Goal: Task Accomplishment & Management: Complete application form

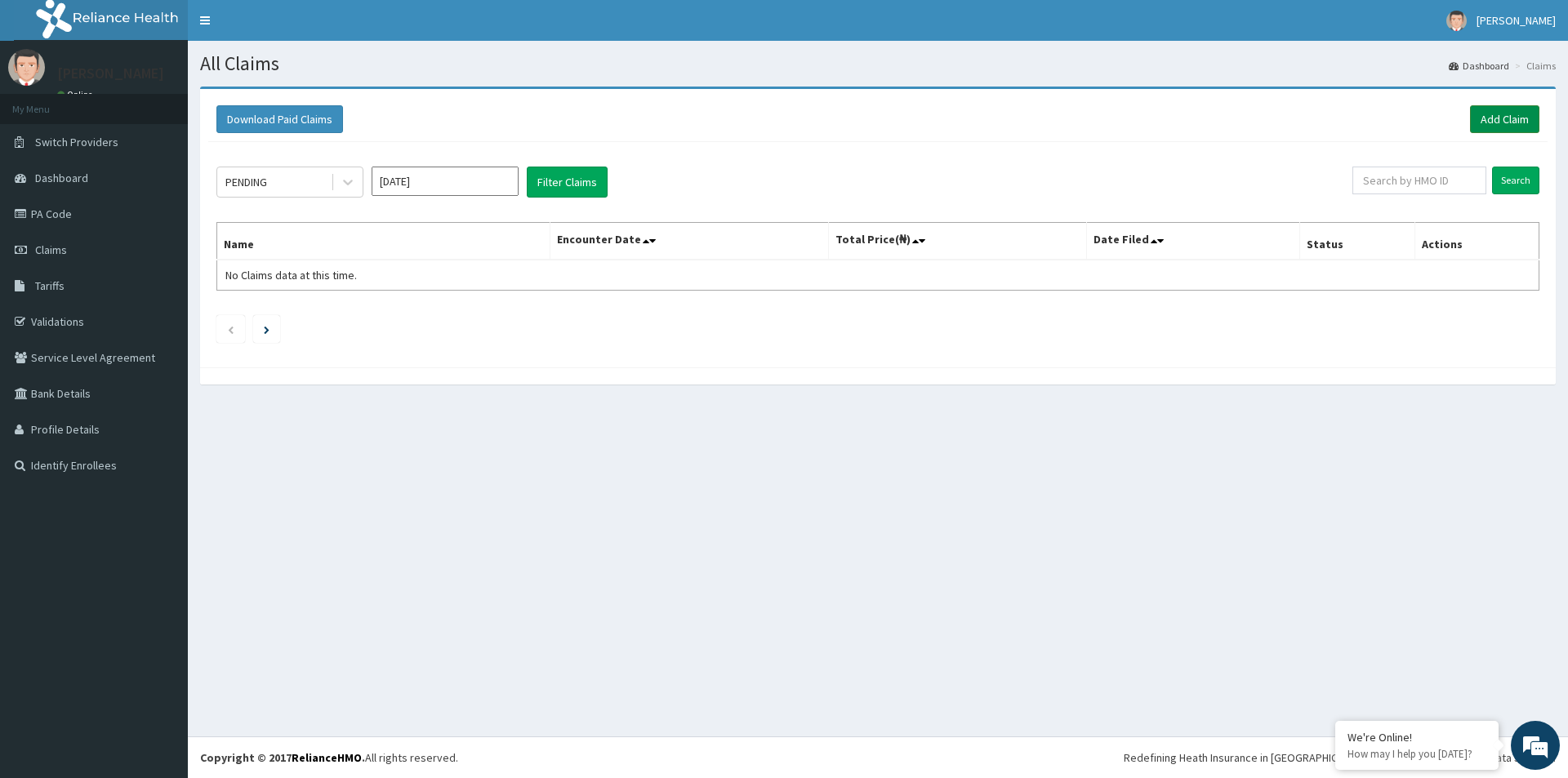
drag, startPoint x: 1502, startPoint y: 120, endPoint x: 1490, endPoint y: 128, distance: 14.4
click at [1502, 120] on link "Add Claim" at bounding box center [1504, 120] width 69 height 28
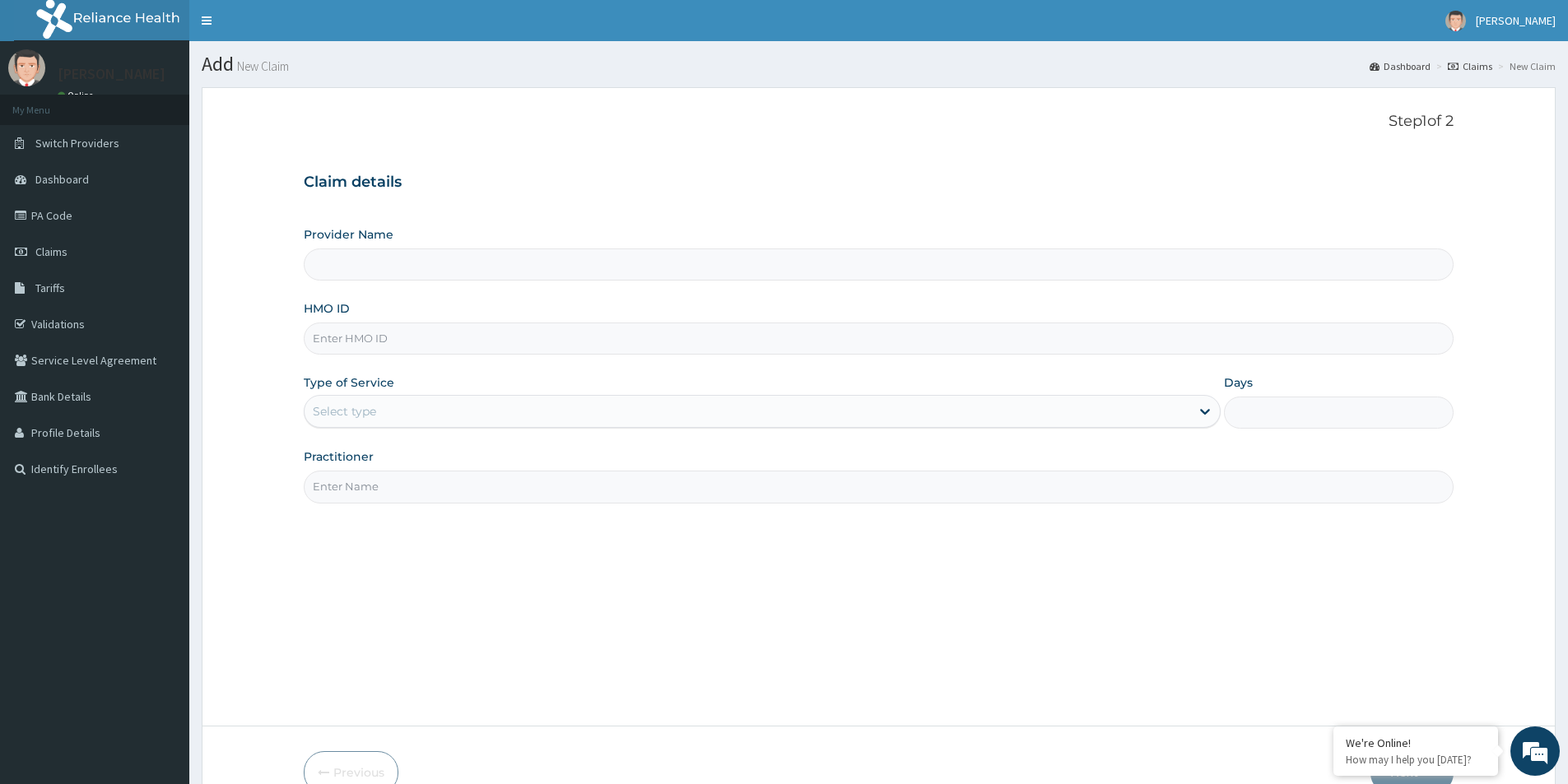
paste input "SWF/10347/D"
type input "SWF/10347/D"
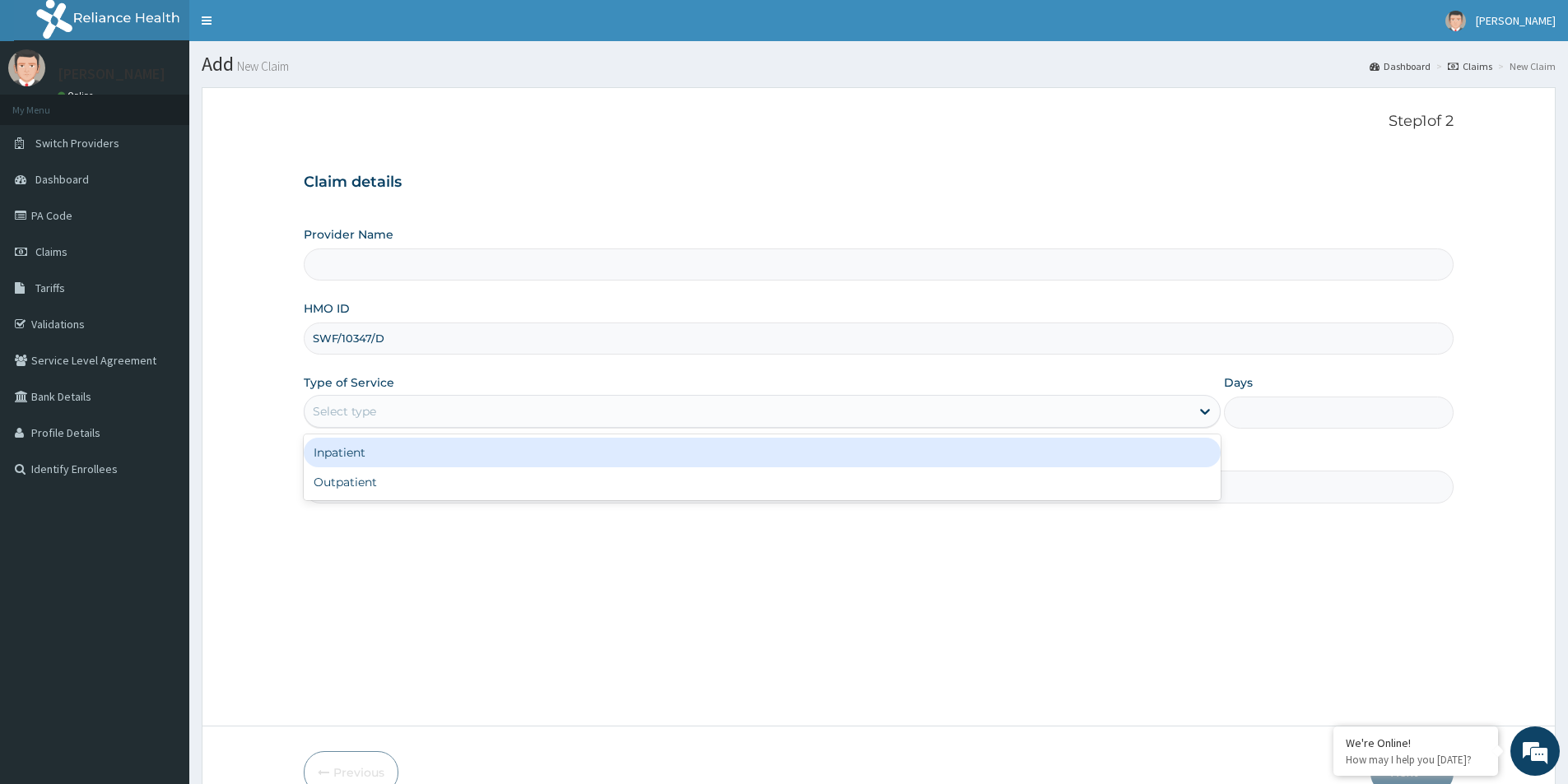
type input "[GEOGRAPHIC_DATA]"
click at [372, 410] on div "Select type" at bounding box center [344, 411] width 63 height 16
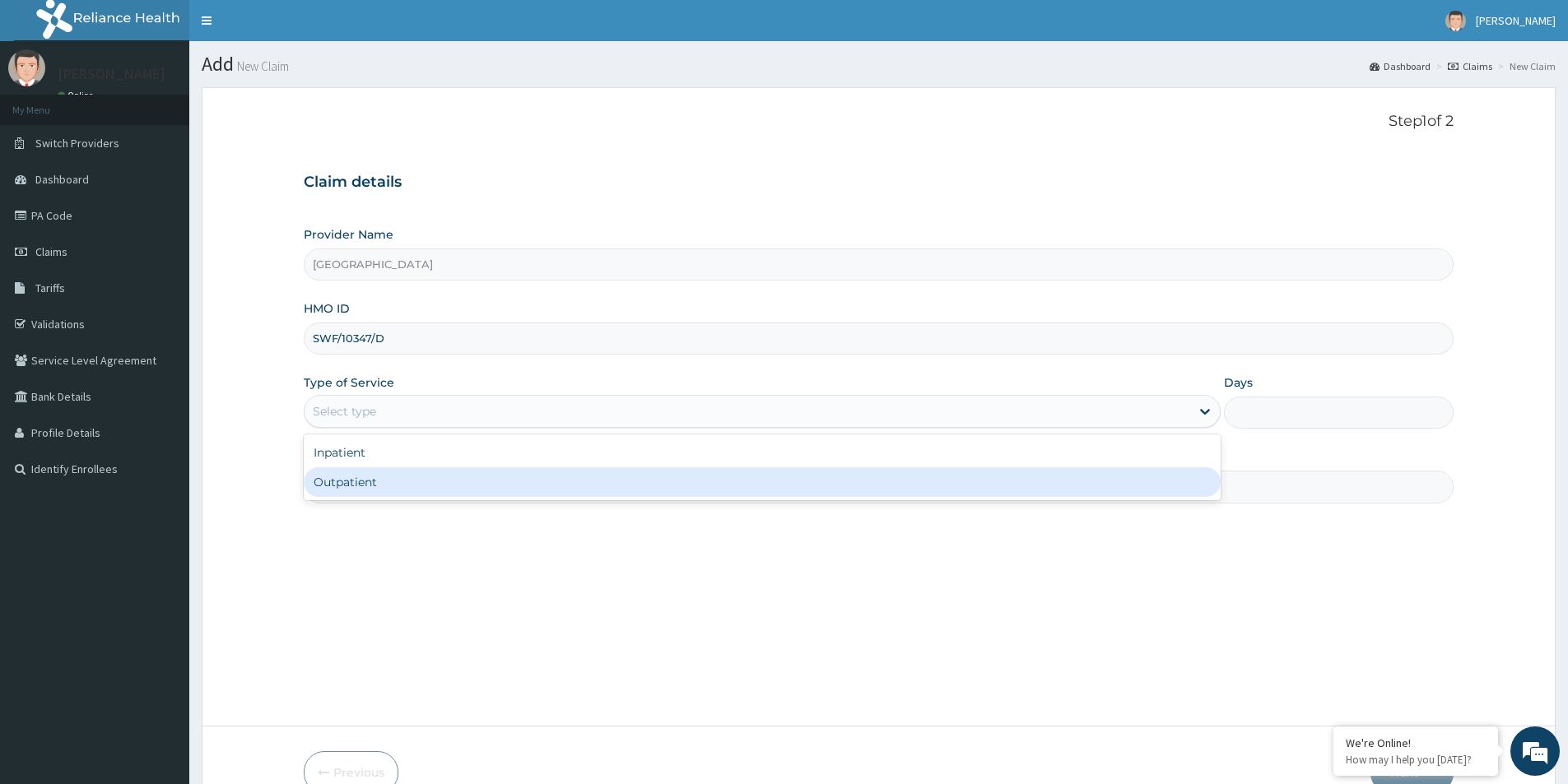
click at [390, 476] on div "Outpatient" at bounding box center [762, 482] width 917 height 29
type input "1"
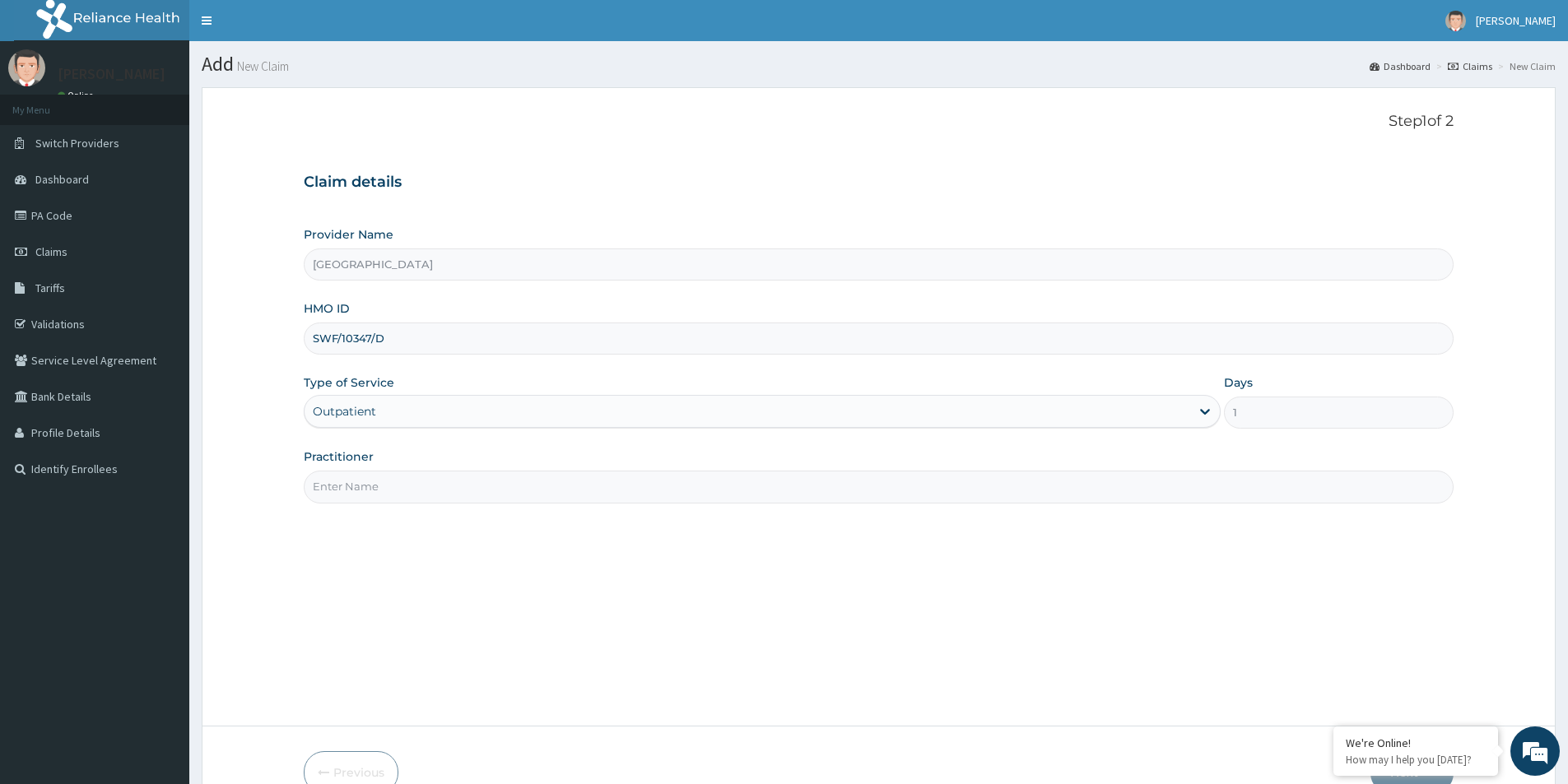
click at [389, 490] on input "Practitioner" at bounding box center [879, 487] width 1150 height 32
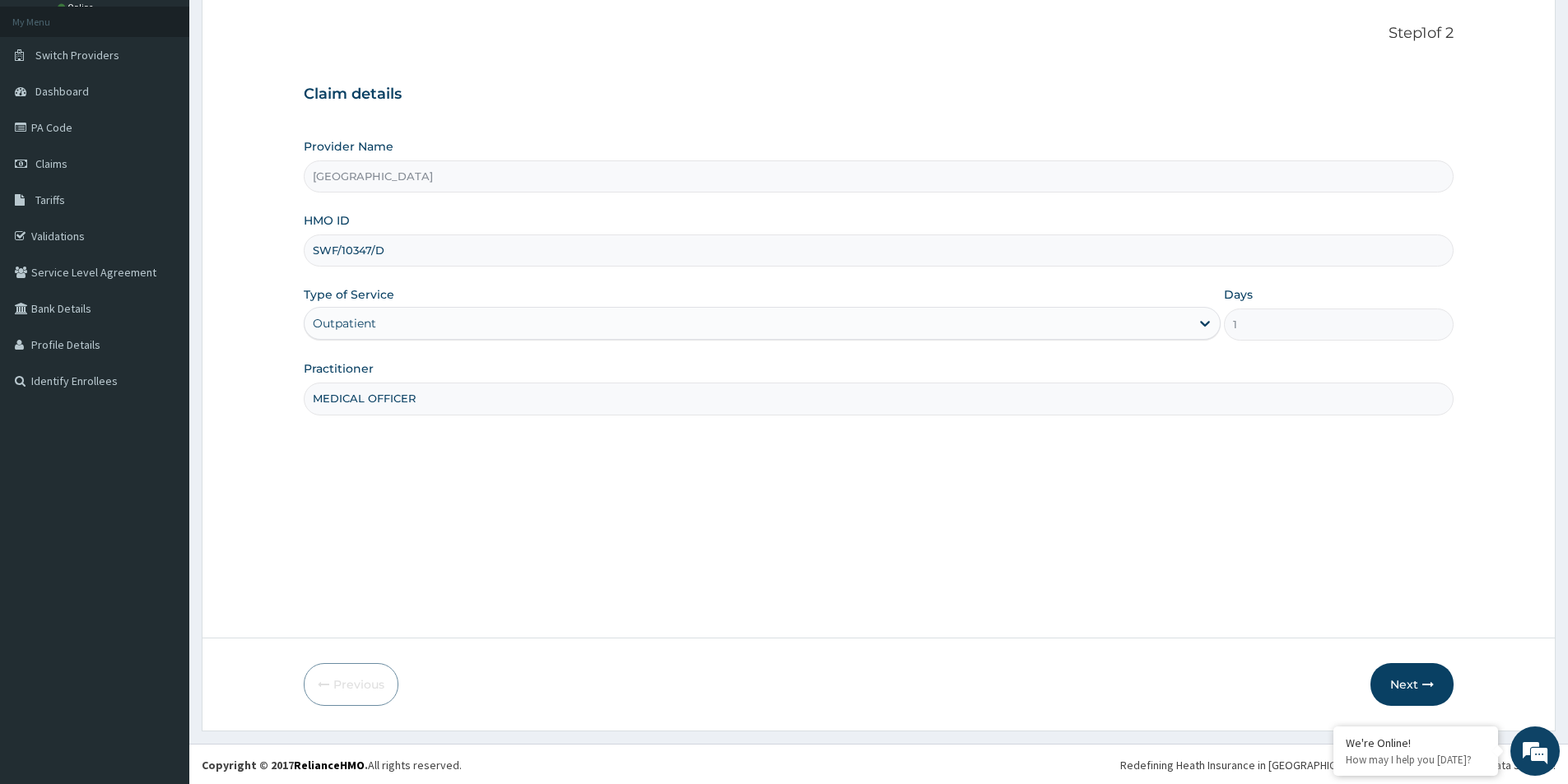
scroll to position [89, 0]
type input "MEDICAL OFFICER"
click at [1414, 679] on button "Next" at bounding box center [1412, 682] width 83 height 42
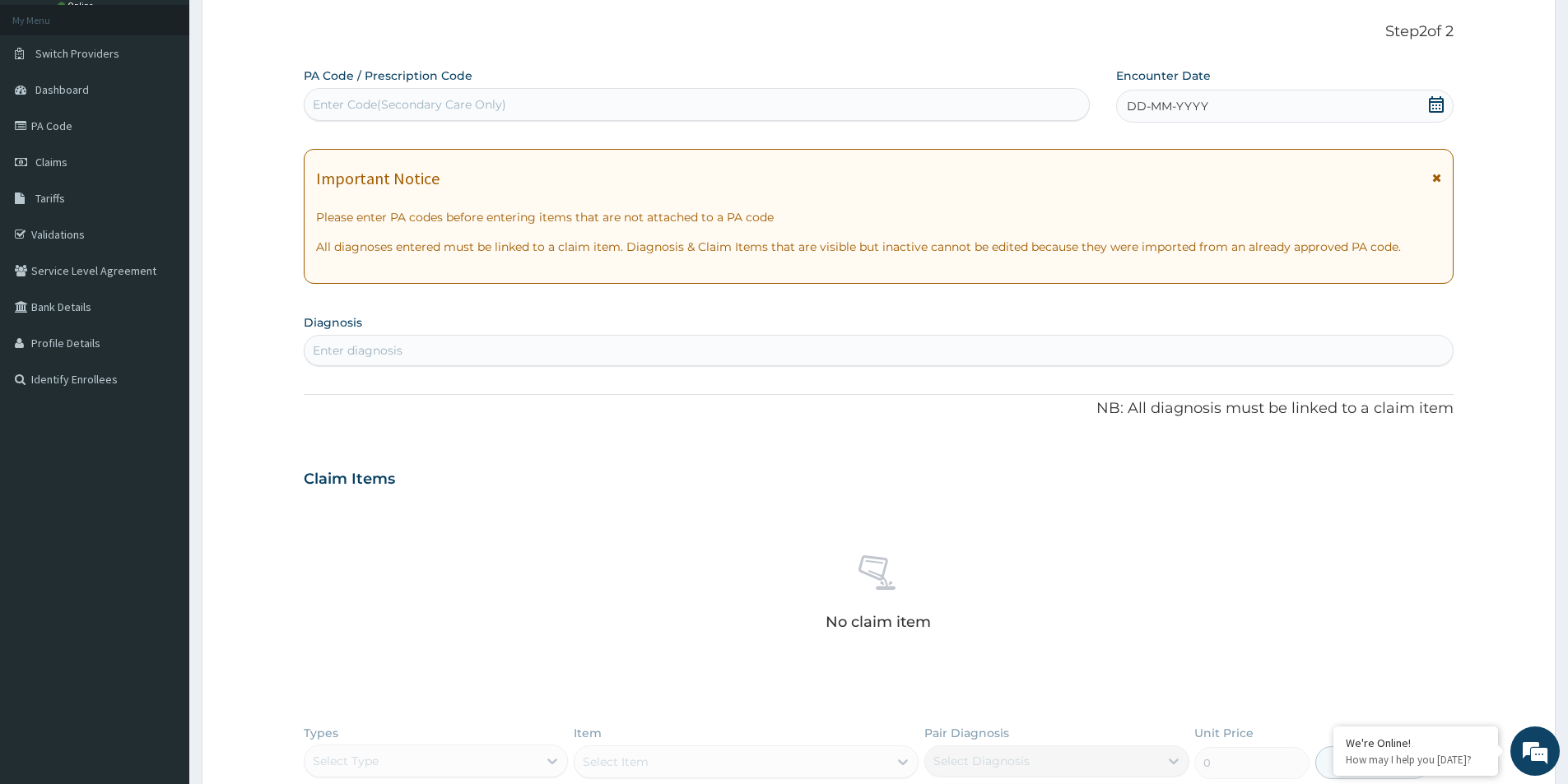
drag, startPoint x: 417, startPoint y: 109, endPoint x: 384, endPoint y: 109, distance: 33.0
click at [384, 109] on div "Enter Code(Secondary Care Only)" at bounding box center [409, 104] width 194 height 16
paste input "PA/5D3A0D"
type input "PA/5D3A0D"
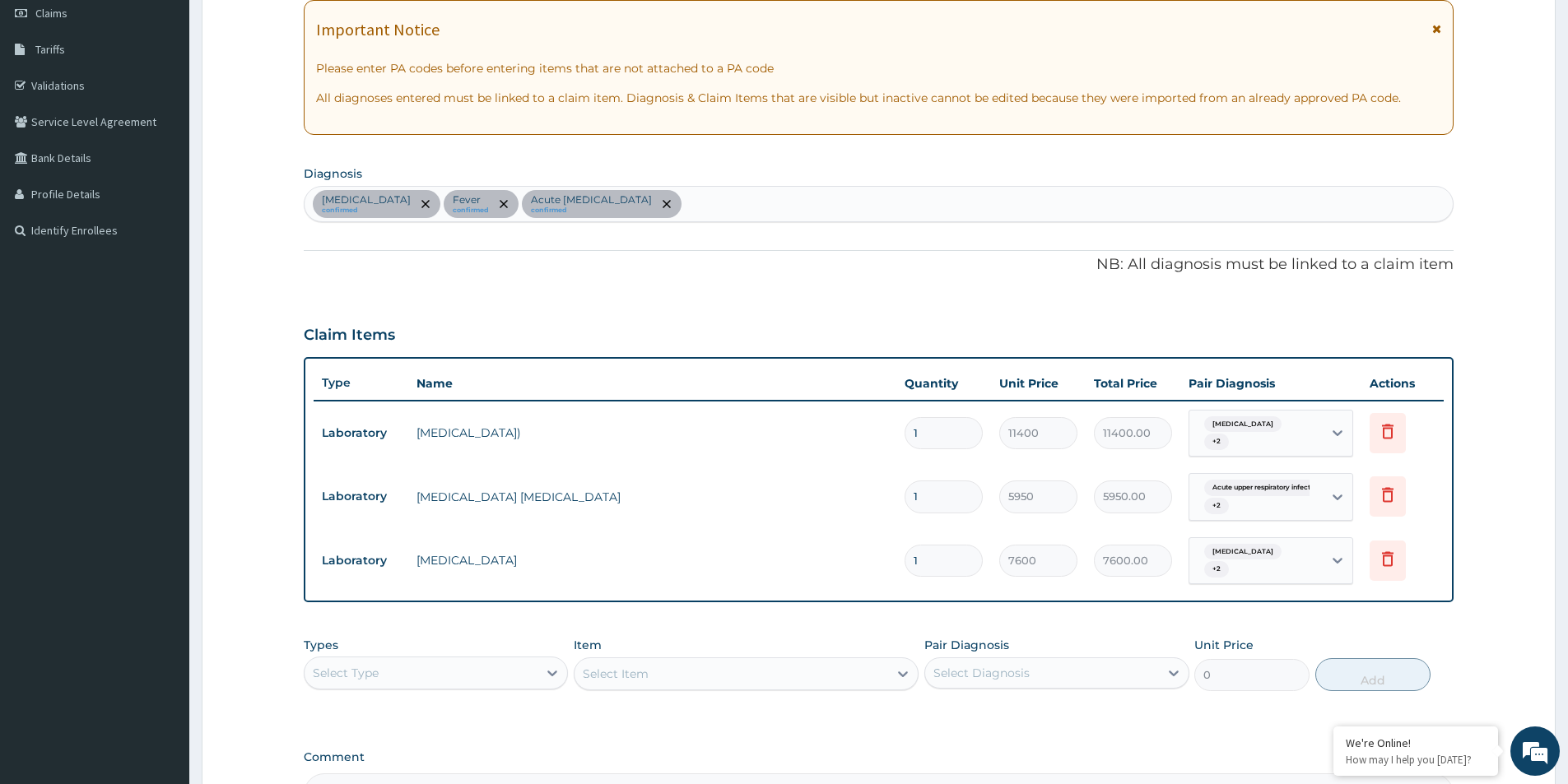
scroll to position [428, 0]
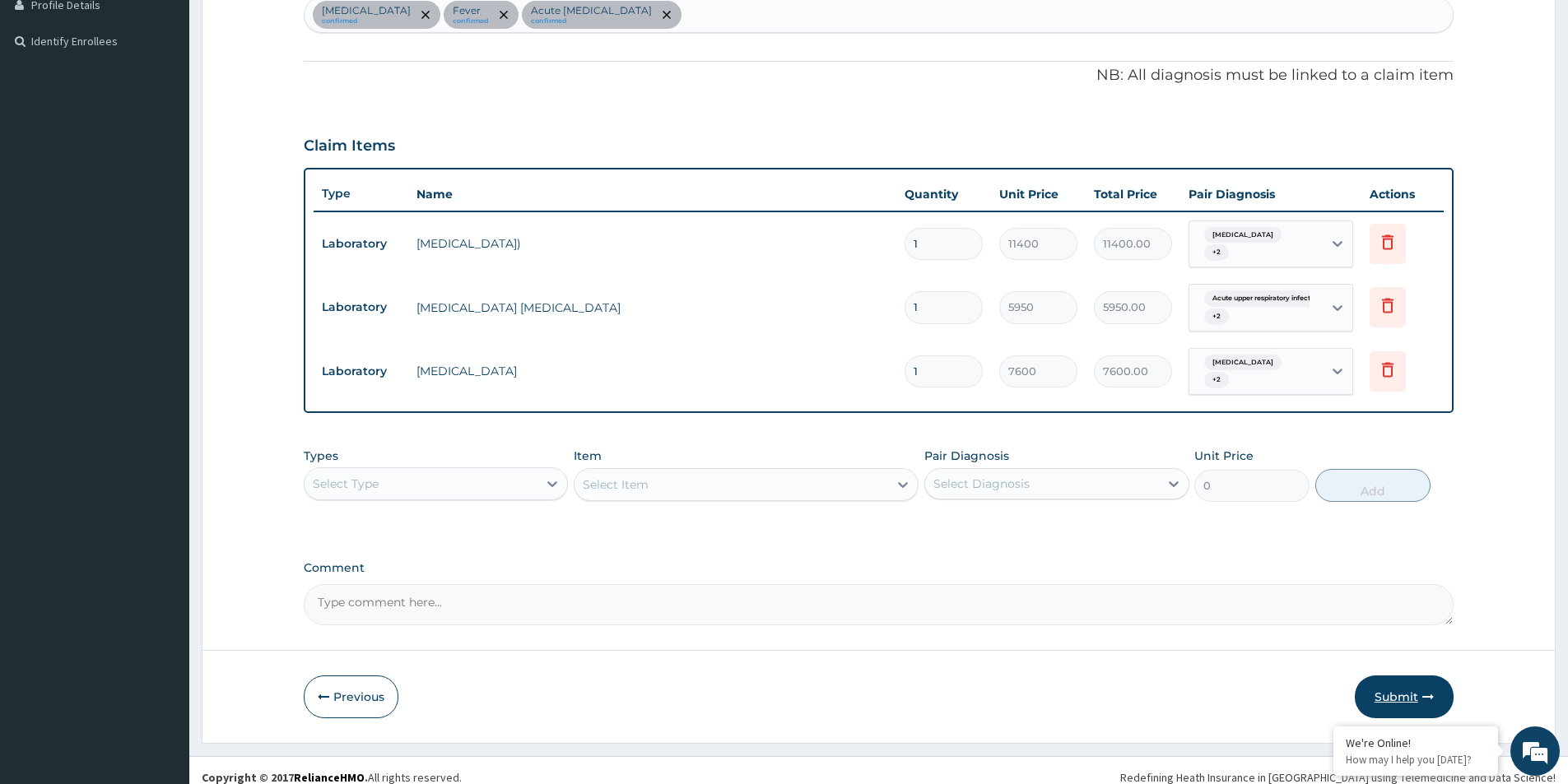
click at [1406, 676] on button "Submit" at bounding box center [1404, 696] width 99 height 42
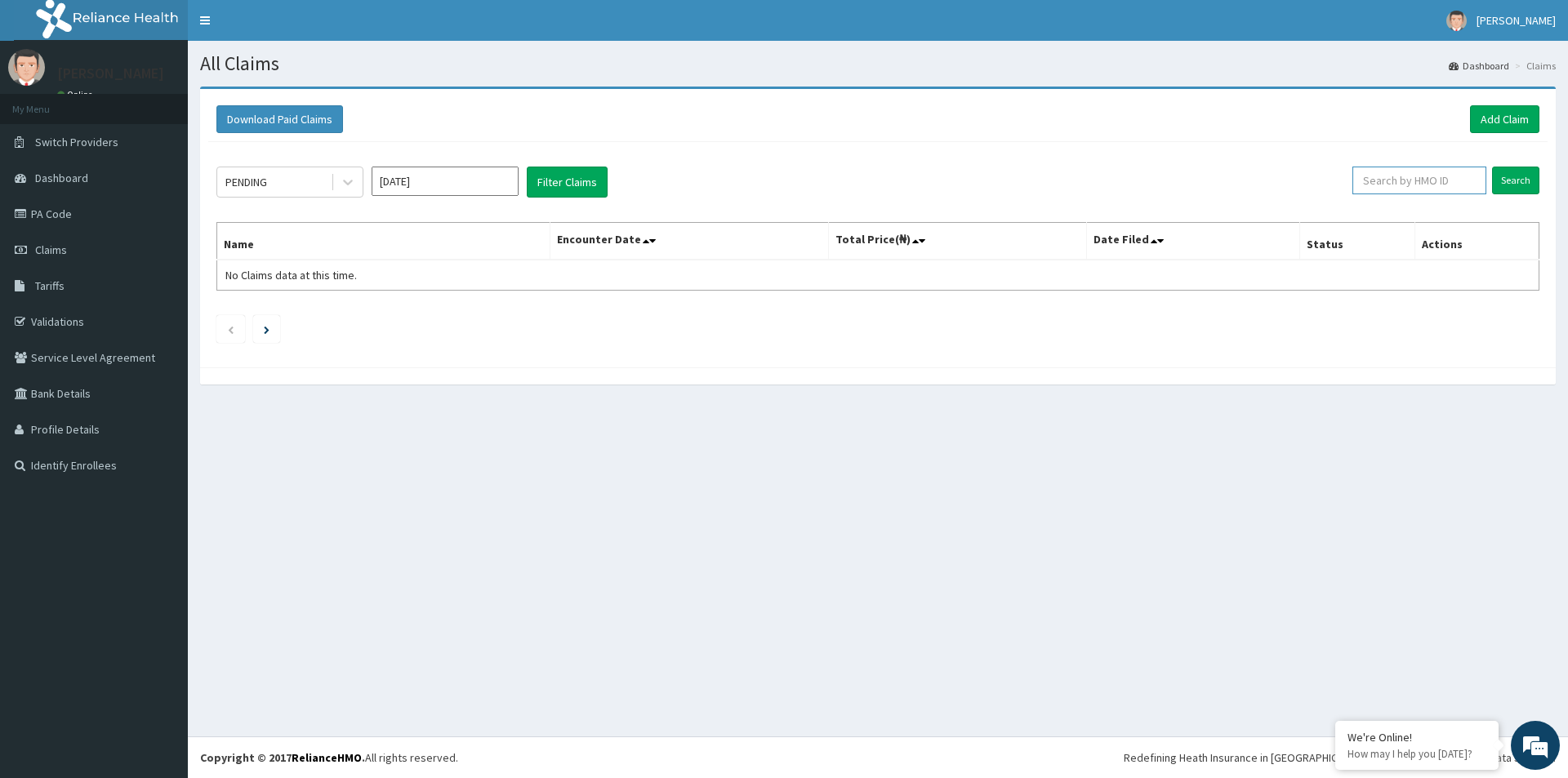
paste input "SWF/10347/D"
type input "SWF/10347/D"
click at [1498, 186] on input "Search" at bounding box center [1516, 180] width 48 height 28
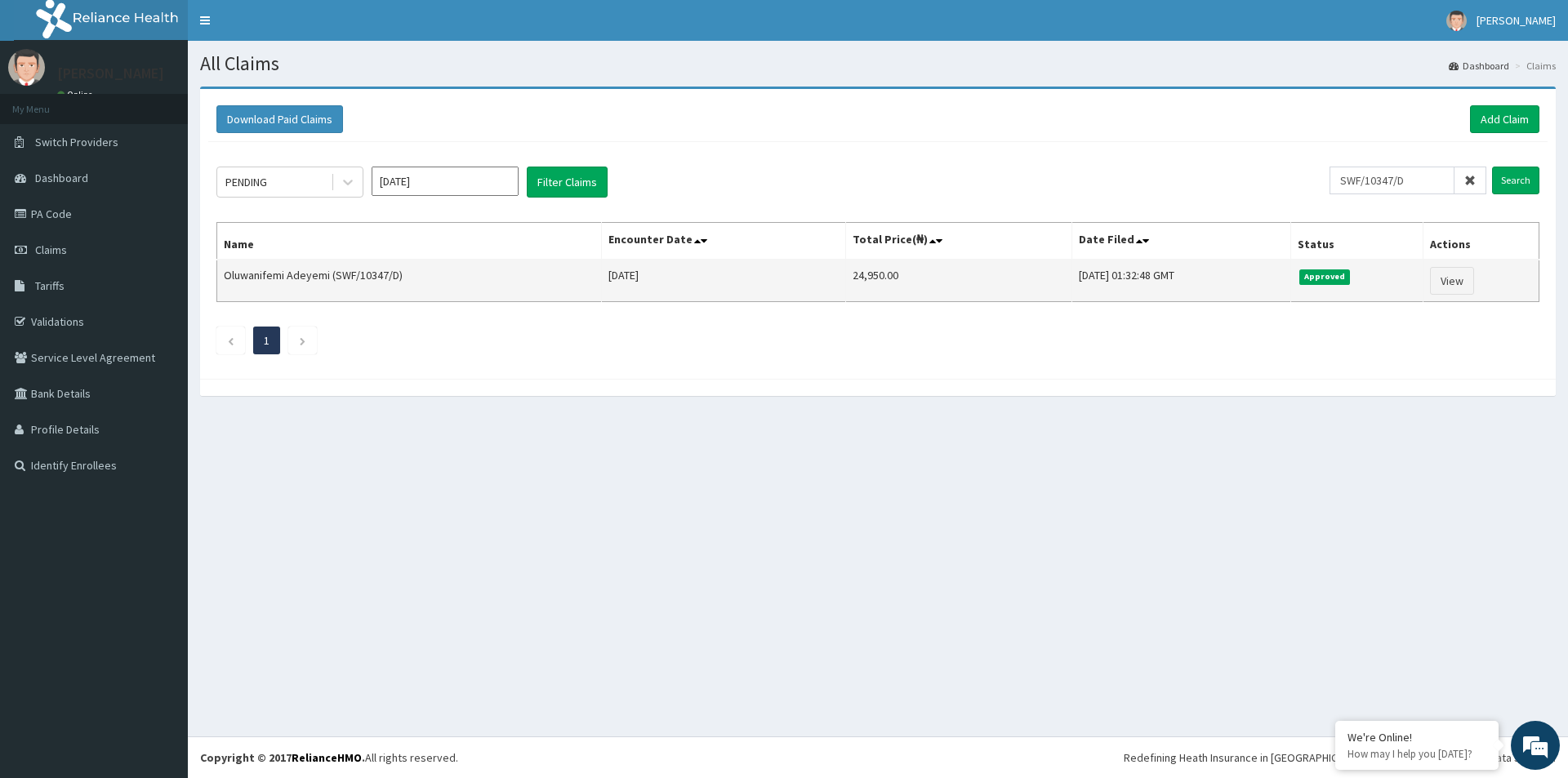
click at [846, 276] on td "24,950.00" at bounding box center [959, 280] width 226 height 42
copy td "24,950.00"
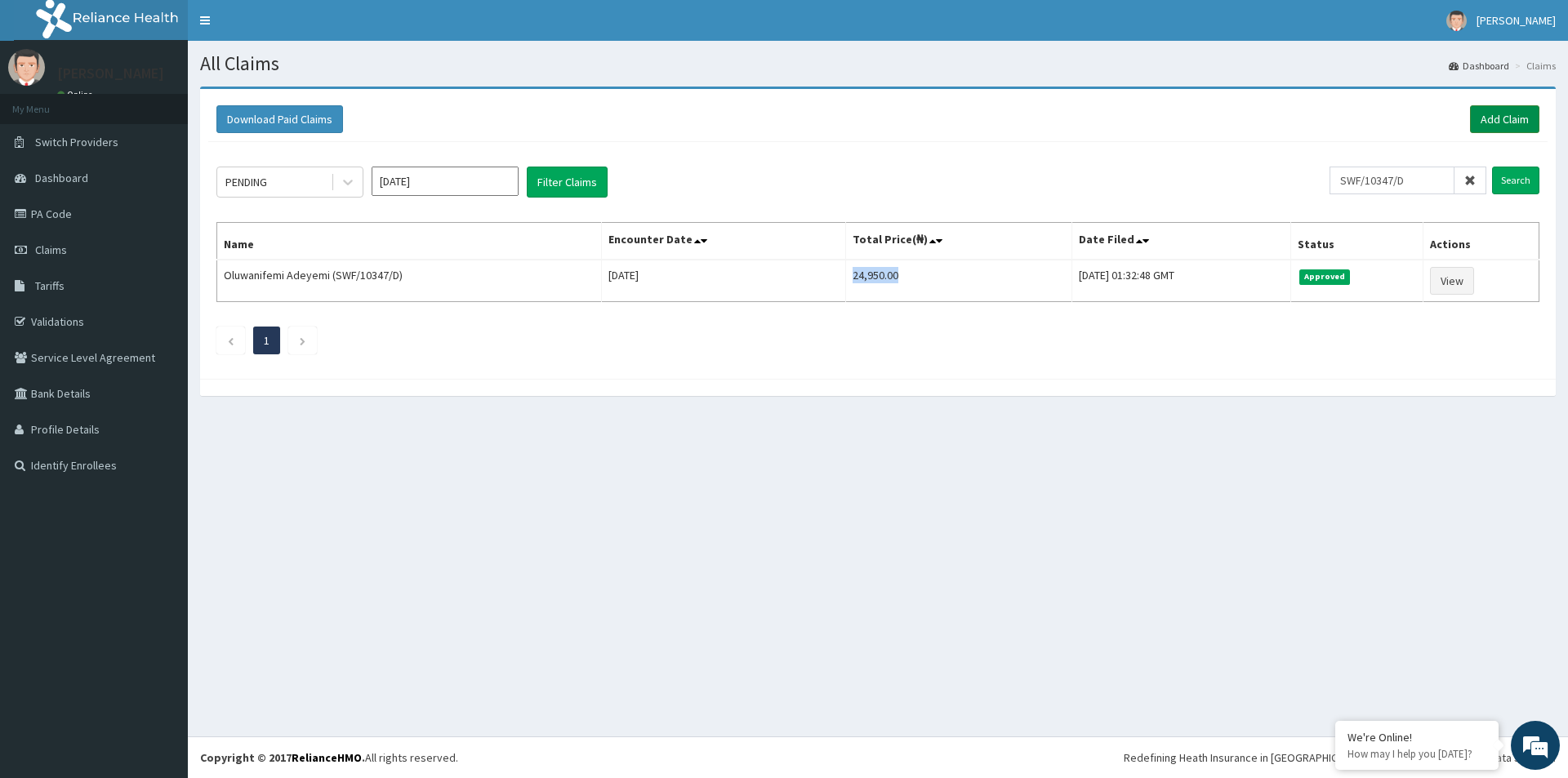
click at [1490, 107] on link "Add Claim" at bounding box center [1504, 120] width 69 height 28
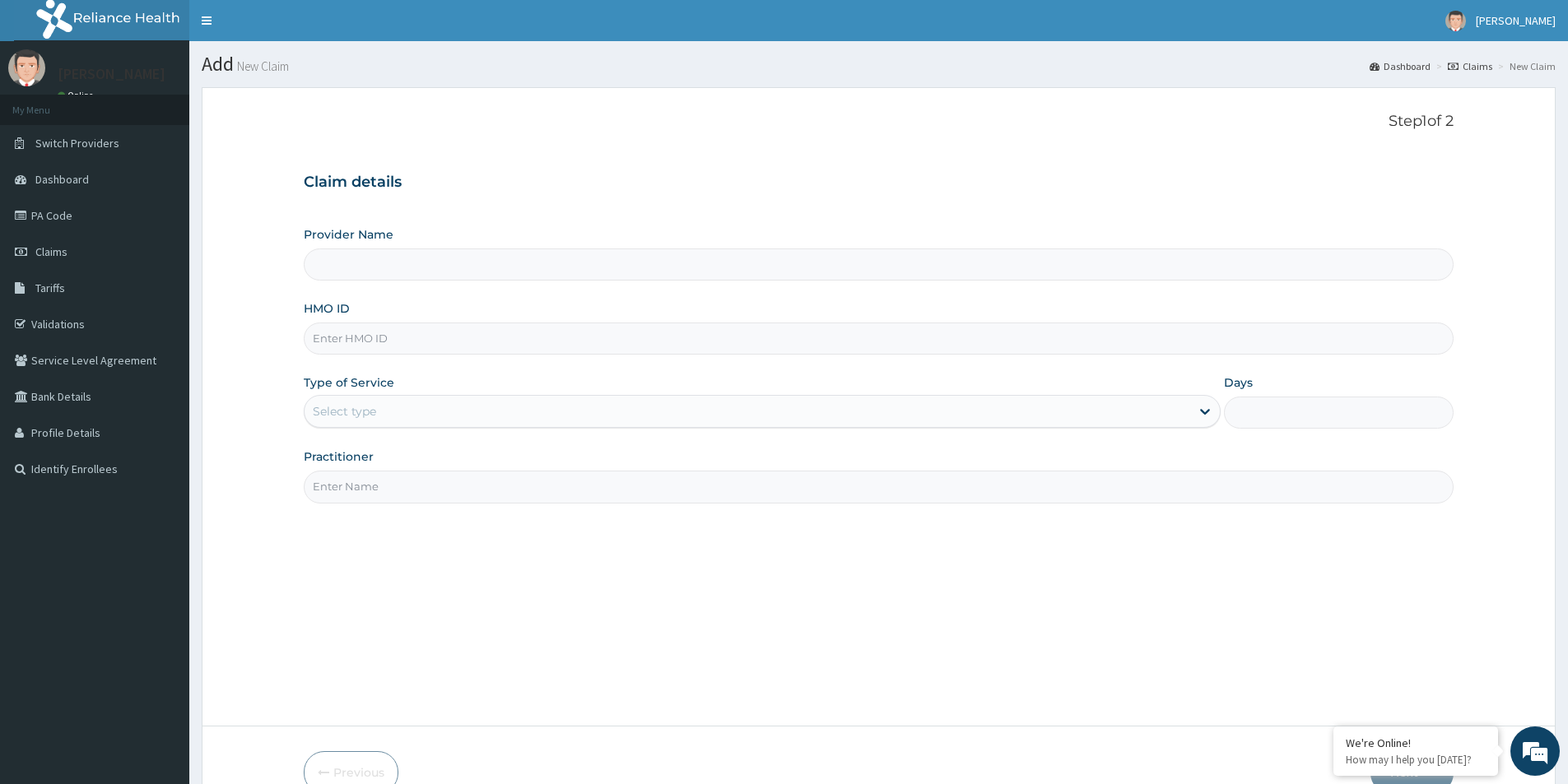
type input "Evercare Hospital"
paste input "SWF/10347/D"
type input "SWF/10347/D"
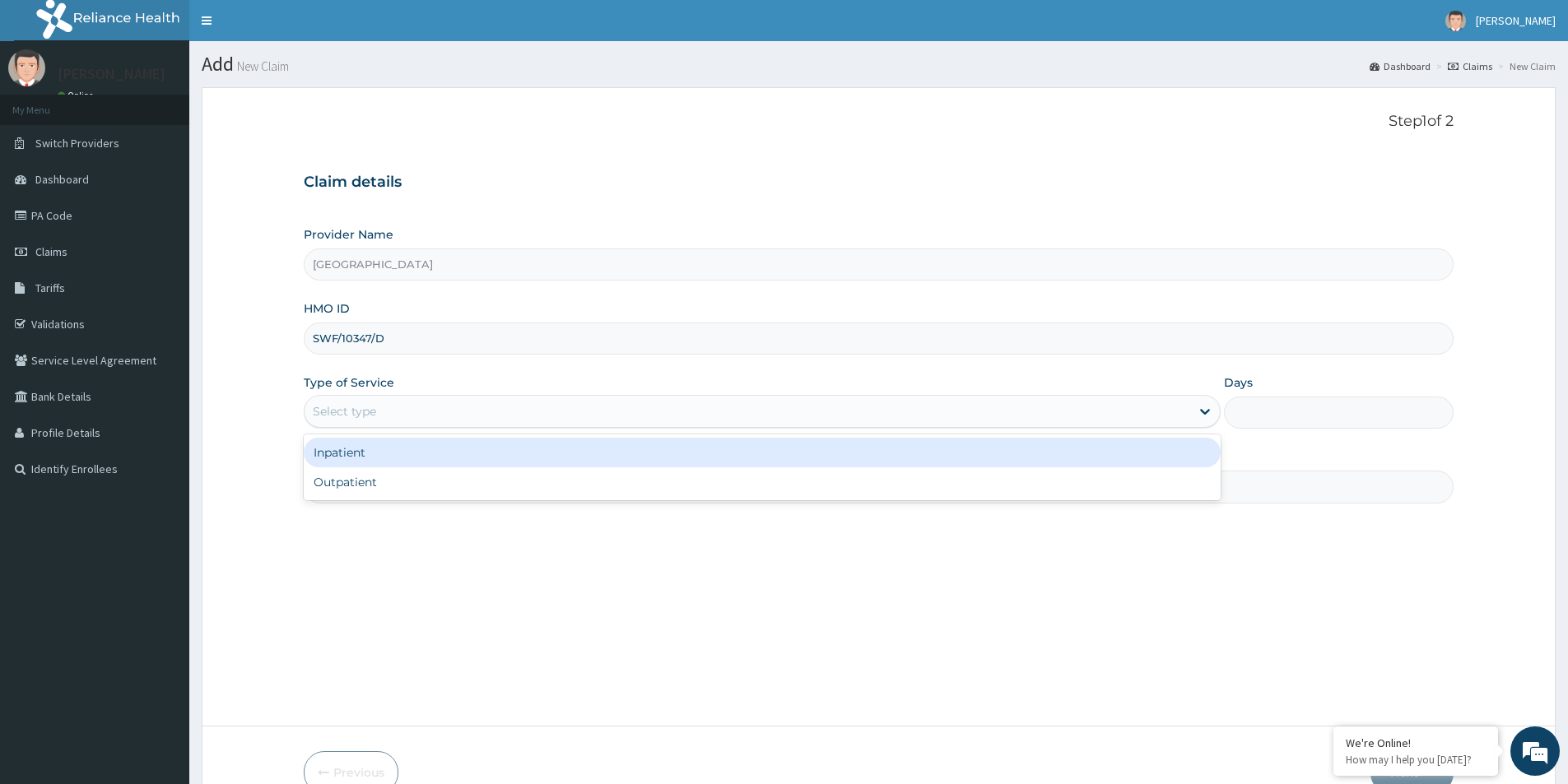
click at [398, 406] on div "Select type" at bounding box center [747, 411] width 886 height 26
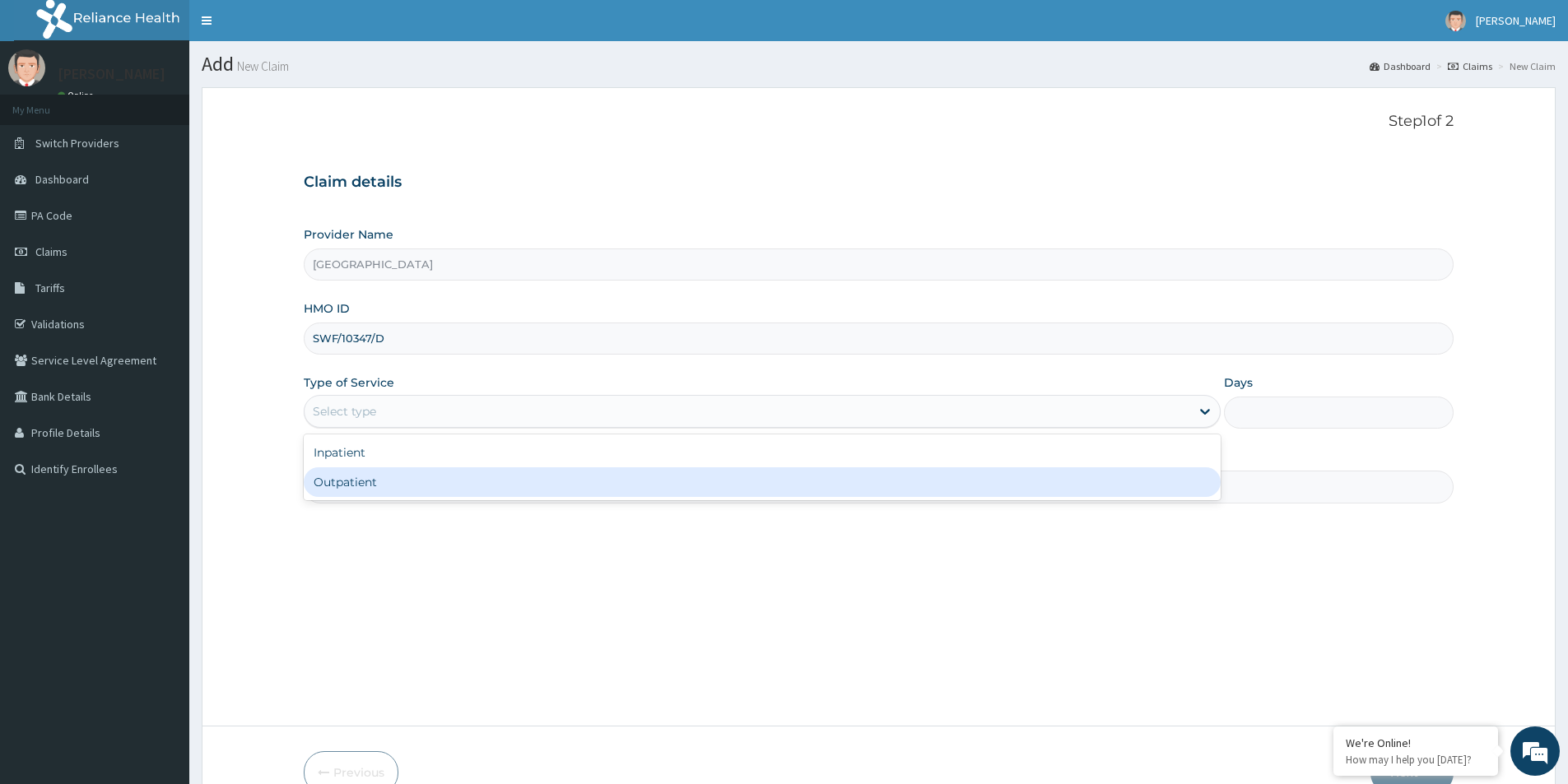
click at [421, 491] on div "Outpatient" at bounding box center [762, 482] width 917 height 29
type input "1"
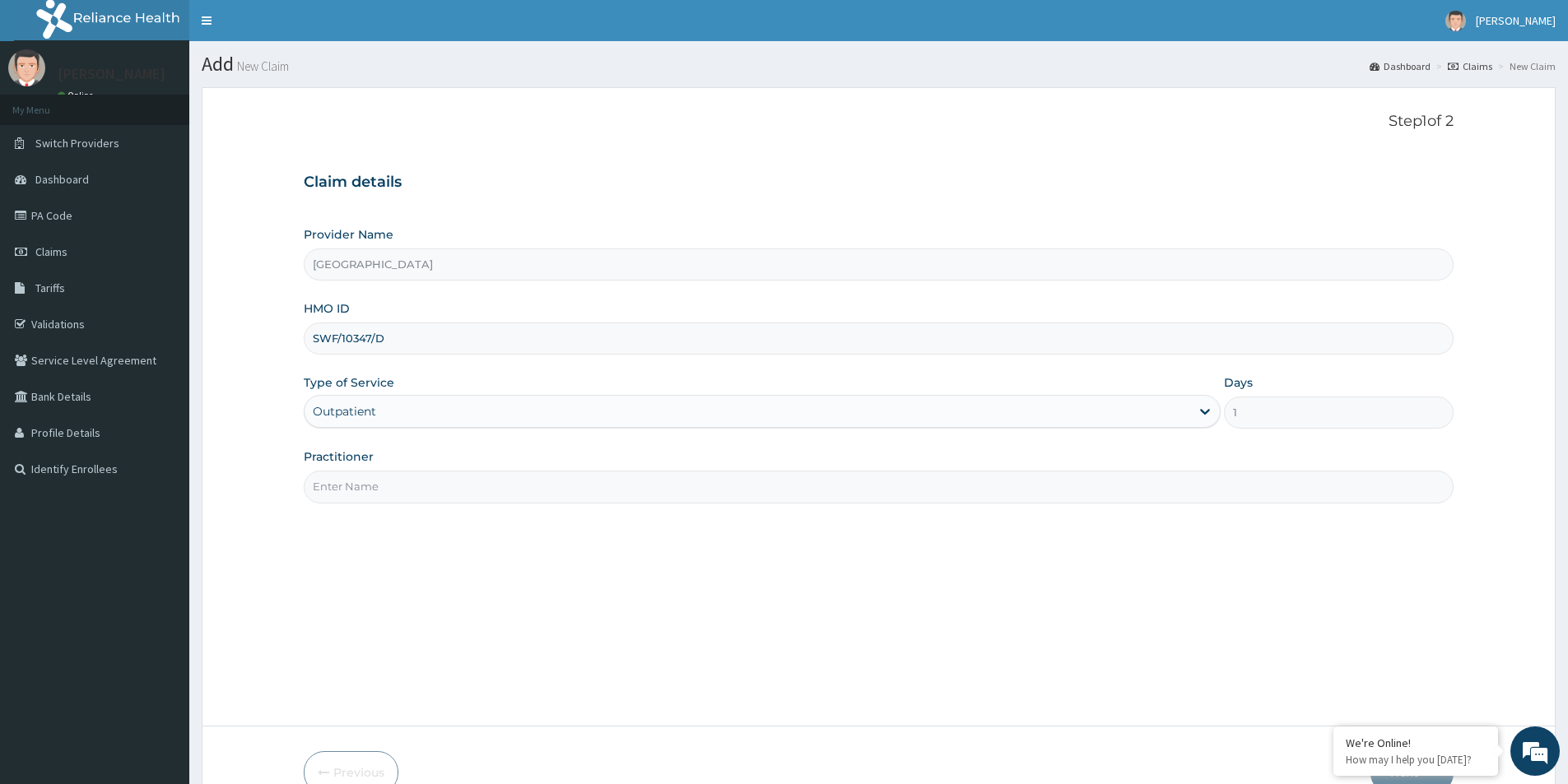
click at [418, 489] on input "Practitioner" at bounding box center [879, 487] width 1150 height 32
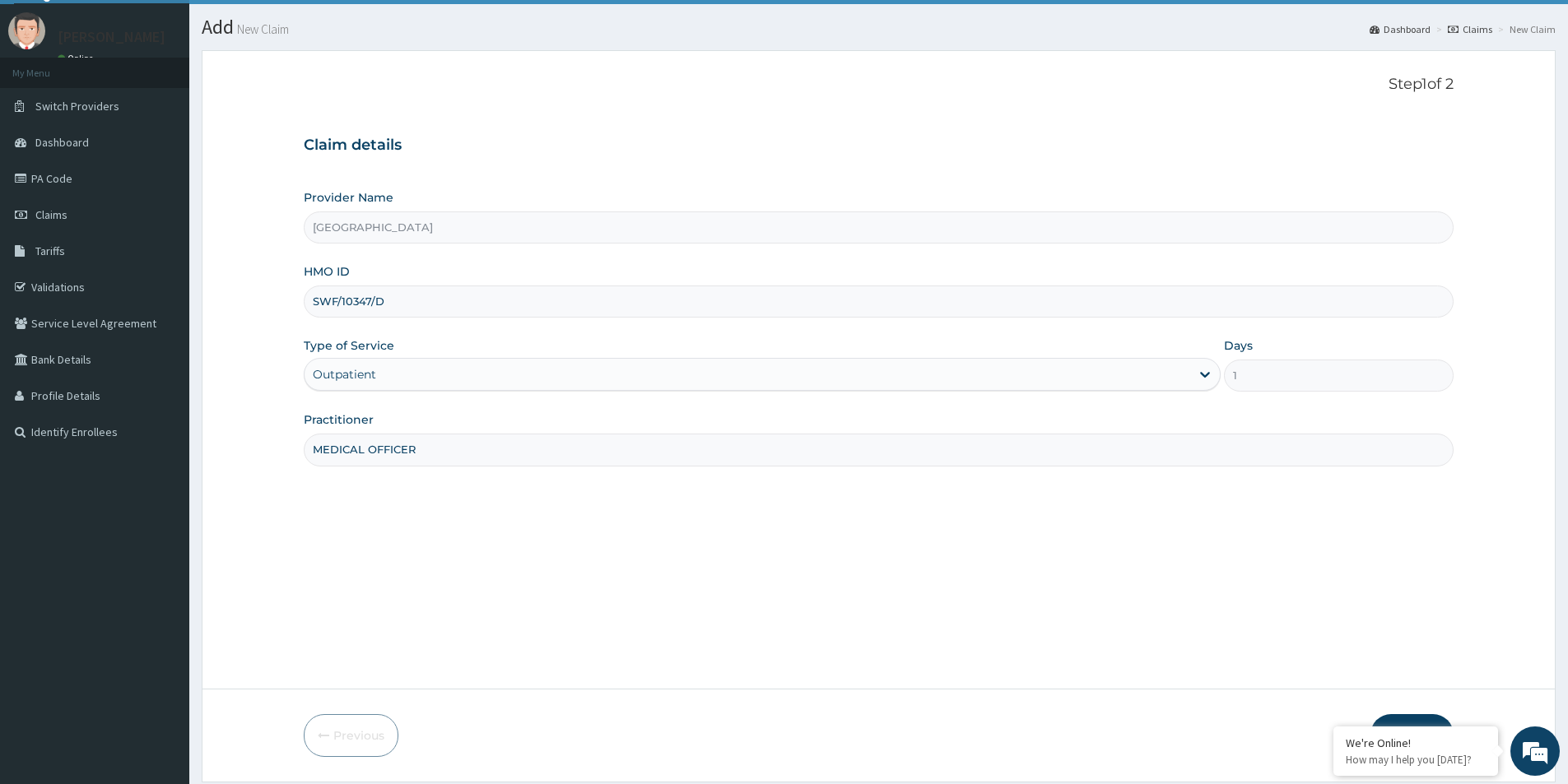
scroll to position [89, 0]
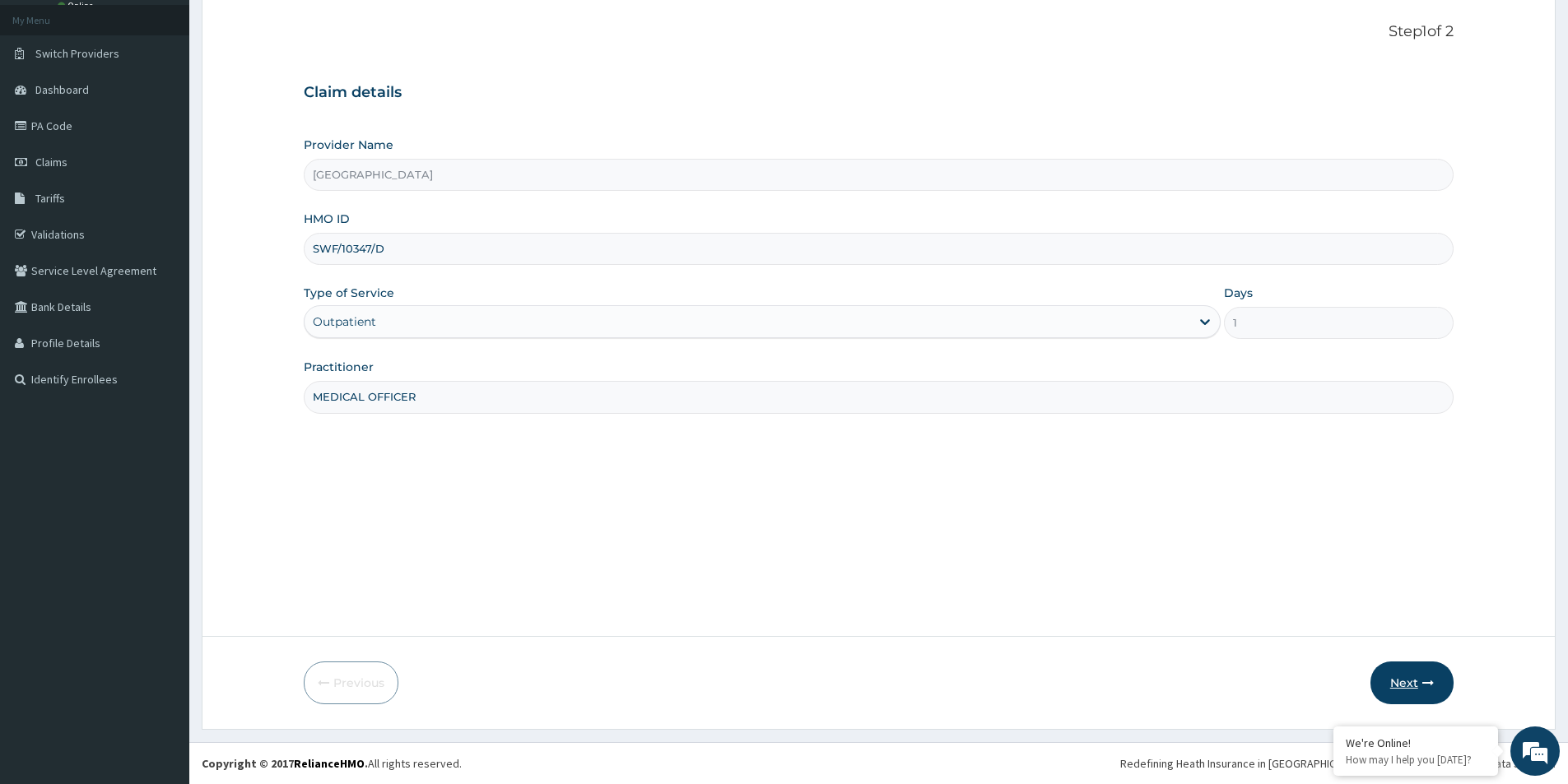
type input "MEDICAL OFFICER"
click at [1404, 680] on button "Next" at bounding box center [1412, 682] width 83 height 42
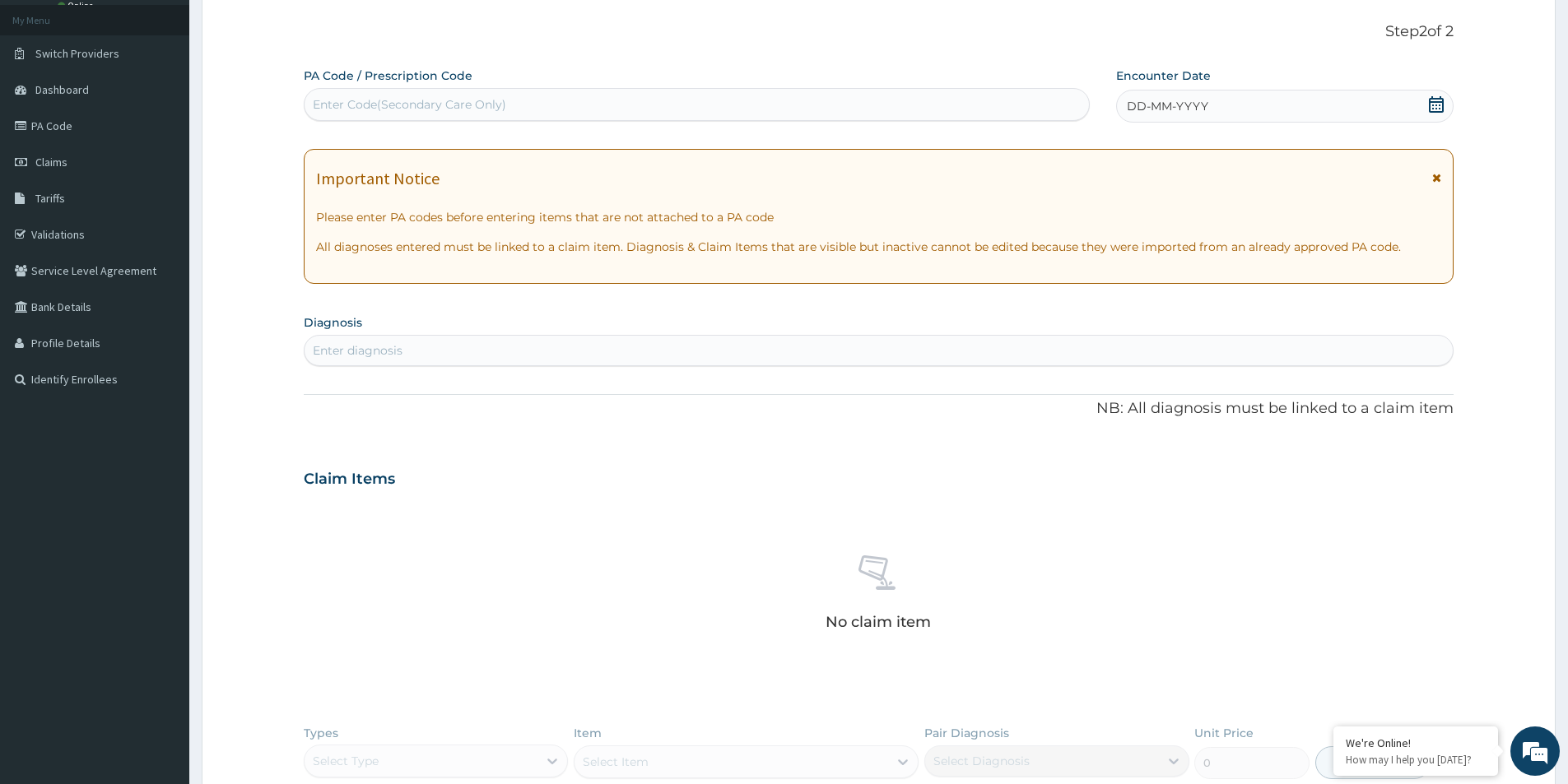
click at [419, 349] on div "Enter diagnosis" at bounding box center [879, 351] width 1148 height 26
type input "MALA"
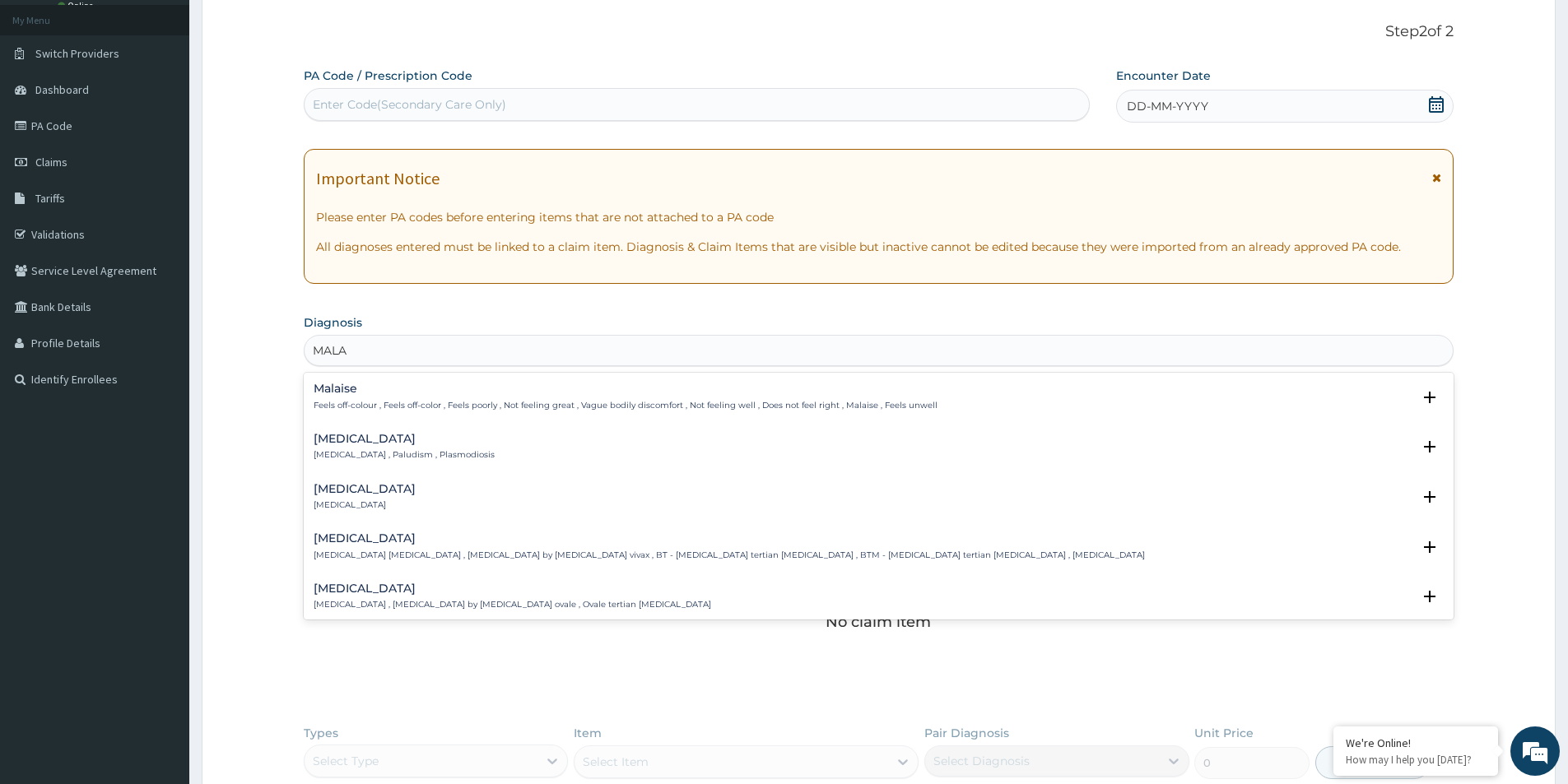
click at [411, 440] on h4 "[MEDICAL_DATA]" at bounding box center [404, 439] width 181 height 12
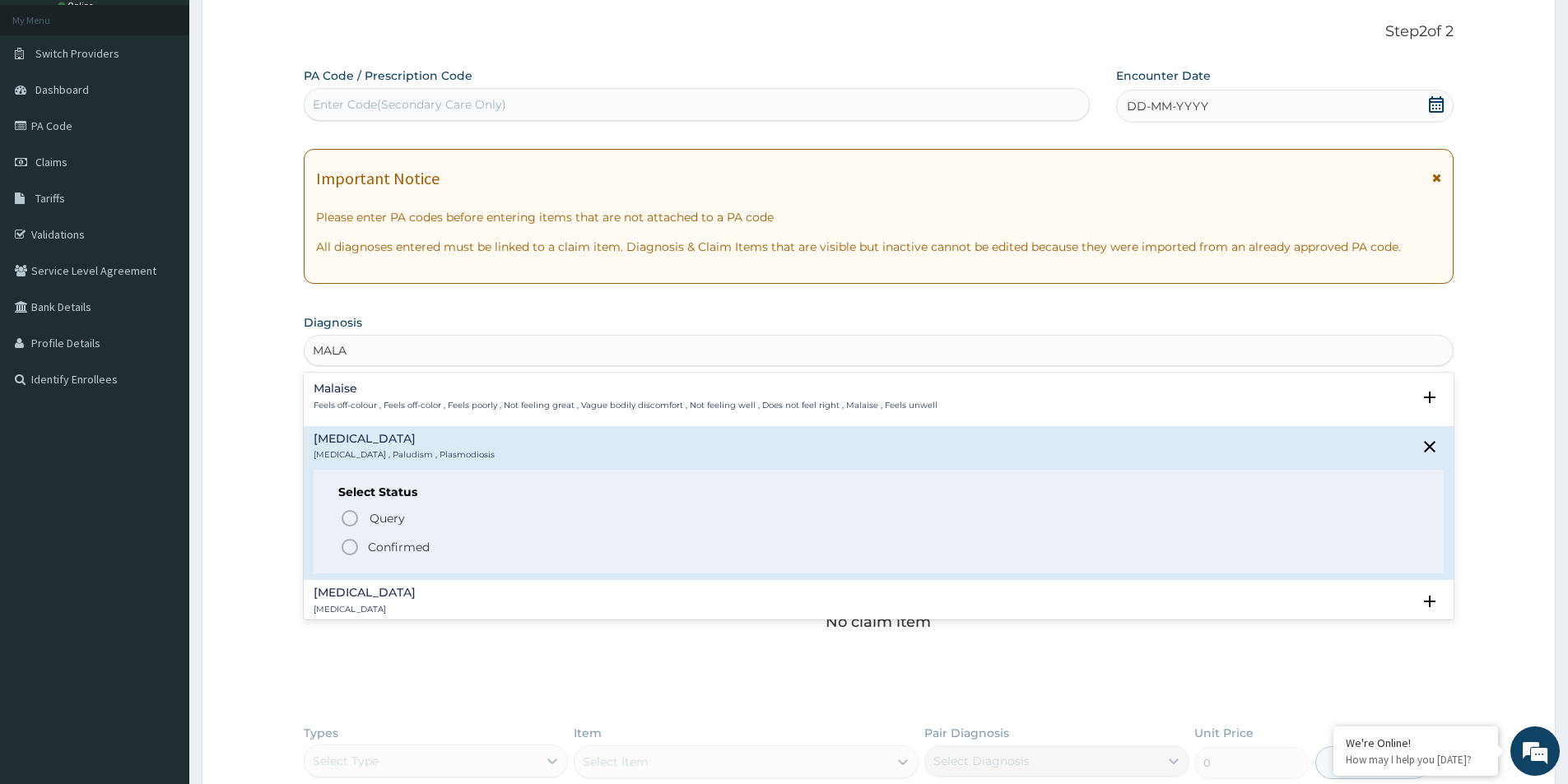
click at [398, 552] on p "Confirmed" at bounding box center [399, 547] width 62 height 16
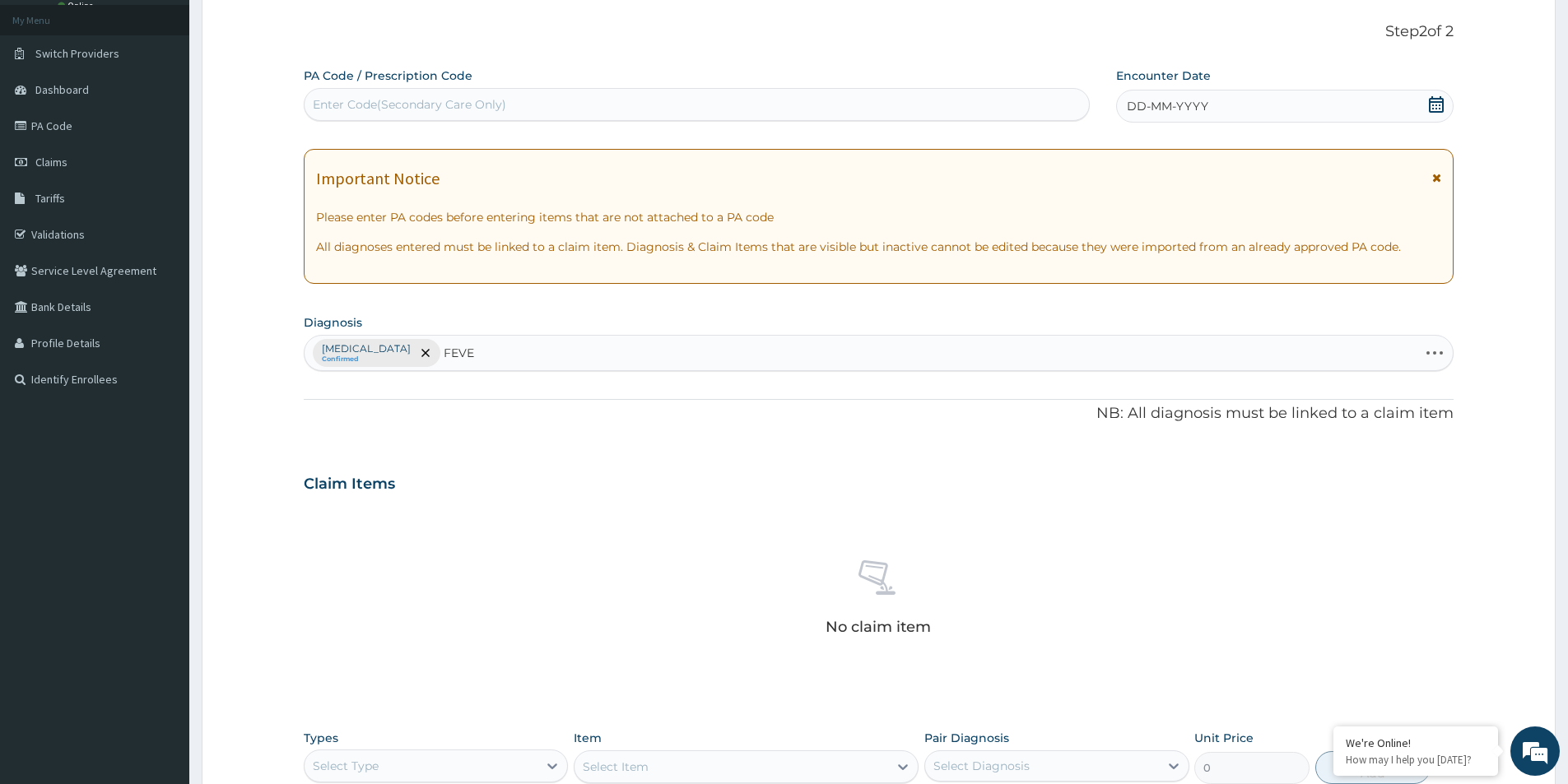
type input "FEVER"
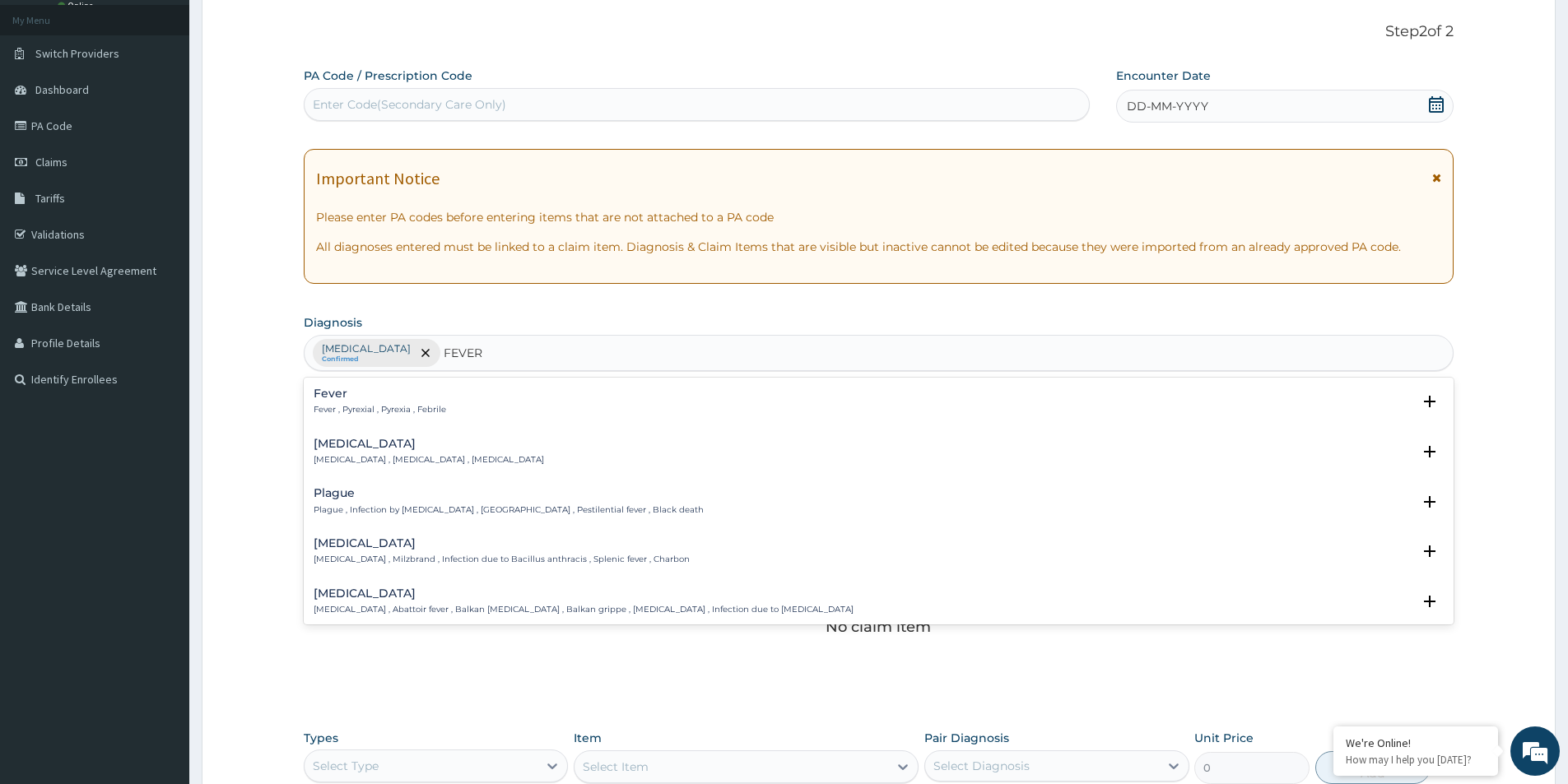
drag, startPoint x: 435, startPoint y: 403, endPoint x: 437, endPoint y: 394, distance: 9.2
click at [437, 394] on div "Fever Fever , Pyrexial , Pyrexia , Febrile" at bounding box center [379, 402] width 133 height 29
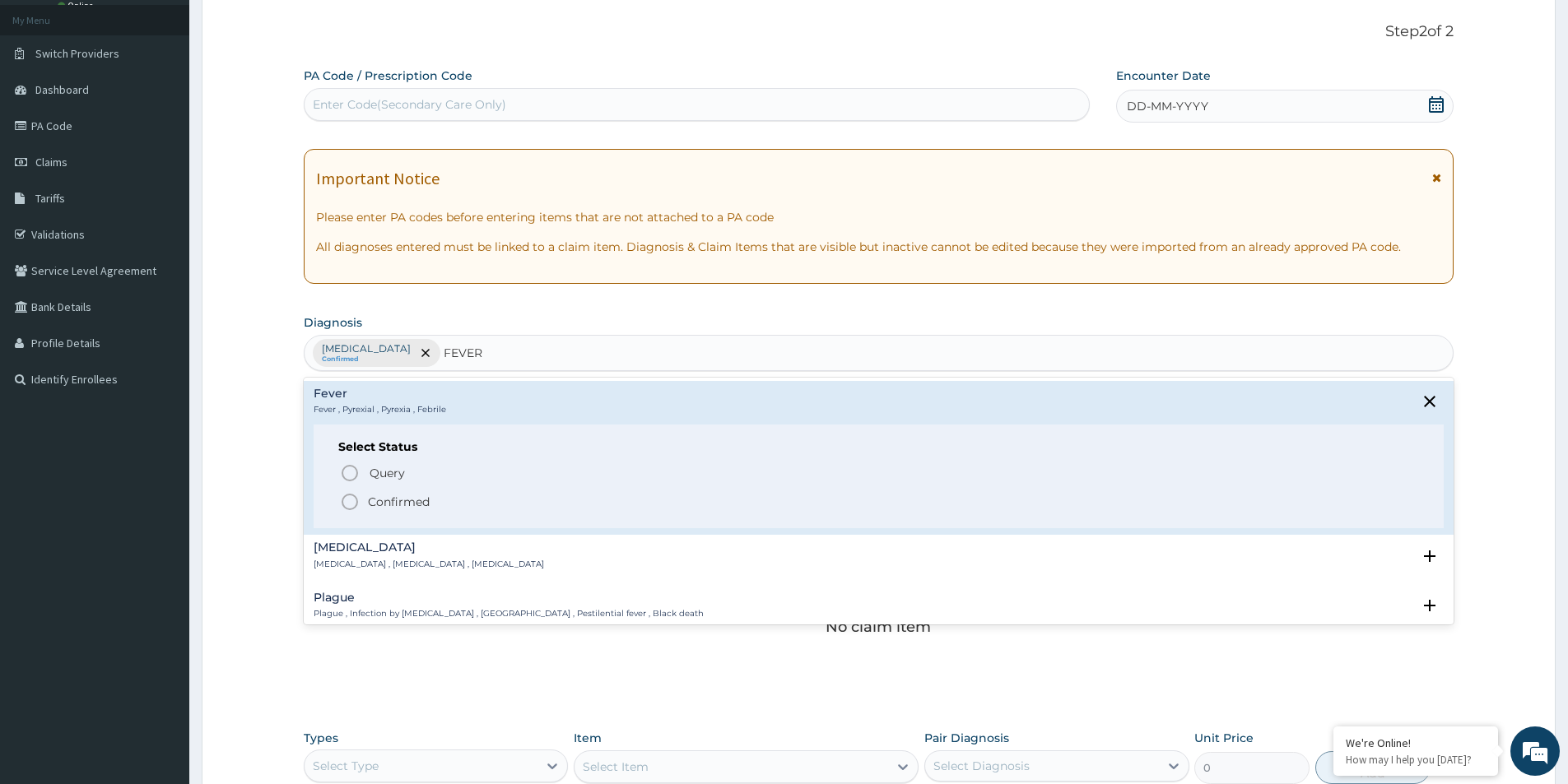
click at [352, 496] on icon "status option filled" at bounding box center [349, 502] width 20 height 20
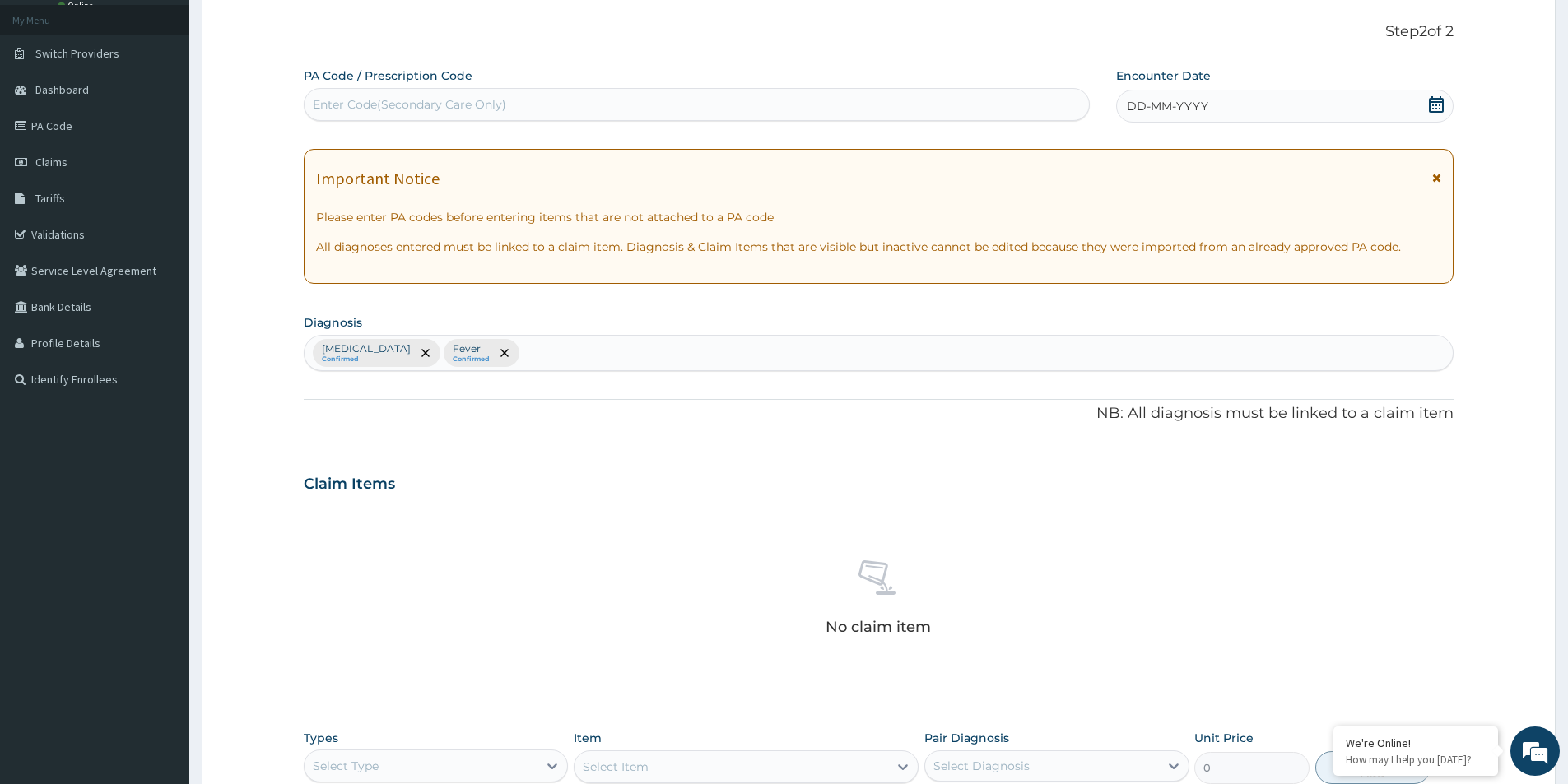
click at [1440, 101] on icon at bounding box center [1435, 104] width 16 height 16
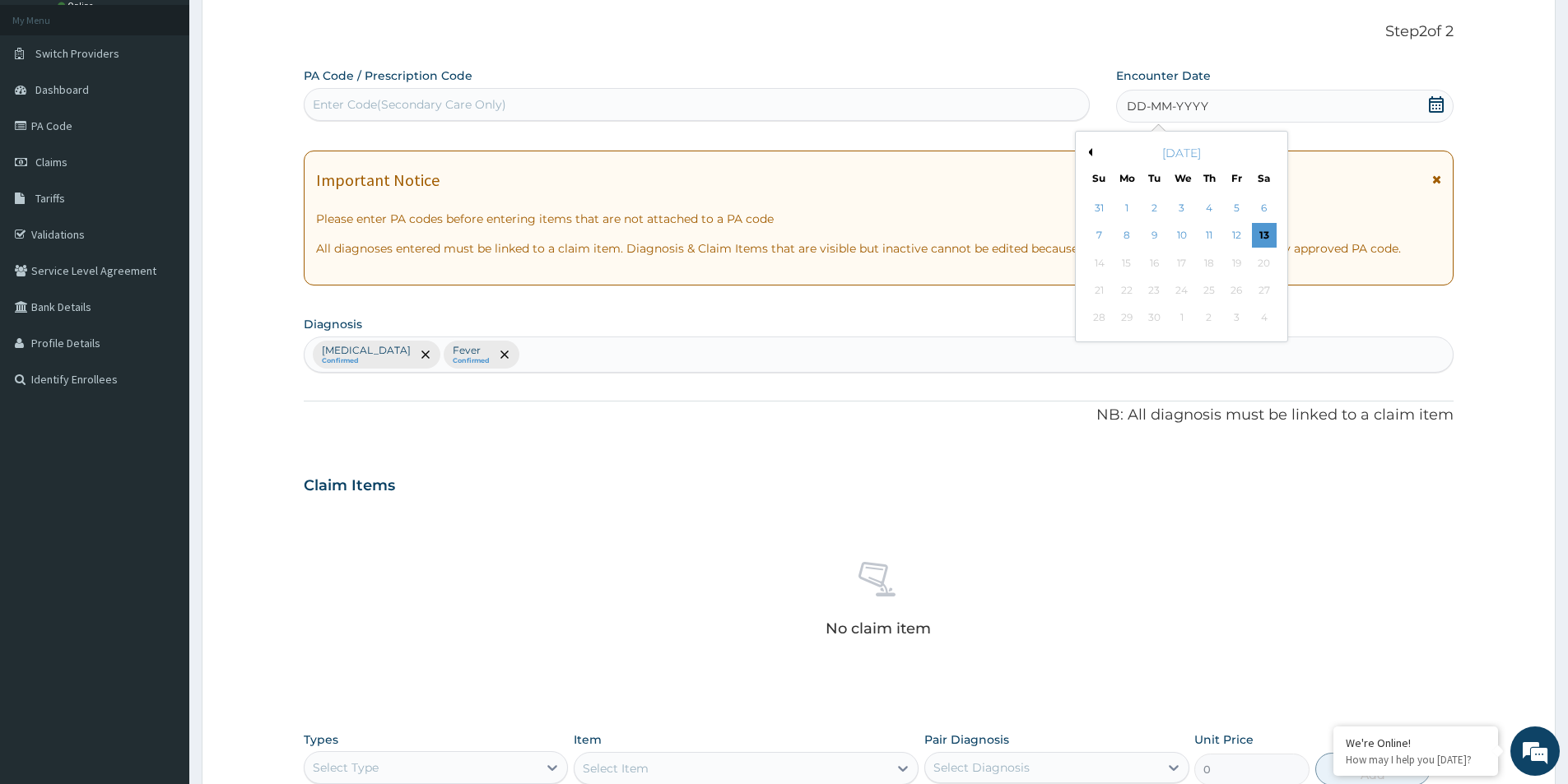
click at [1092, 145] on div "September 2025" at bounding box center [1181, 152] width 199 height 16
click at [1088, 149] on button "Previous Month" at bounding box center [1088, 152] width 8 height 8
click at [1231, 312] on div "29" at bounding box center [1237, 318] width 24 height 24
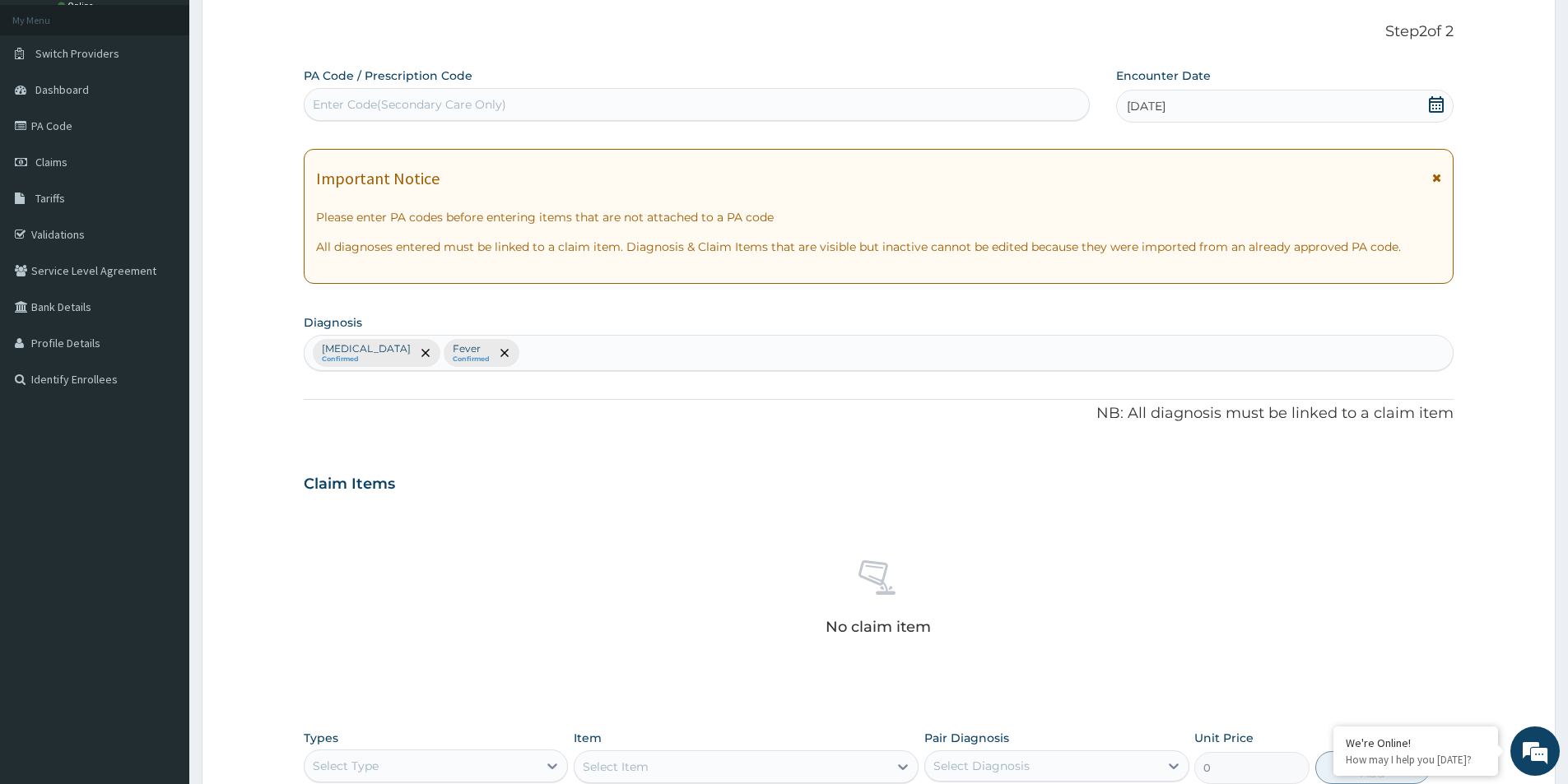
click at [483, 527] on div "No claim item" at bounding box center [879, 600] width 1150 height 189
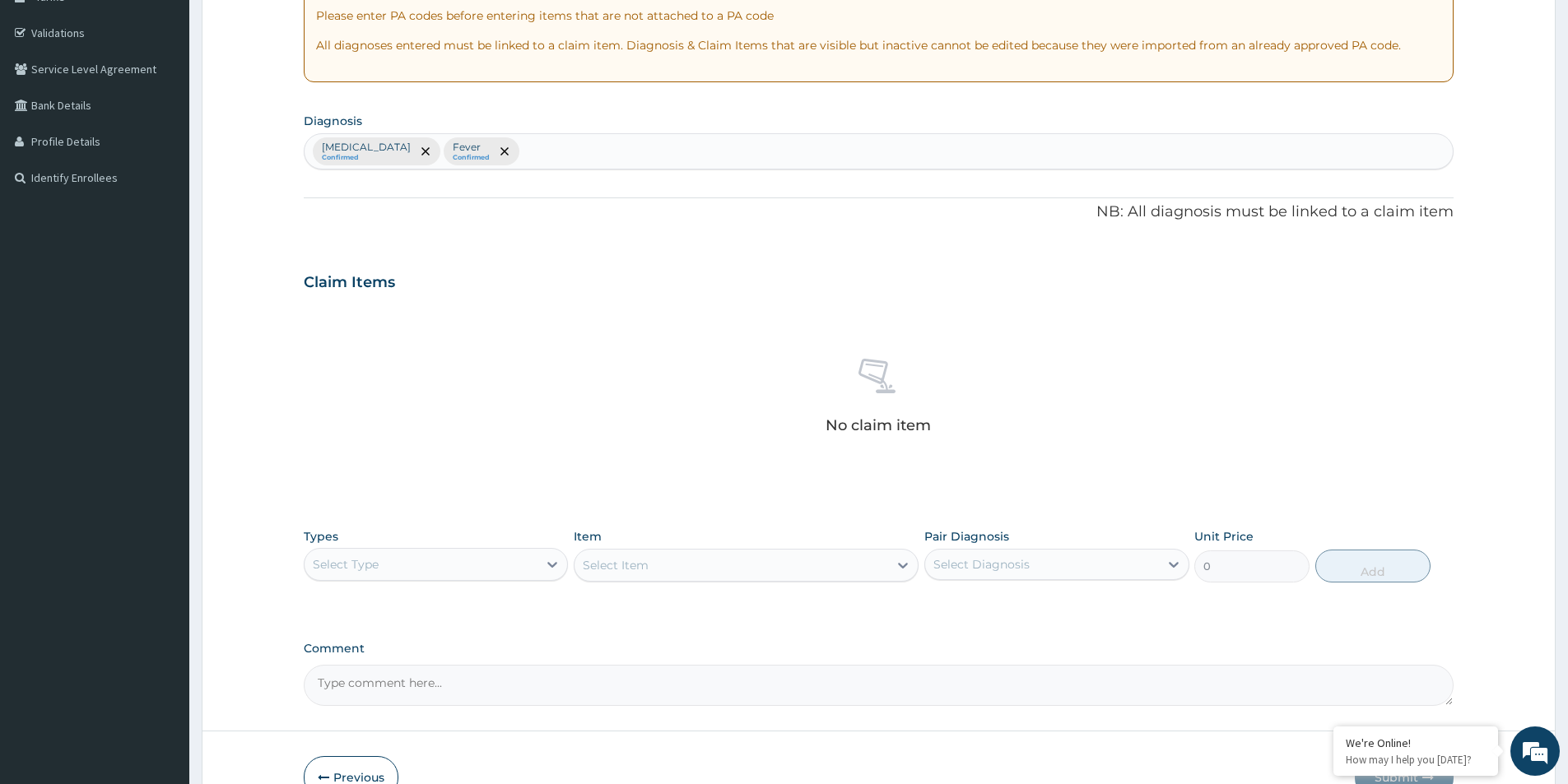
scroll to position [386, 0]
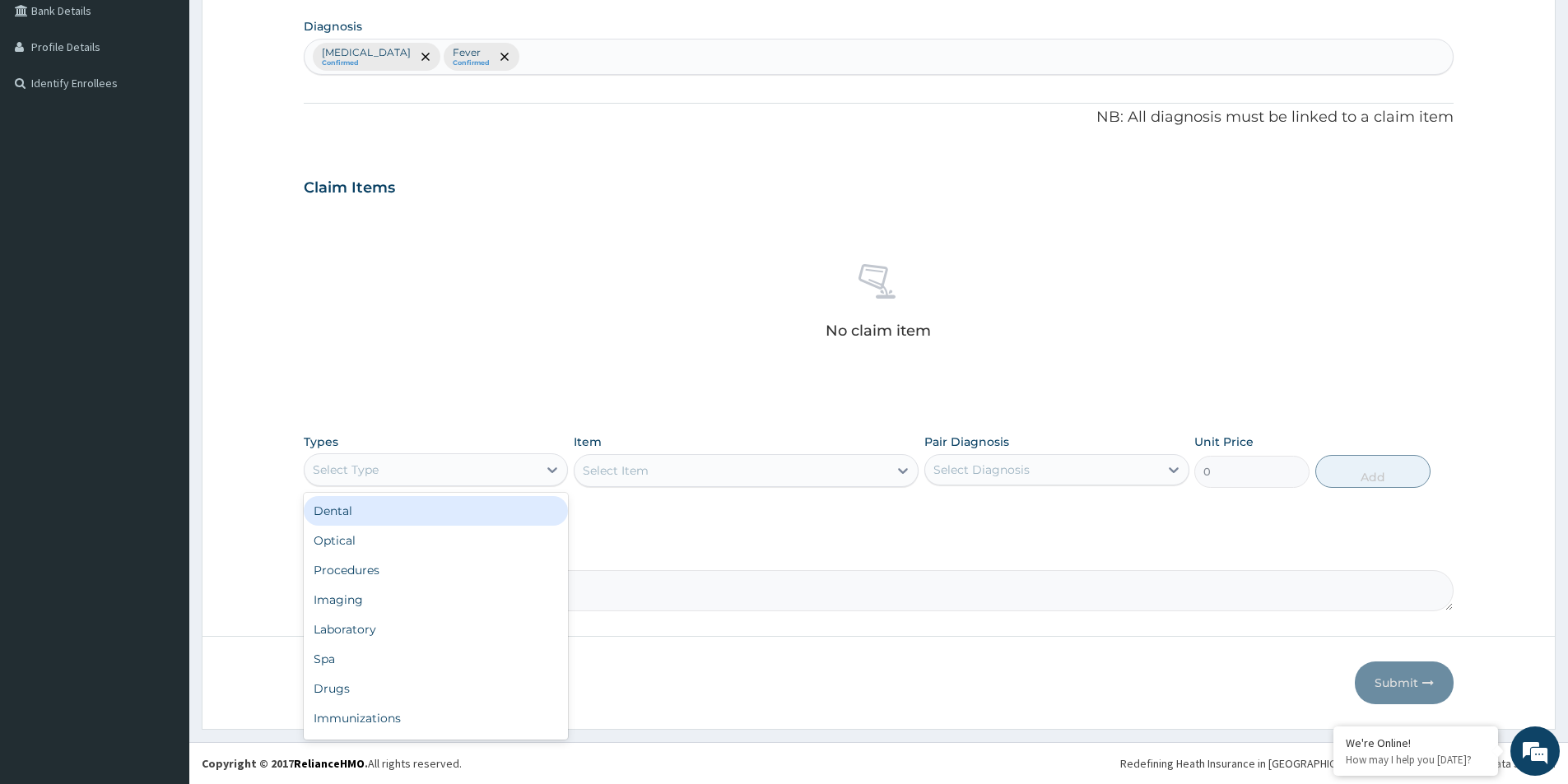
click at [450, 467] on div "Select Type" at bounding box center [421, 470] width 232 height 26
click at [436, 575] on div "Procedures" at bounding box center [436, 569] width 264 height 29
click at [949, 484] on div "Select Diagnosis" at bounding box center [1056, 470] width 264 height 31
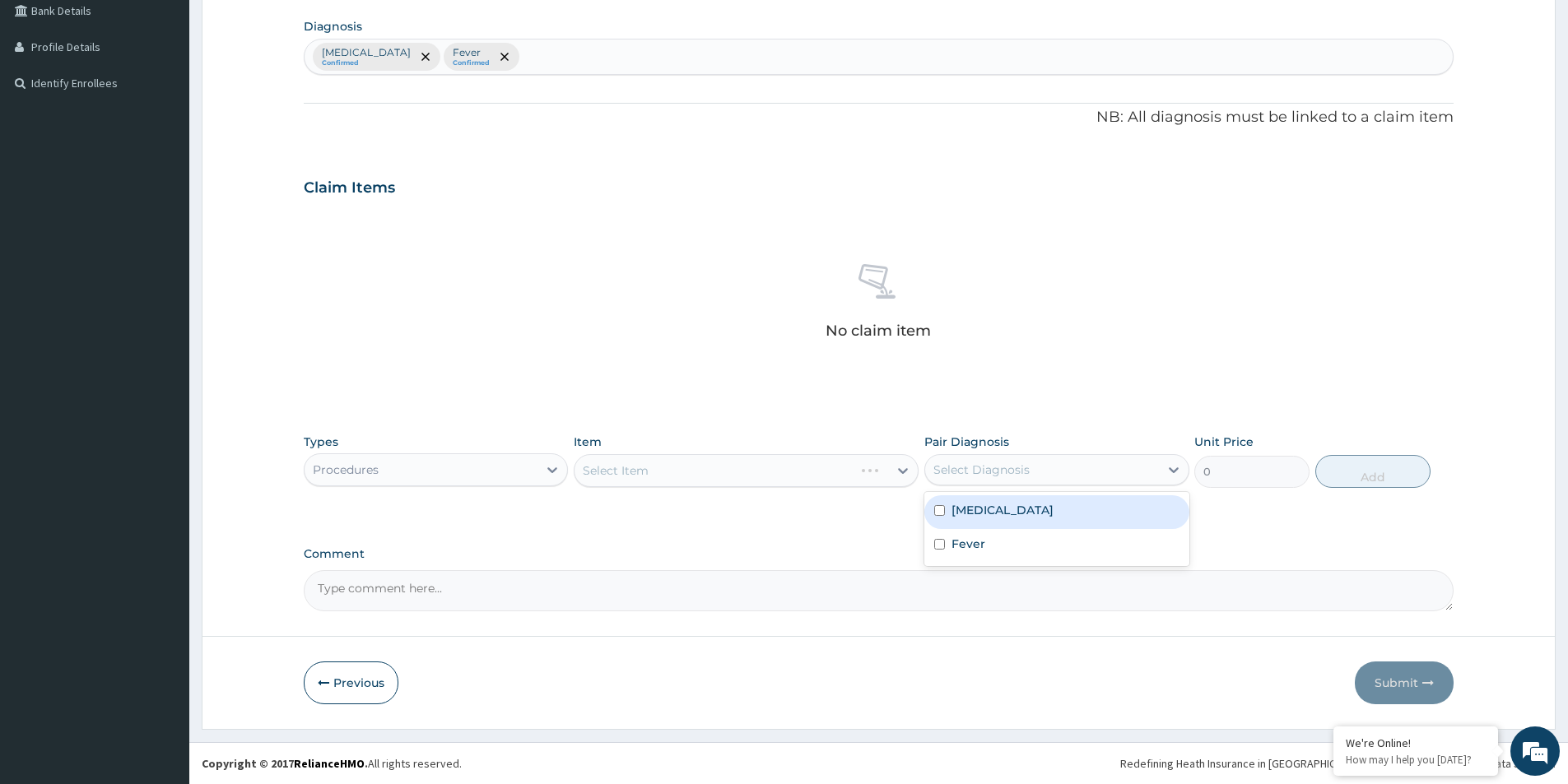
click at [941, 503] on div "Malaria" at bounding box center [1056, 512] width 264 height 34
checkbox input "true"
click at [941, 539] on input "checkbox" at bounding box center [939, 544] width 10 height 10
checkbox input "true"
click at [776, 463] on div "Select Item" at bounding box center [746, 471] width 344 height 33
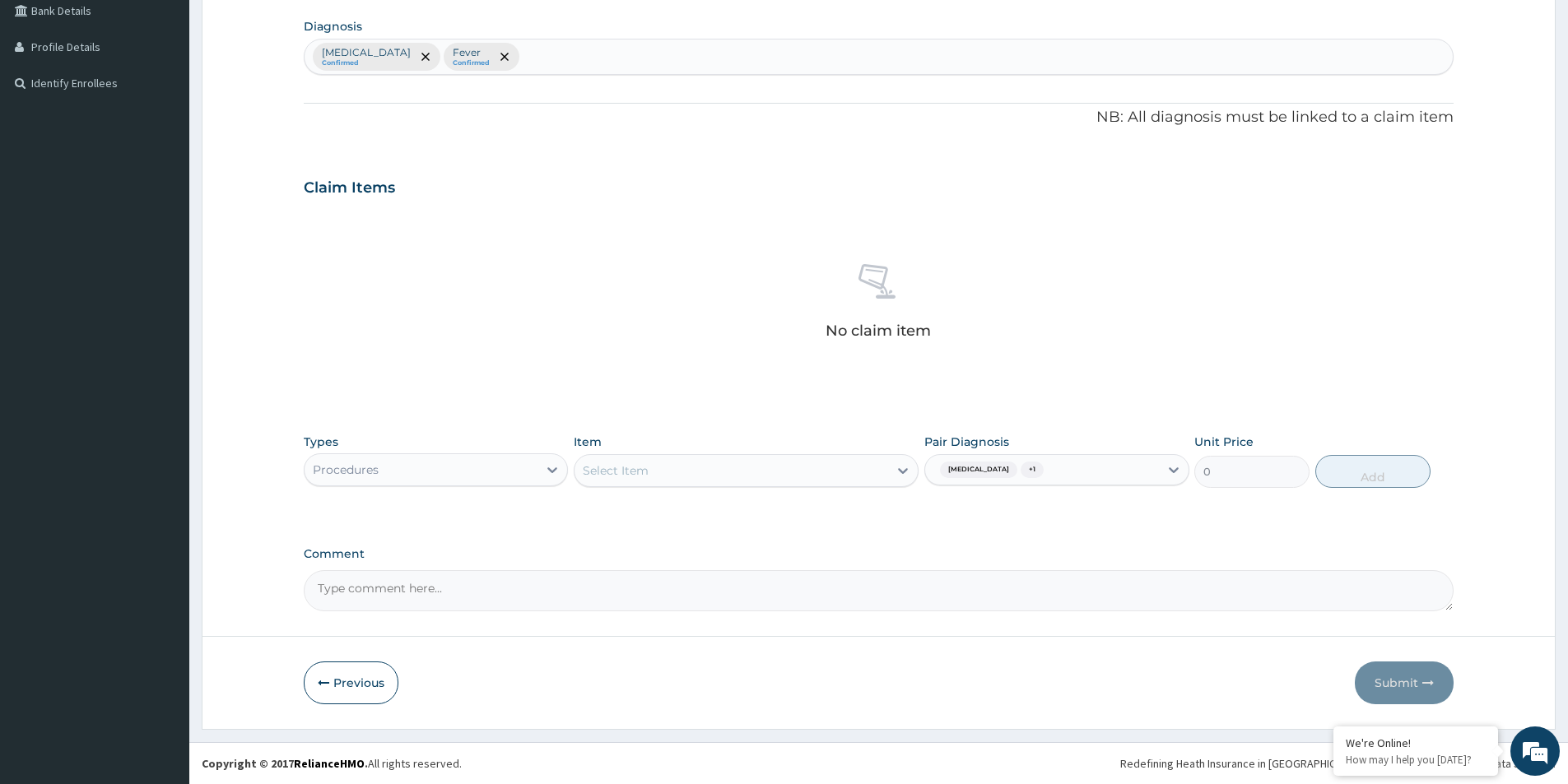
click at [632, 455] on div "Item Select Item" at bounding box center [746, 461] width 344 height 55
click at [632, 458] on div "Select Item" at bounding box center [730, 471] width 313 height 26
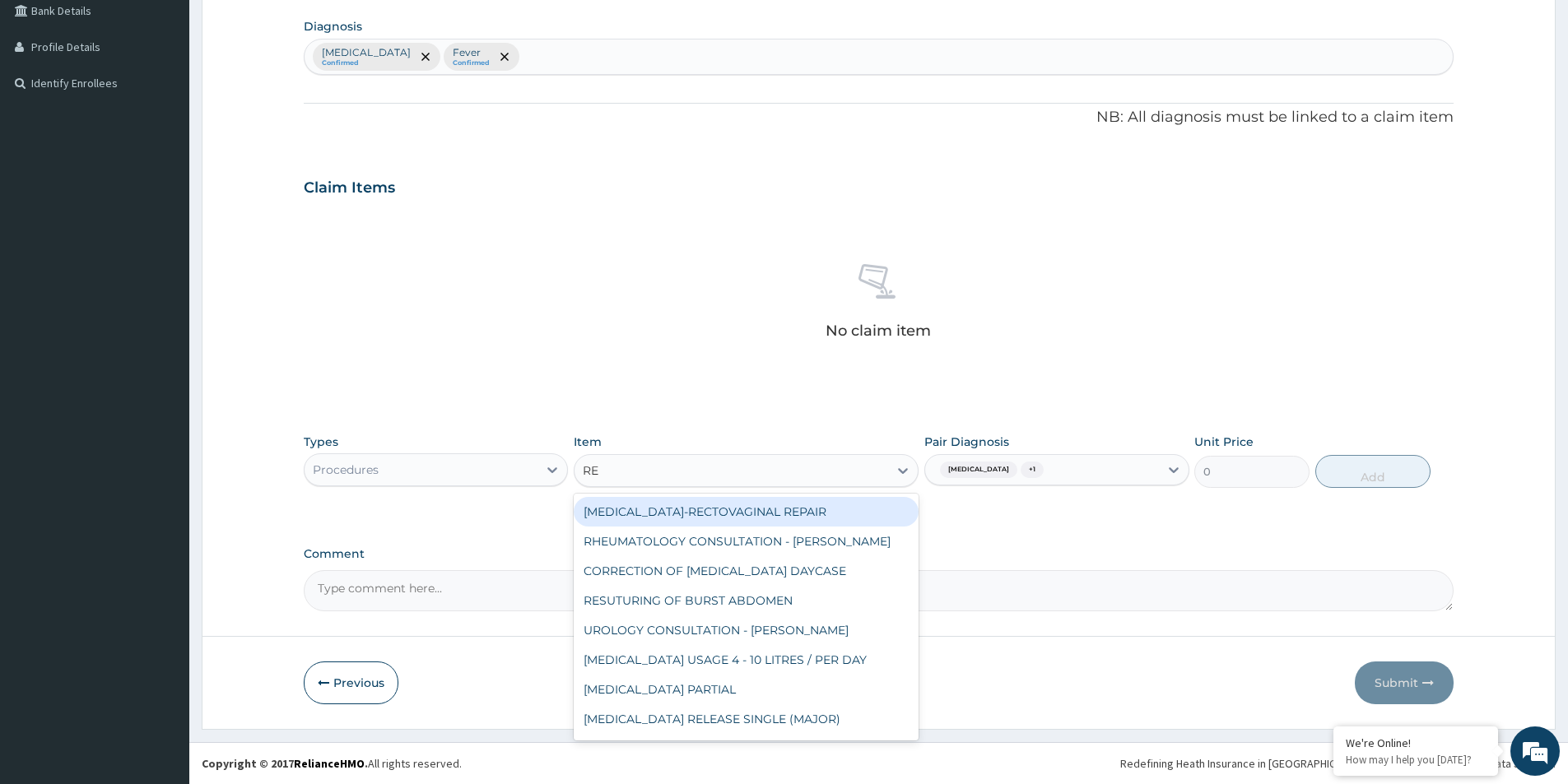
type input "REG"
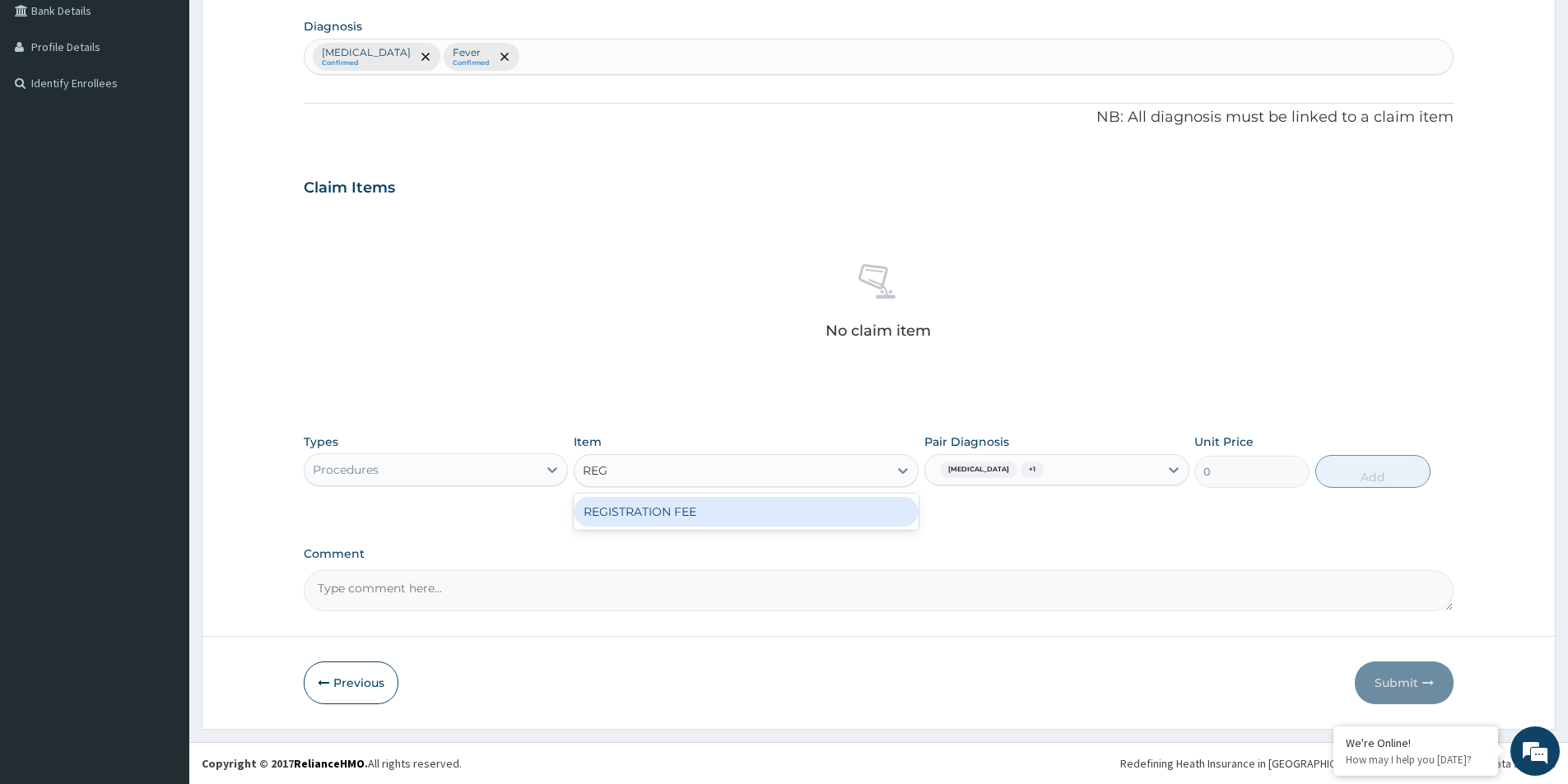
click at [744, 517] on div "REGISTRATION FEE" at bounding box center [746, 511] width 344 height 29
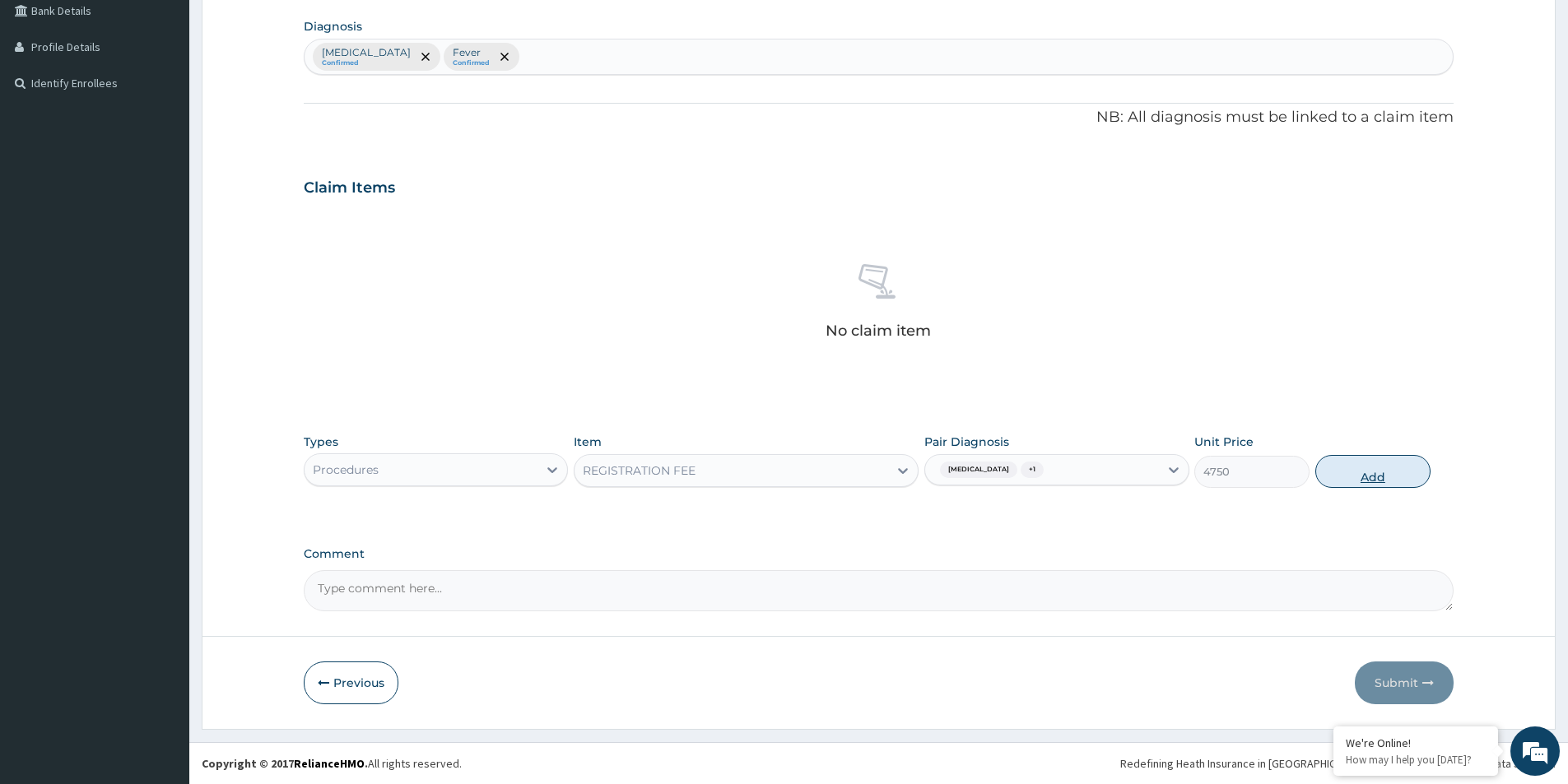
click at [1356, 475] on button "Add" at bounding box center [1373, 472] width 115 height 33
type input "0"
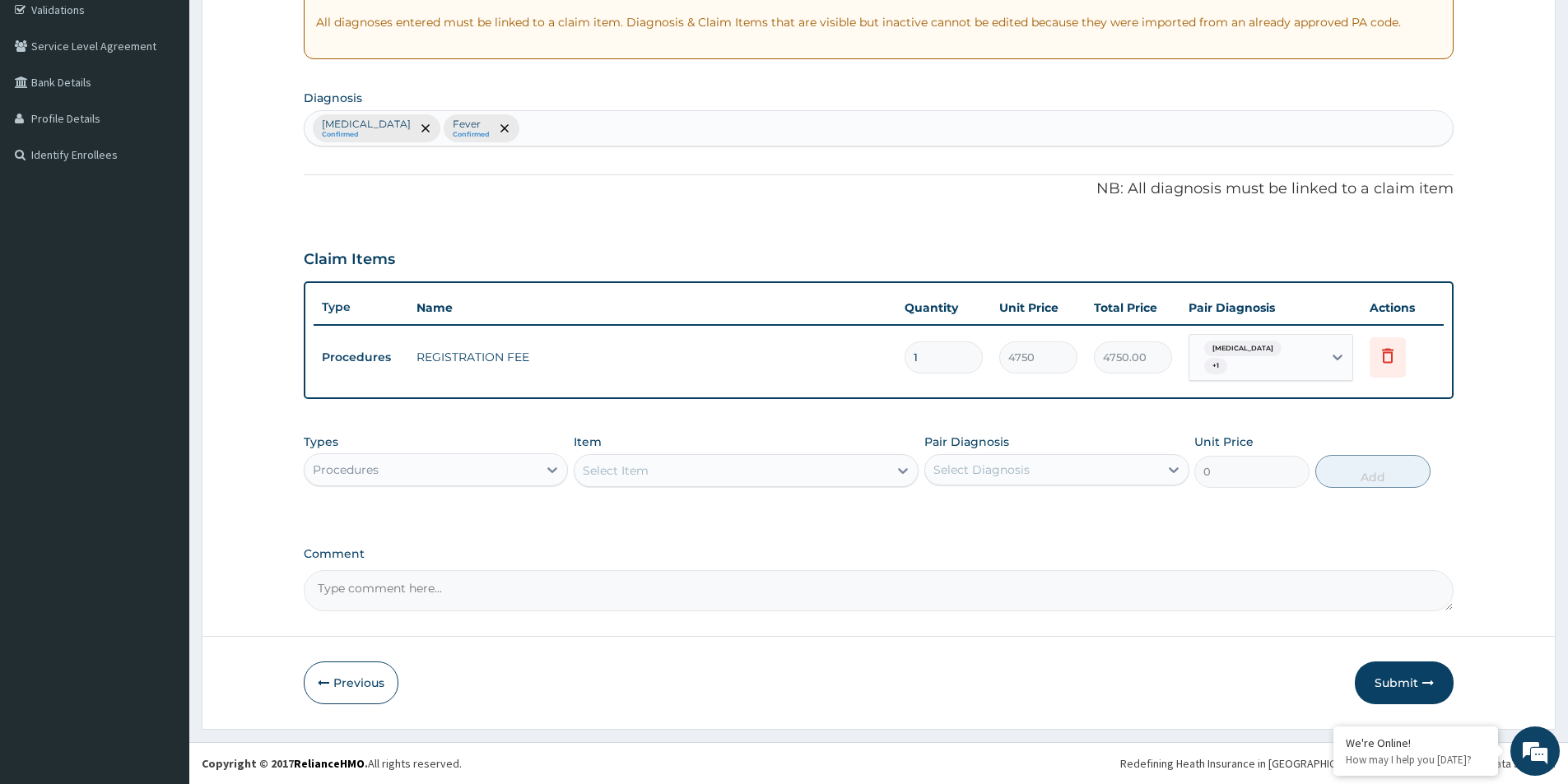
scroll to position [308, 0]
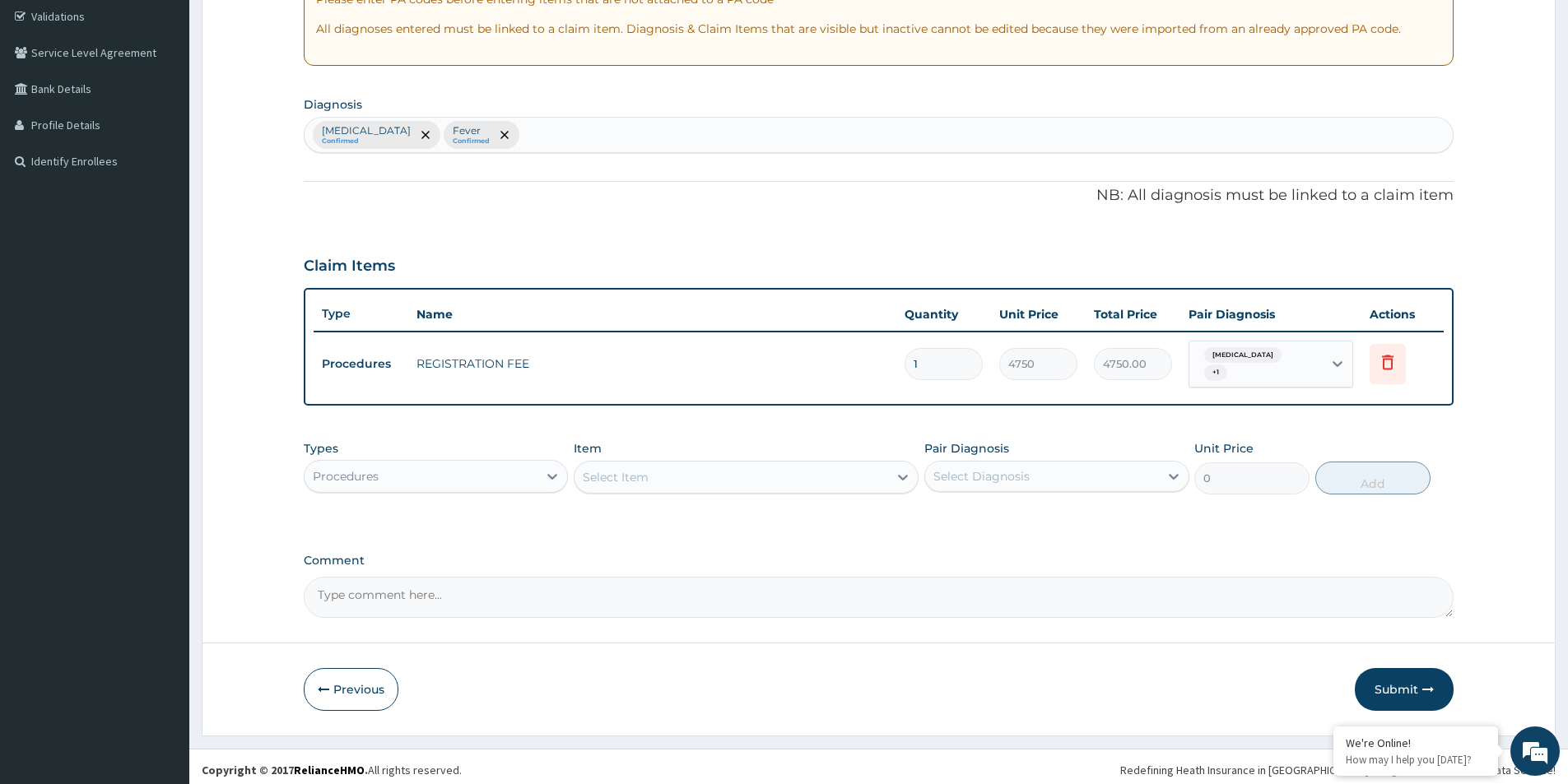
click at [1126, 463] on div "Select Diagnosis" at bounding box center [1041, 476] width 232 height 26
click at [936, 513] on input "checkbox" at bounding box center [939, 518] width 10 height 10
checkbox input "true"
click at [935, 547] on input "checkbox" at bounding box center [939, 552] width 10 height 10
checkbox input "true"
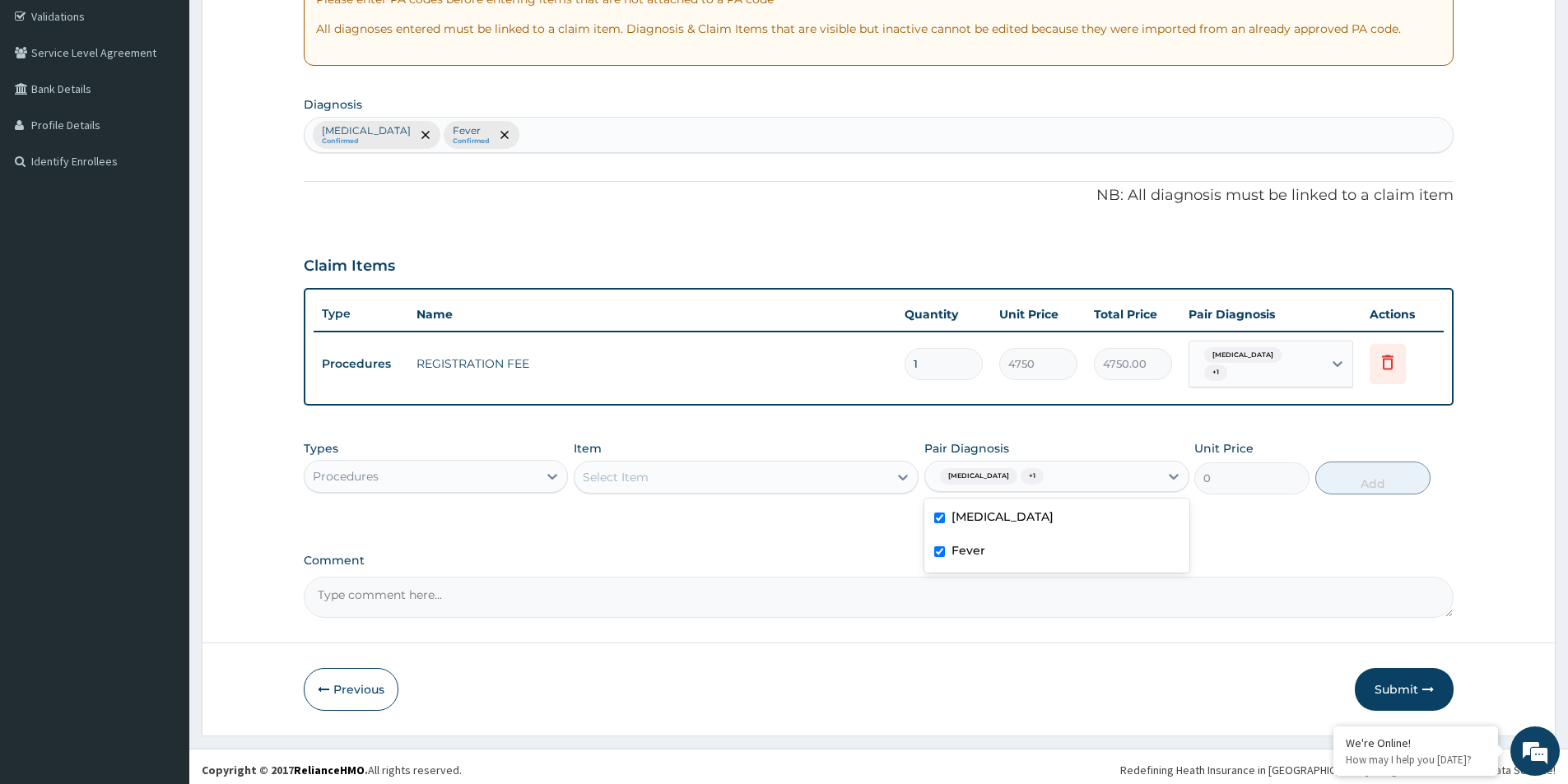
click at [466, 469] on div "Procedures" at bounding box center [421, 476] width 232 height 26
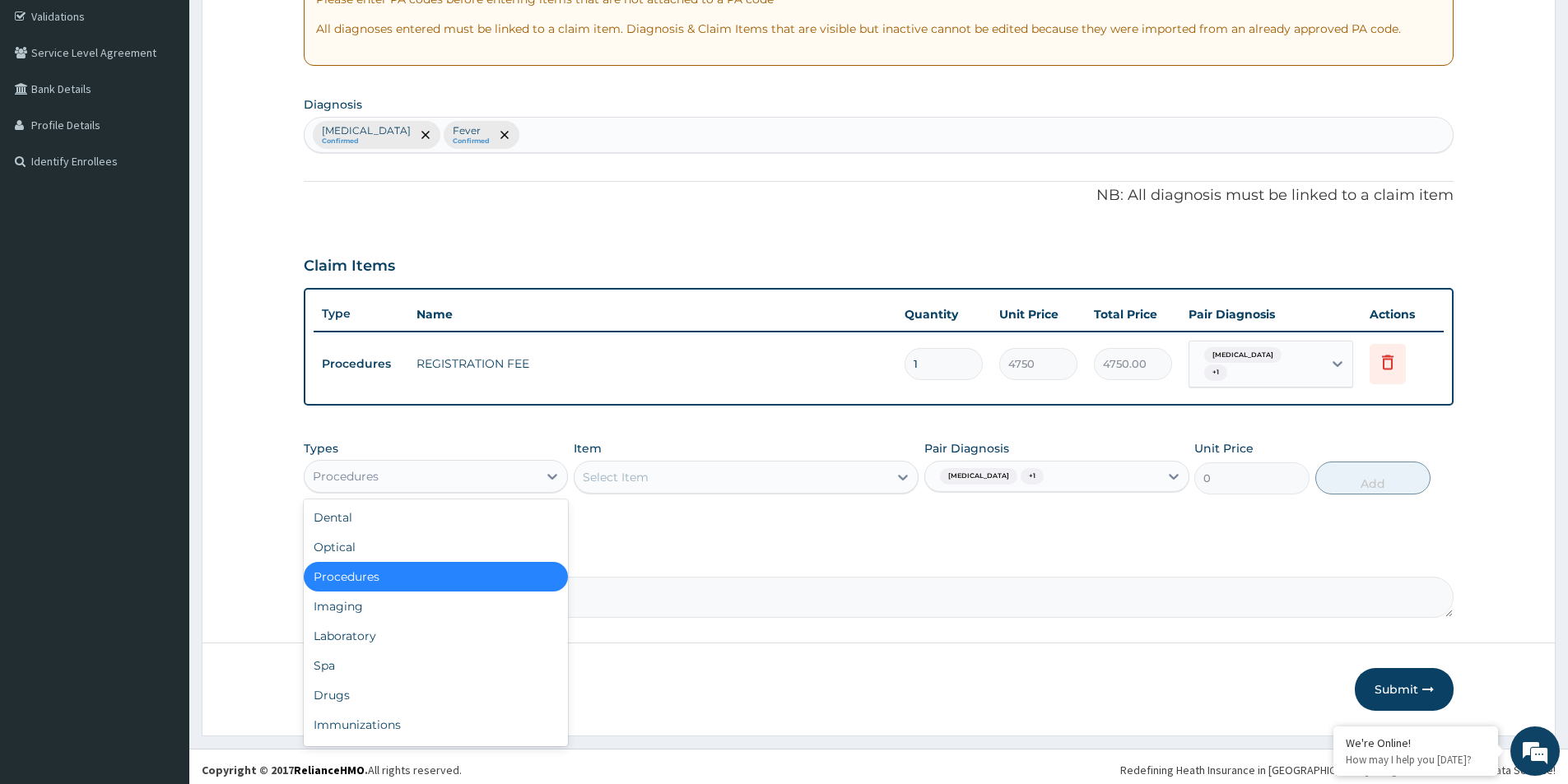
click at [618, 469] on div "Select Item" at bounding box center [616, 476] width 66 height 16
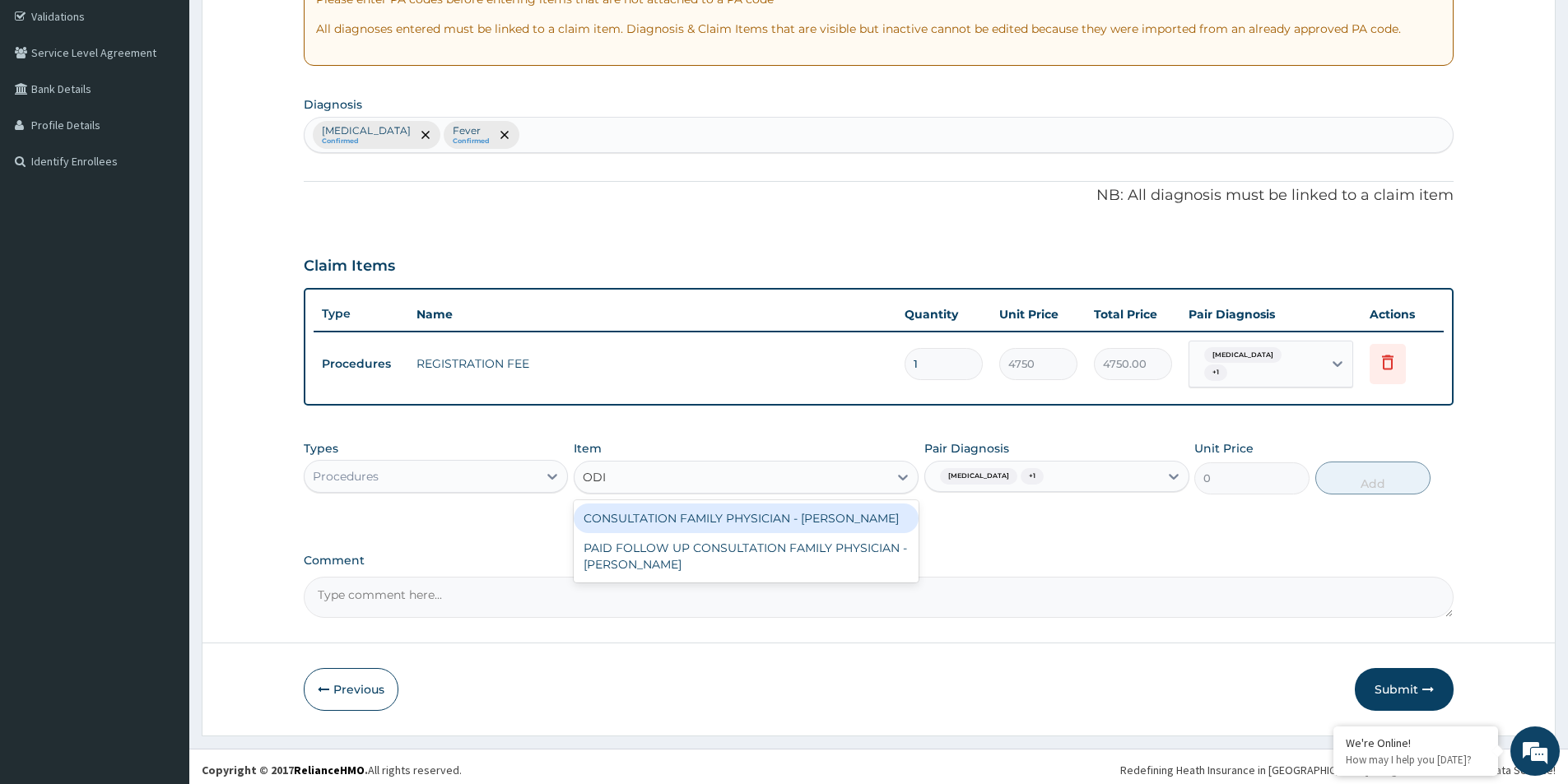
type input "ODIA"
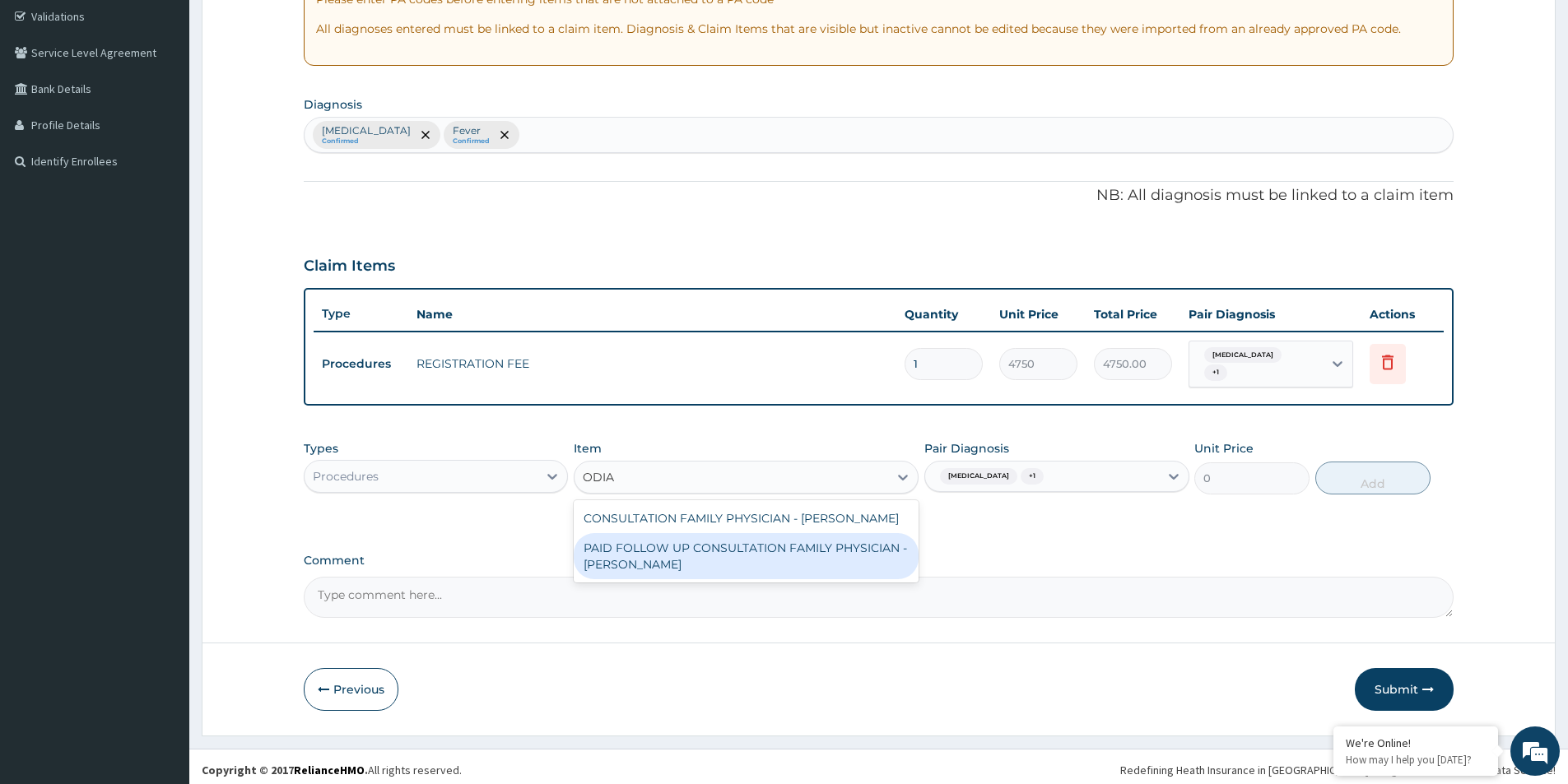
click at [656, 539] on div "PAID FOLLOW UP CONSULTATION FAMILY PHYSICIAN - DR ODIA" at bounding box center [746, 556] width 344 height 46
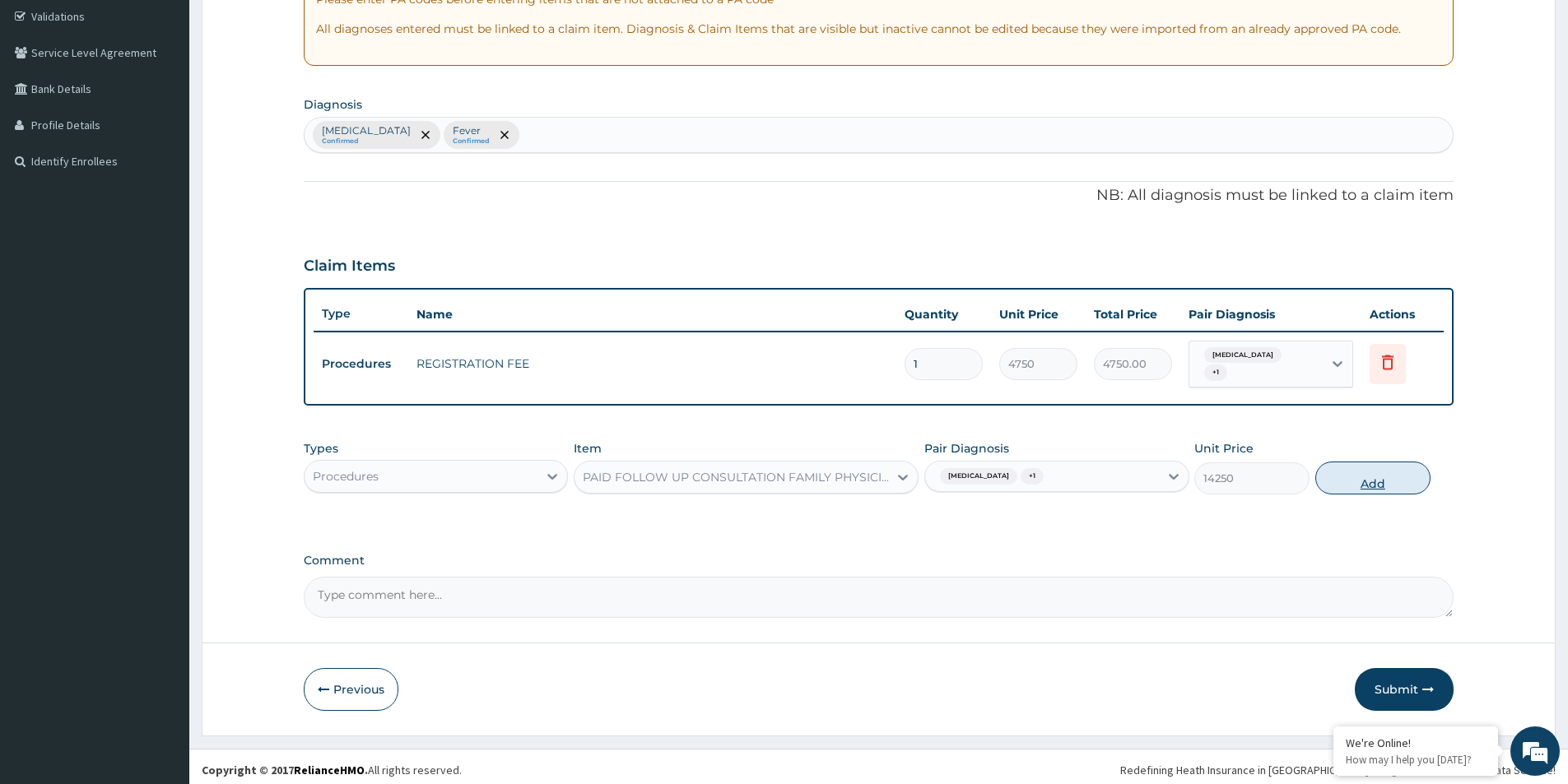
click at [1382, 475] on button "Add" at bounding box center [1373, 478] width 115 height 33
type input "0"
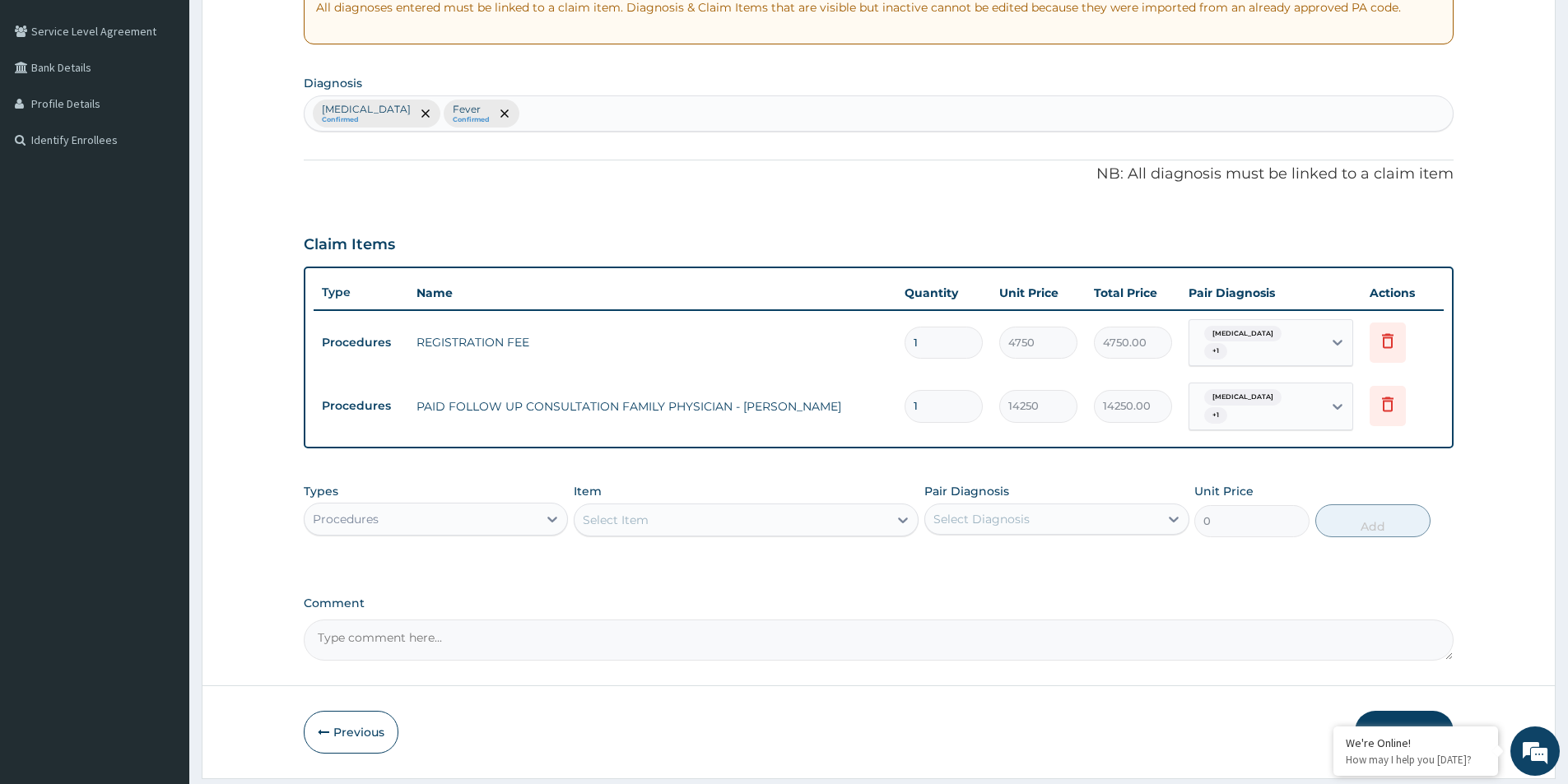
scroll to position [364, 0]
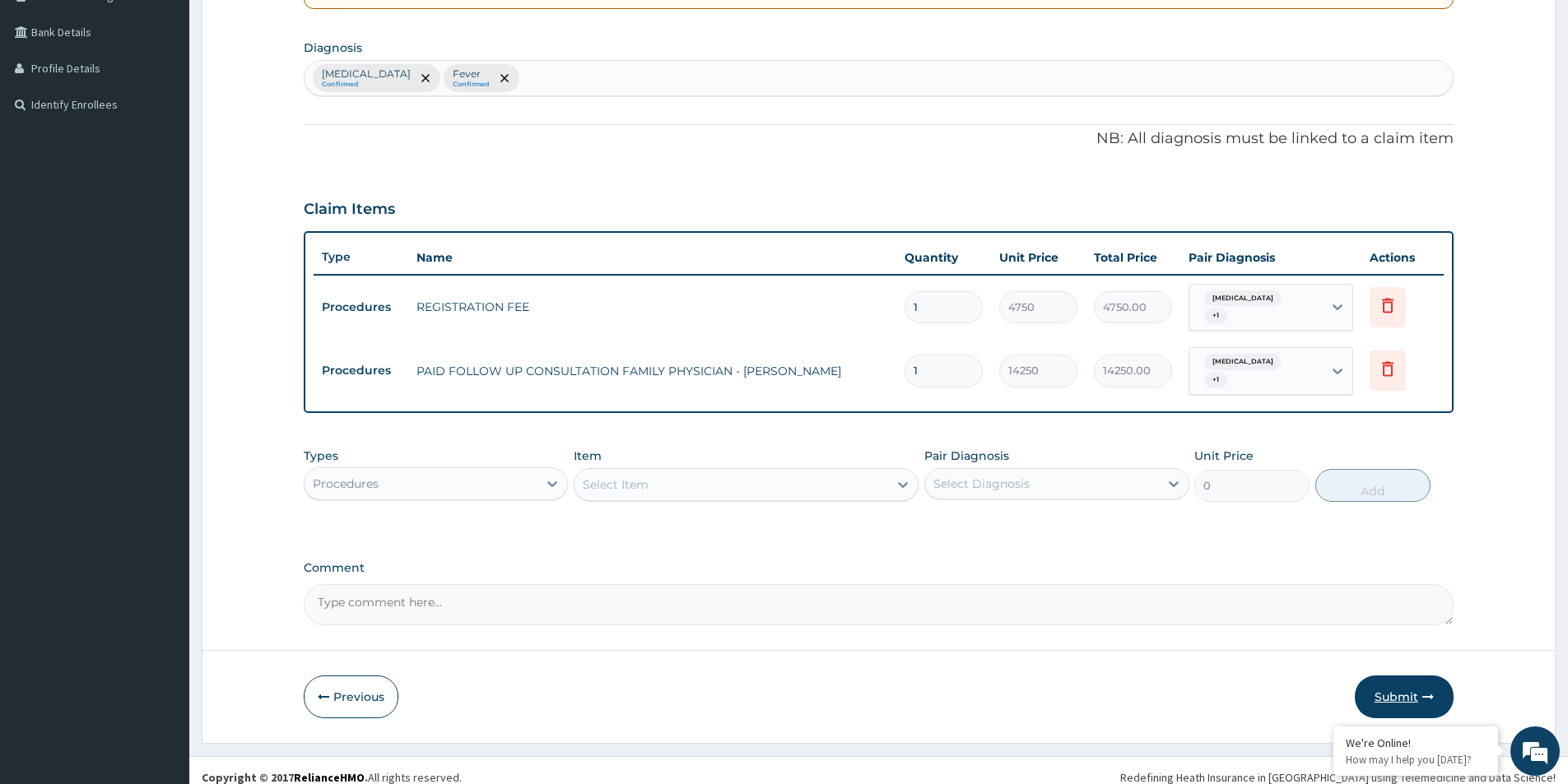
click at [1401, 676] on button "Submit" at bounding box center [1404, 696] width 99 height 42
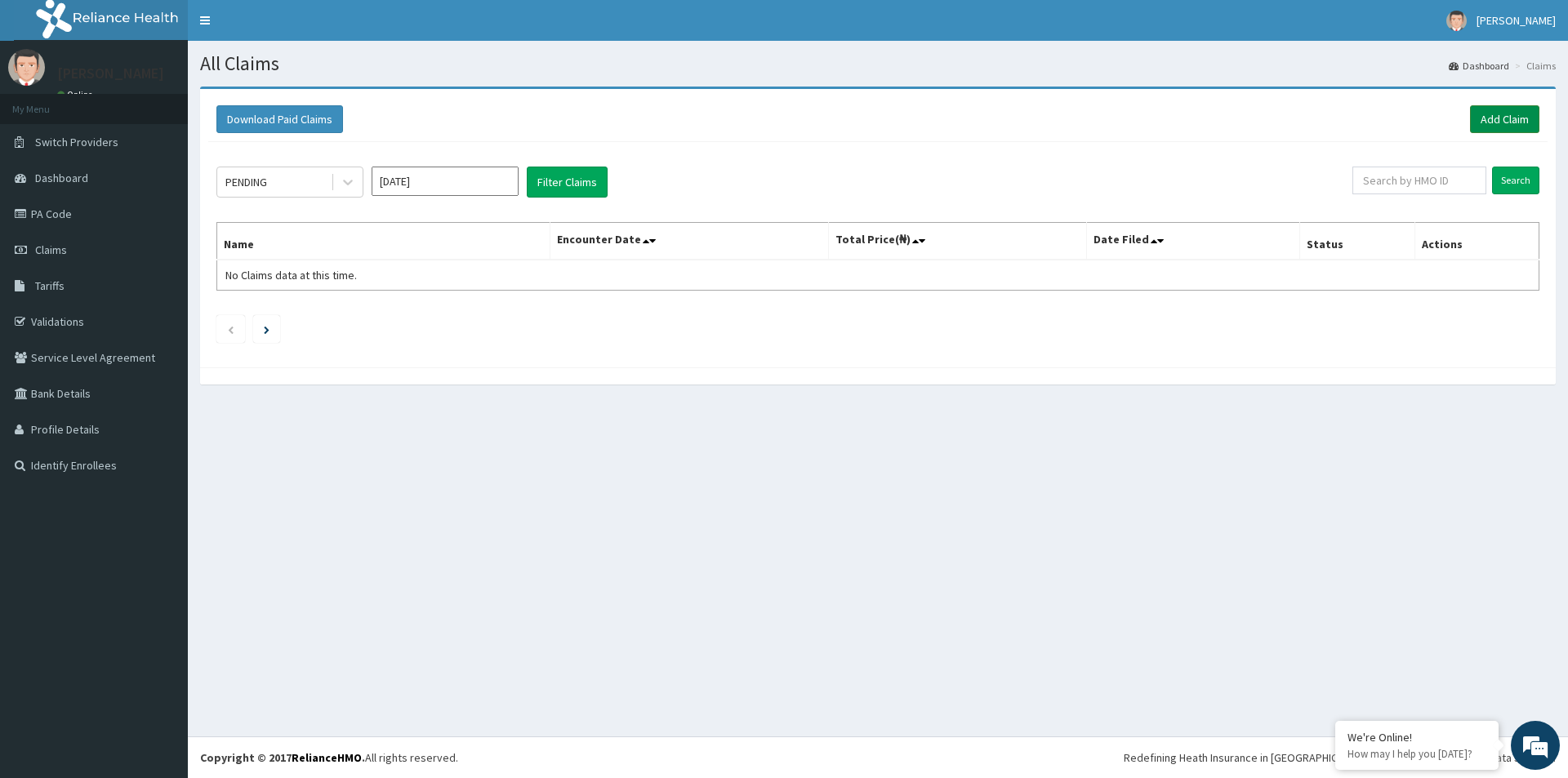
click at [1487, 121] on link "Add Claim" at bounding box center [1504, 120] width 69 height 28
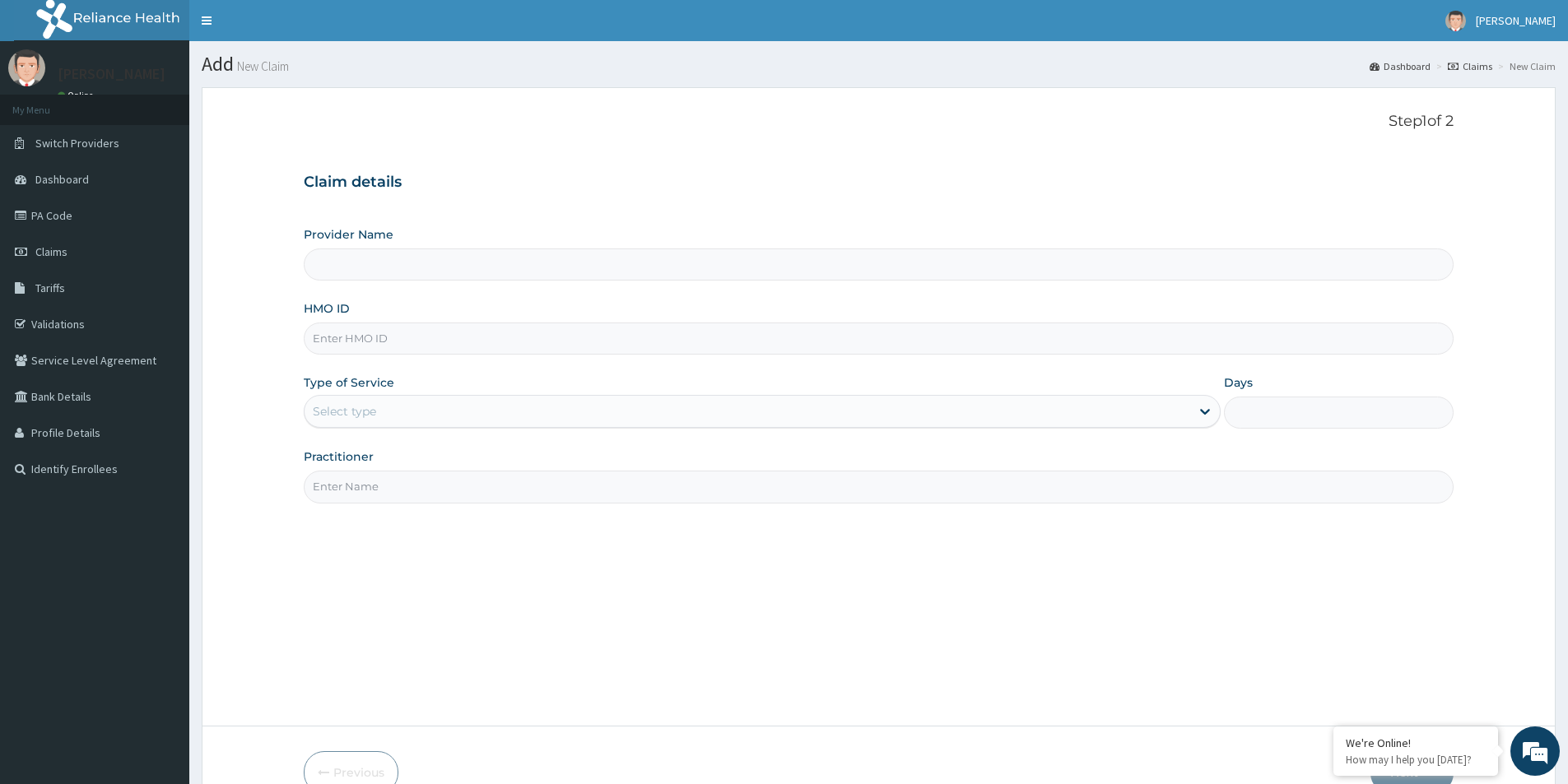
type input "[GEOGRAPHIC_DATA]"
paste input "PBS/10024/A"
type input "PBS/10024/A"
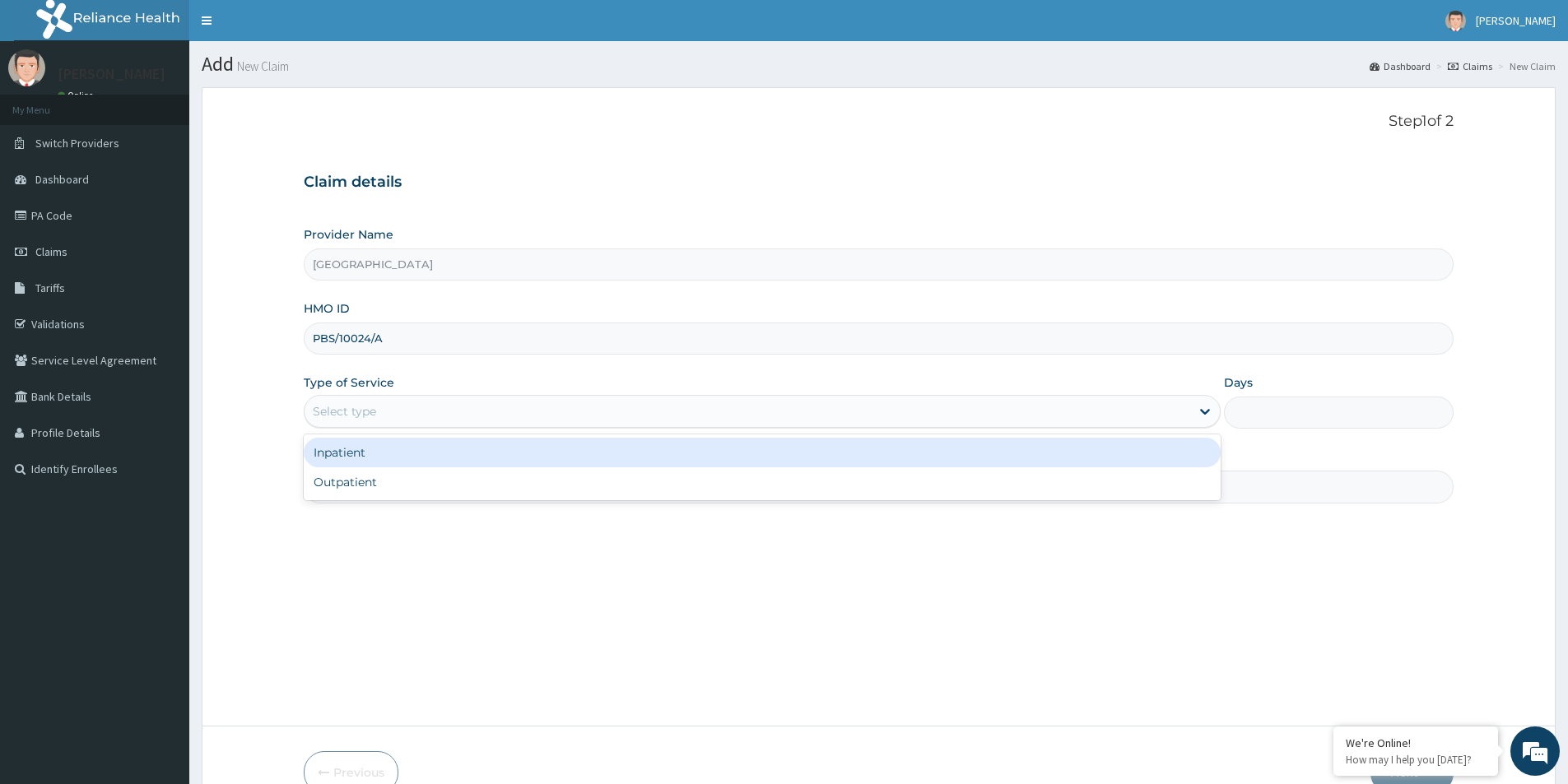
click at [391, 419] on div "Select type" at bounding box center [747, 411] width 886 height 26
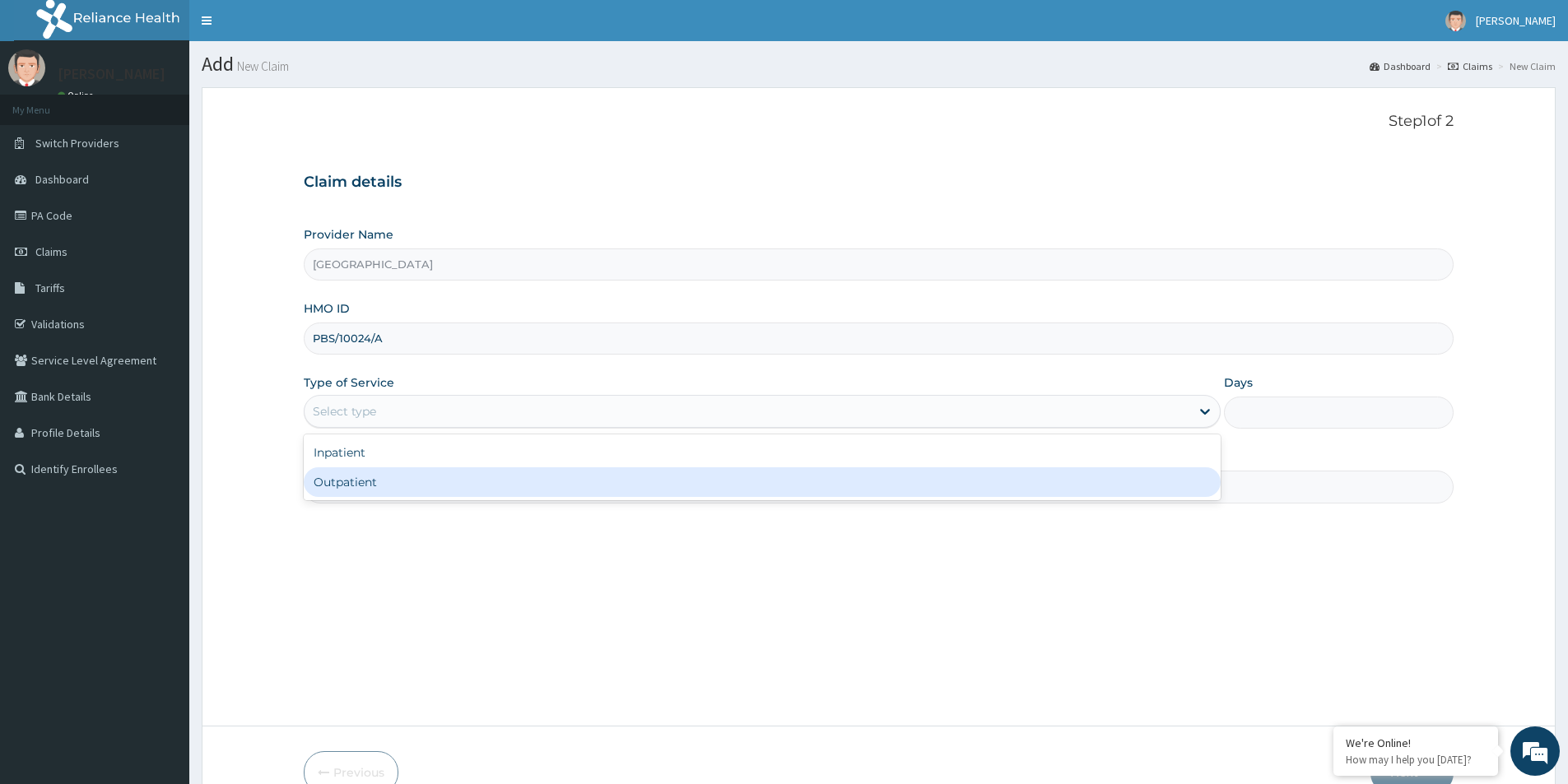
click at [397, 482] on div "Outpatient" at bounding box center [762, 482] width 917 height 29
type input "1"
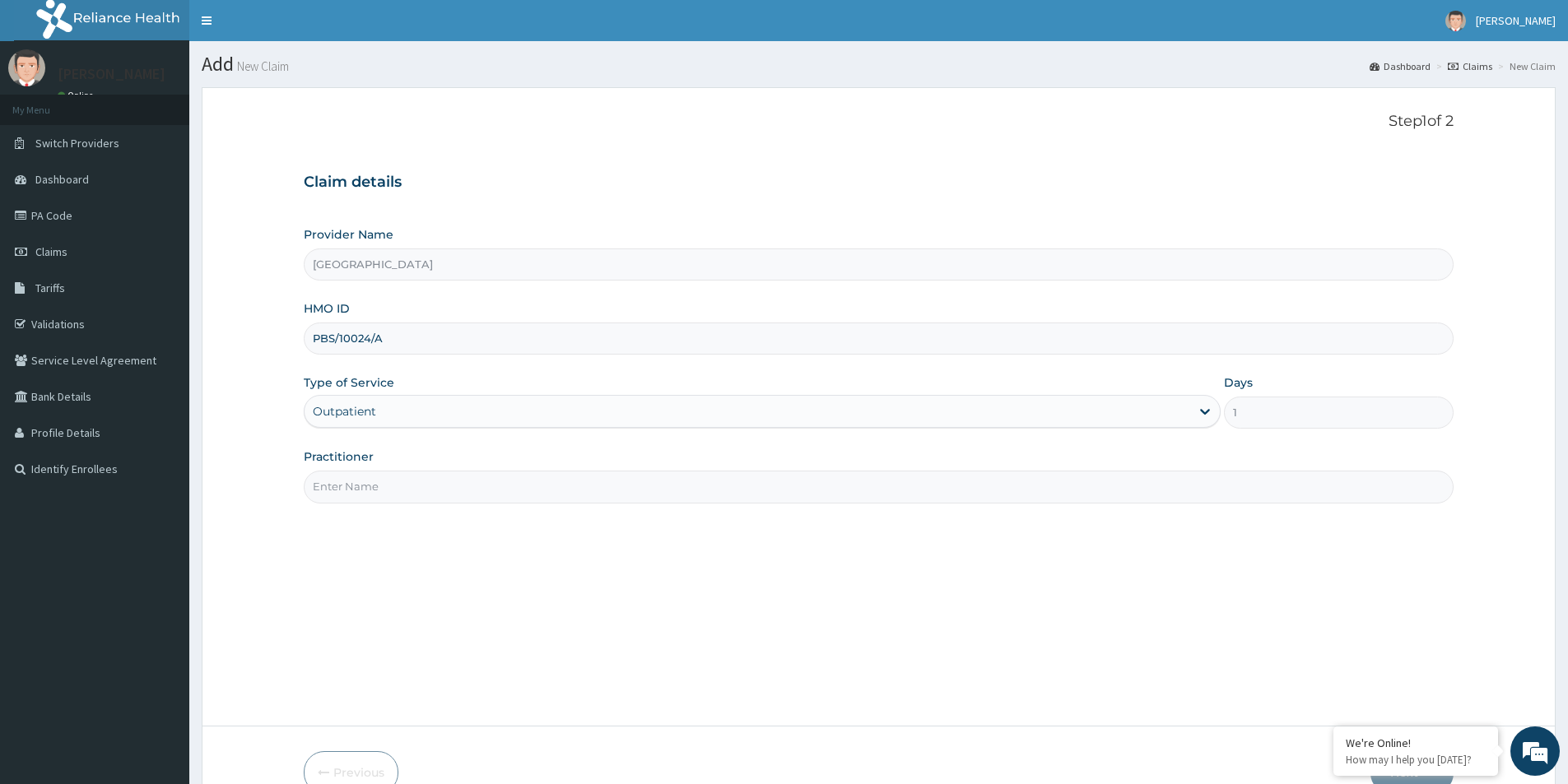
click at [396, 482] on input "Practitioner" at bounding box center [879, 487] width 1150 height 32
type input "MEDICAL OFFICER"
click at [437, 565] on div "Step 1 of 2 Claim details Provider Name Evercare Hospital HMO ID PBS/10024/A Ty…" at bounding box center [879, 407] width 1150 height 588
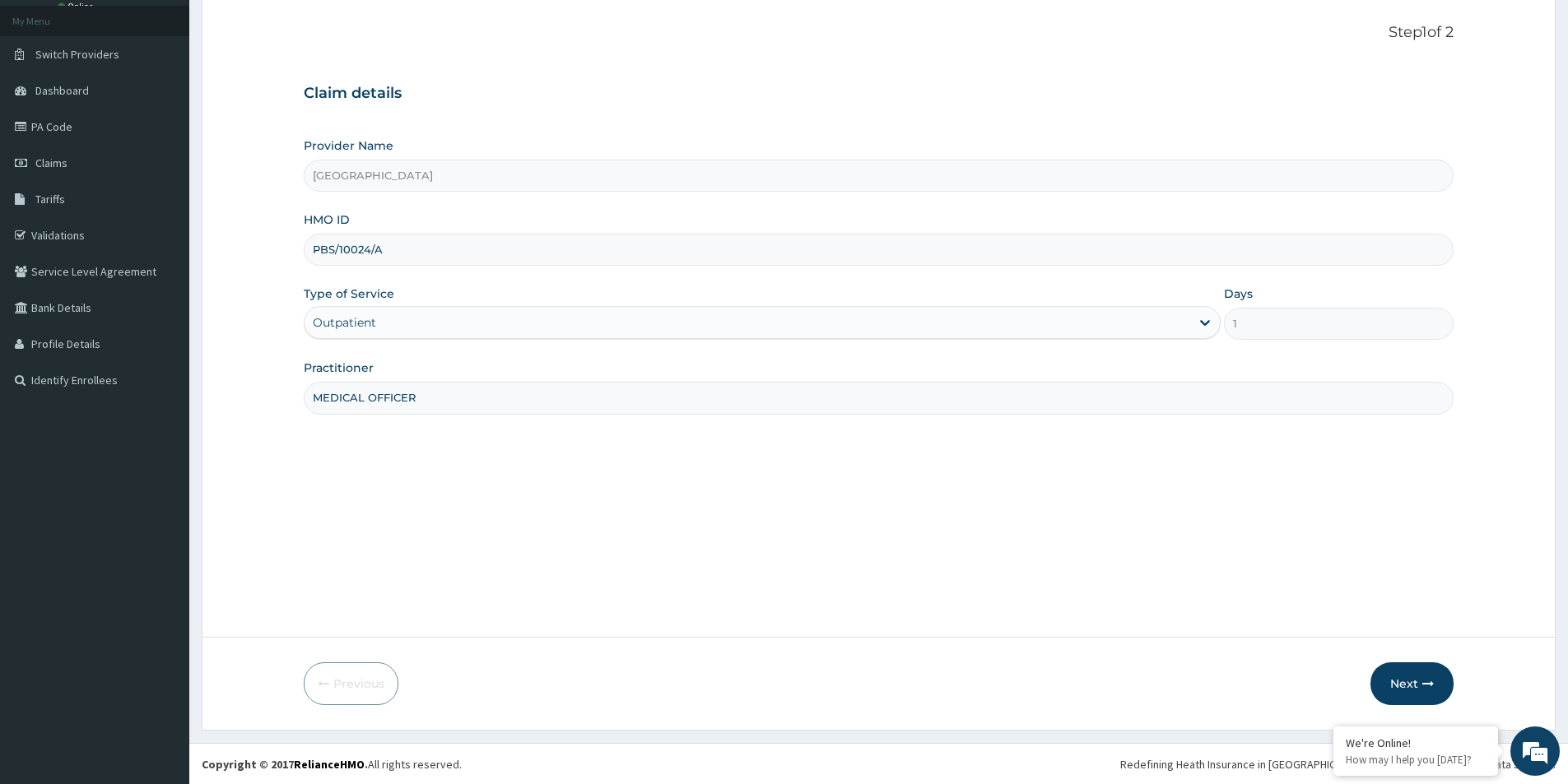
scroll to position [89, 0]
click at [1384, 691] on button "Next" at bounding box center [1412, 682] width 83 height 42
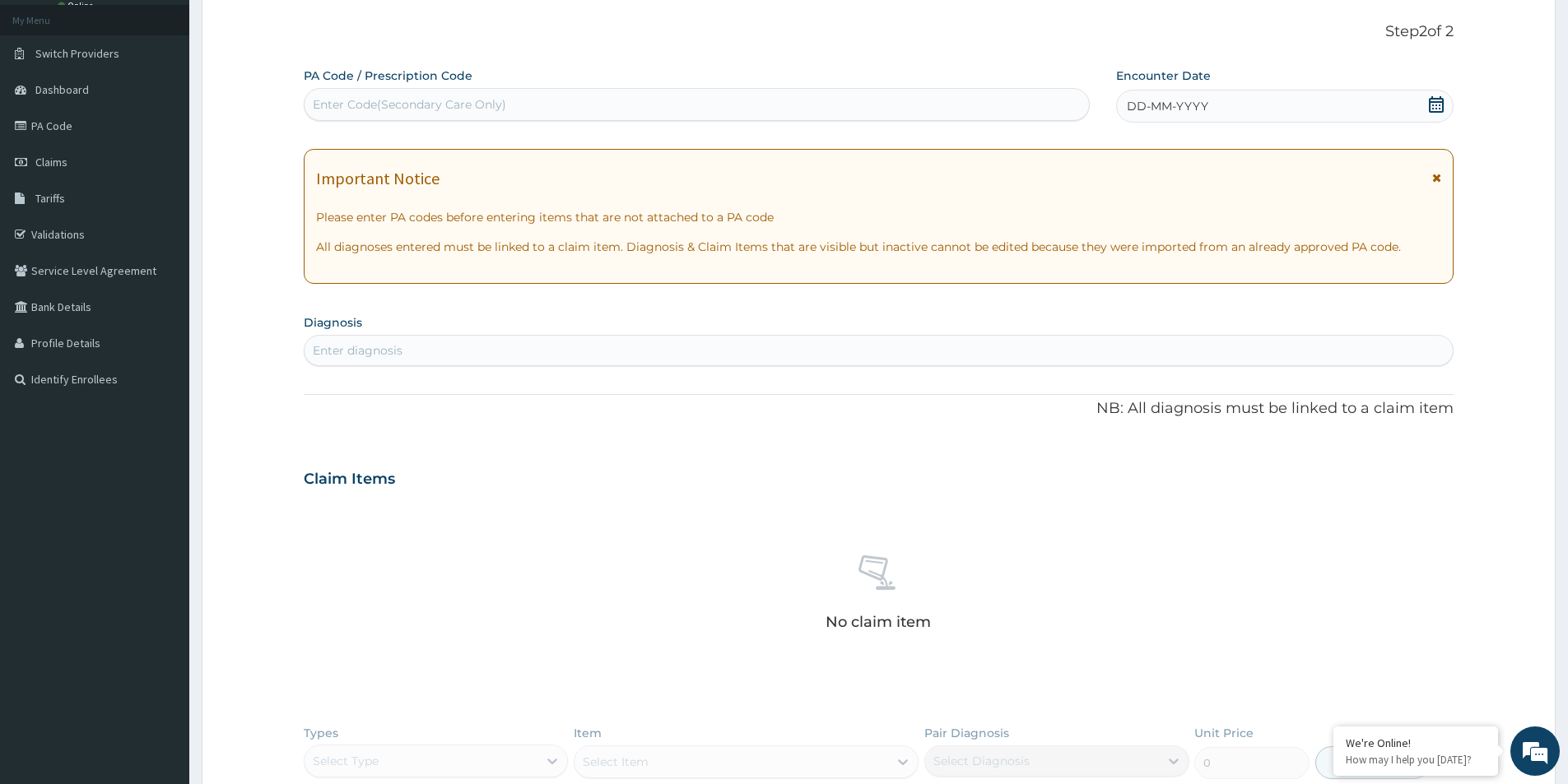
click at [822, 114] on div "Enter Code(Secondary Care Only)" at bounding box center [696, 104] width 784 height 26
paste input "PBS/10024/A"
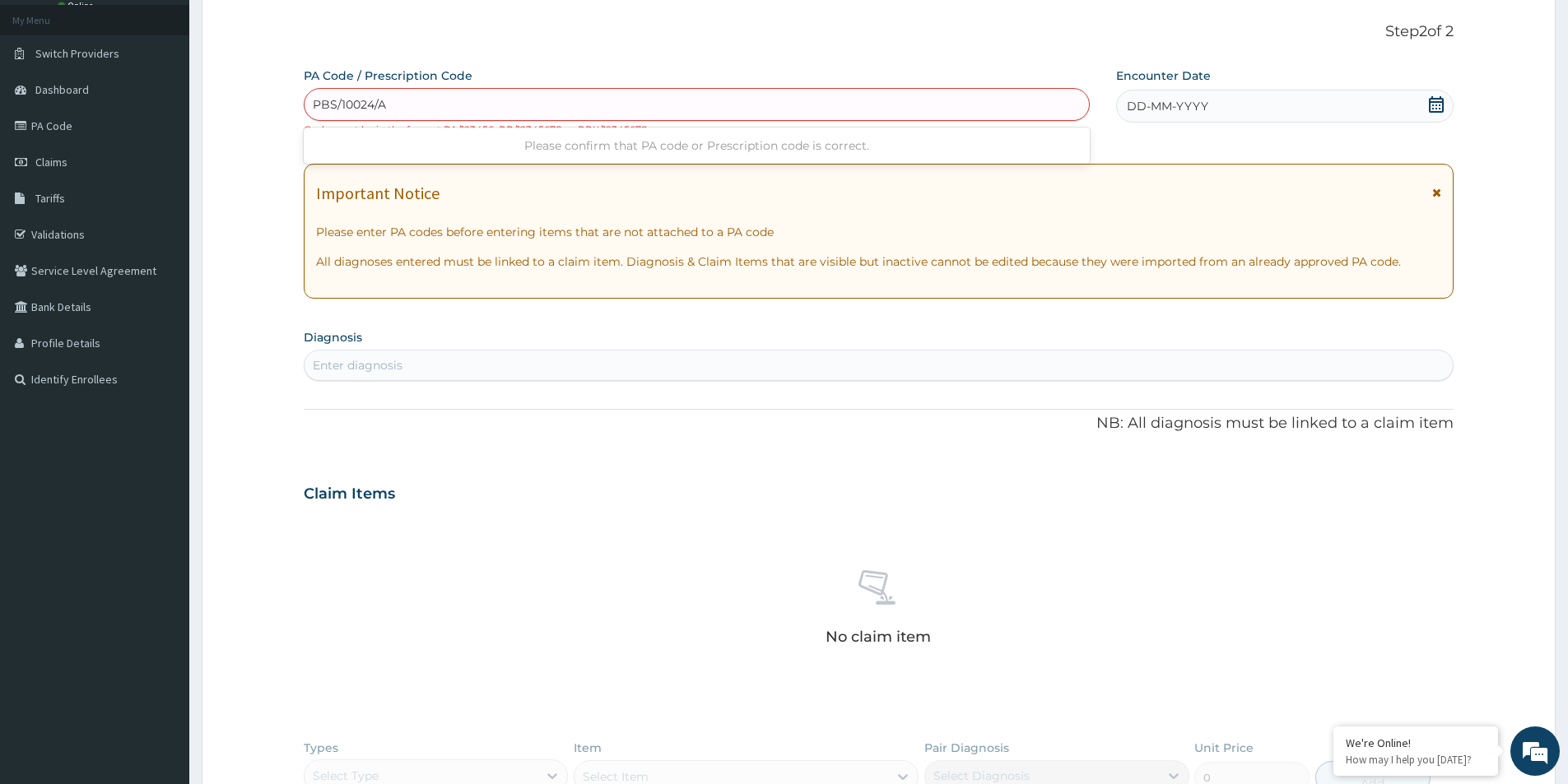
type input "PBS/10024/A"
paste input "PA/3F5BAE"
type input "PA/3F5BAE"
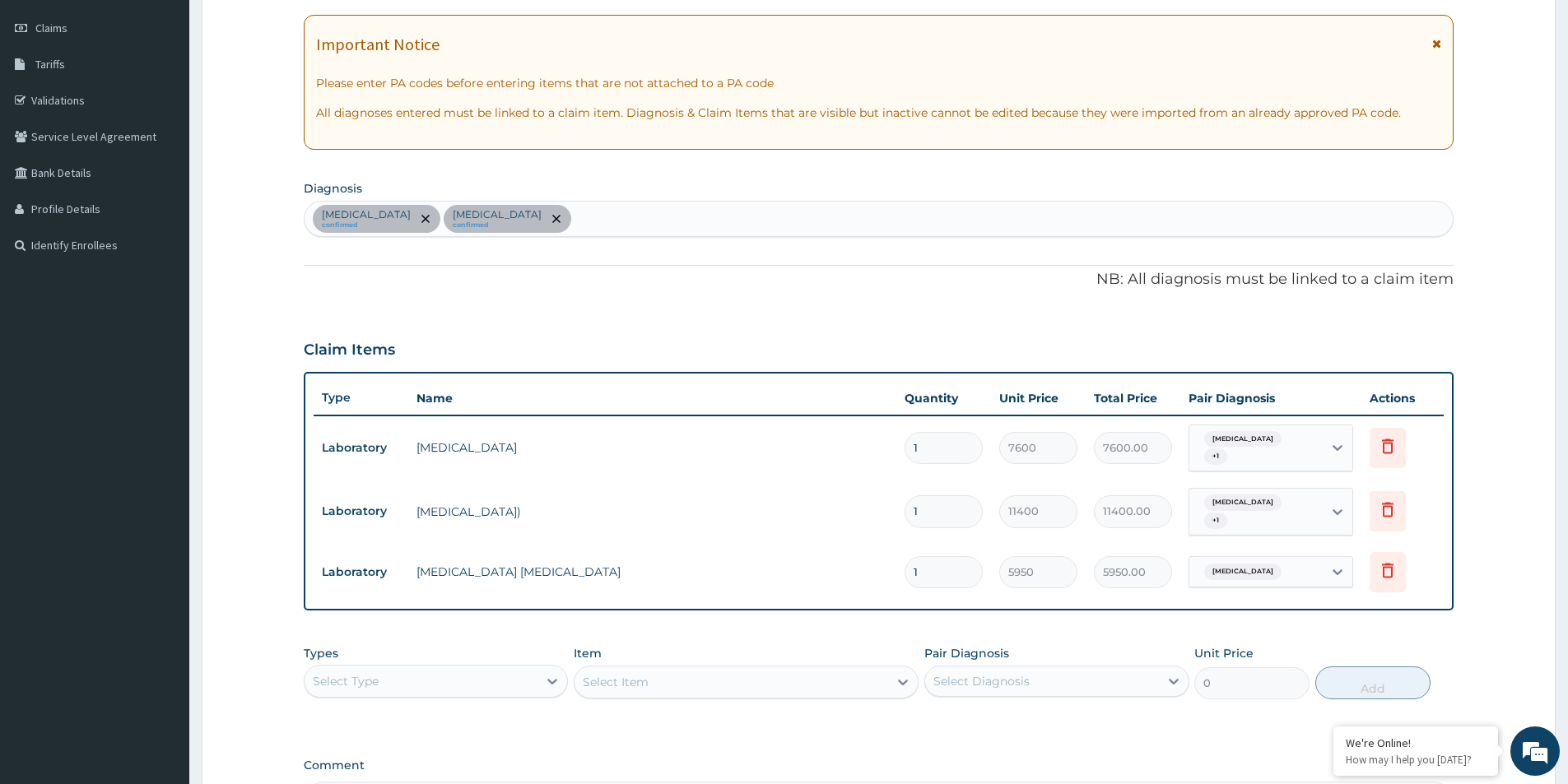
scroll to position [422, 0]
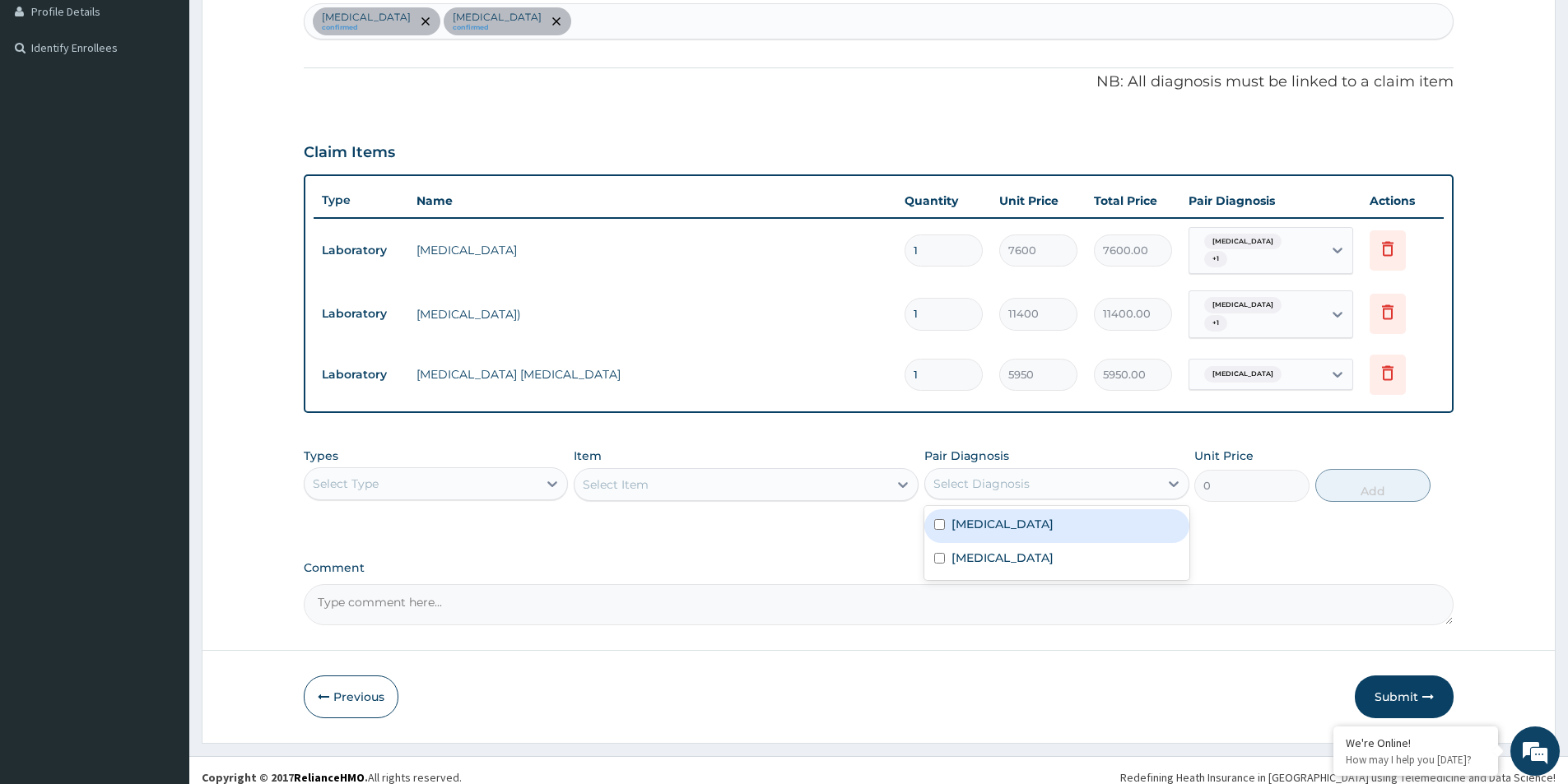
click at [1010, 471] on div "Select Diagnosis" at bounding box center [1041, 484] width 232 height 26
click at [940, 520] on input "checkbox" at bounding box center [939, 524] width 10 height 10
checkbox input "true"
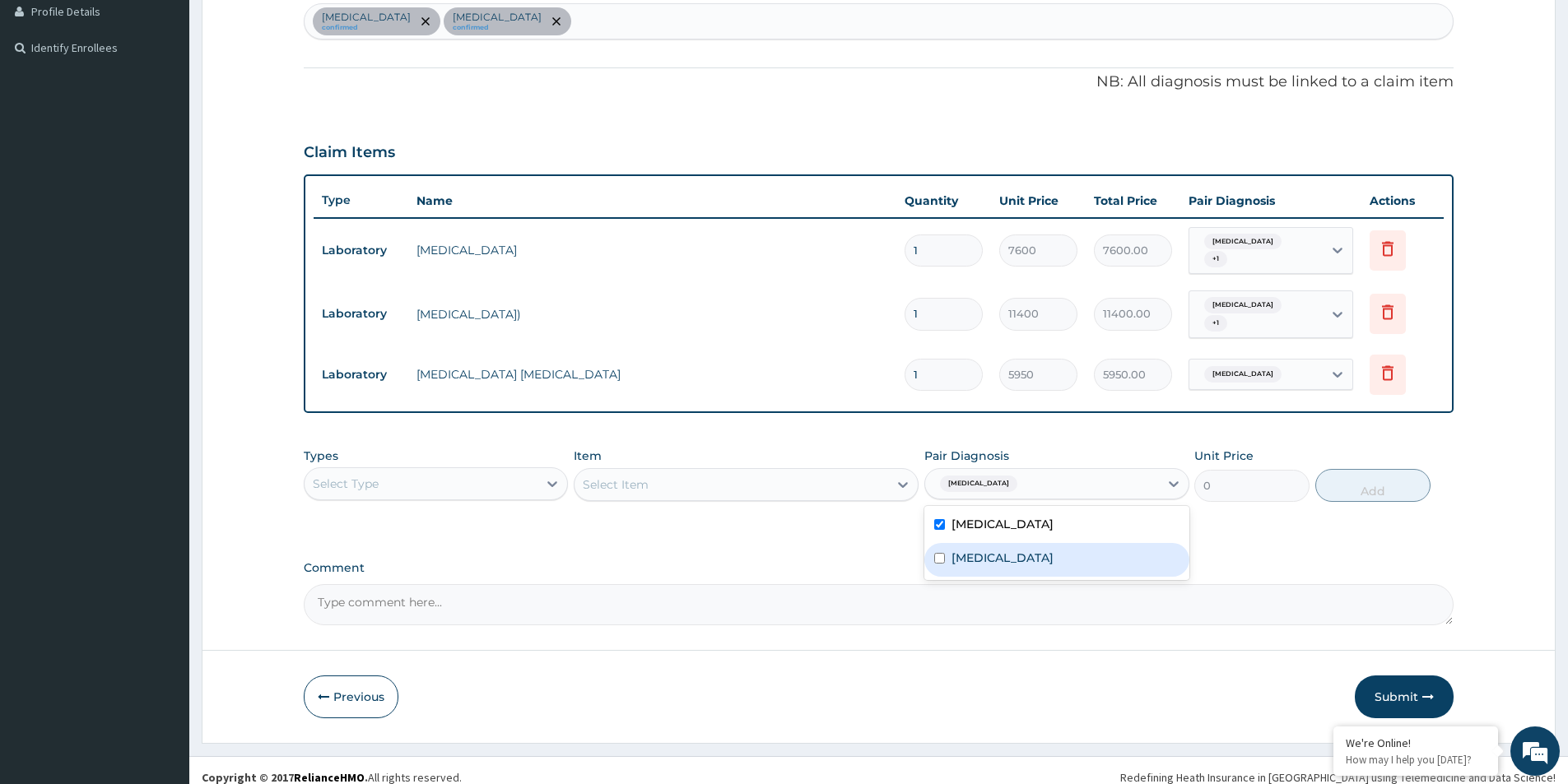
click at [938, 553] on input "checkbox" at bounding box center [939, 558] width 10 height 10
checkbox input "true"
click at [438, 471] on div "Select Type" at bounding box center [421, 484] width 232 height 26
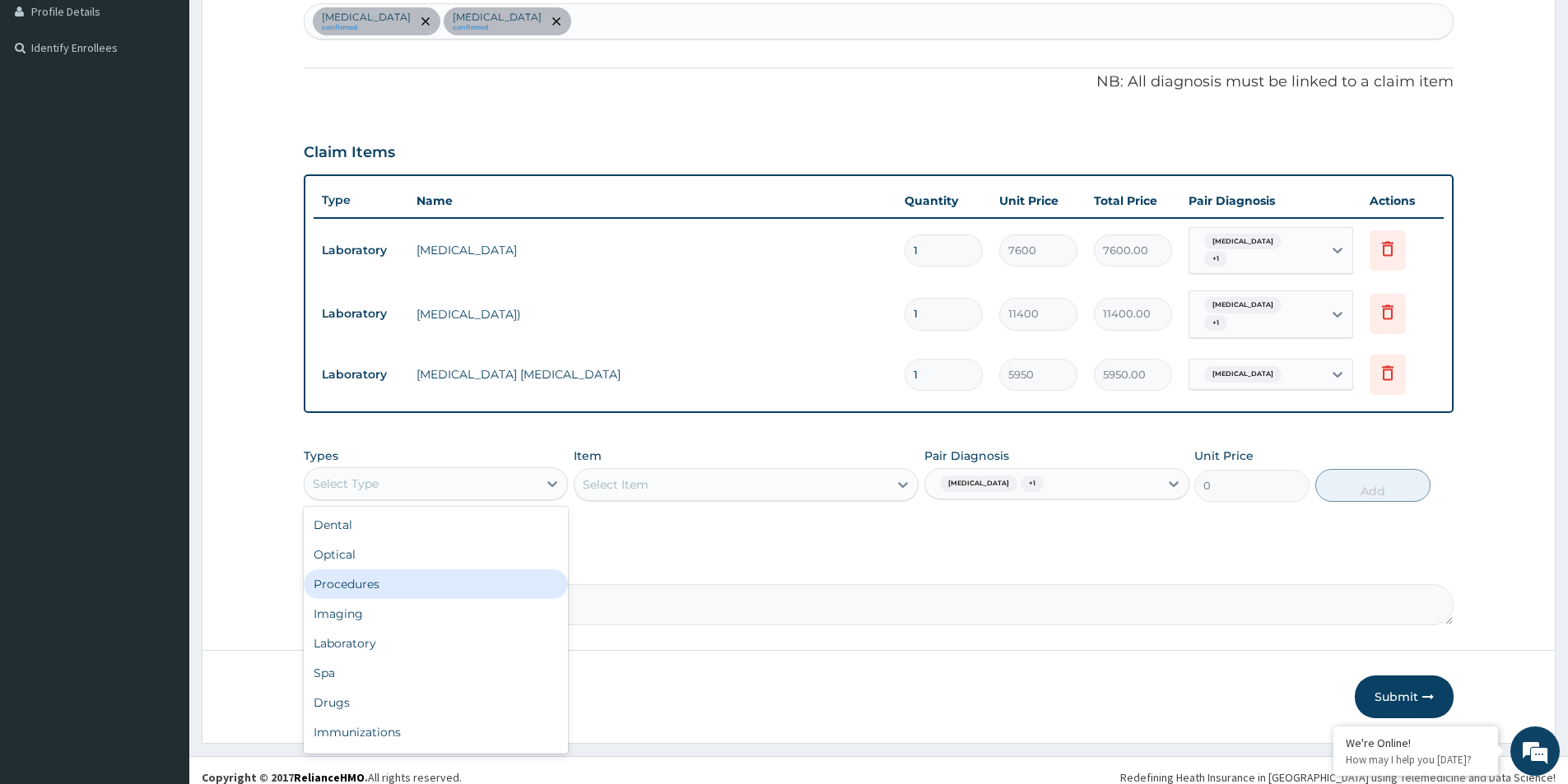
click at [432, 569] on div "Procedures" at bounding box center [436, 584] width 264 height 29
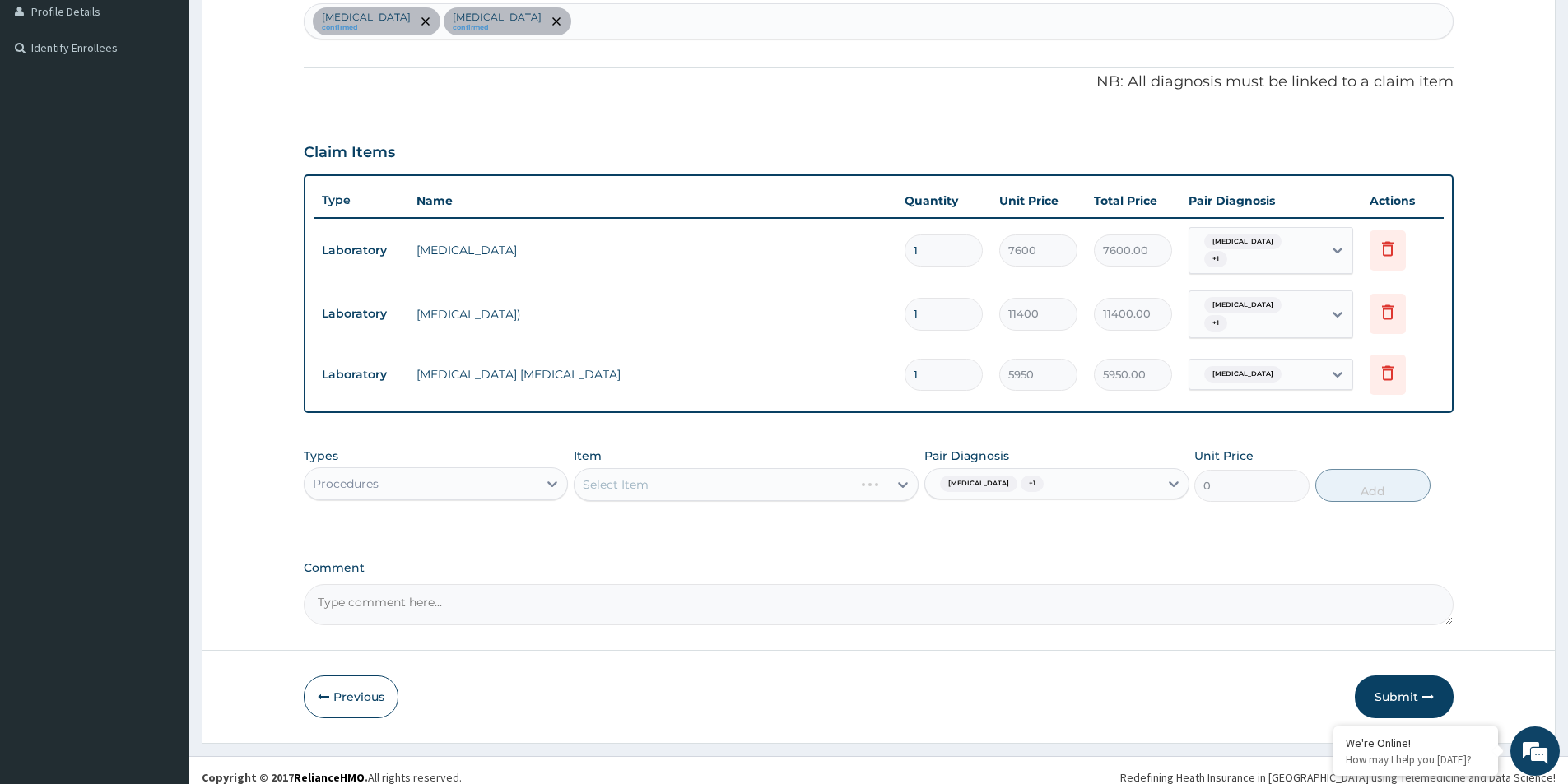
click at [661, 469] on div "Select Item" at bounding box center [746, 485] width 344 height 33
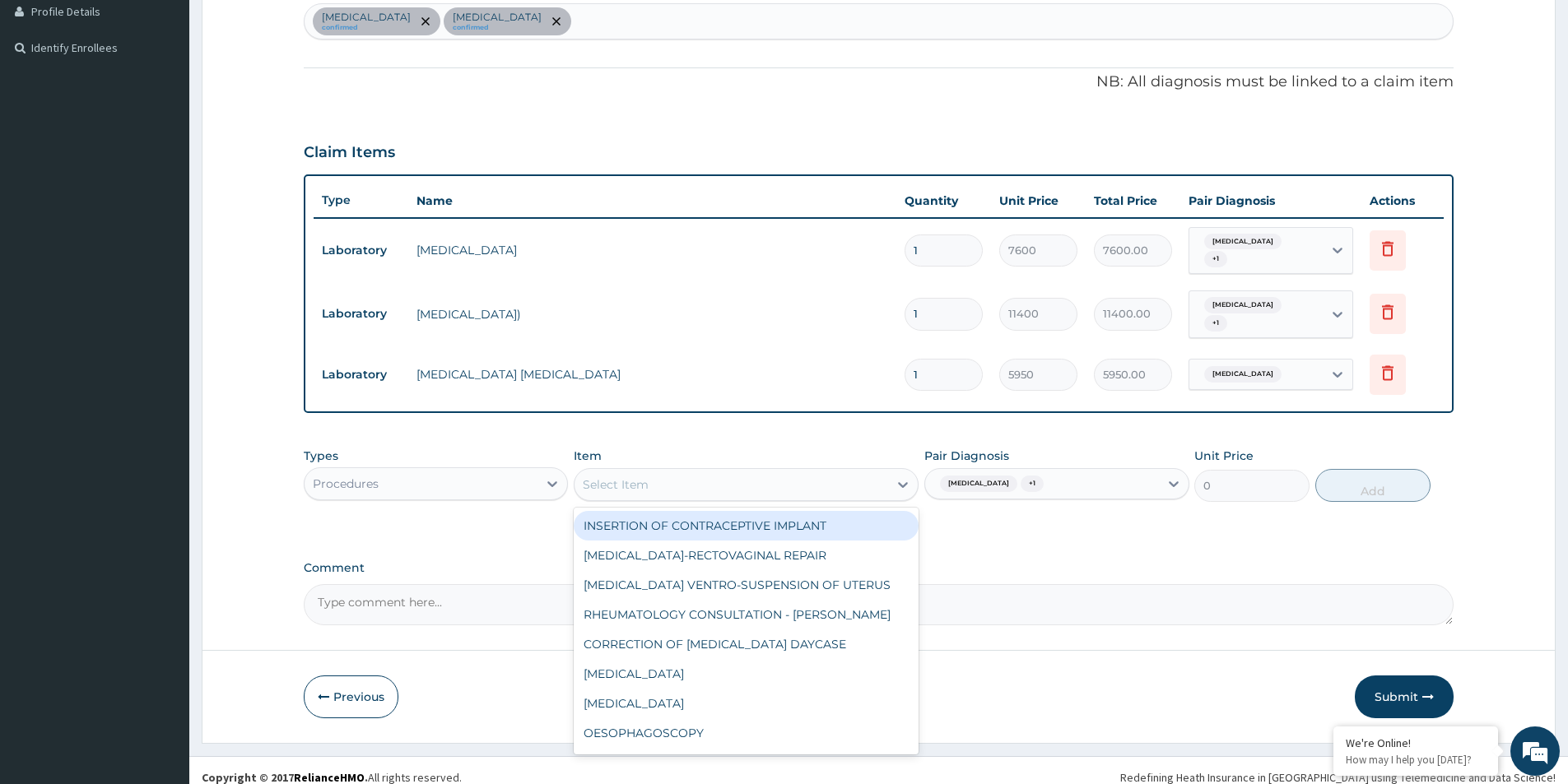
click at [661, 472] on div "Select Item" at bounding box center [730, 485] width 313 height 26
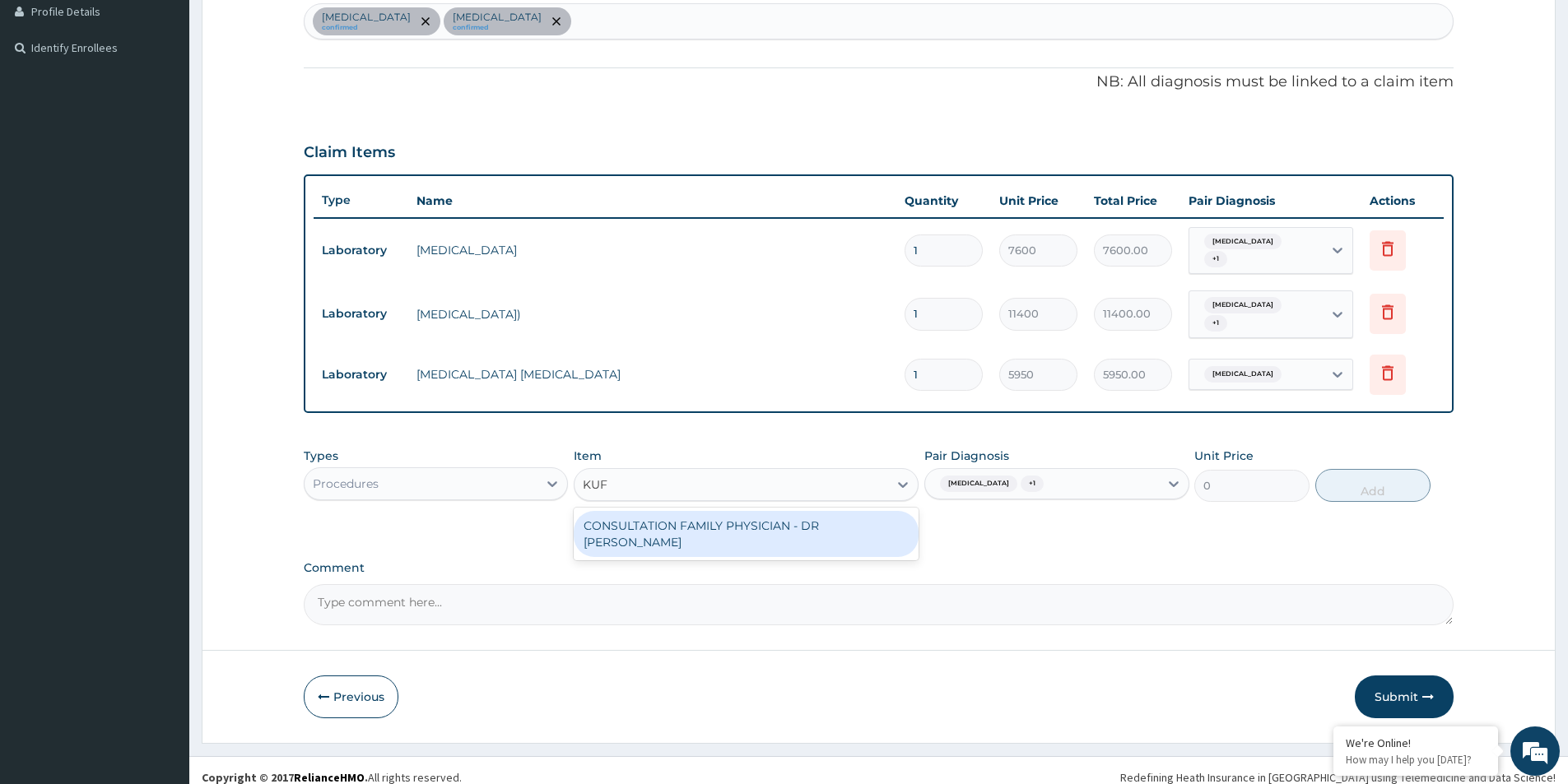
type input "KUFR"
click at [678, 511] on div "CONSULTATION FAMILY PHYSICIAN - DR [PERSON_NAME]" at bounding box center [746, 534] width 344 height 46
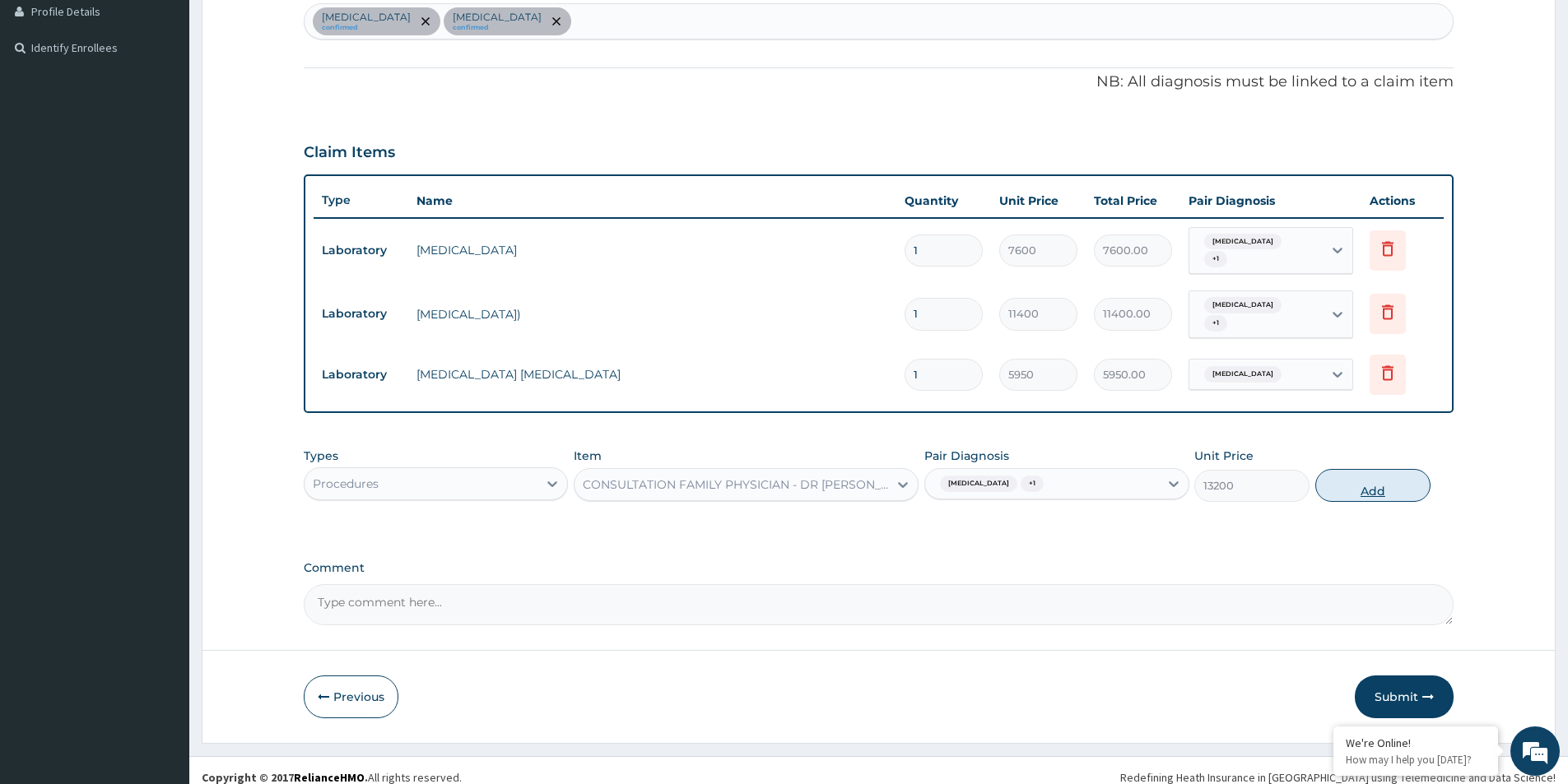
click at [1372, 469] on button "Add" at bounding box center [1373, 485] width 115 height 33
type input "0"
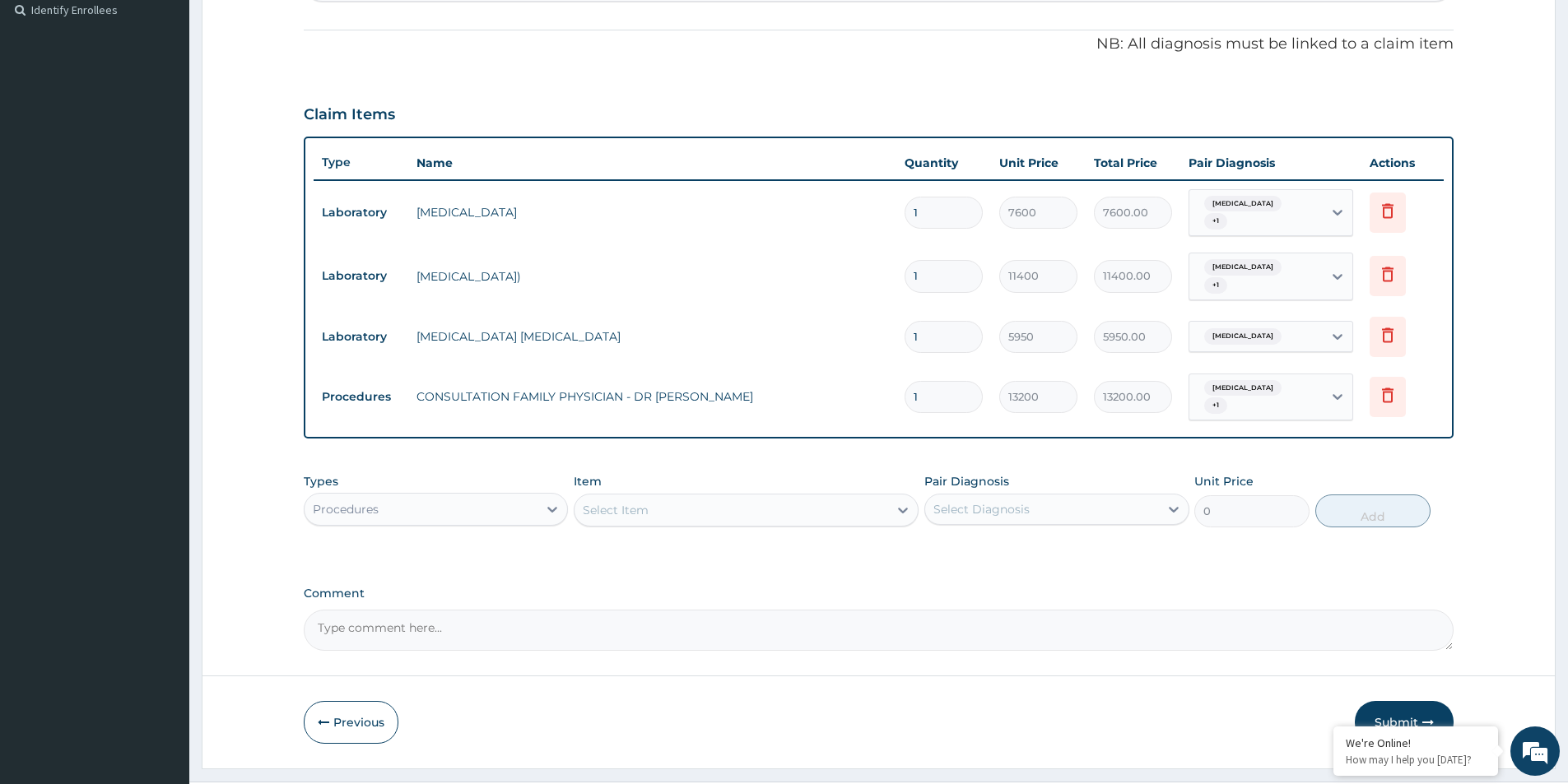
scroll to position [478, 0]
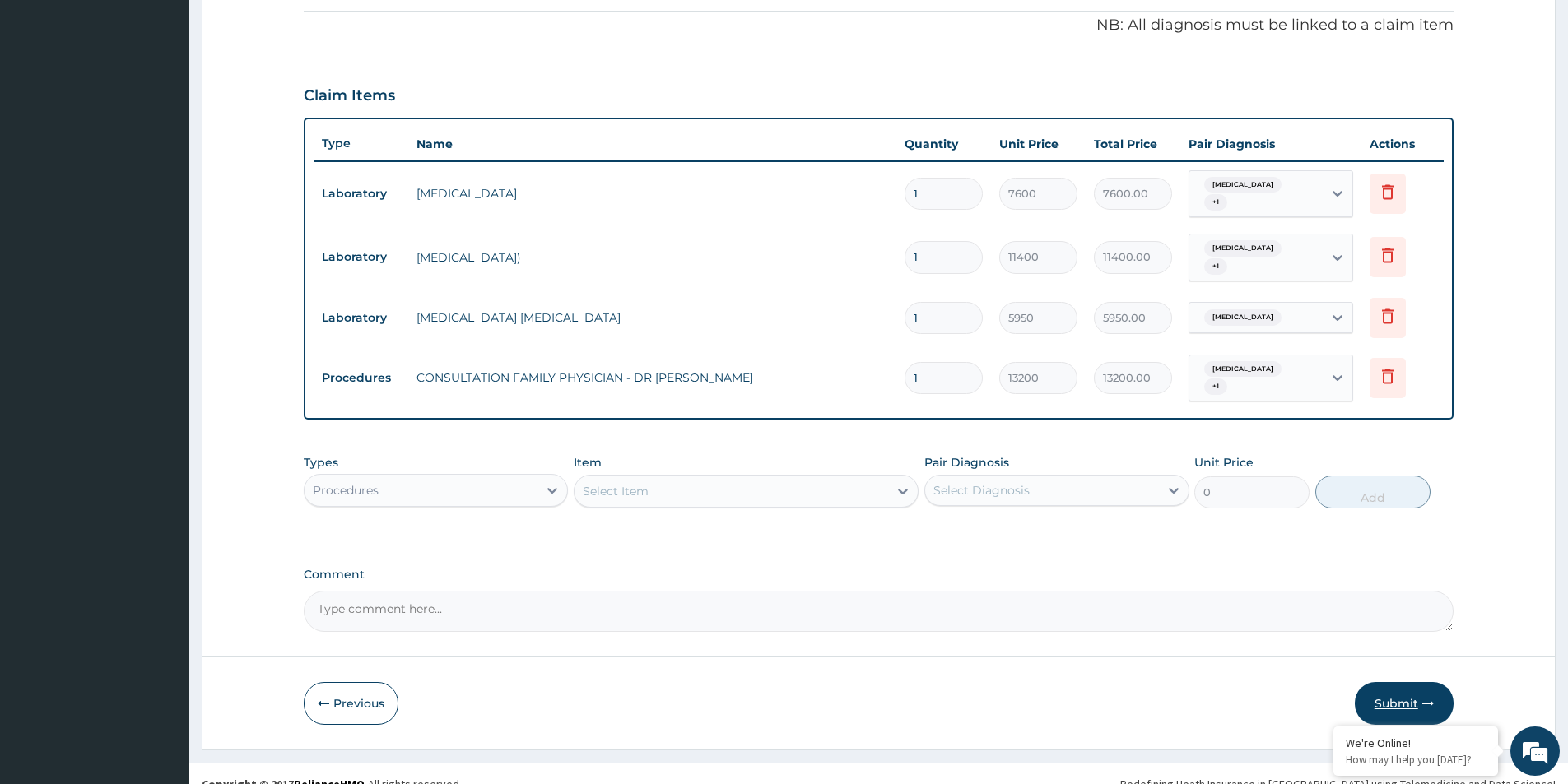
click at [1407, 684] on button "Submit" at bounding box center [1404, 703] width 99 height 42
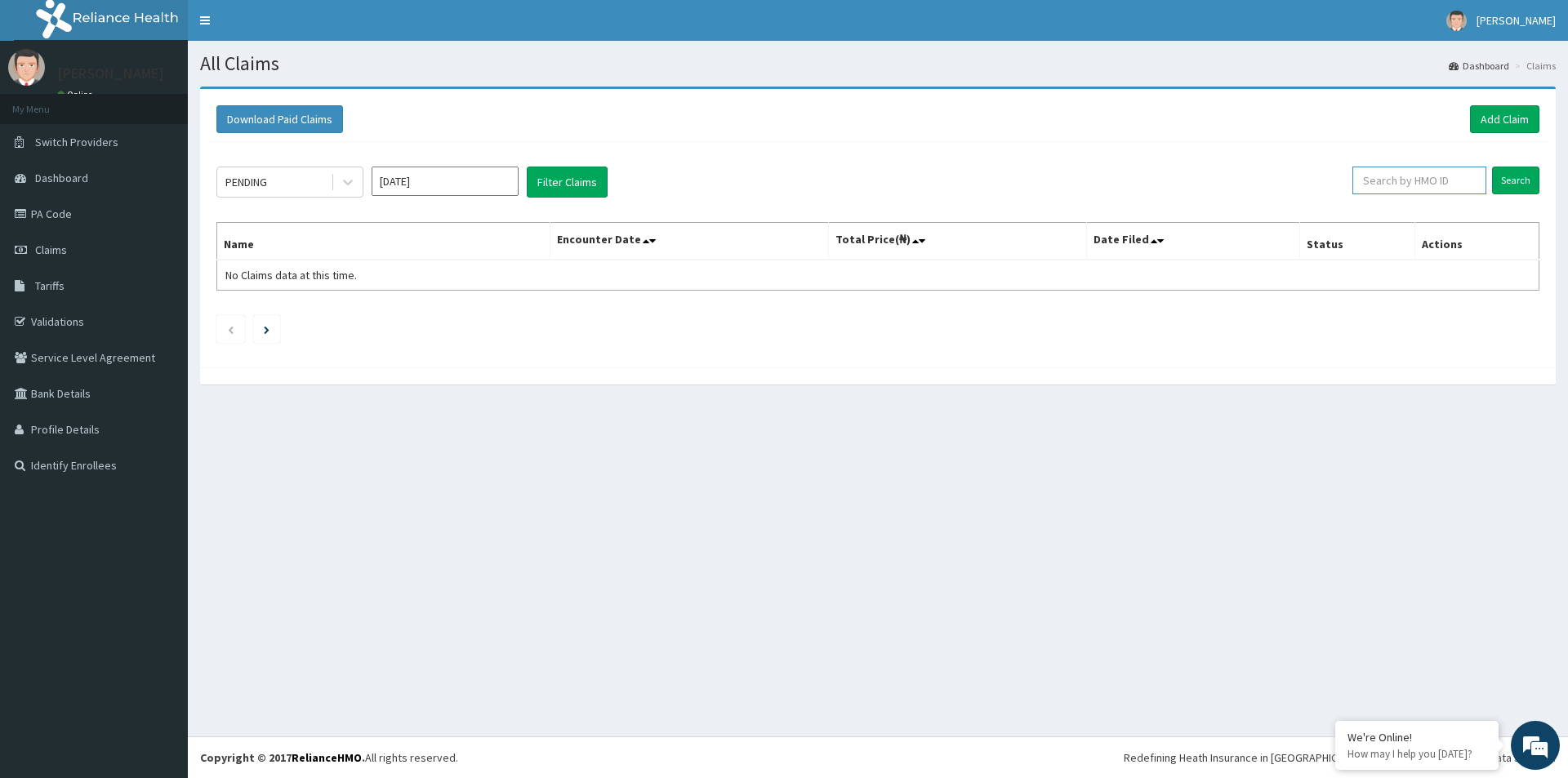
click at [1386, 186] on input "text" at bounding box center [1419, 180] width 134 height 28
paste input "PBS/10024/A"
type input "PBS/10024/A"
click at [1503, 182] on input "Search" at bounding box center [1516, 180] width 48 height 28
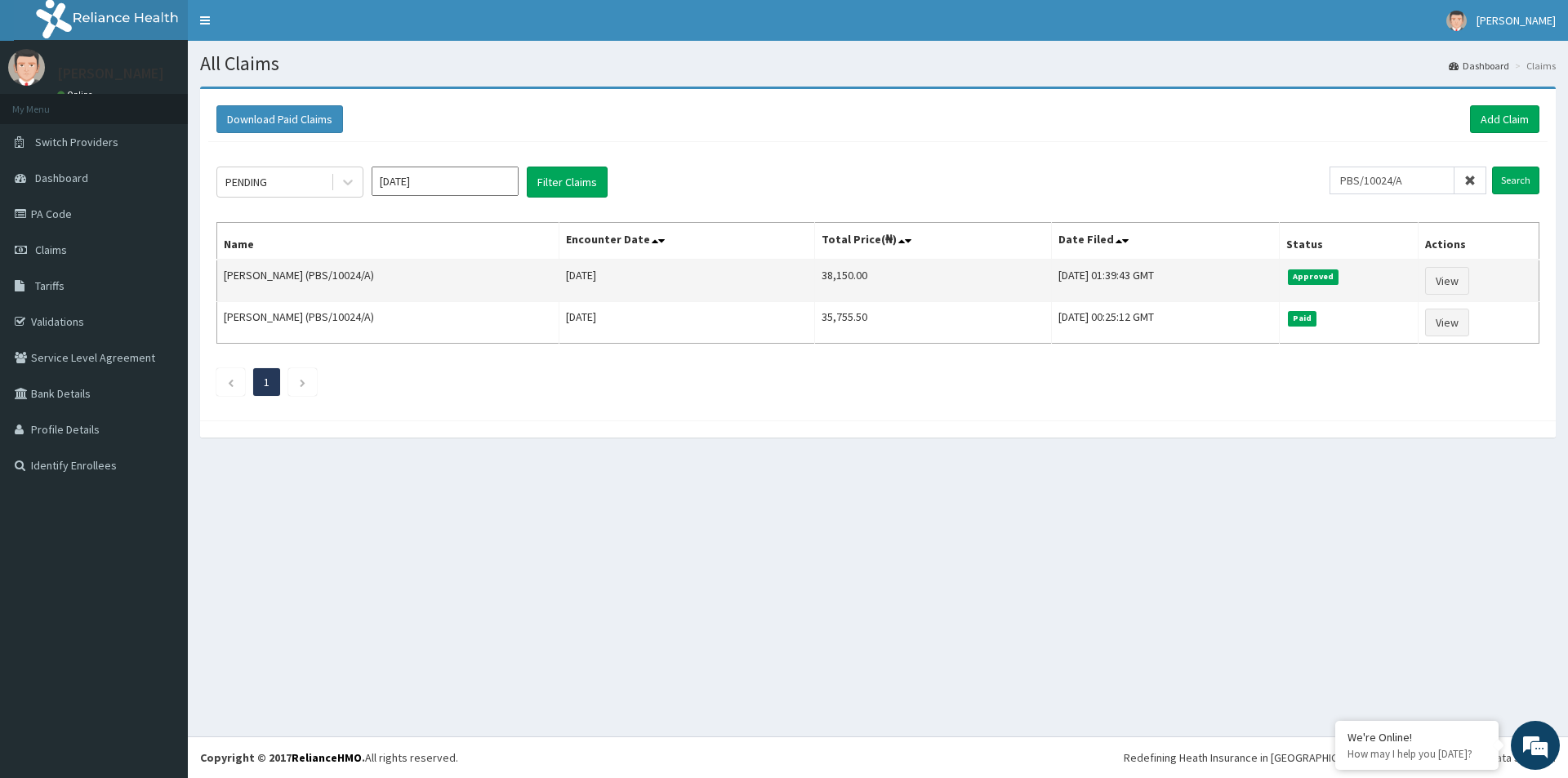
click at [879, 277] on td "38,150.00" at bounding box center [933, 280] width 237 height 42
copy td "38,150.00"
click at [1469, 270] on link "View" at bounding box center [1447, 281] width 44 height 28
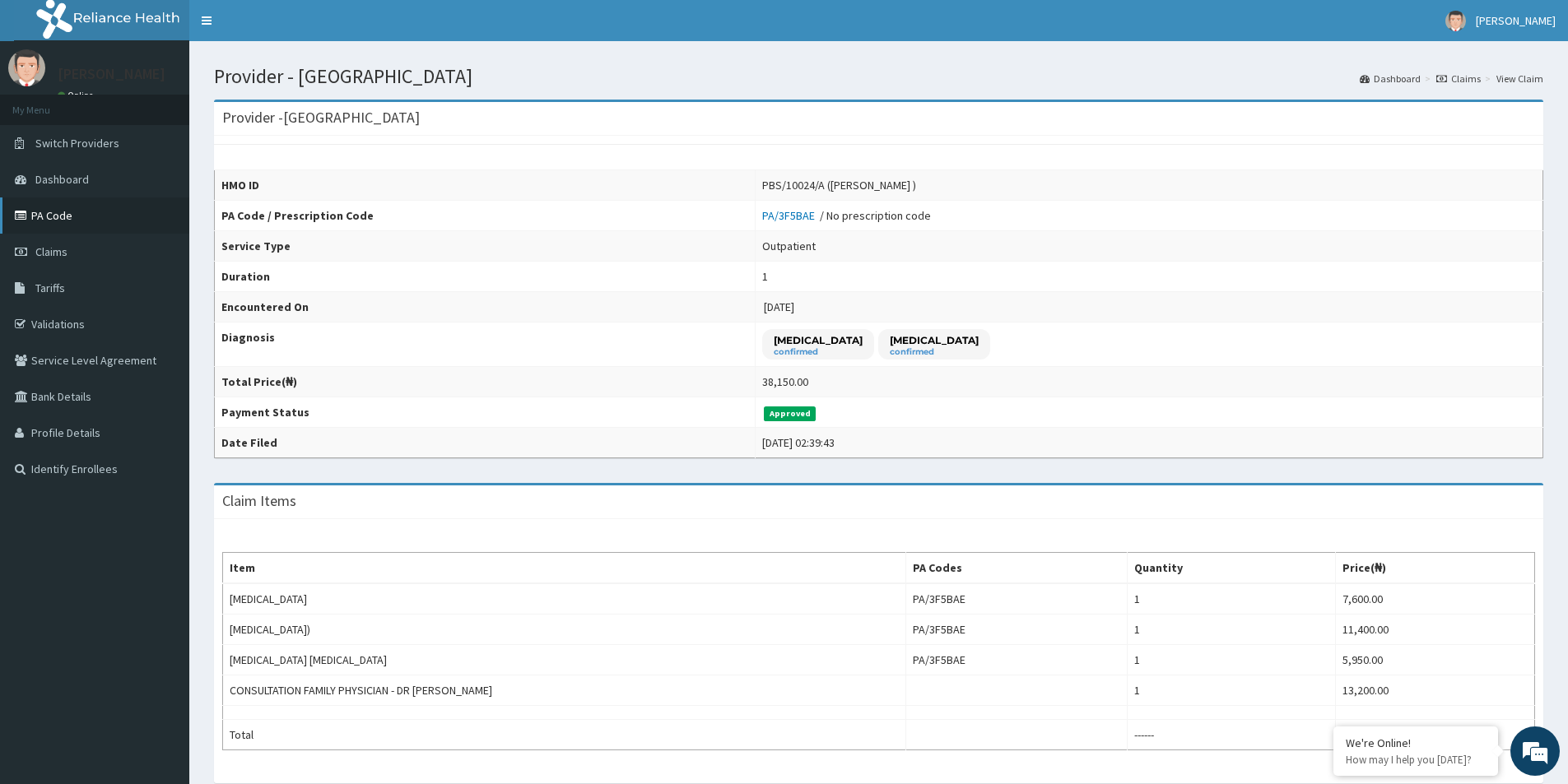
click at [102, 228] on link "PA Code" at bounding box center [94, 216] width 189 height 36
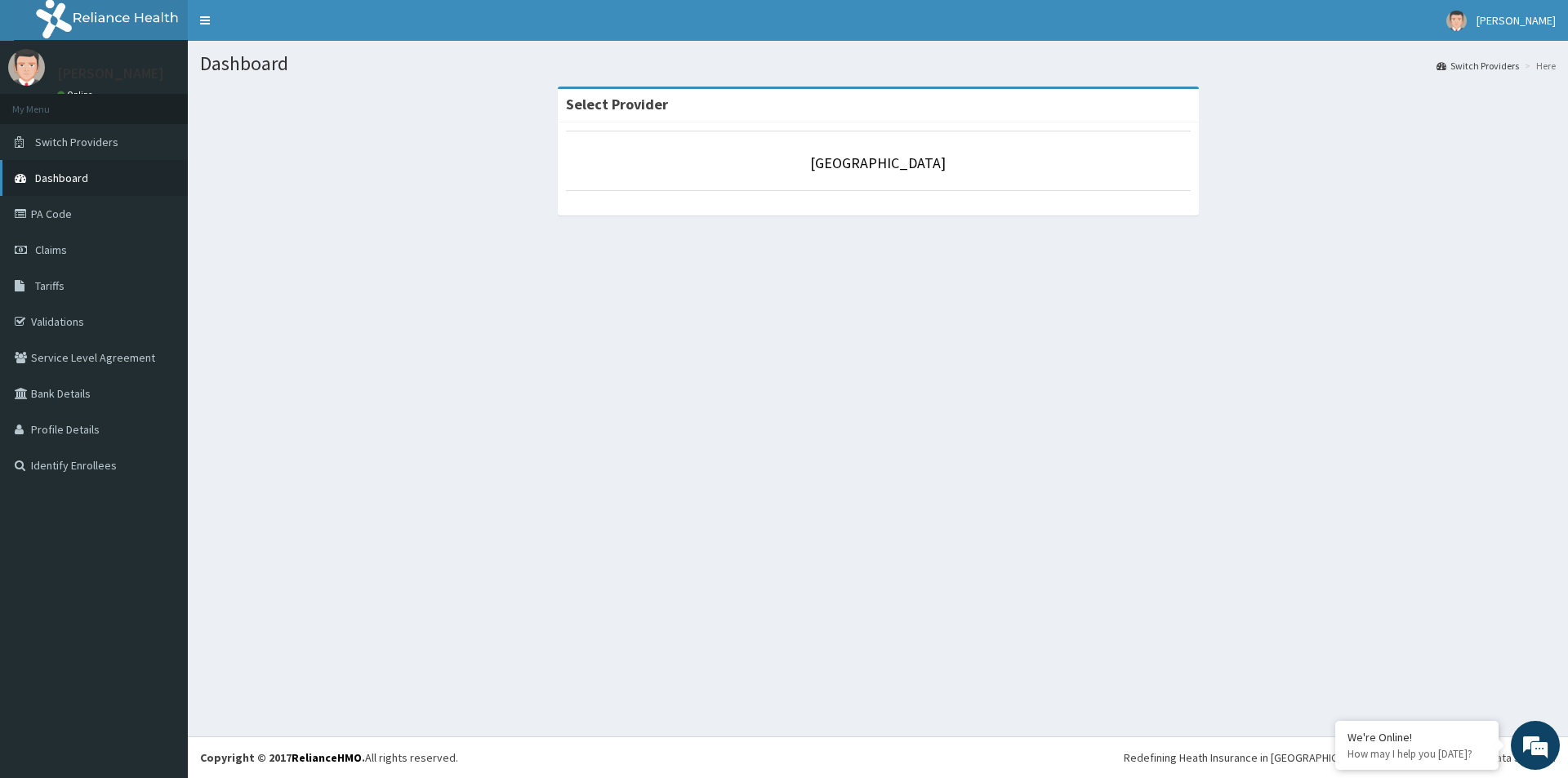
click at [64, 176] on span "Dashboard" at bounding box center [62, 178] width 53 height 15
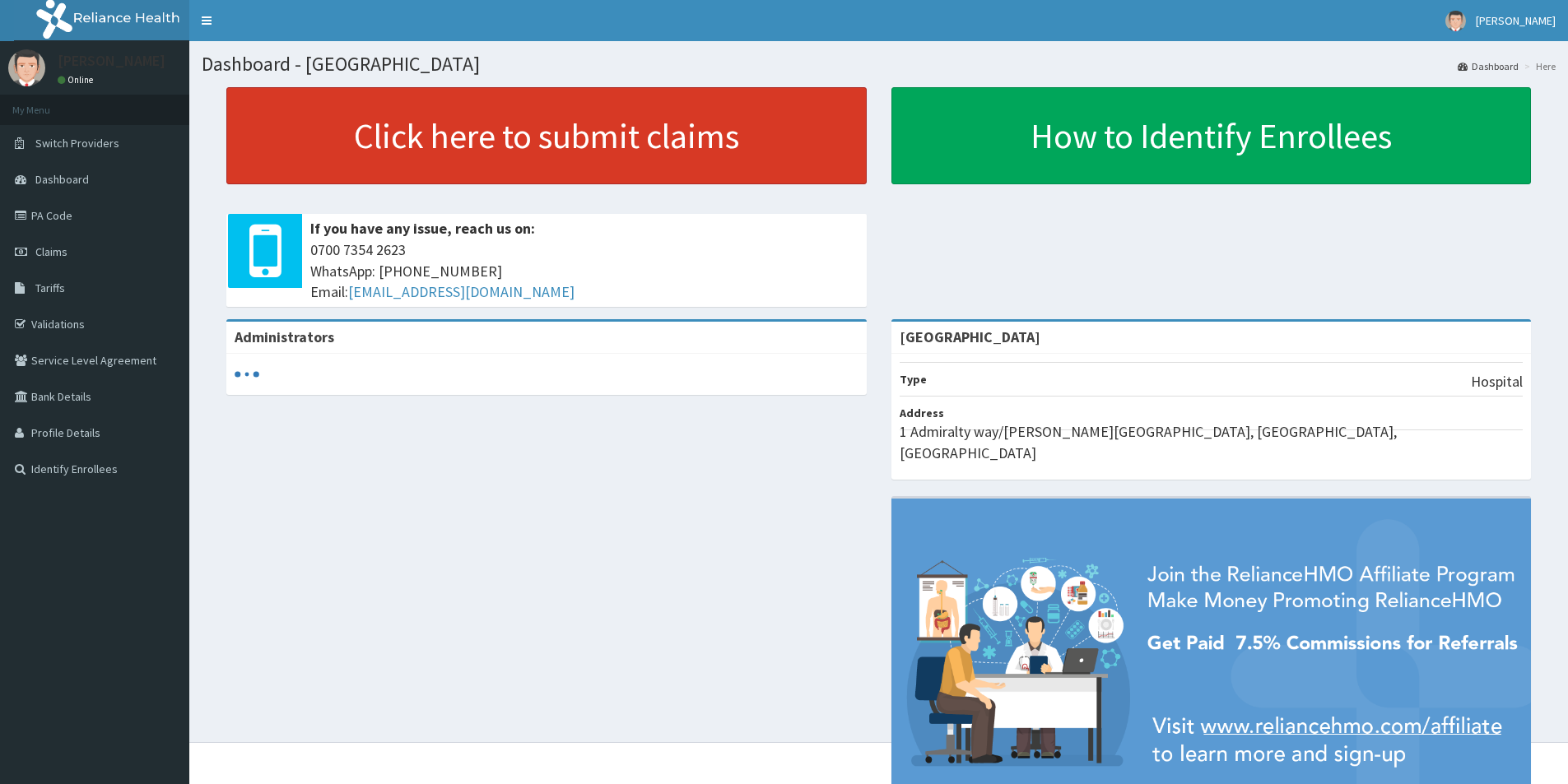
click at [452, 141] on link "Click here to submit claims" at bounding box center [547, 136] width 640 height 97
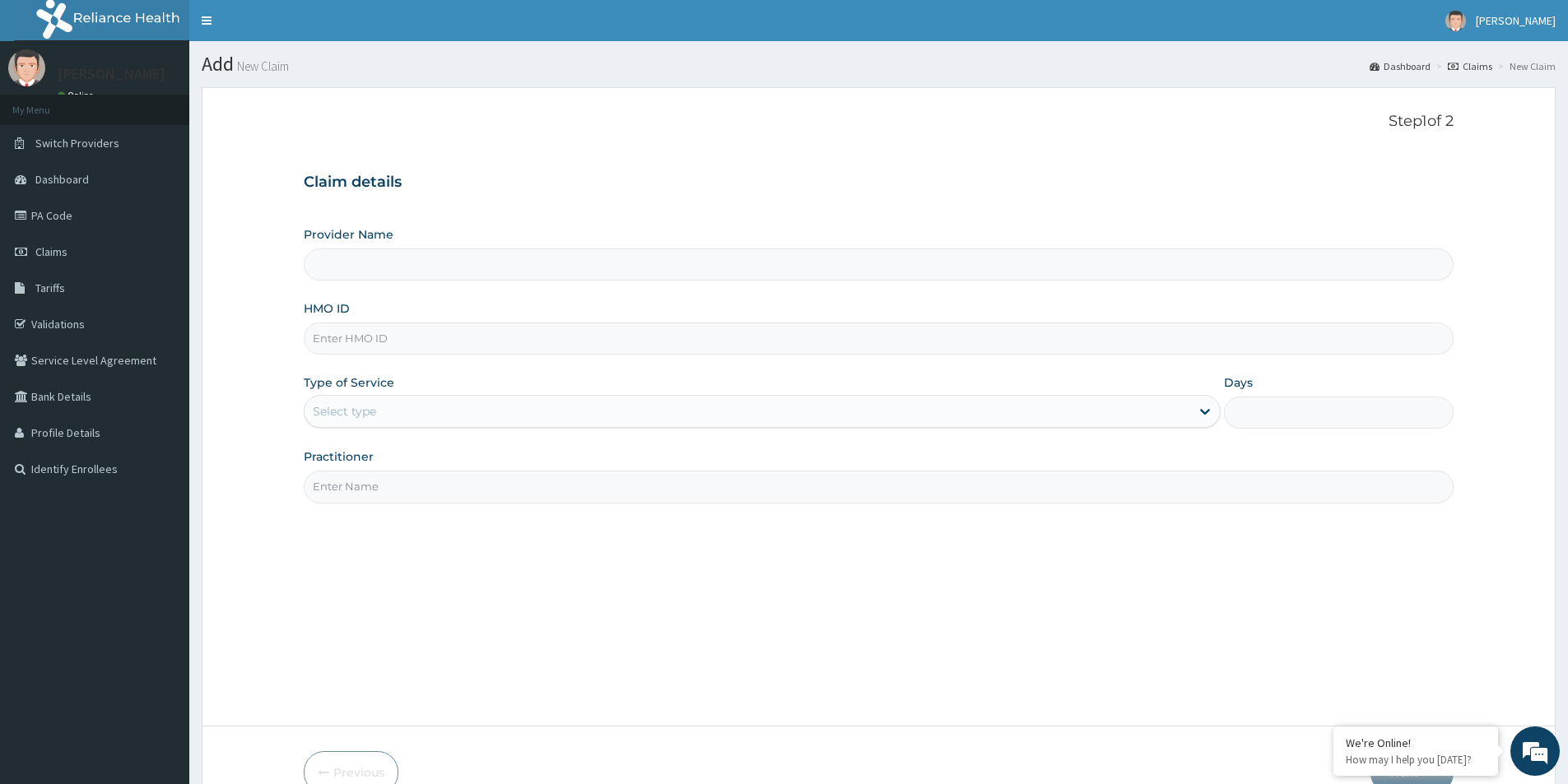
type input "Evercare Hospital"
paste input "DUP/10025/C"
type input "DUP/10025/C"
click at [380, 420] on div "Select type" at bounding box center [747, 411] width 886 height 26
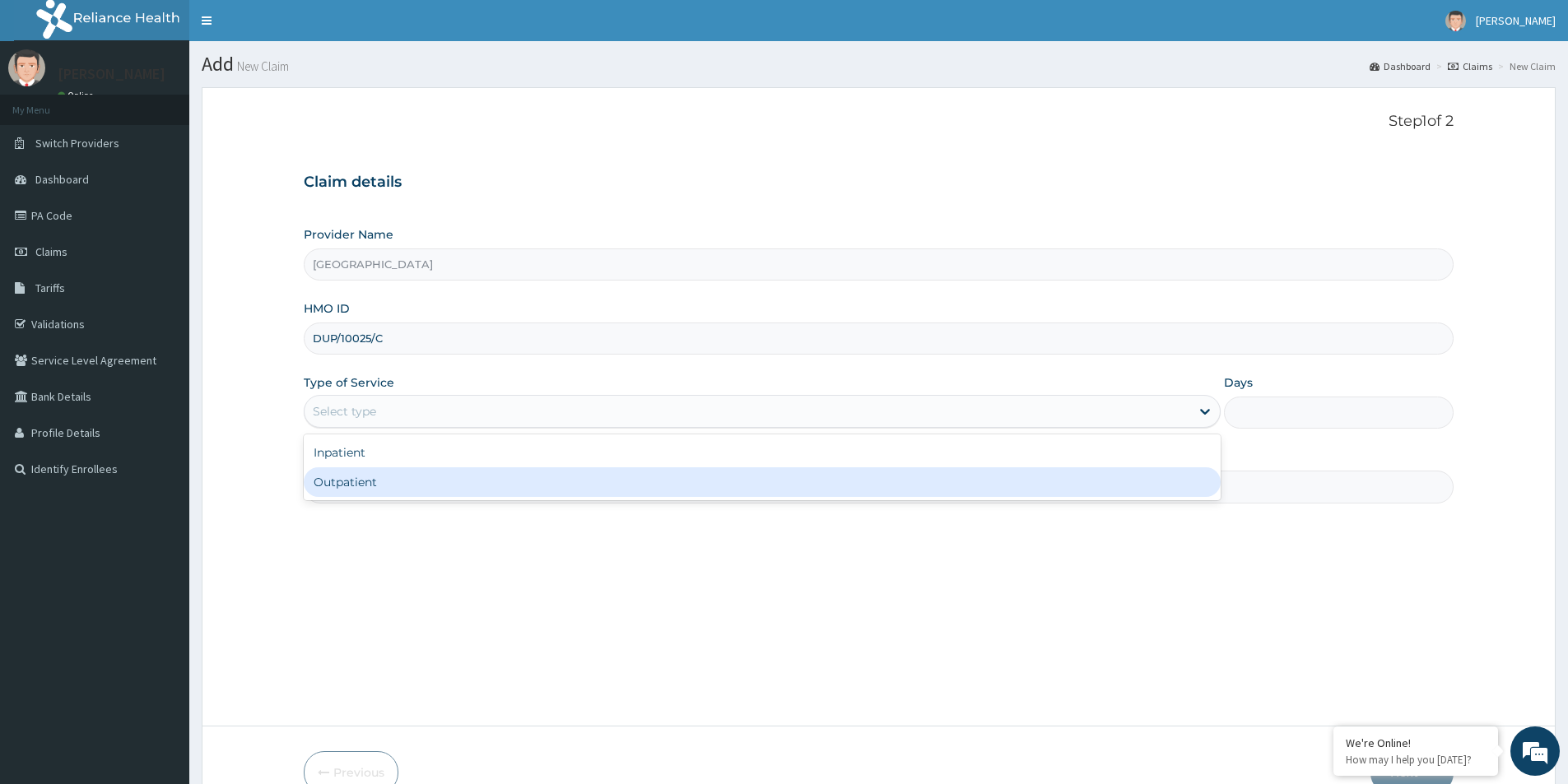
click at [377, 486] on div "Outpatient" at bounding box center [762, 482] width 917 height 29
type input "1"
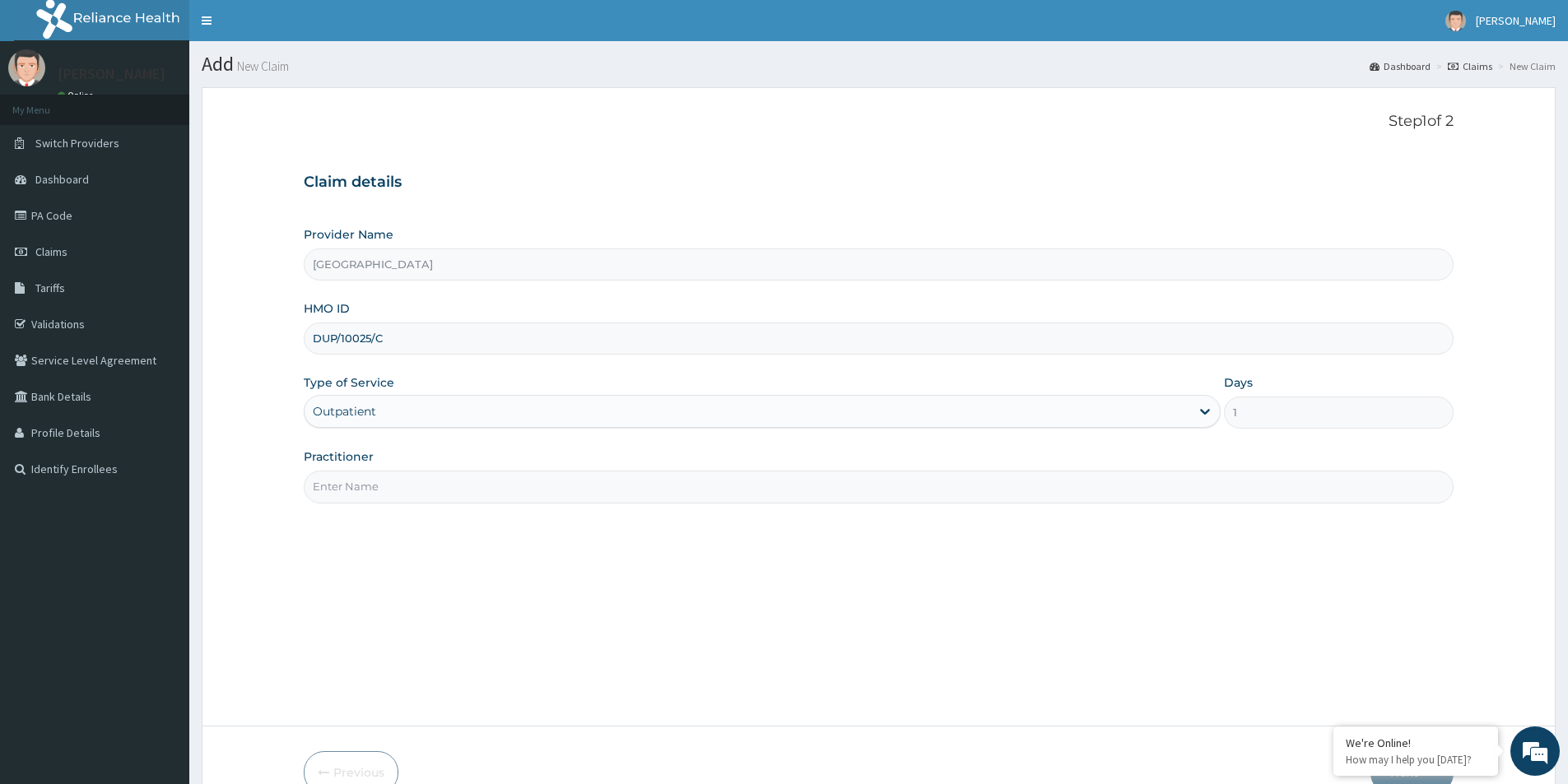
click at [377, 486] on input "Practitioner" at bounding box center [879, 487] width 1150 height 32
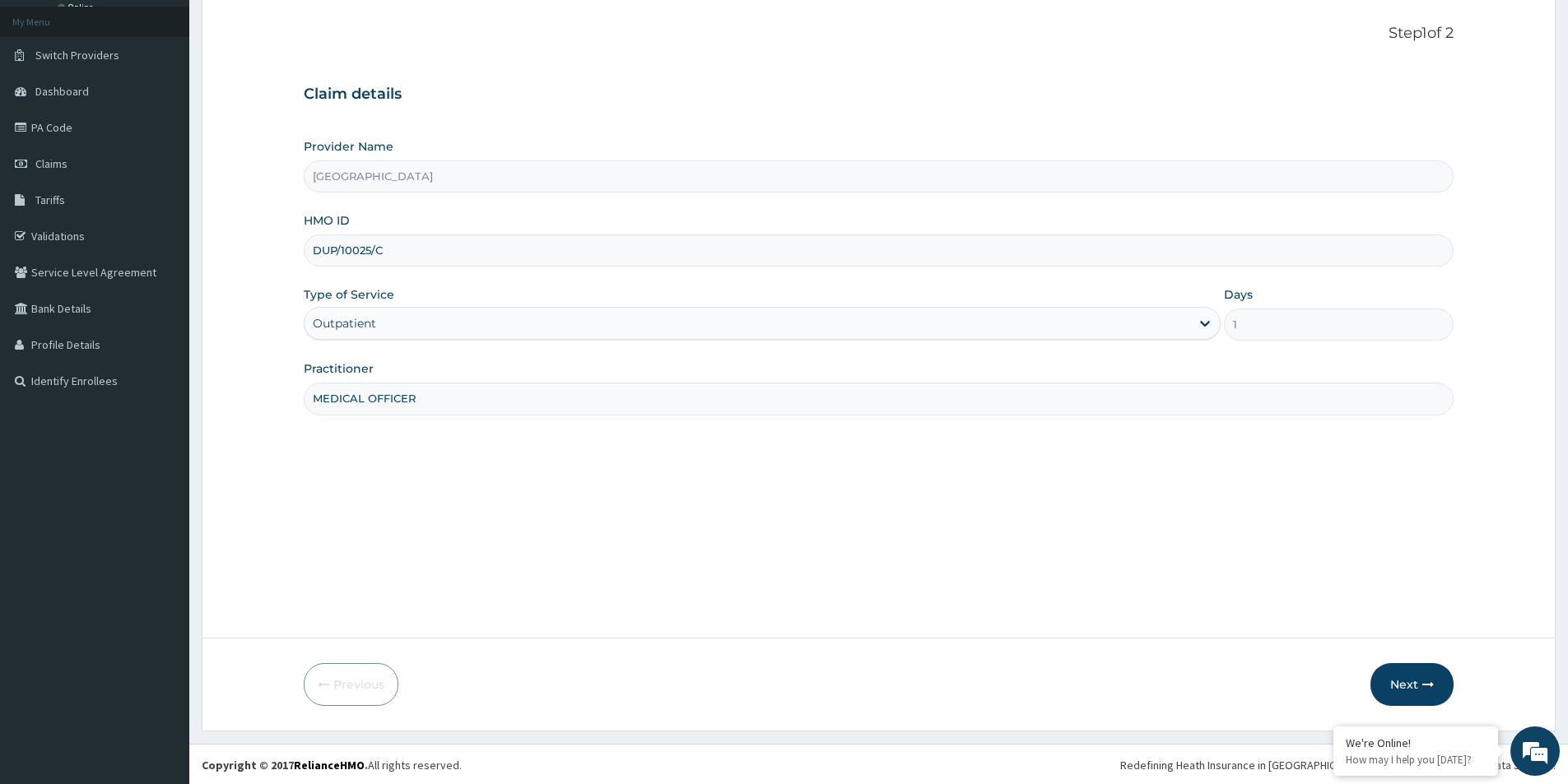
scroll to position [89, 0]
type input "MEDICAL OFFICER"
click at [1423, 673] on button "Next" at bounding box center [1412, 682] width 83 height 42
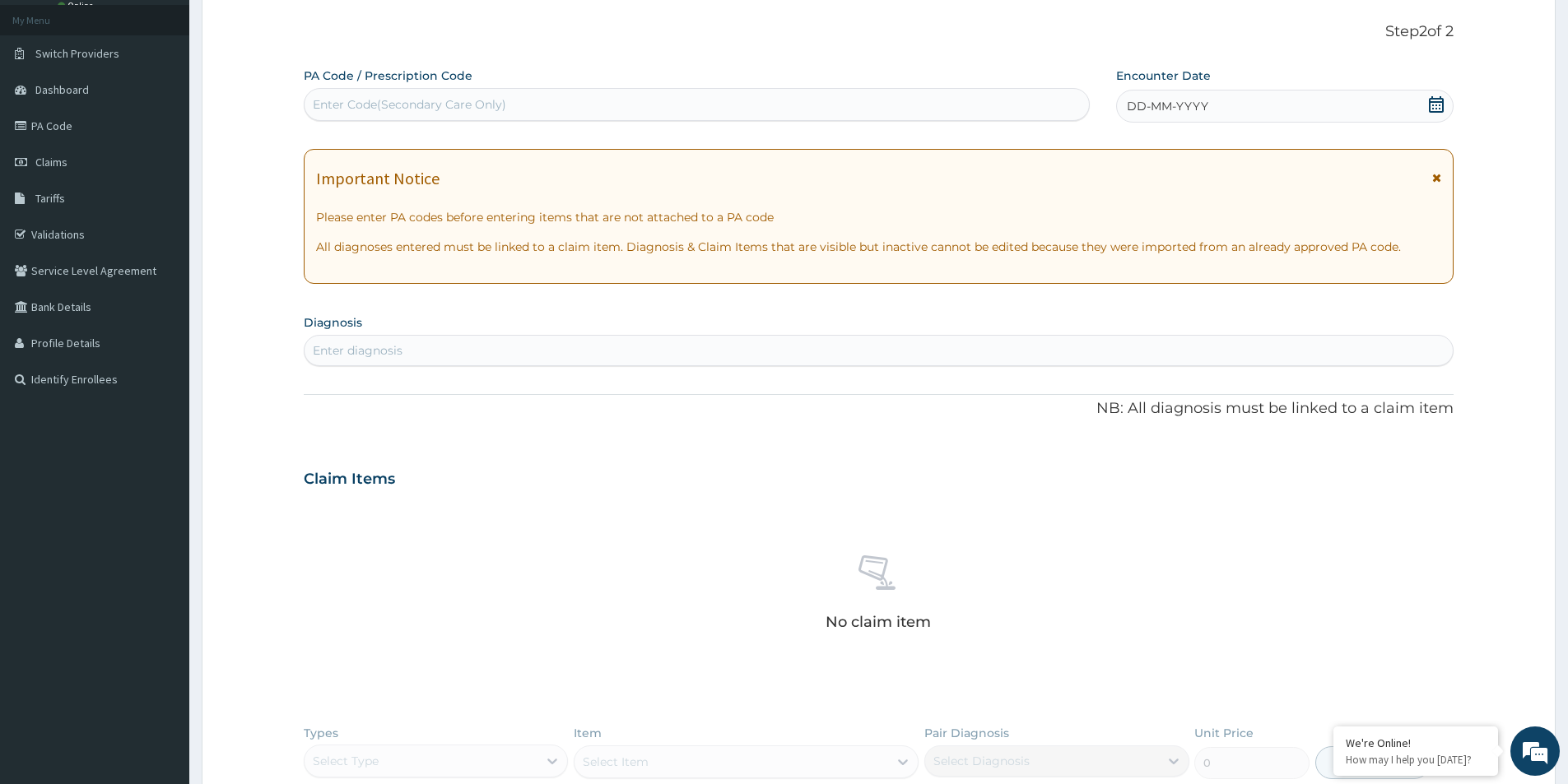
click at [557, 104] on div "Enter Code(Secondary Care Only)" at bounding box center [696, 104] width 784 height 26
paste input "PA/7535D2"
type input "PA/7535D2"
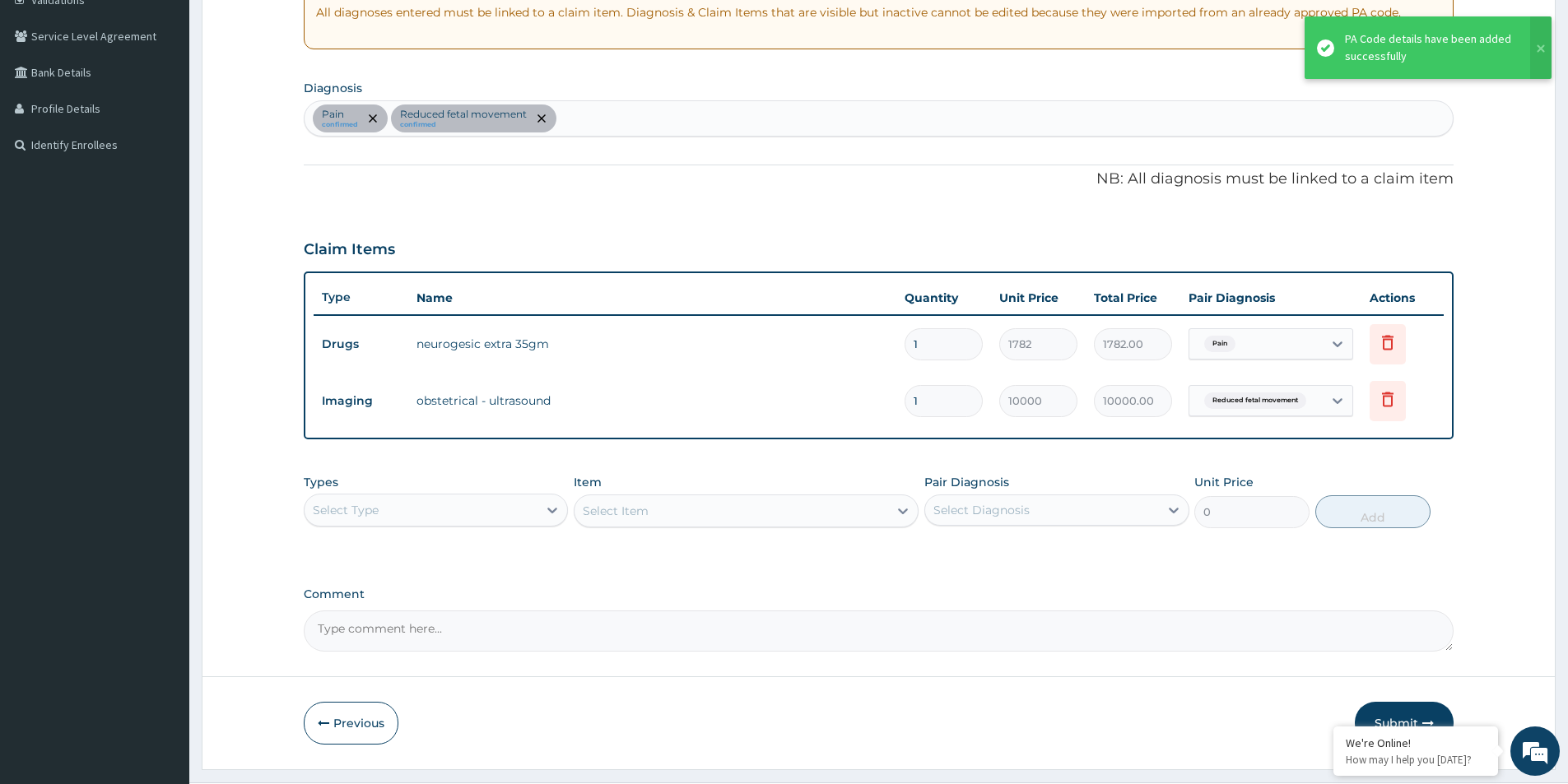
scroll to position [364, 0]
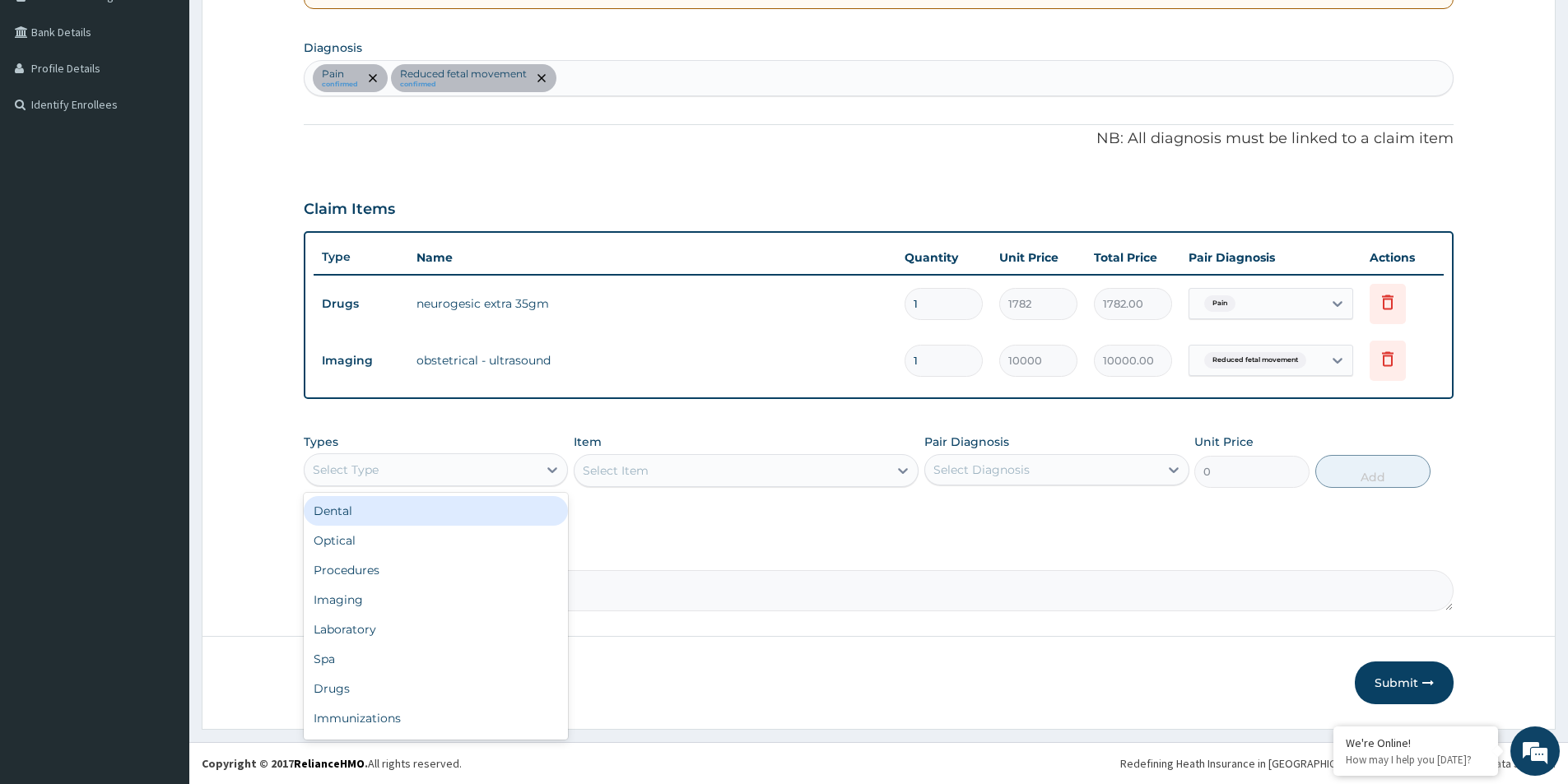
click at [489, 485] on div "Select Type" at bounding box center [436, 470] width 264 height 33
click at [388, 677] on div "Drugs" at bounding box center [436, 688] width 264 height 29
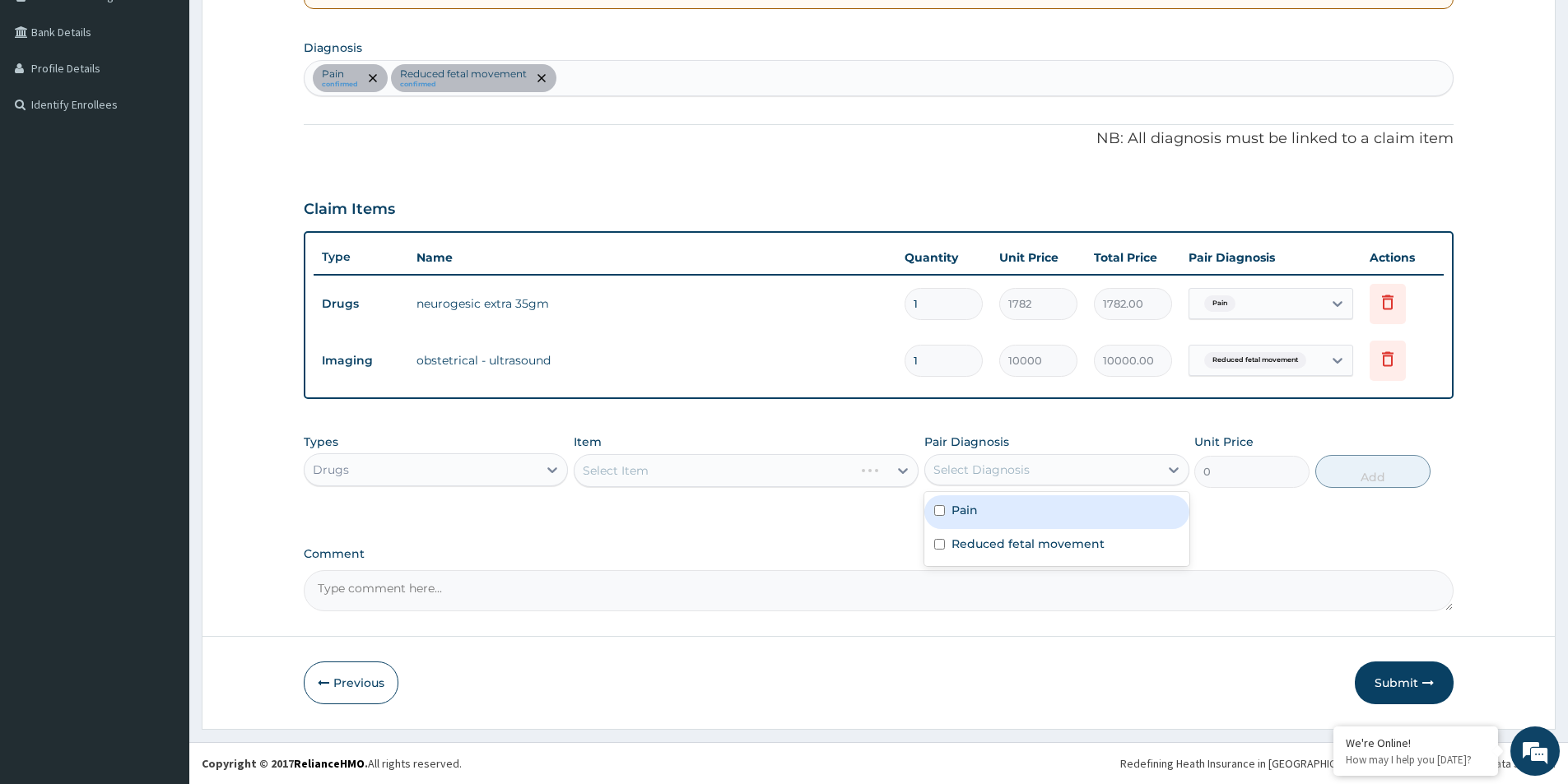
click at [929, 468] on div "Select Diagnosis" at bounding box center [1041, 470] width 232 height 26
drag, startPoint x: 937, startPoint y: 506, endPoint x: 936, endPoint y: 526, distance: 20.0
click at [937, 507] on input "checkbox" at bounding box center [939, 510] width 10 height 10
checkbox input "true"
click at [938, 544] on input "checkbox" at bounding box center [939, 544] width 10 height 10
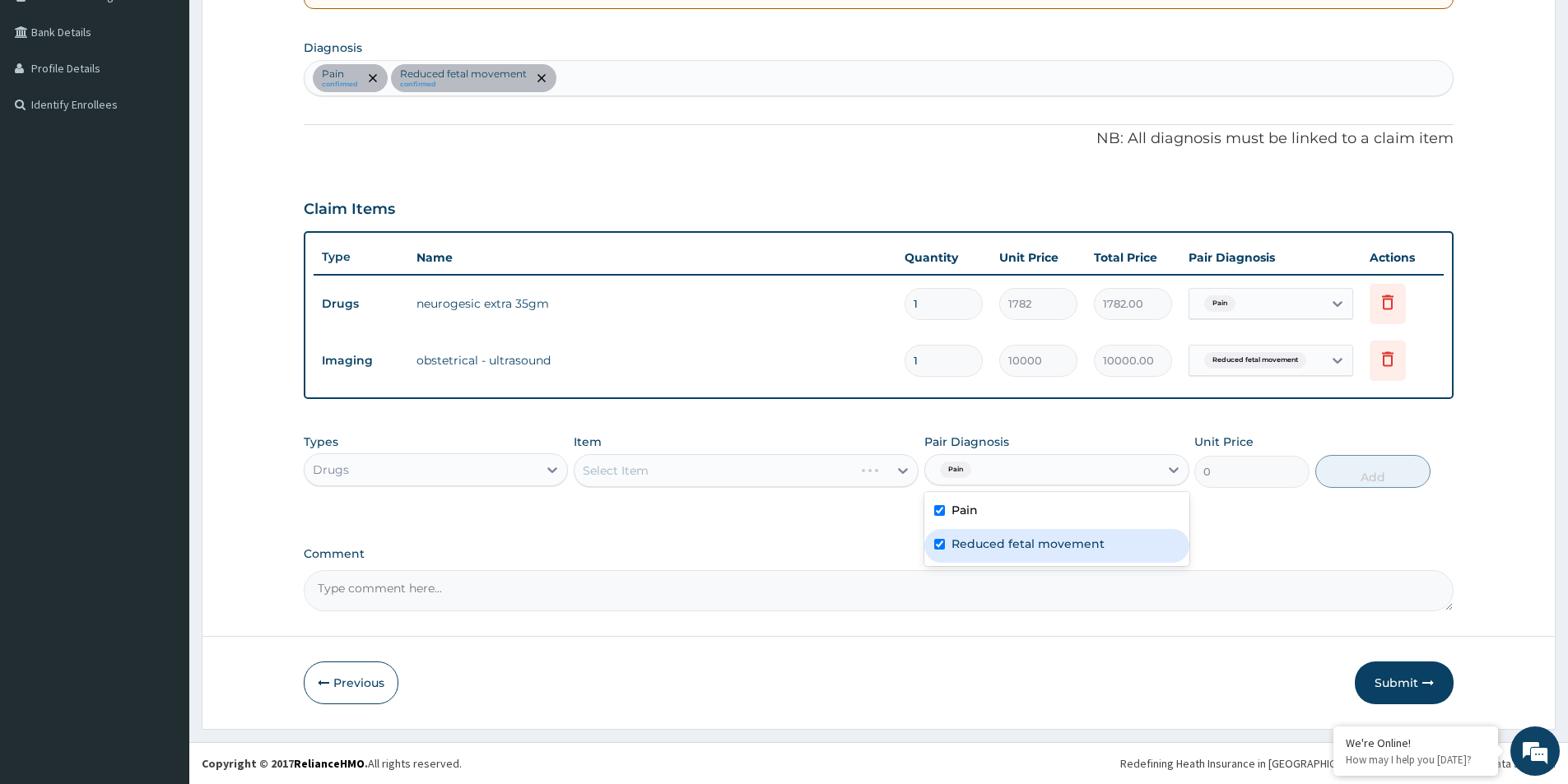
checkbox input "true"
click at [784, 475] on div "Select Item" at bounding box center [746, 471] width 344 height 33
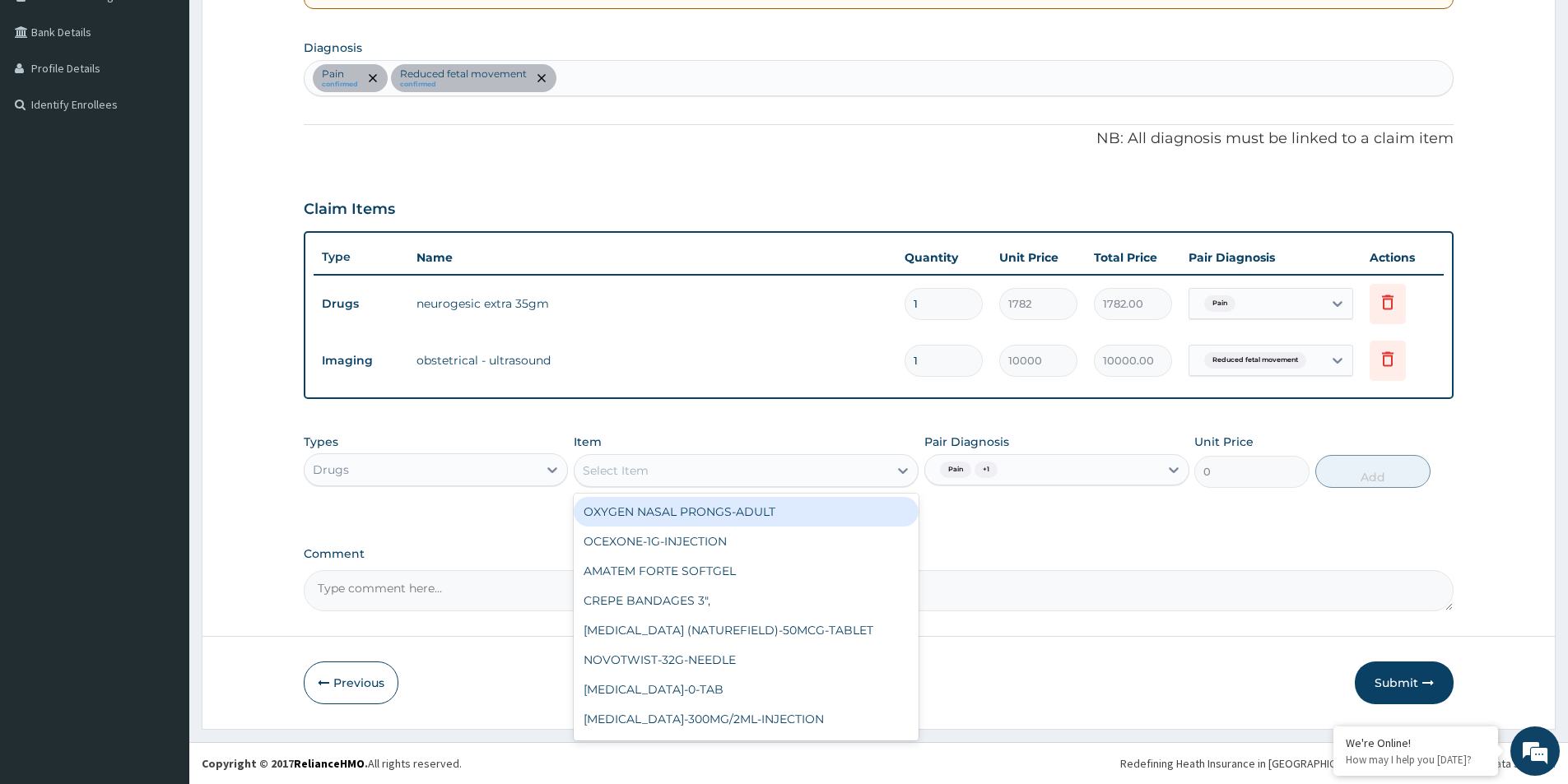
click at [771, 483] on div "Select Item" at bounding box center [730, 471] width 313 height 26
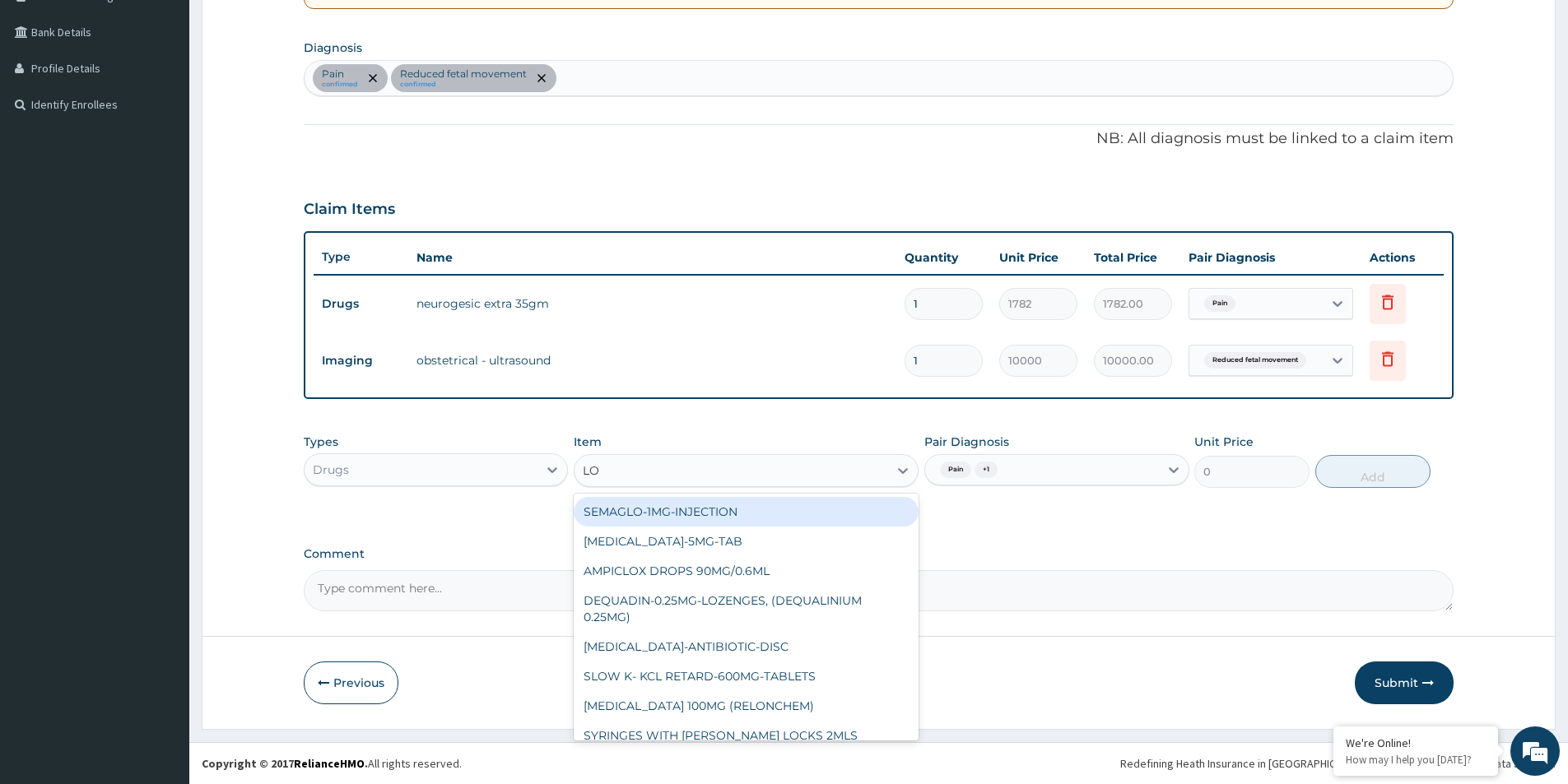
type input "LOF"
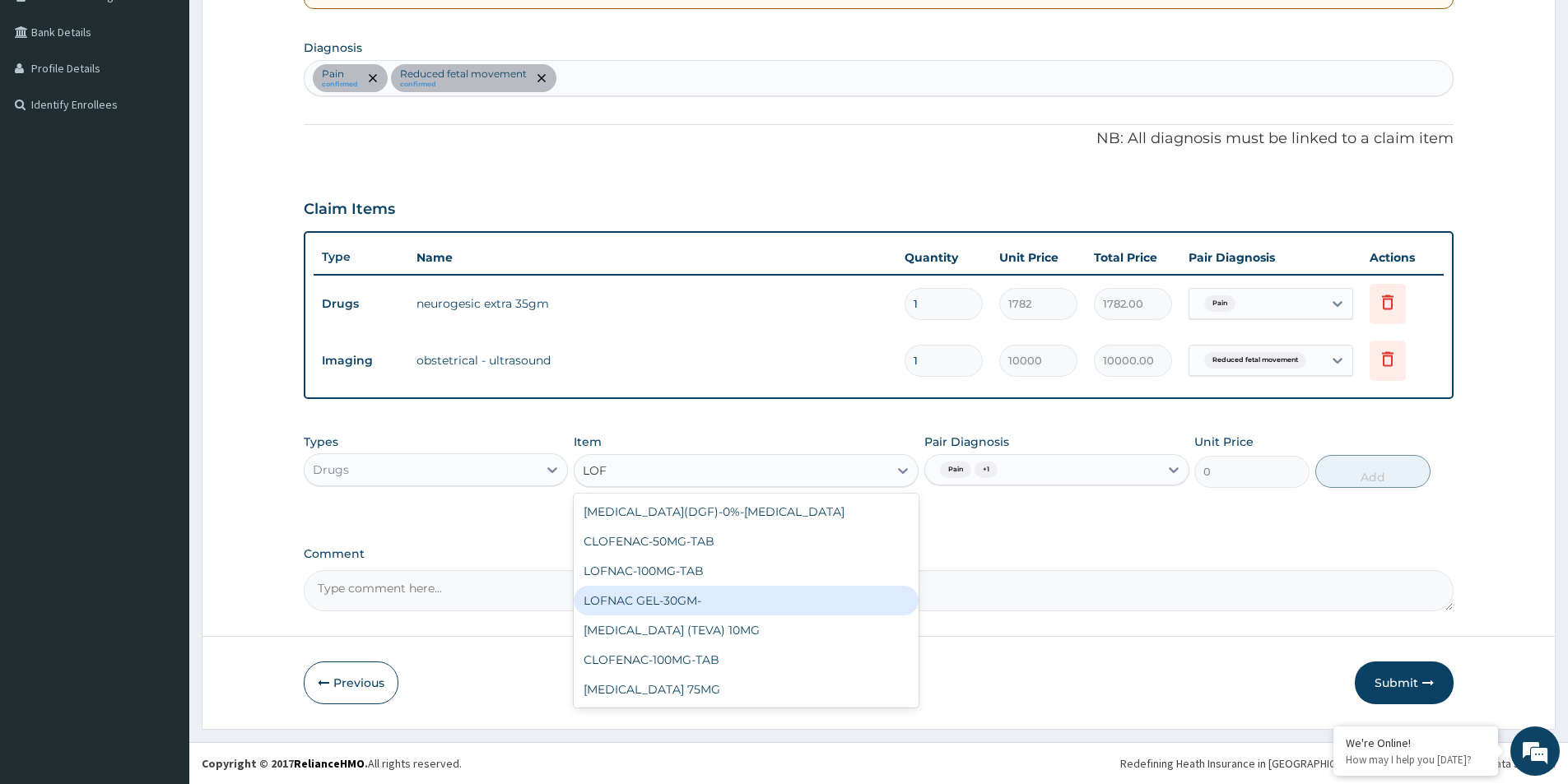
click at [686, 609] on div "LOFNAC GEL-30GM-" at bounding box center [746, 600] width 344 height 29
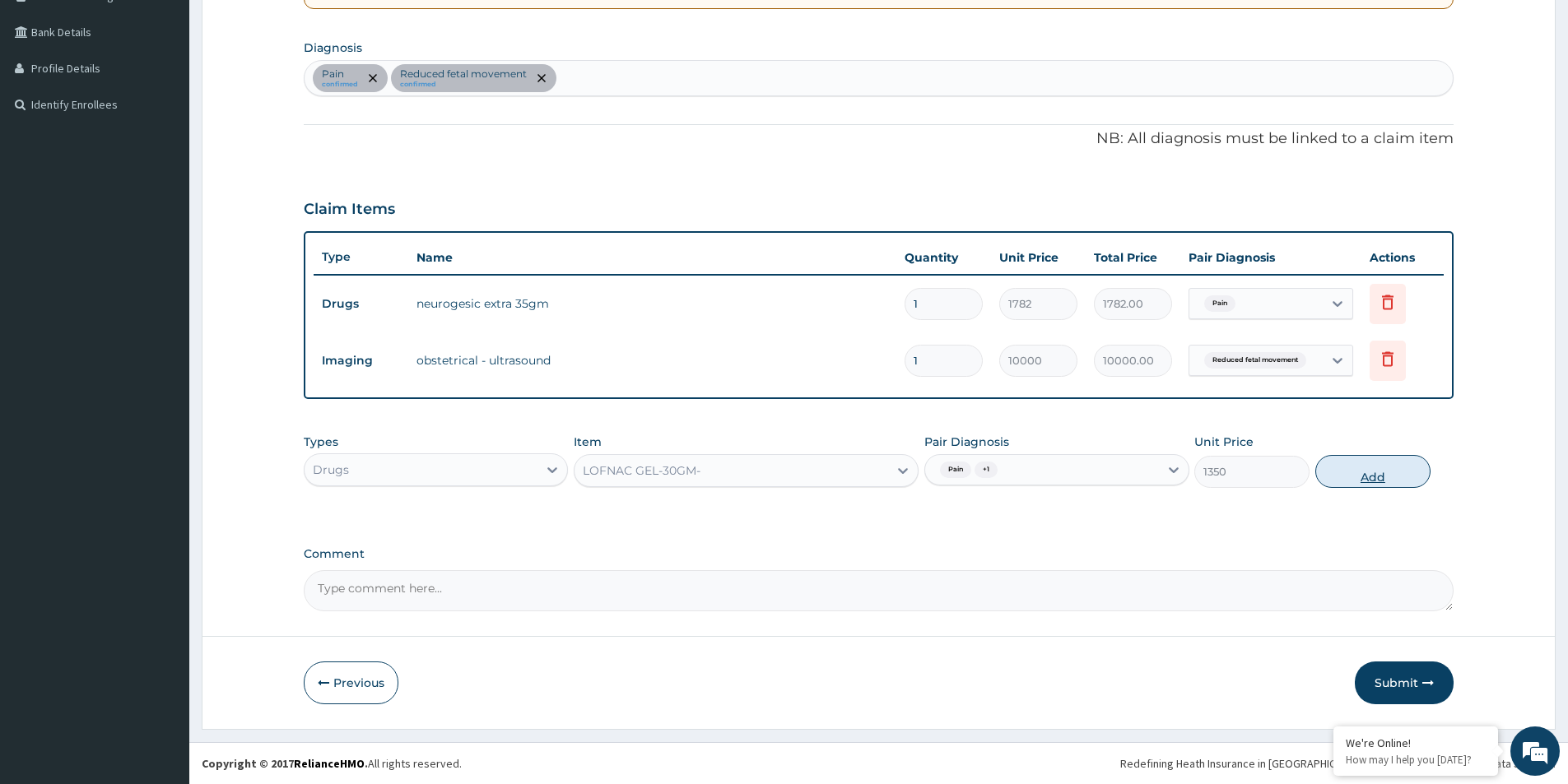
click at [1387, 470] on button "Add" at bounding box center [1373, 472] width 115 height 33
type input "0"
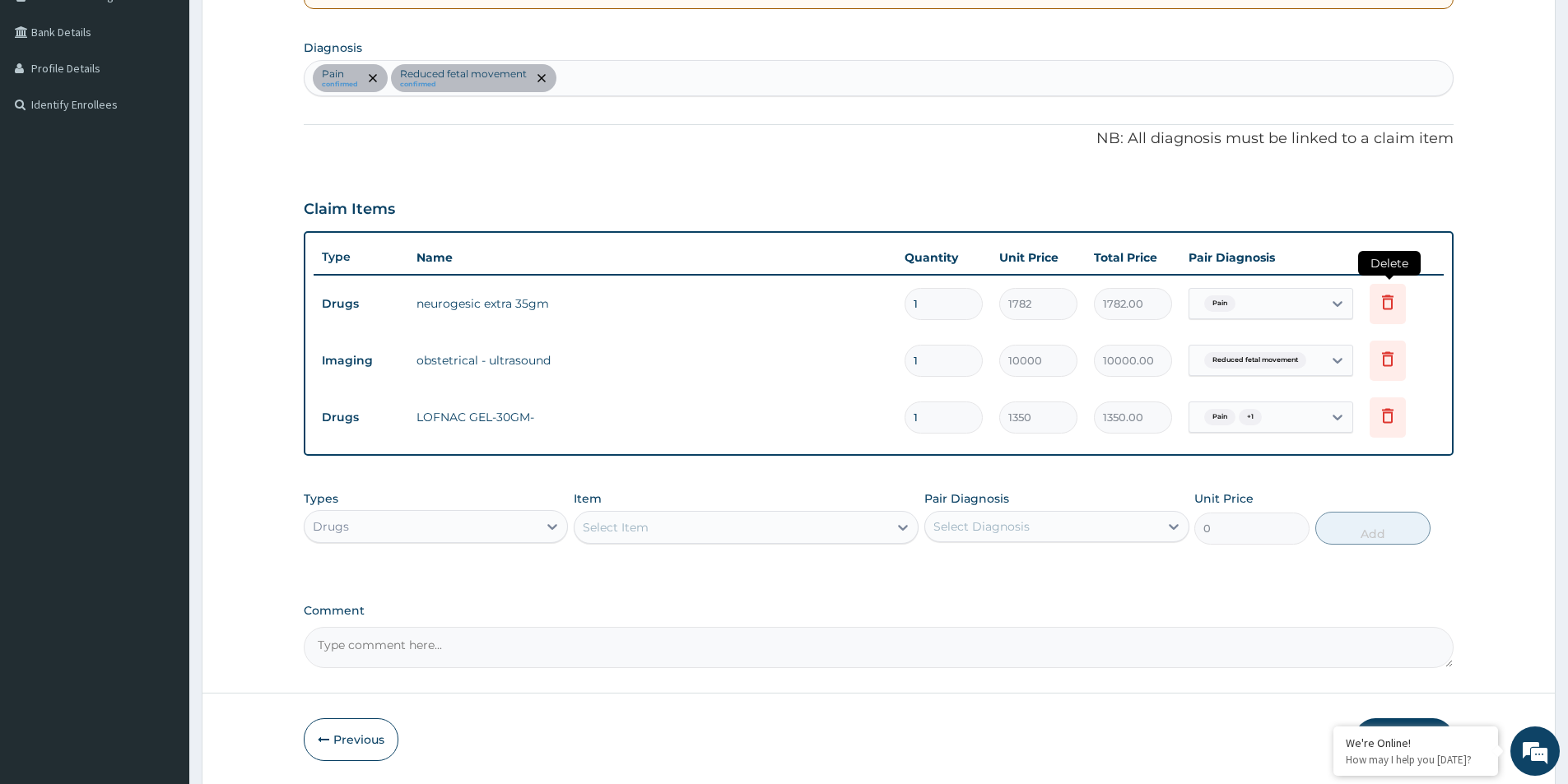
click at [1374, 298] on icon at bounding box center [1387, 304] width 36 height 40
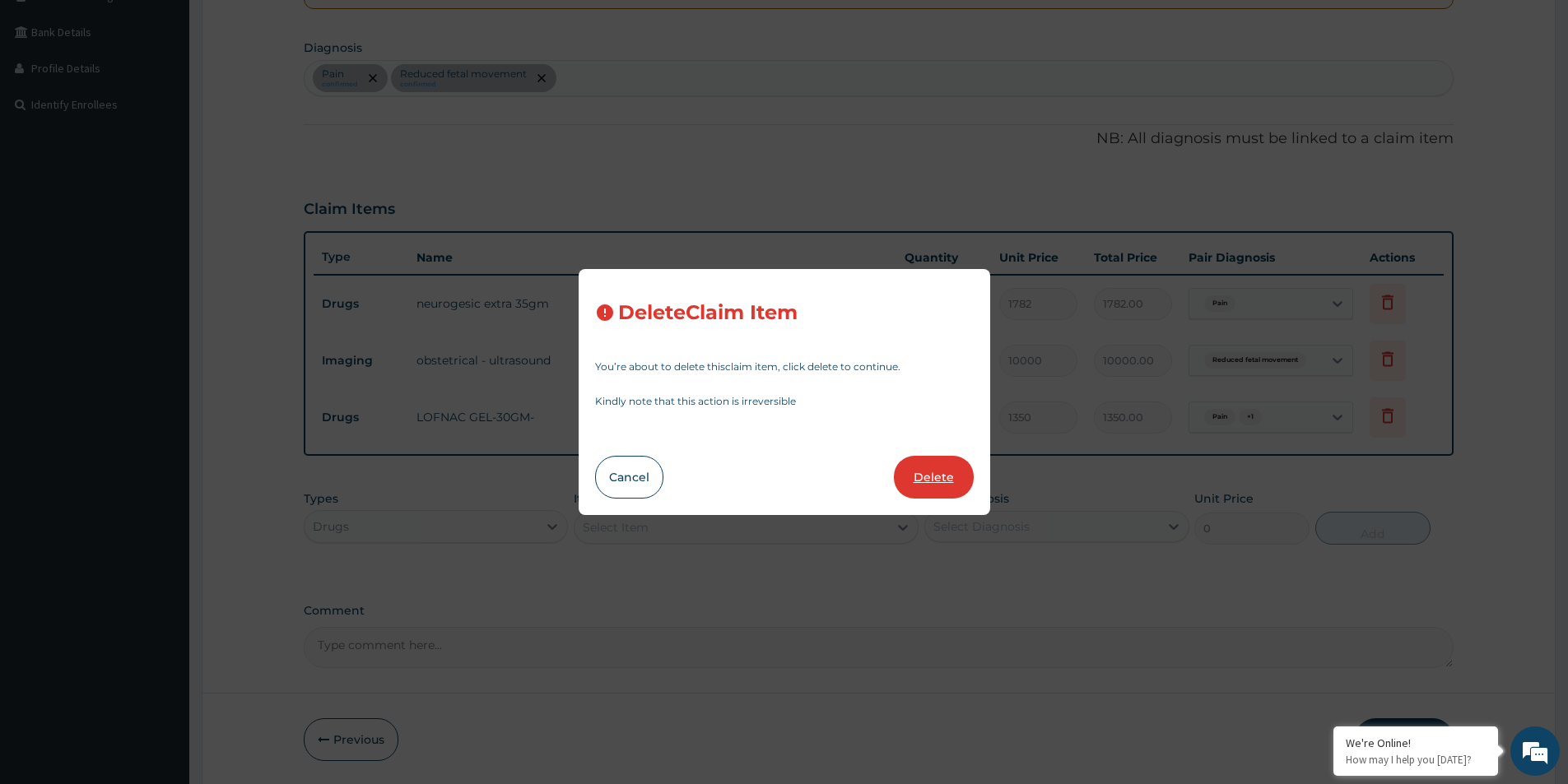
click at [961, 476] on button "Delete" at bounding box center [934, 477] width 80 height 42
type input "10000"
type input "10000.00"
type input "1350"
type input "1350.00"
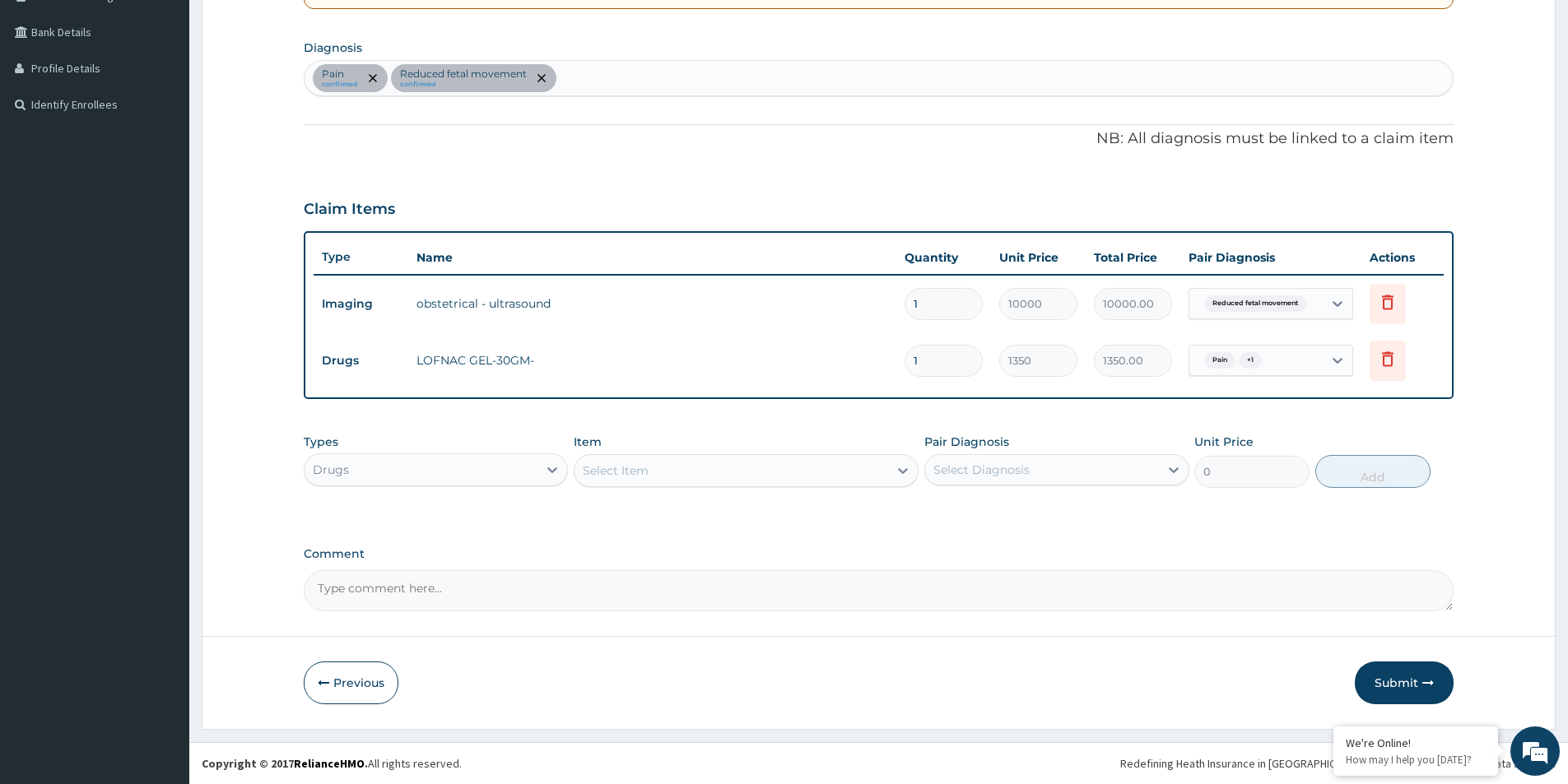
drag, startPoint x: 1399, startPoint y: 690, endPoint x: 728, endPoint y: 186, distance: 839.2
click at [731, 227] on form "Step 2 of 2 PA Code / Prescription Code PA/7535D2 Encounter Date 30-08-2025 Imp…" at bounding box center [878, 226] width 1354 height 1007
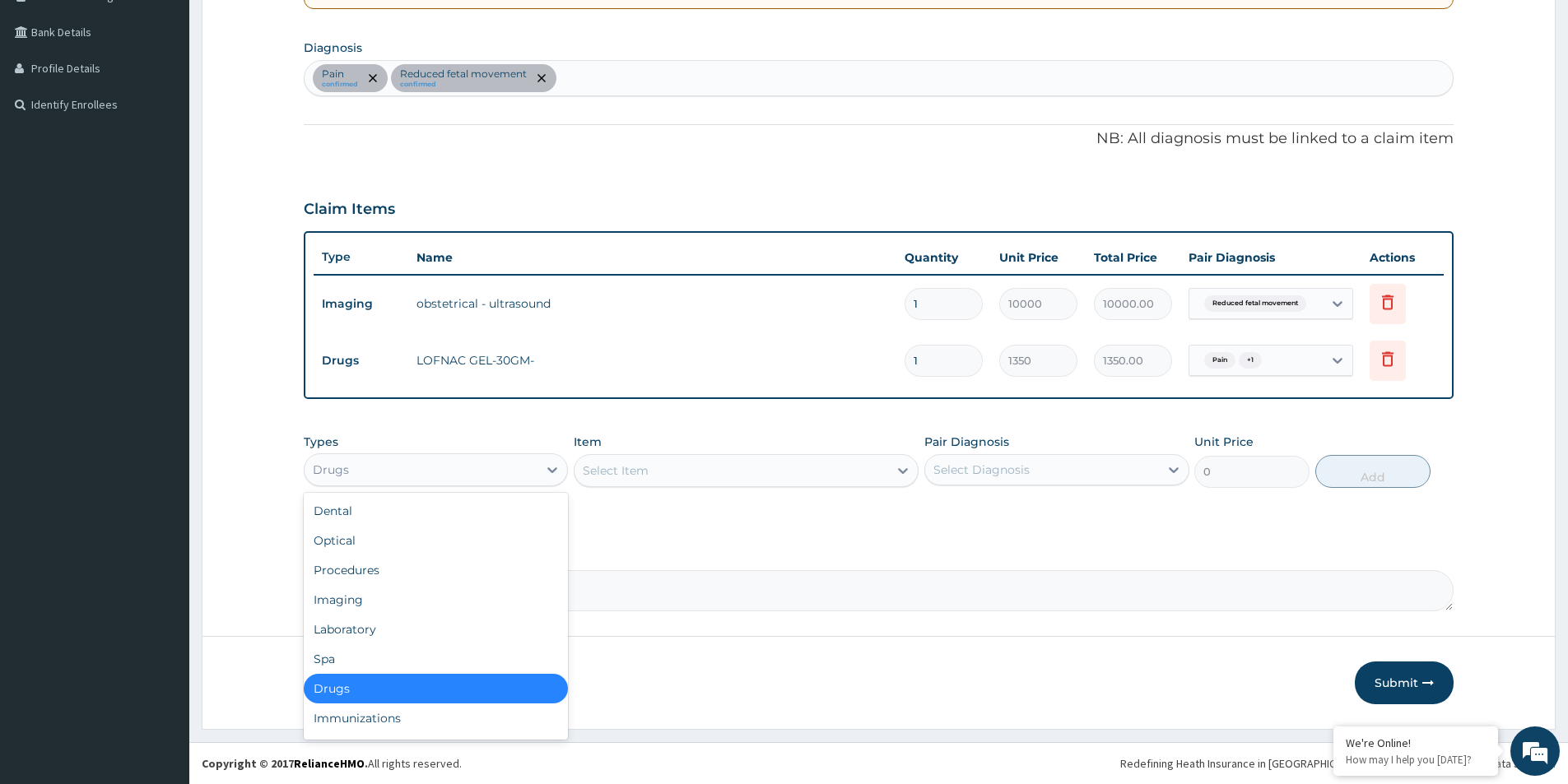
click at [485, 474] on div "Drugs" at bounding box center [421, 470] width 232 height 26
drag, startPoint x: 409, startPoint y: 578, endPoint x: 756, endPoint y: 472, distance: 362.8
click at [409, 574] on div "Procedures" at bounding box center [436, 569] width 264 height 29
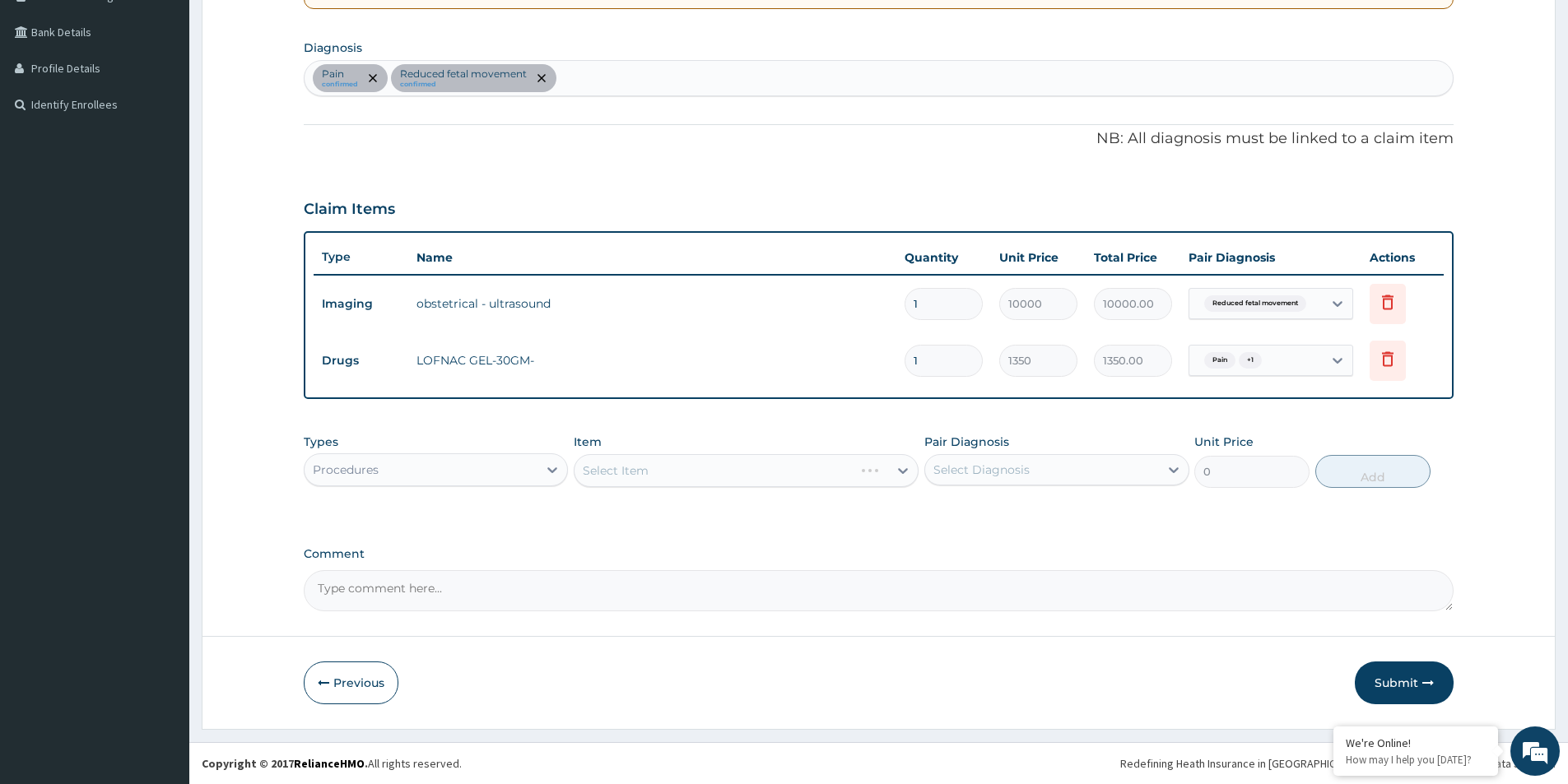
click at [952, 463] on div "Select Diagnosis" at bounding box center [982, 470] width 96 height 16
click at [944, 508] on div "Pain" at bounding box center [1056, 512] width 264 height 34
checkbox input "true"
click at [944, 541] on input "checkbox" at bounding box center [939, 544] width 10 height 10
checkbox input "true"
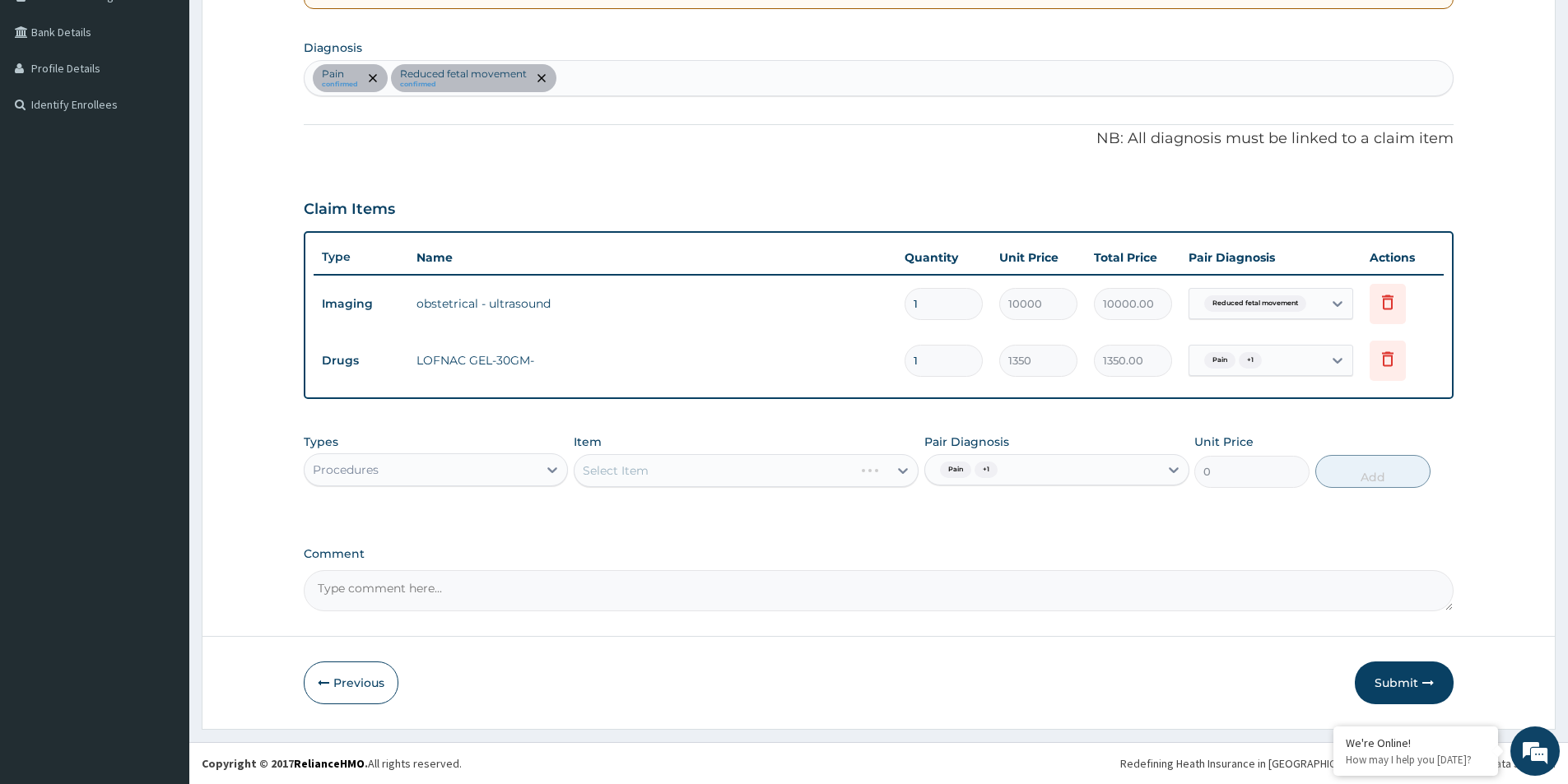
click at [744, 469] on div "Select Item" at bounding box center [746, 471] width 344 height 33
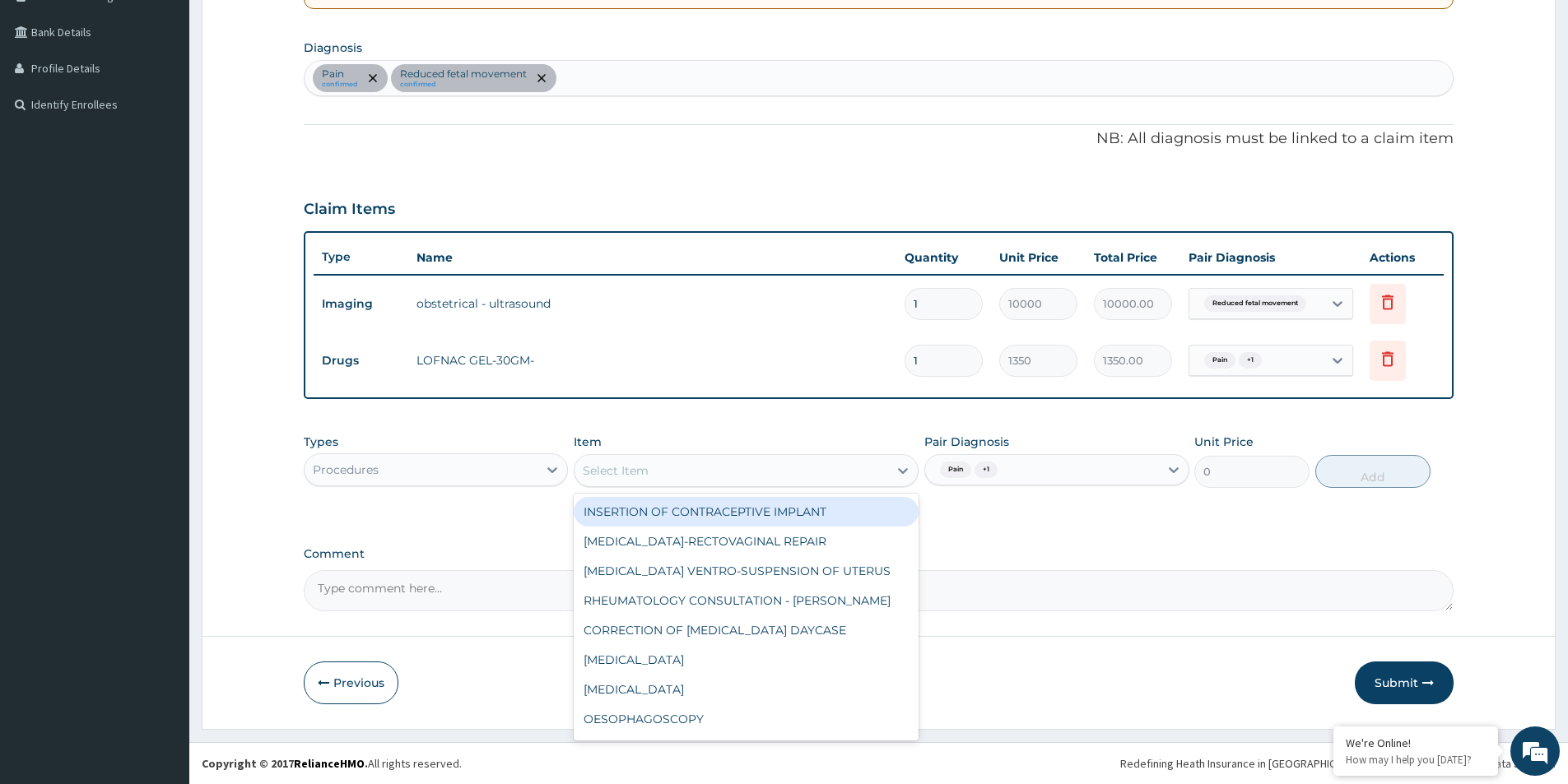
click at [731, 472] on div "Select Item" at bounding box center [730, 471] width 313 height 26
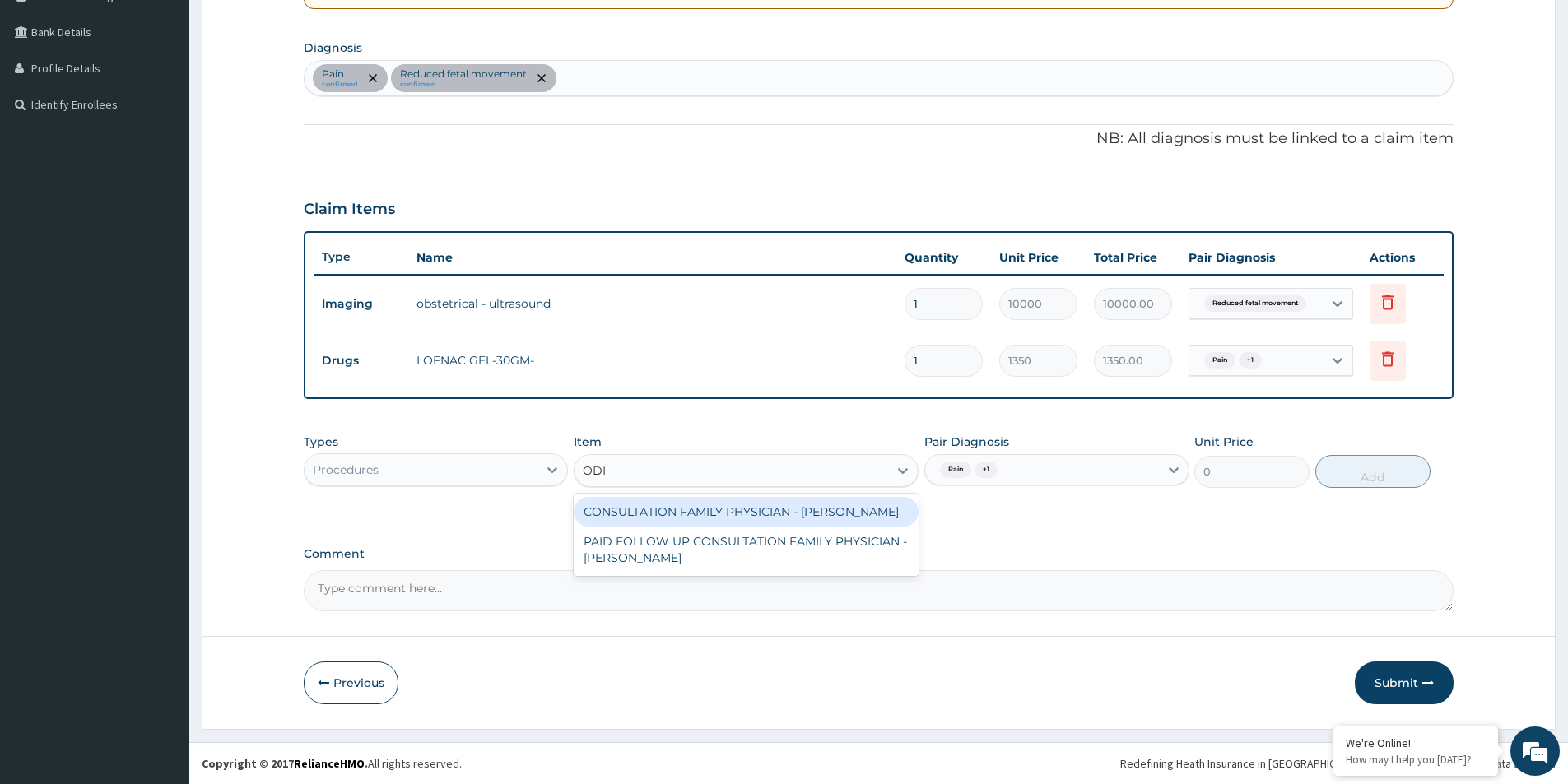
type input "ODIA"
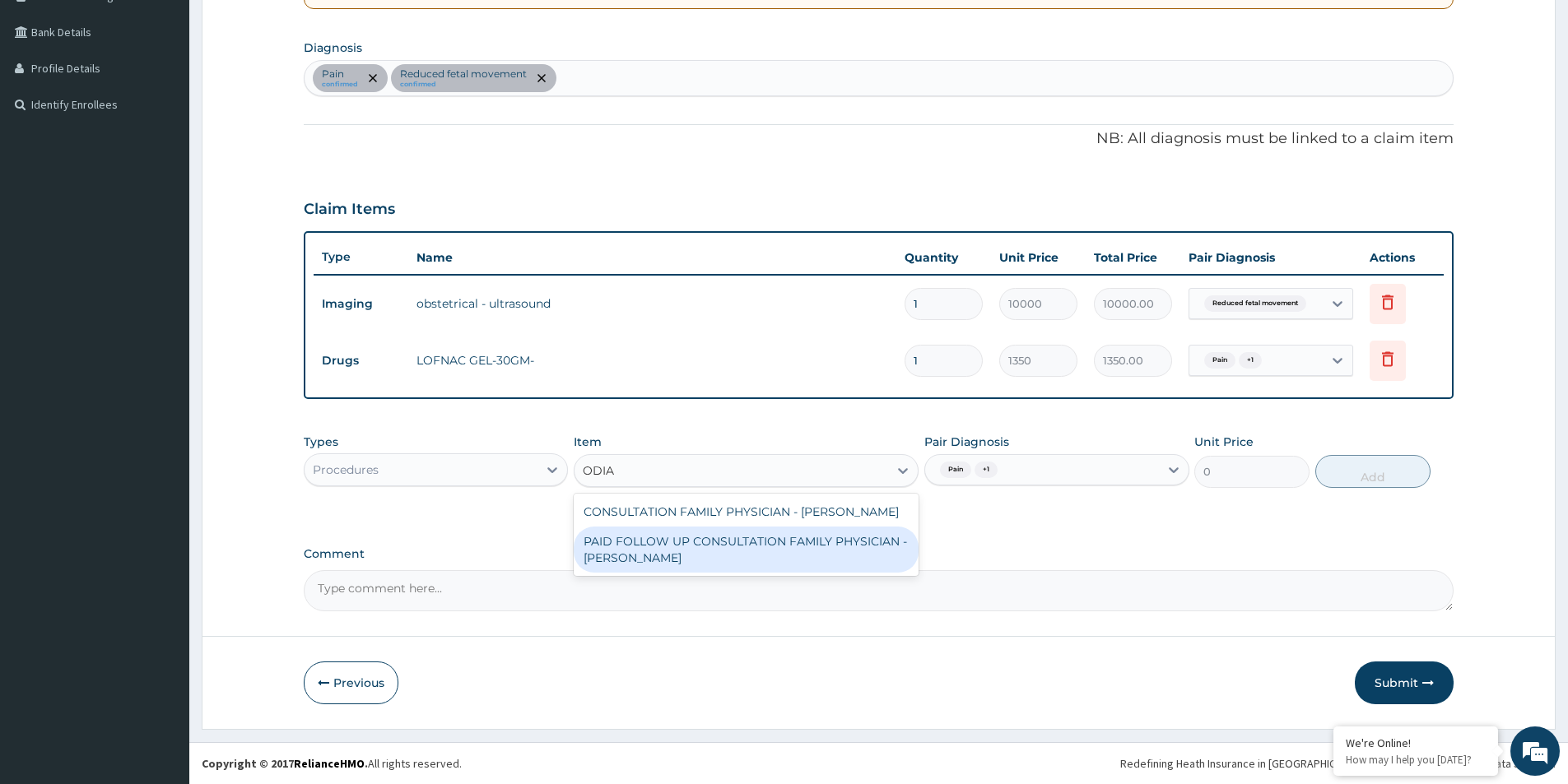
click at [694, 575] on div "CONSULTATION FAMILY PHYSICIAN - DR ODIA PAID FOLLOW UP CONSULTATION FAMILY PHYS…" at bounding box center [746, 535] width 344 height 82
click at [718, 553] on div "PAID FOLLOW UP CONSULTATION FAMILY PHYSICIAN - DR ODIA" at bounding box center [746, 550] width 344 height 46
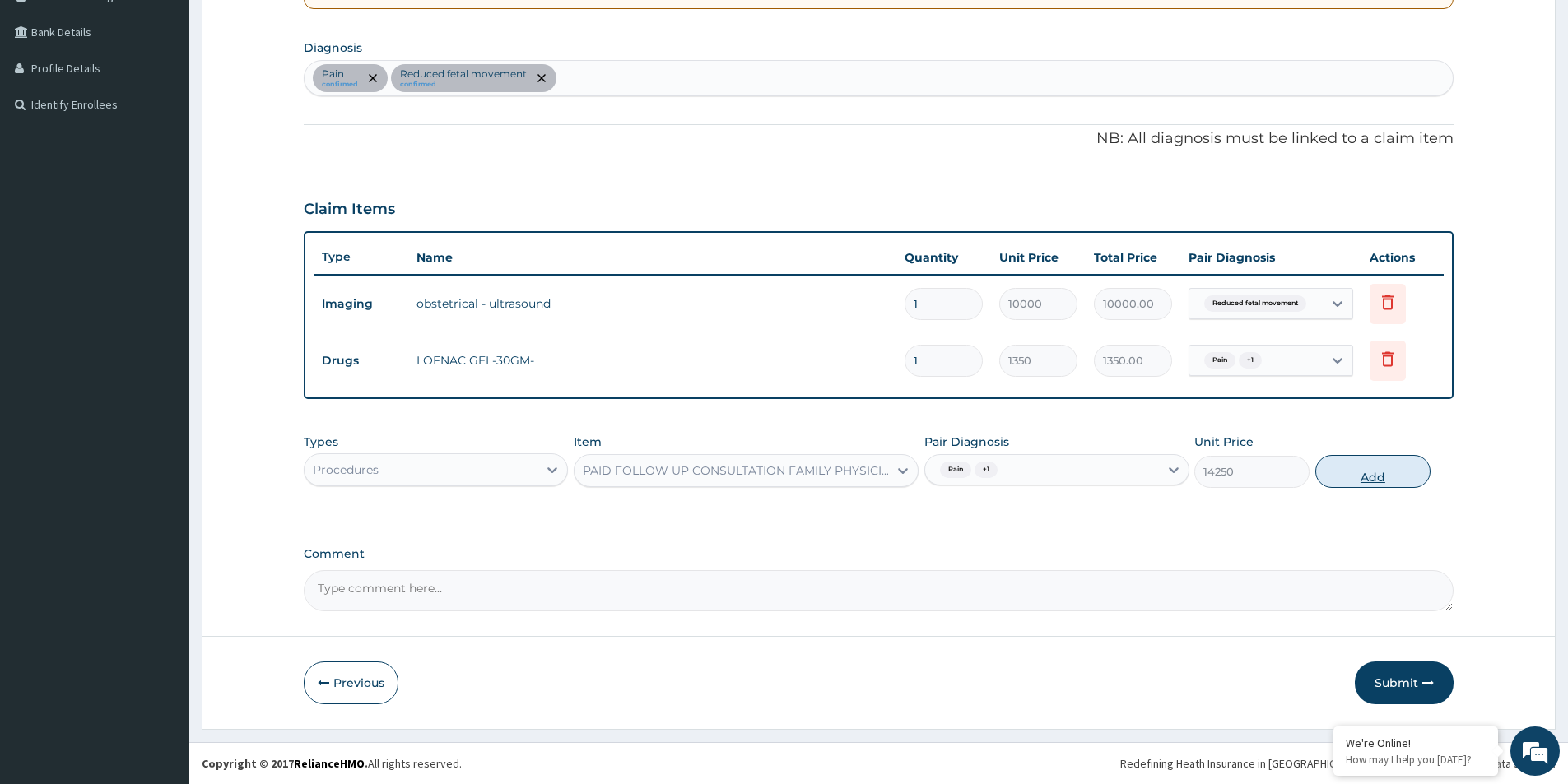
click at [1359, 469] on button "Add" at bounding box center [1373, 472] width 115 height 33
type input "0"
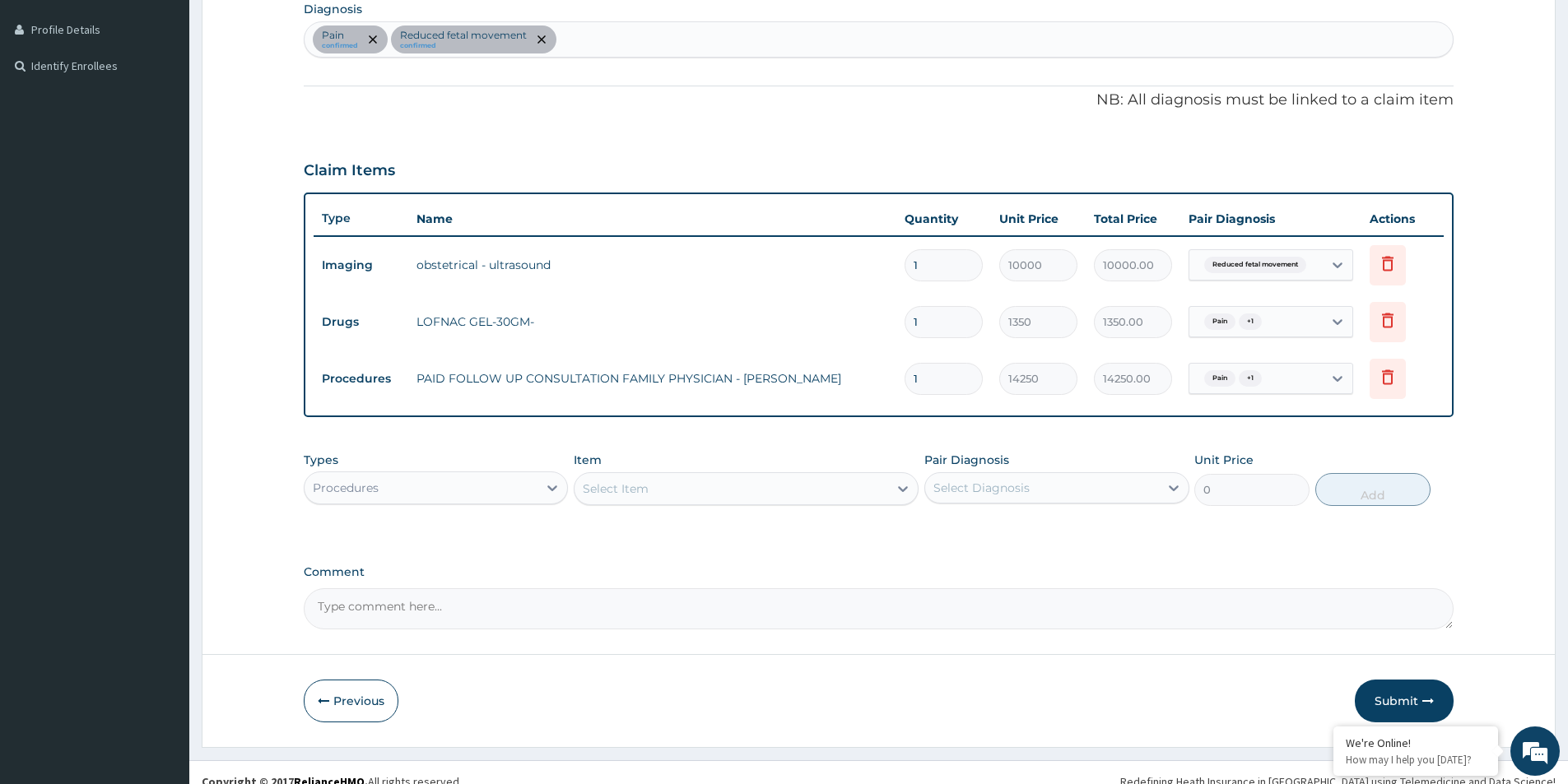
scroll to position [422, 0]
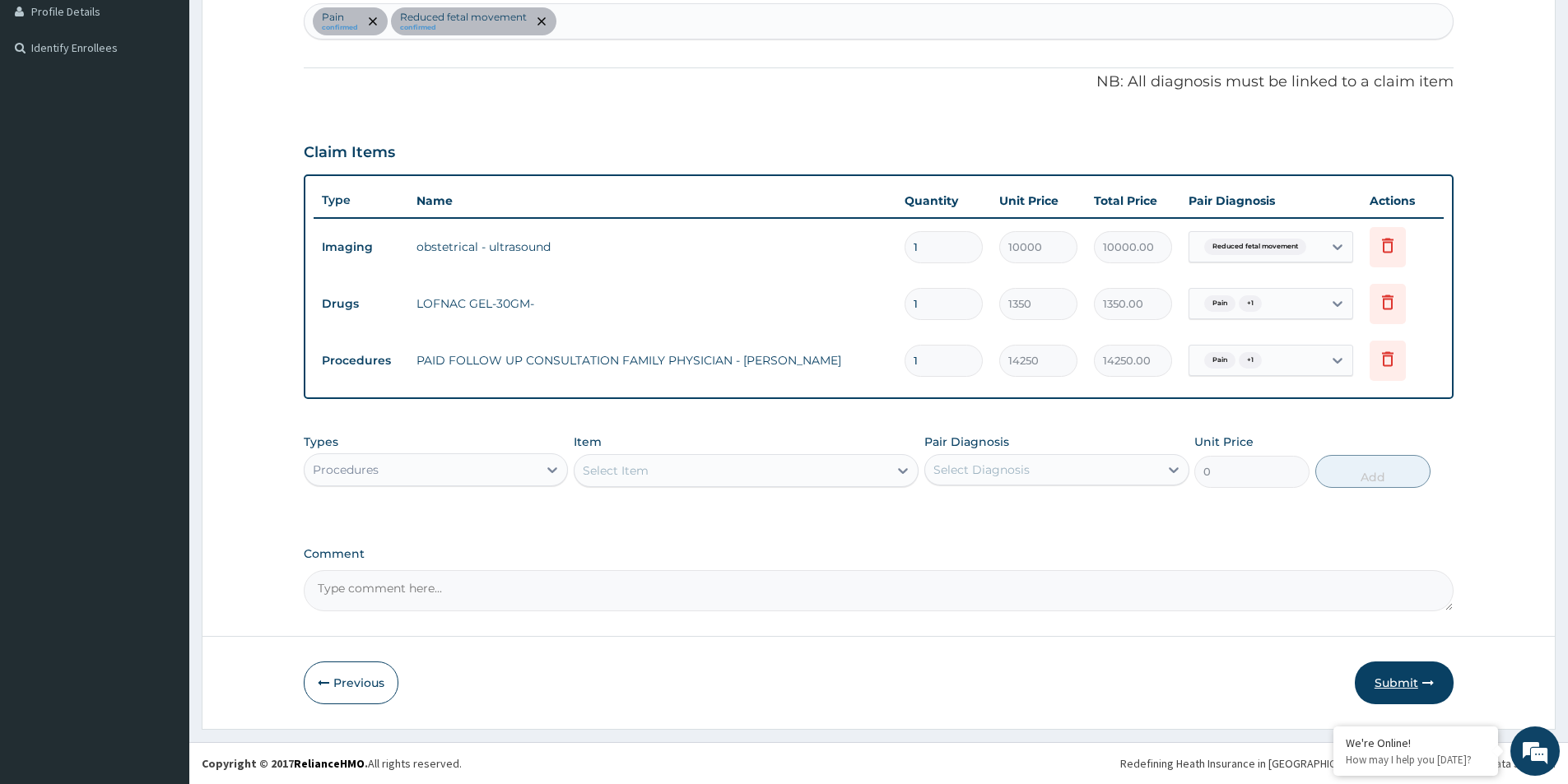
drag, startPoint x: 1404, startPoint y: 689, endPoint x: 1403, endPoint y: 680, distance: 9.1
click at [1403, 680] on button "Submit" at bounding box center [1404, 682] width 99 height 42
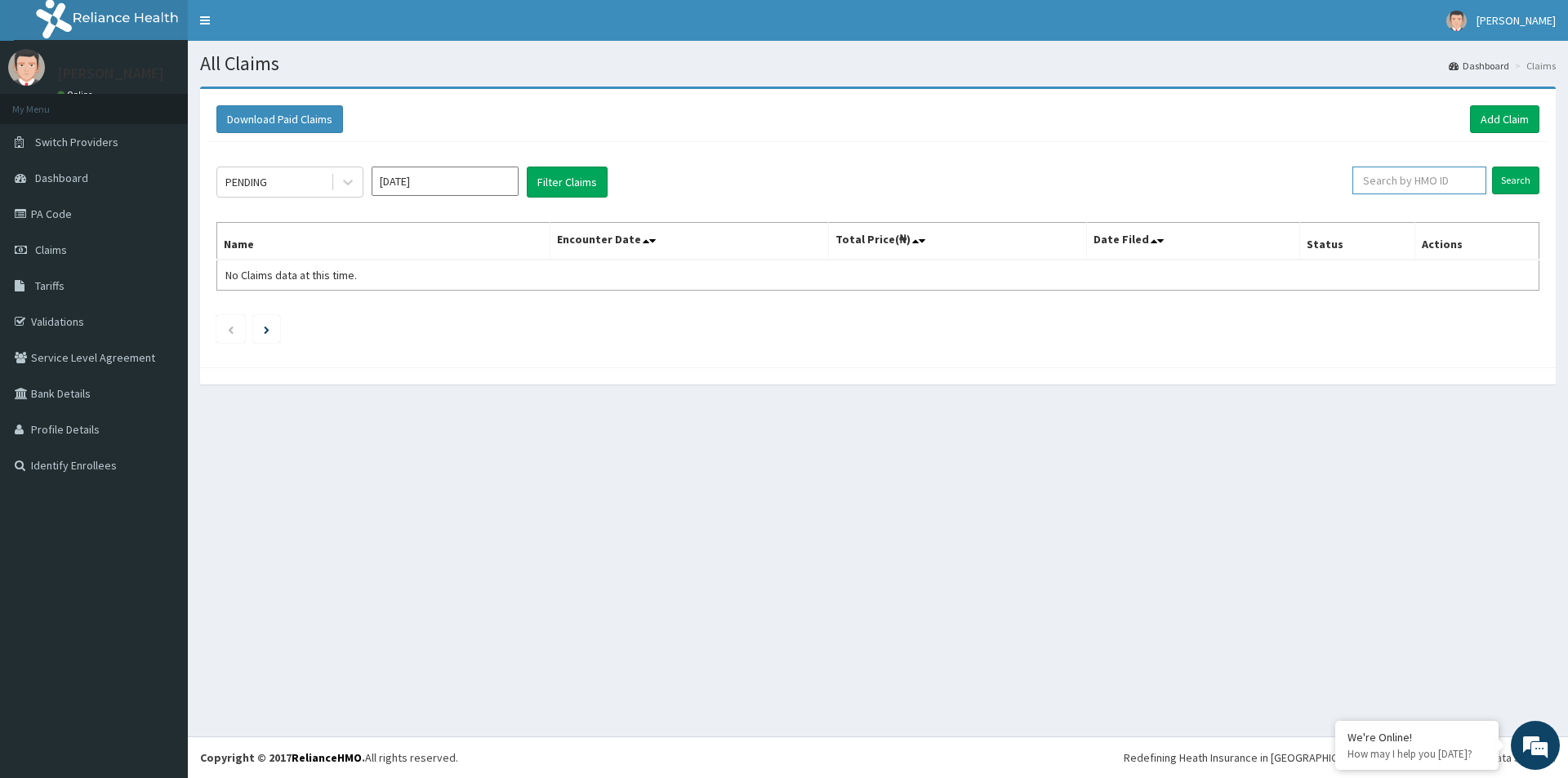
paste input "DUP/10025/C"
type input "DUP/10025/C"
click at [1501, 175] on input "Search" at bounding box center [1516, 180] width 48 height 28
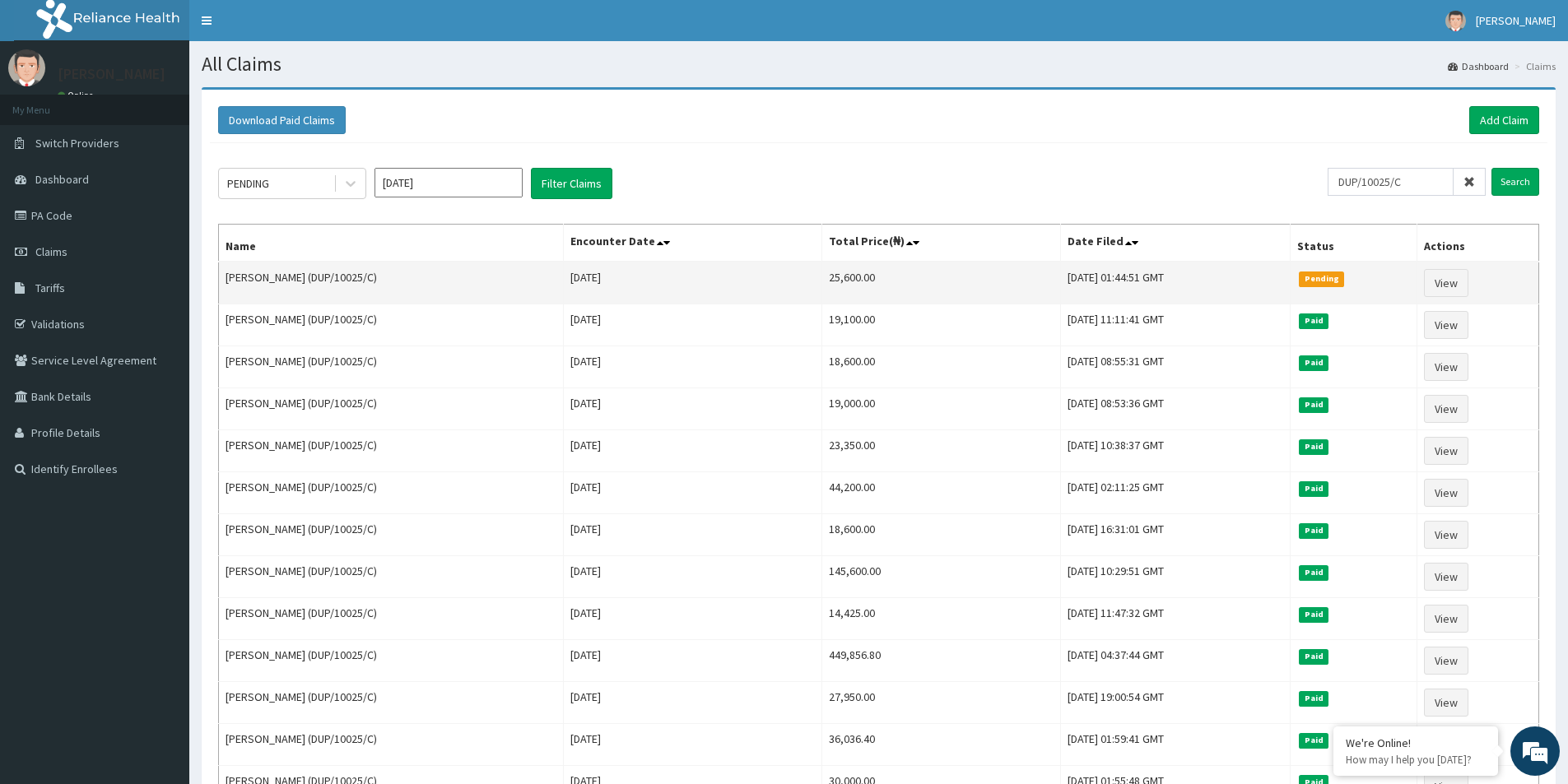
click at [822, 279] on td "25,600.00" at bounding box center [941, 282] width 239 height 42
copy td "25,600.00"
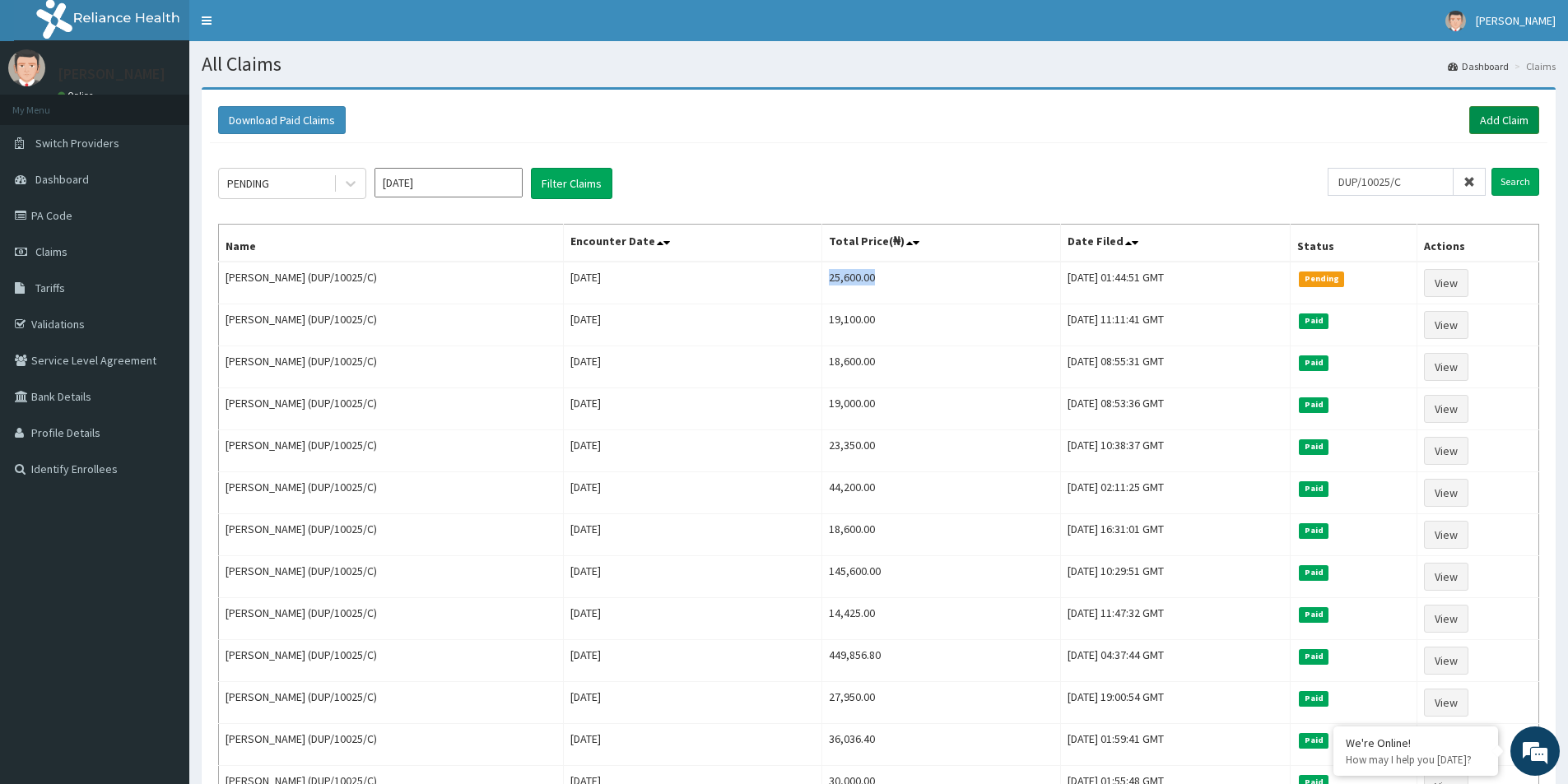
click at [1521, 111] on link "Add Claim" at bounding box center [1504, 120] width 70 height 28
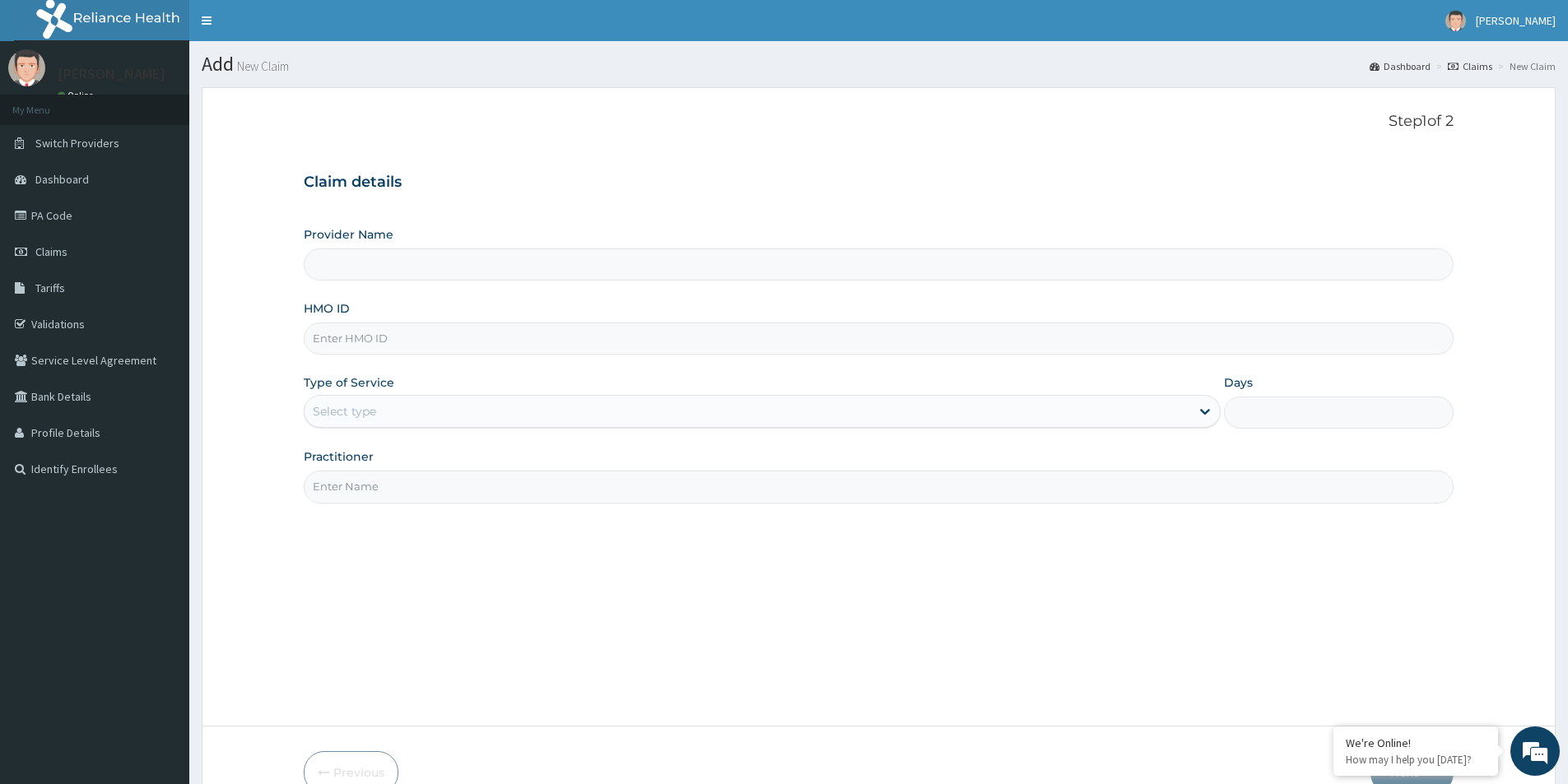
type input "[GEOGRAPHIC_DATA]"
paste input "LSH/10136/A"
type input "LSH/10136/A"
click at [361, 410] on div "Select type" at bounding box center [344, 411] width 63 height 16
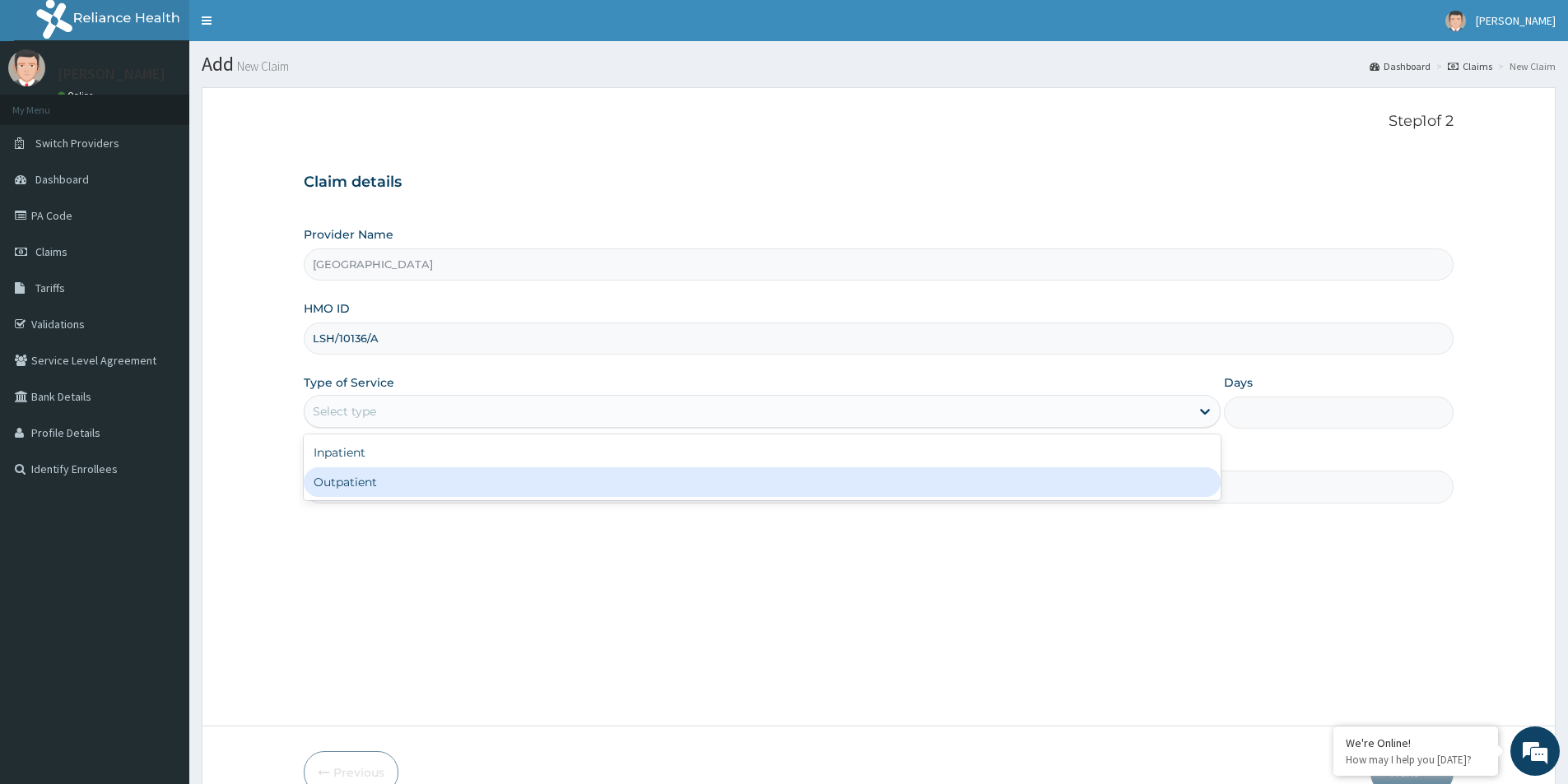
click at [376, 476] on div "Outpatient" at bounding box center [762, 482] width 917 height 29
type input "1"
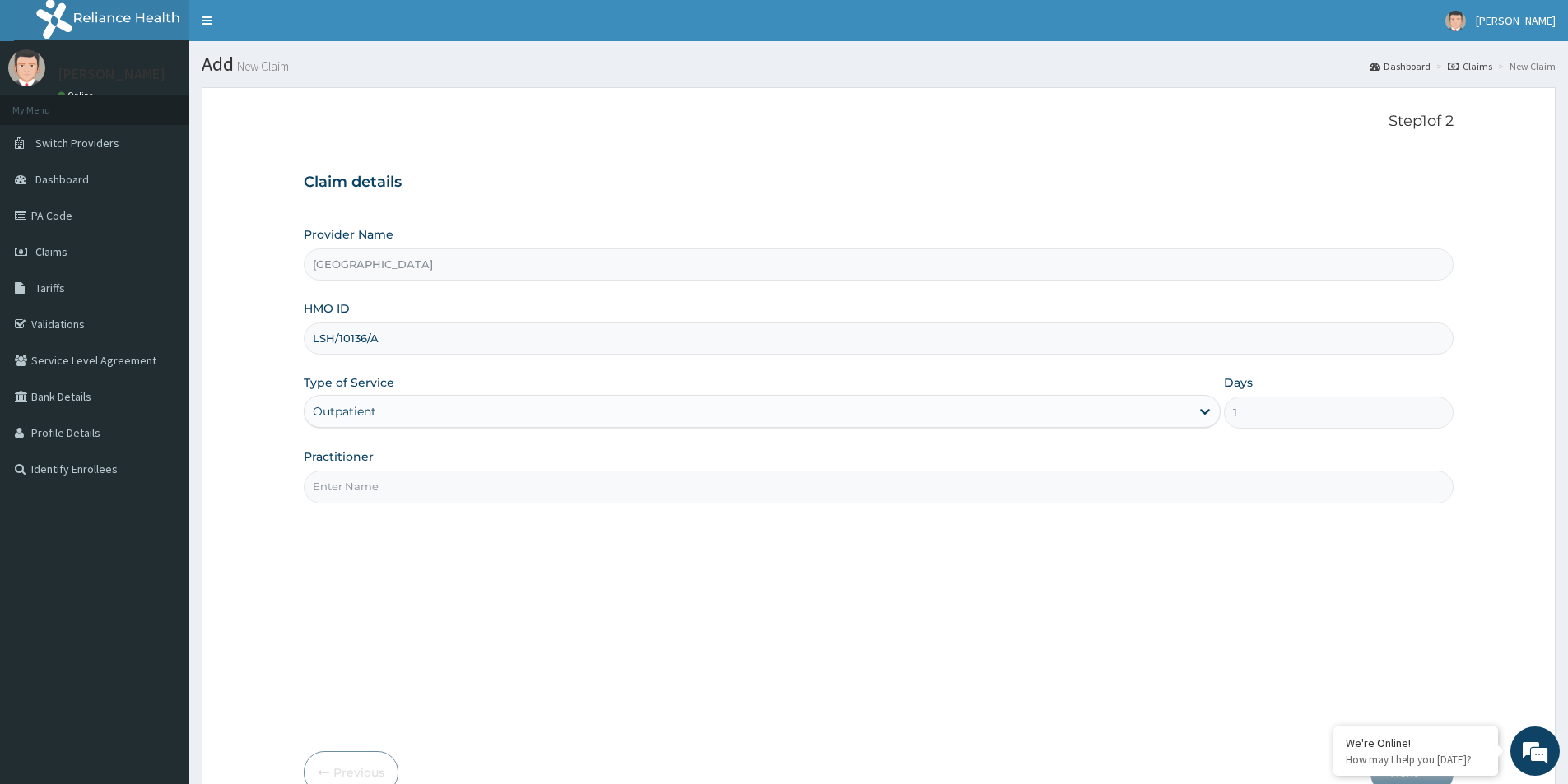
click at [376, 476] on input "Practitioner" at bounding box center [879, 487] width 1150 height 32
type input ","
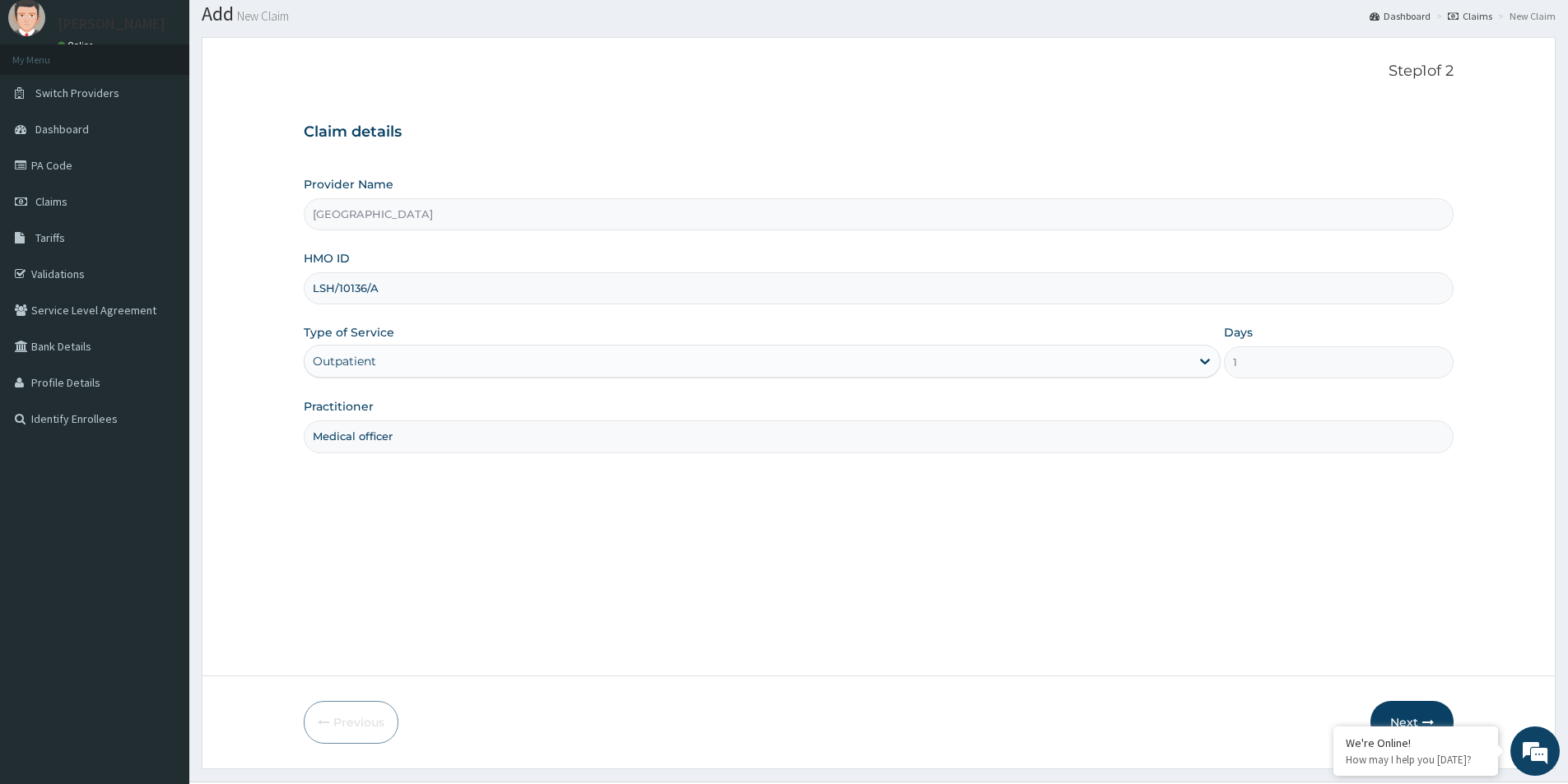
scroll to position [89, 0]
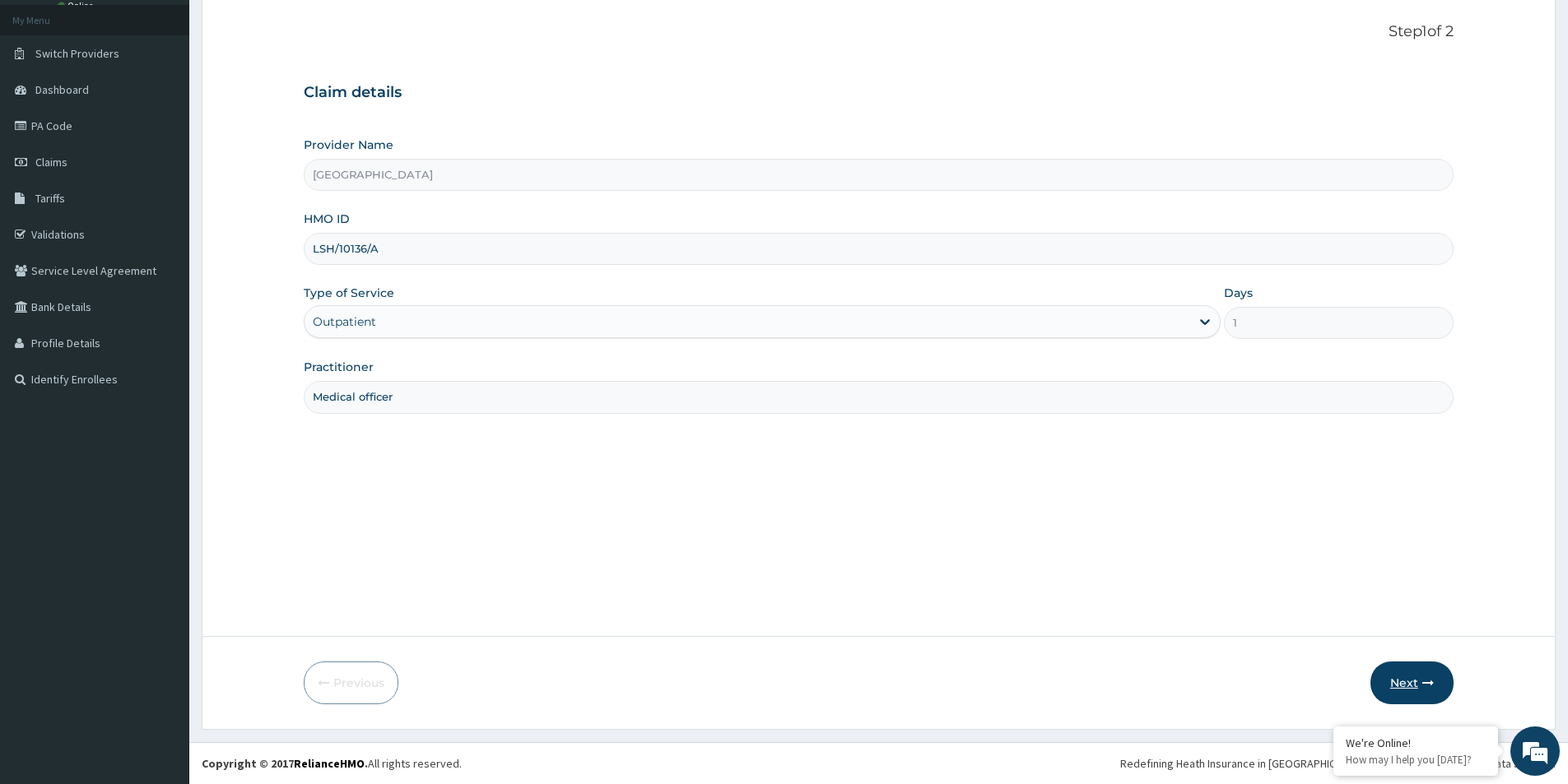
type input "Medical officer"
click at [1427, 688] on icon "button" at bounding box center [1428, 683] width 11 height 11
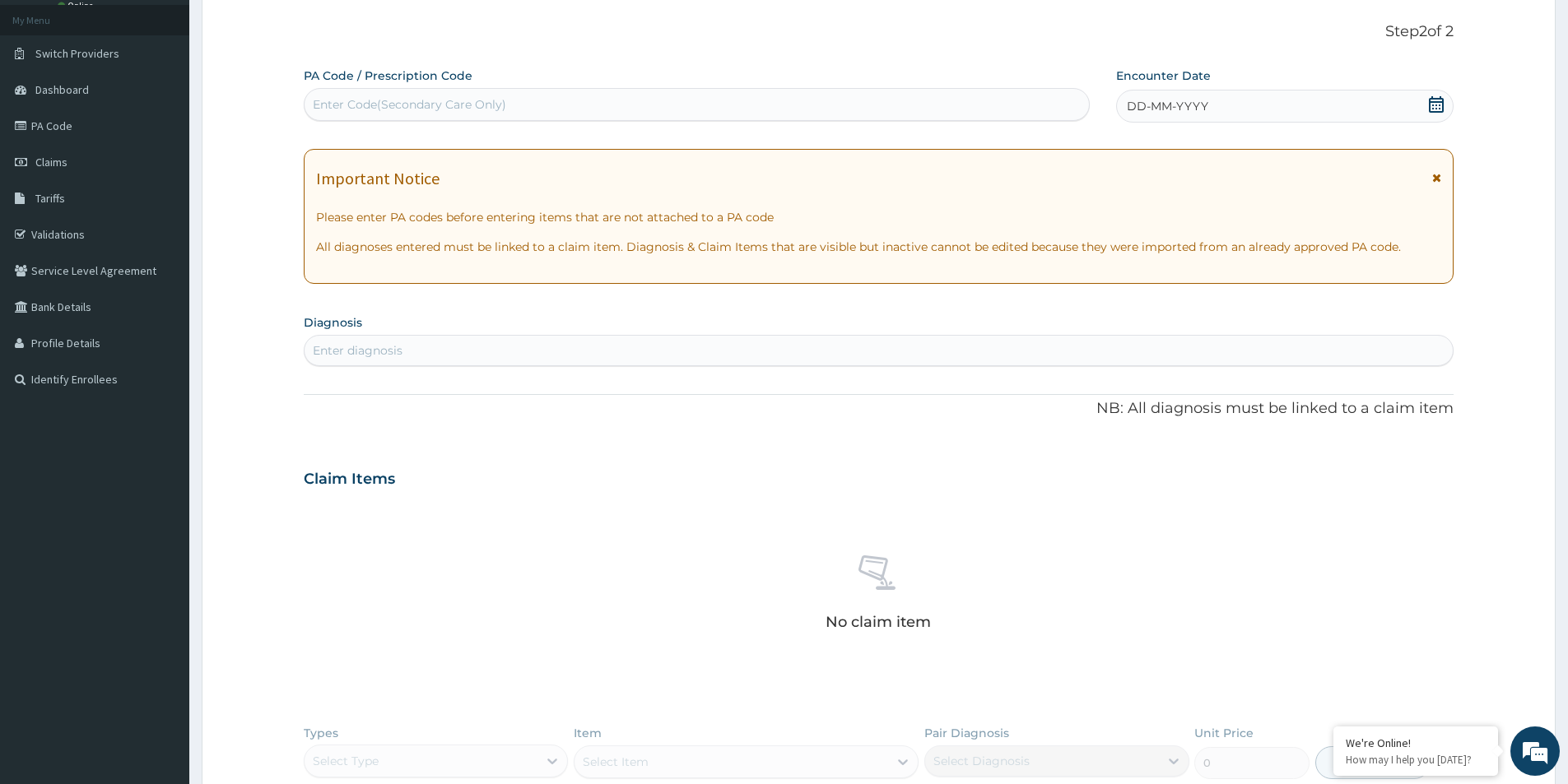
click at [337, 104] on div "Enter Code(Secondary Care Only)" at bounding box center [409, 104] width 194 height 16
paste input "PA/0071BC"
type input "PA/0071BC"
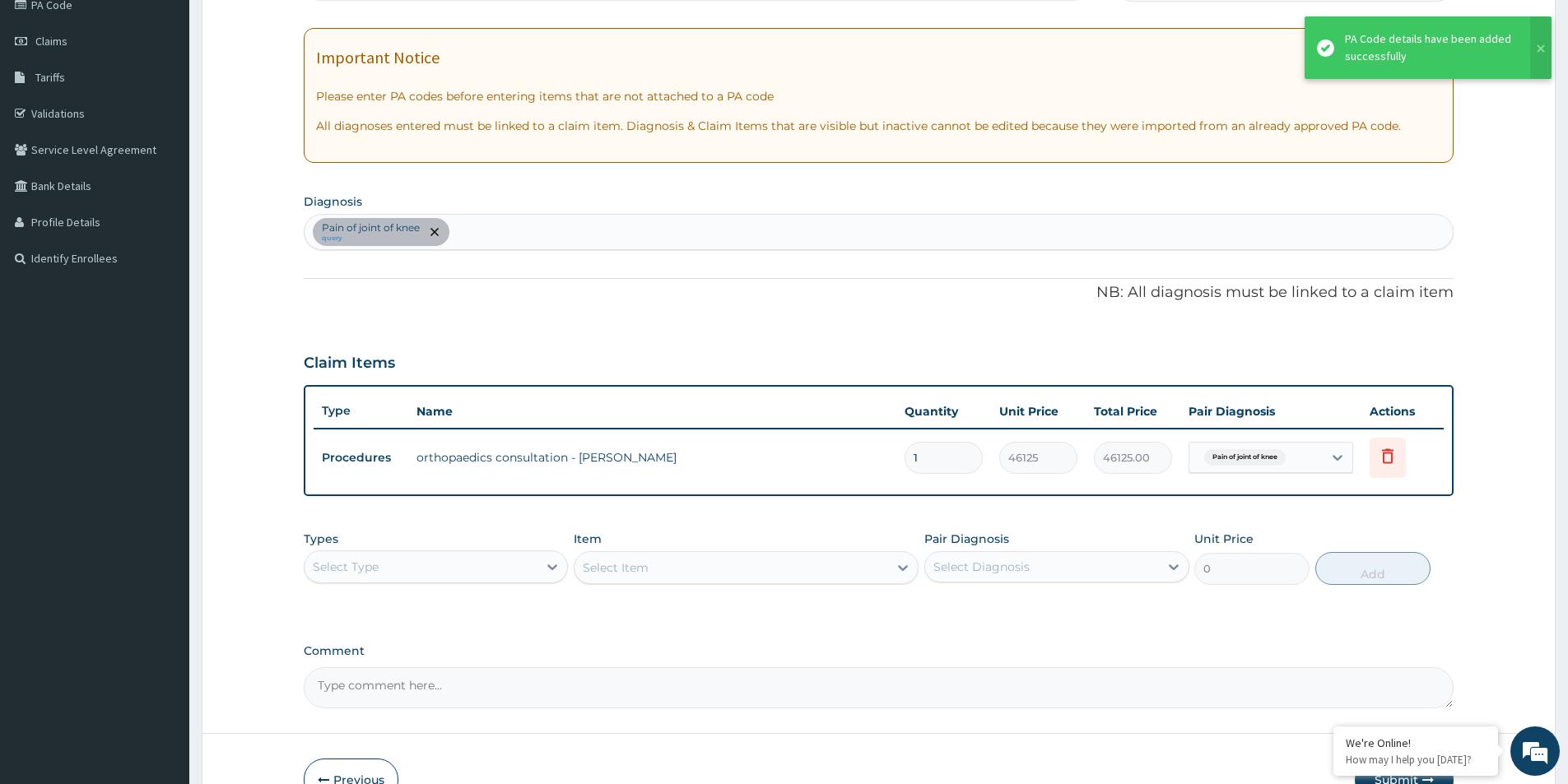
scroll to position [254, 0]
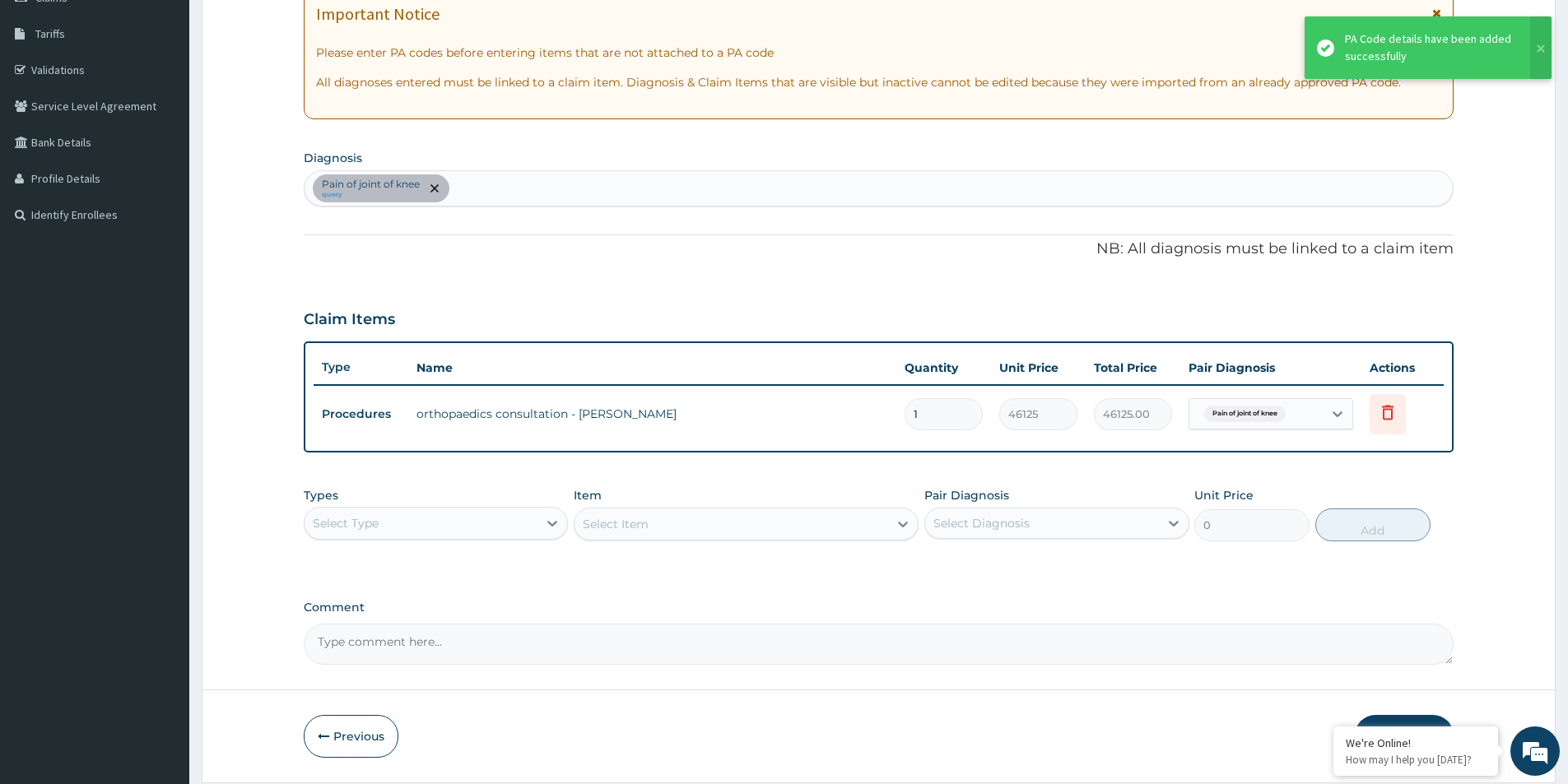
click at [700, 535] on div "Select Item" at bounding box center [746, 524] width 344 height 33
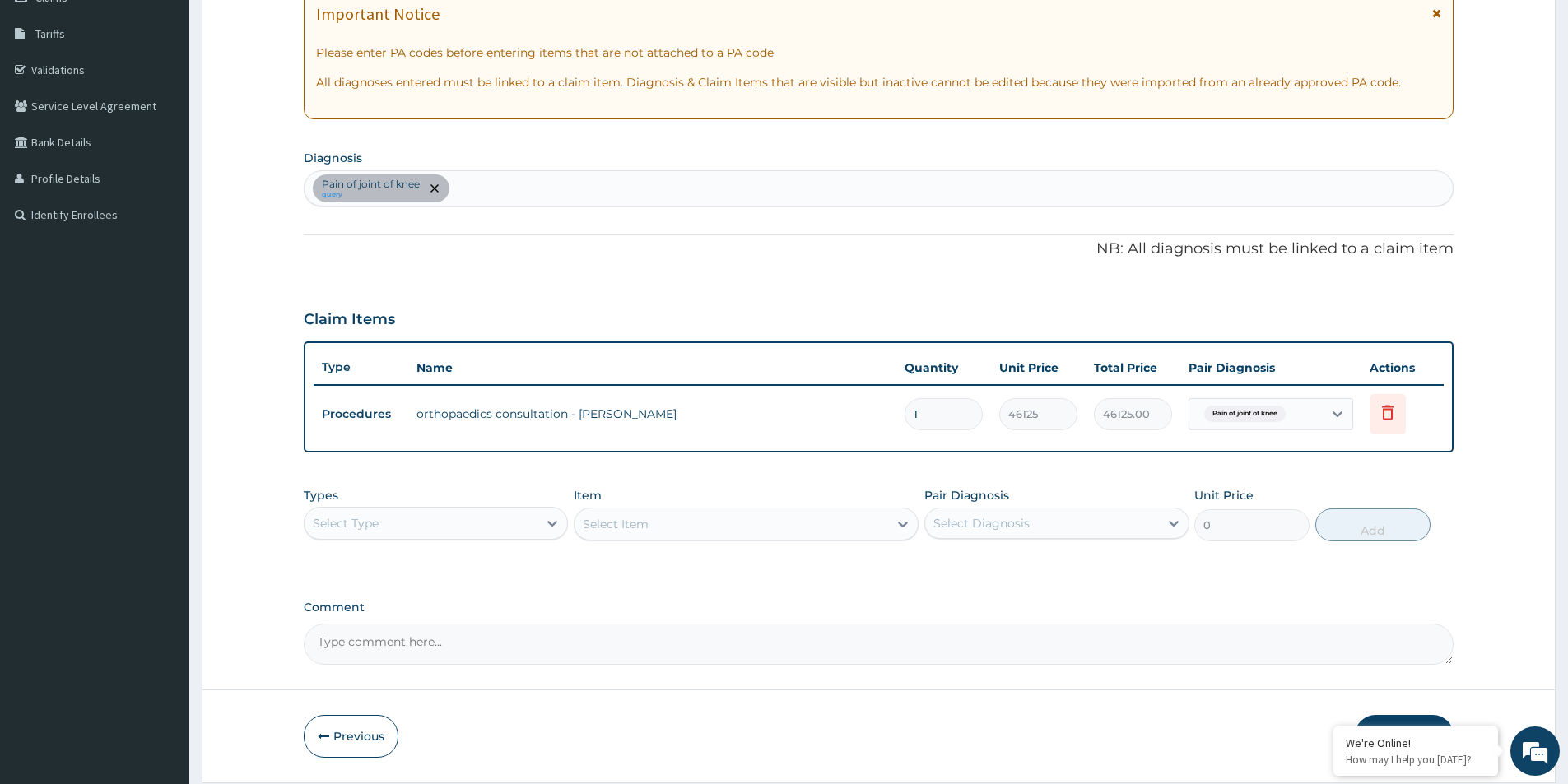
click at [653, 548] on div "Types Select Type Item Select Item Pair Diagnosis Select Diagnosis Unit Price 0…" at bounding box center [879, 514] width 1150 height 71
click at [448, 528] on div "Select Type" at bounding box center [421, 523] width 232 height 26
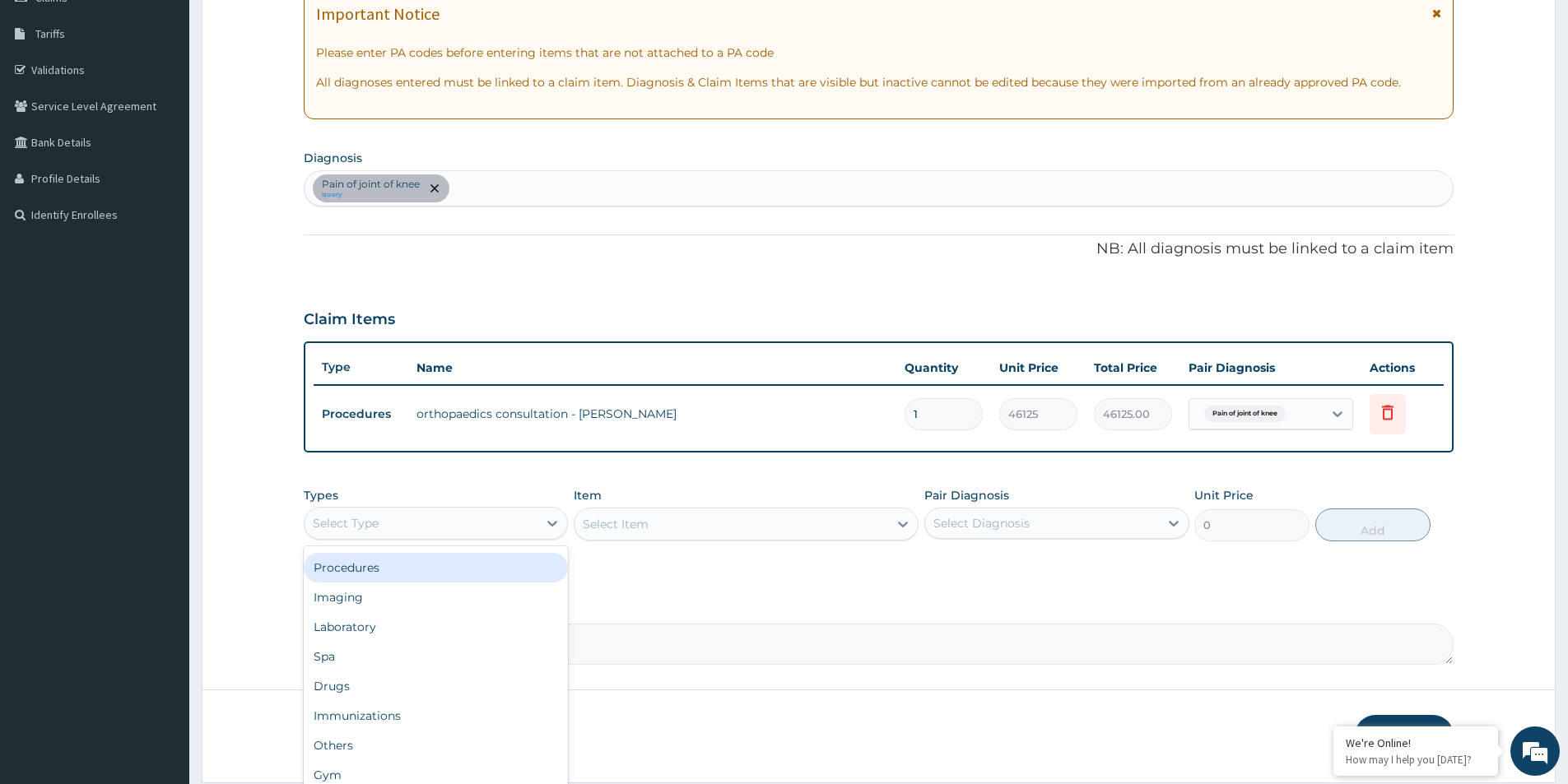
drag, startPoint x: 376, startPoint y: 571, endPoint x: 456, endPoint y: 559, distance: 80.9
click at [376, 570] on div "Procedures" at bounding box center [436, 568] width 264 height 29
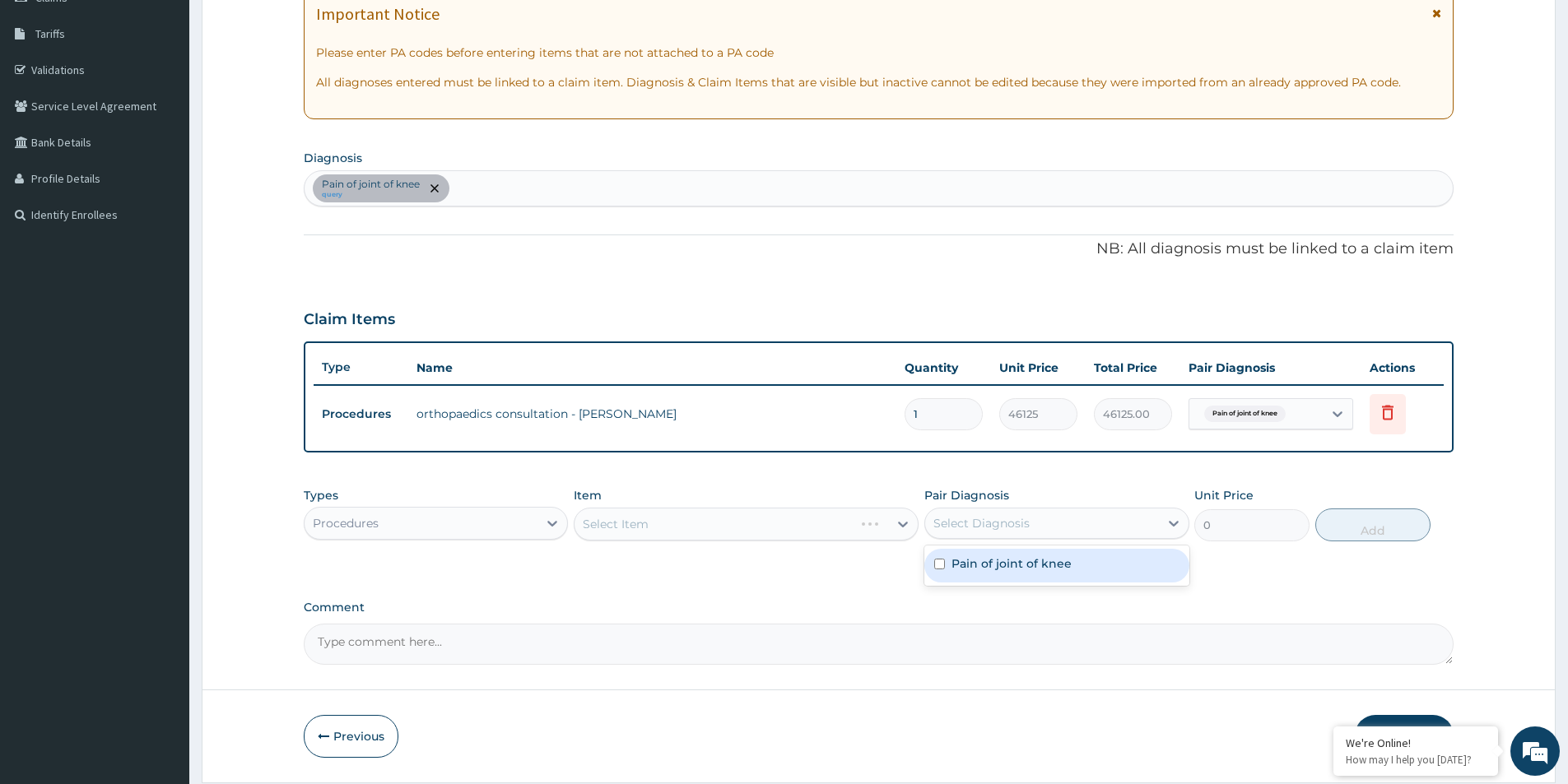
click at [1023, 532] on div "Select Diagnosis" at bounding box center [1041, 523] width 232 height 26
click at [939, 562] on input "checkbox" at bounding box center [939, 564] width 10 height 10
checkbox input "true"
click at [809, 528] on div "Select Item" at bounding box center [746, 524] width 344 height 33
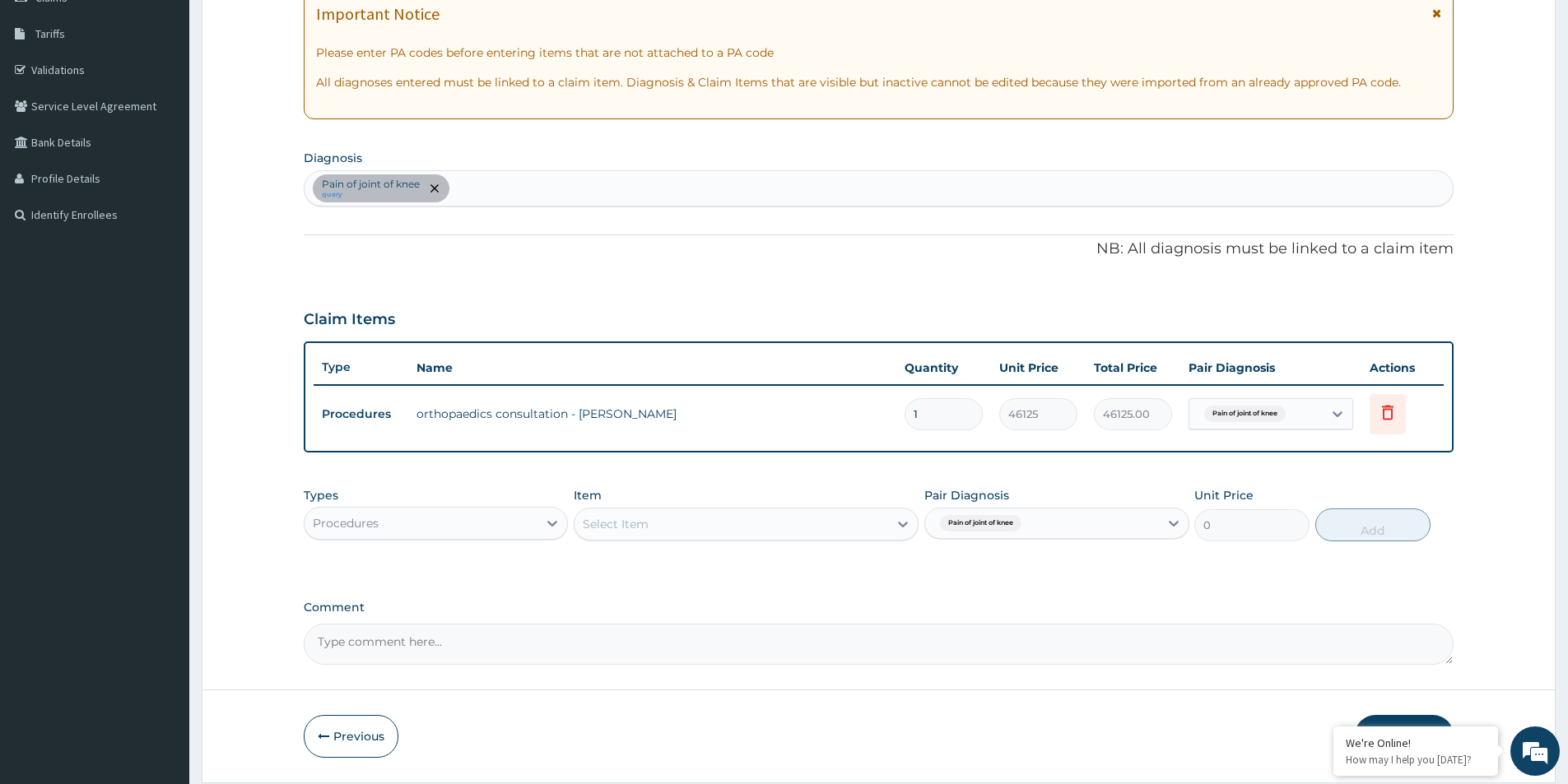
click at [809, 528] on div "Select Item" at bounding box center [730, 524] width 313 height 26
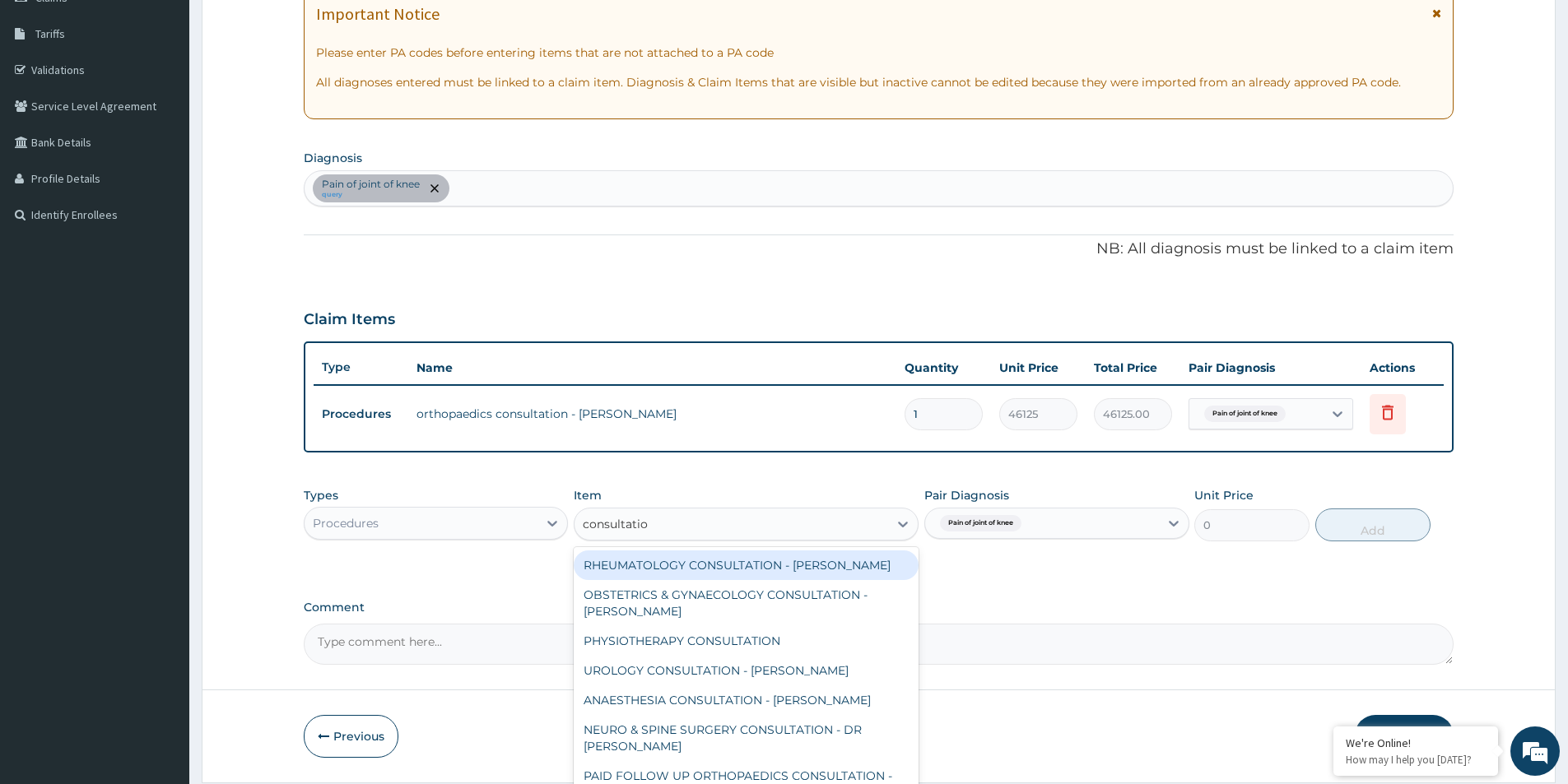
type input "consultation"
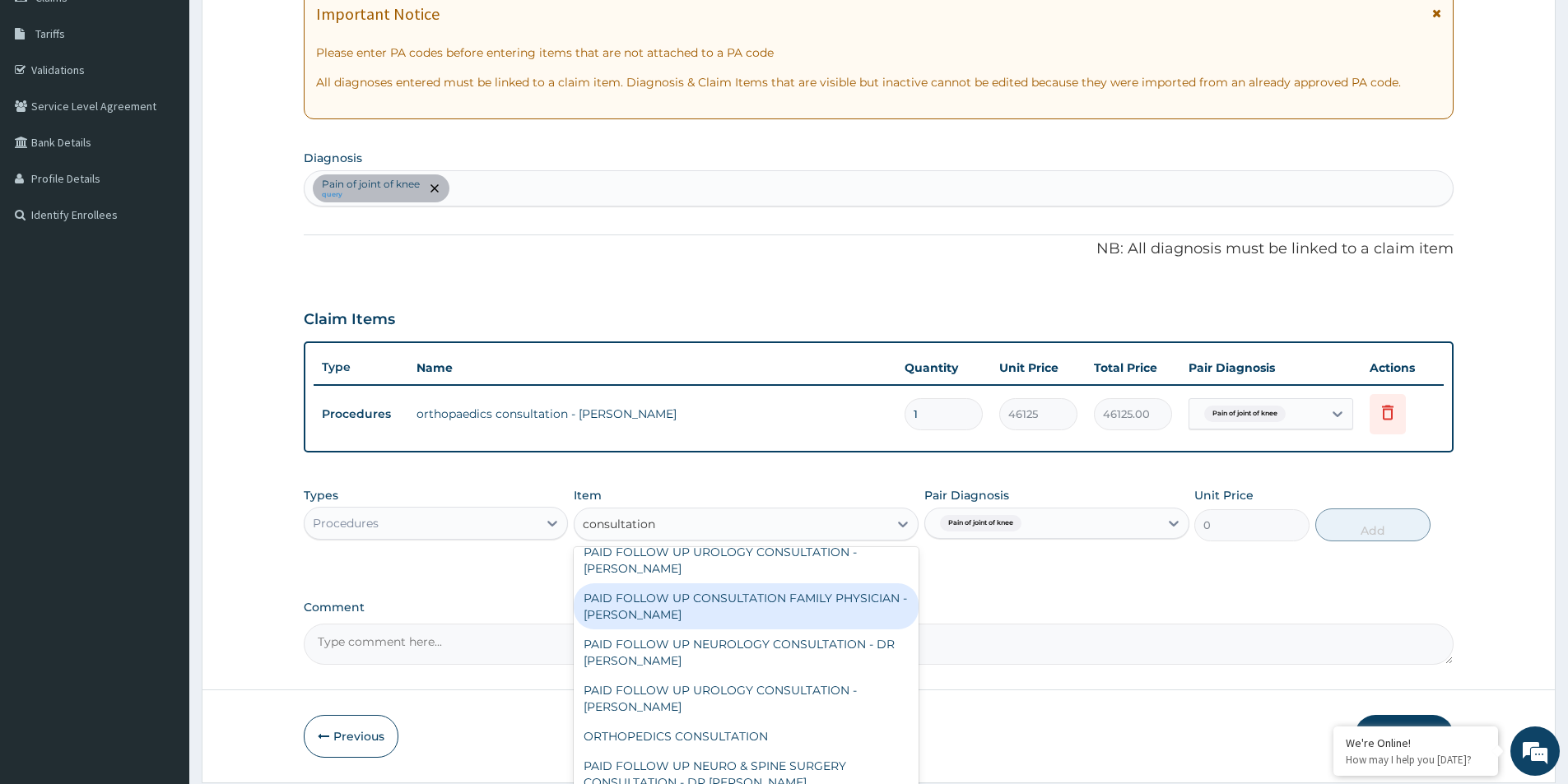
scroll to position [1564, 0]
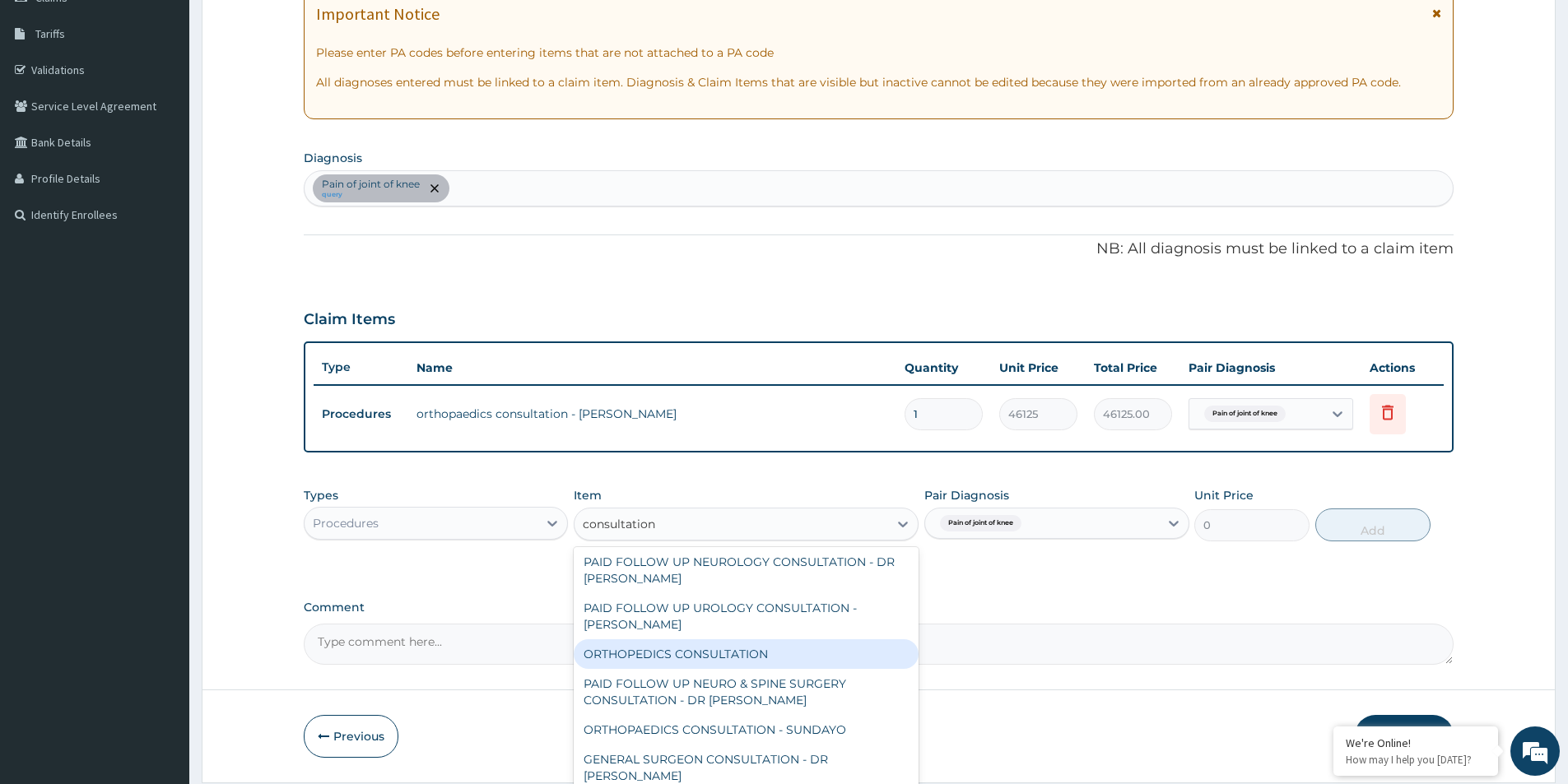
click at [721, 663] on div "ORTHOPEDICS CONSULTATION" at bounding box center [746, 654] width 344 height 29
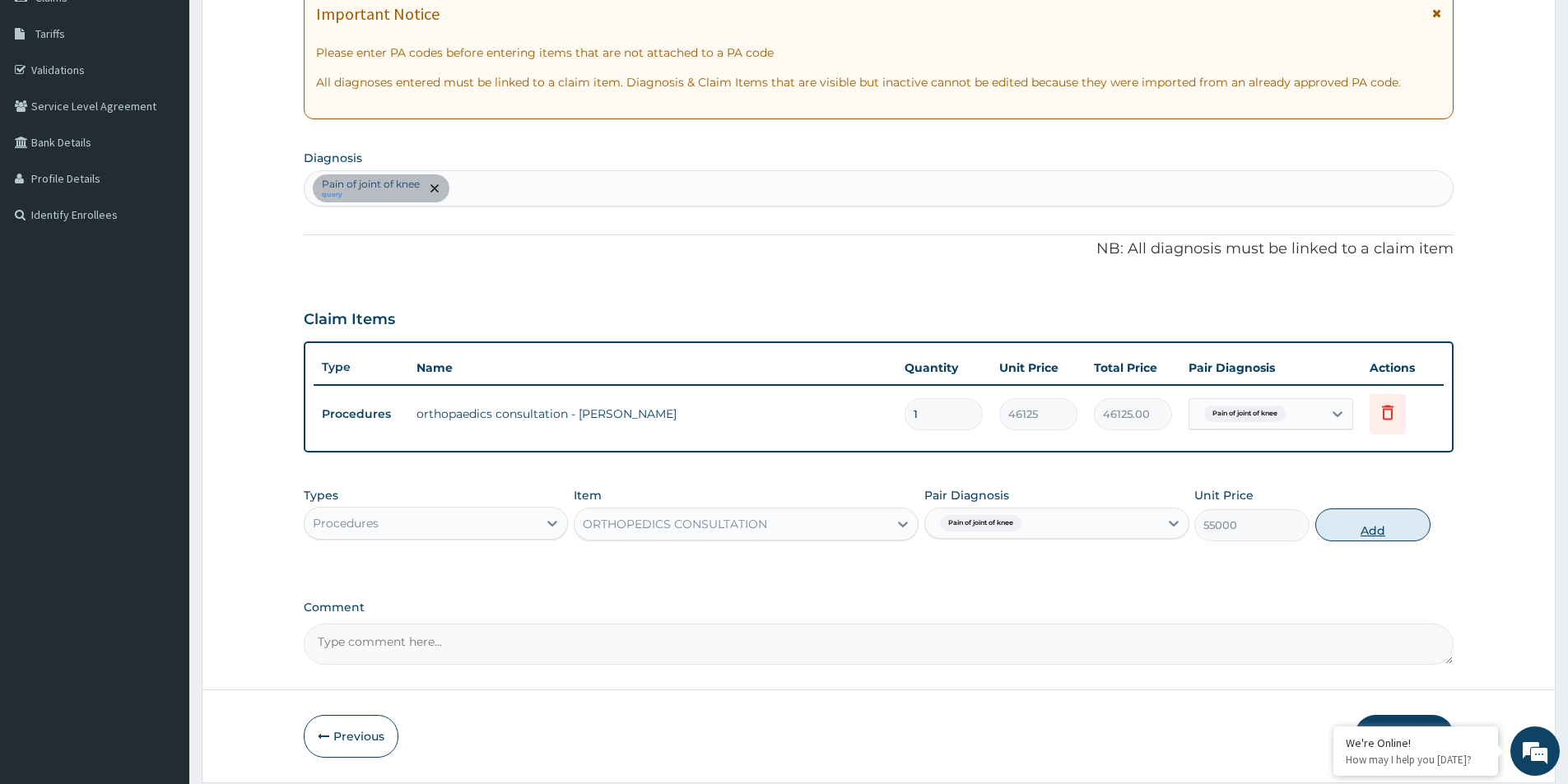
click at [1339, 530] on button "Add" at bounding box center [1373, 524] width 115 height 33
type input "0"
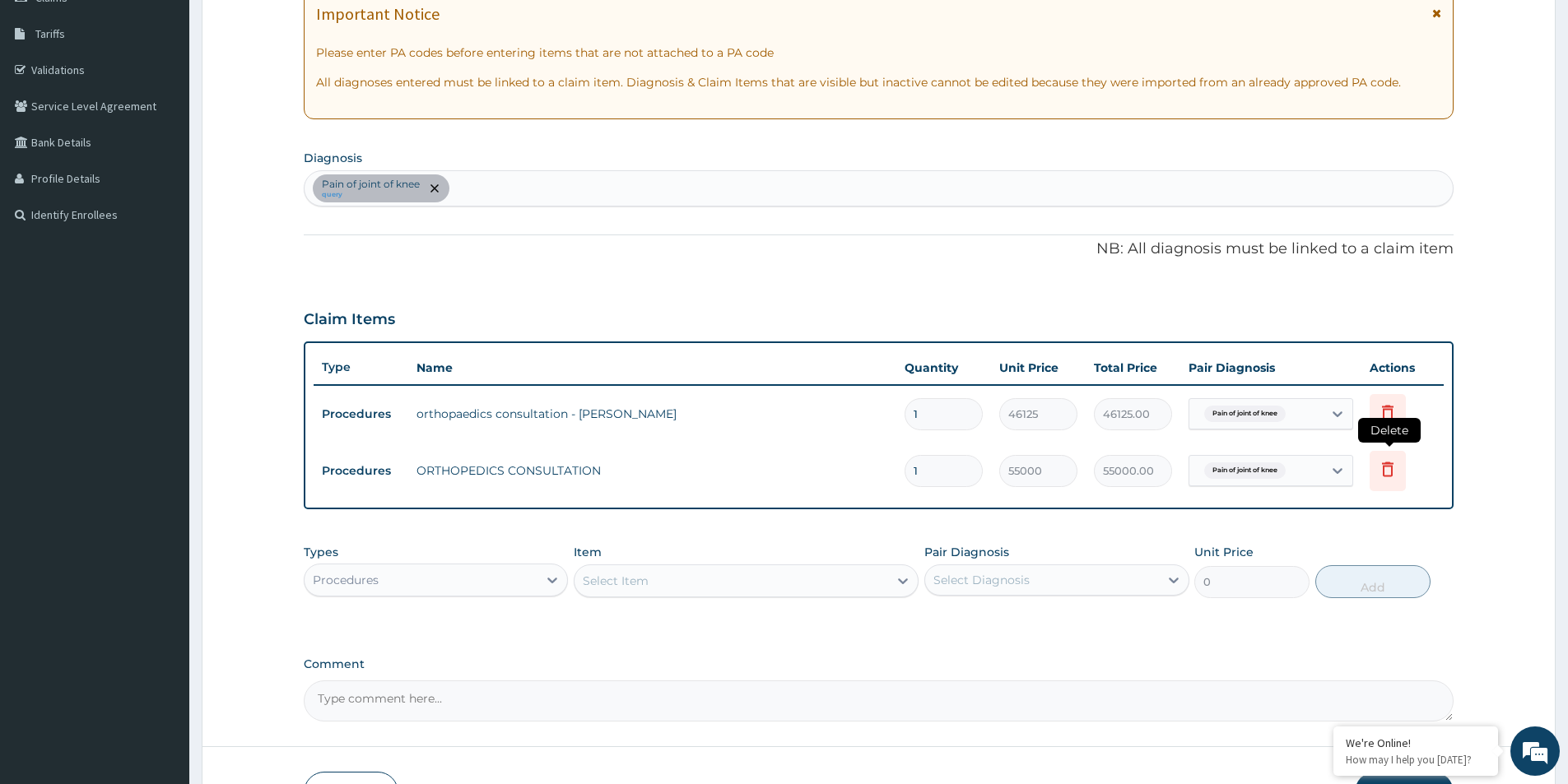
click at [1378, 464] on icon at bounding box center [1387, 469] width 20 height 20
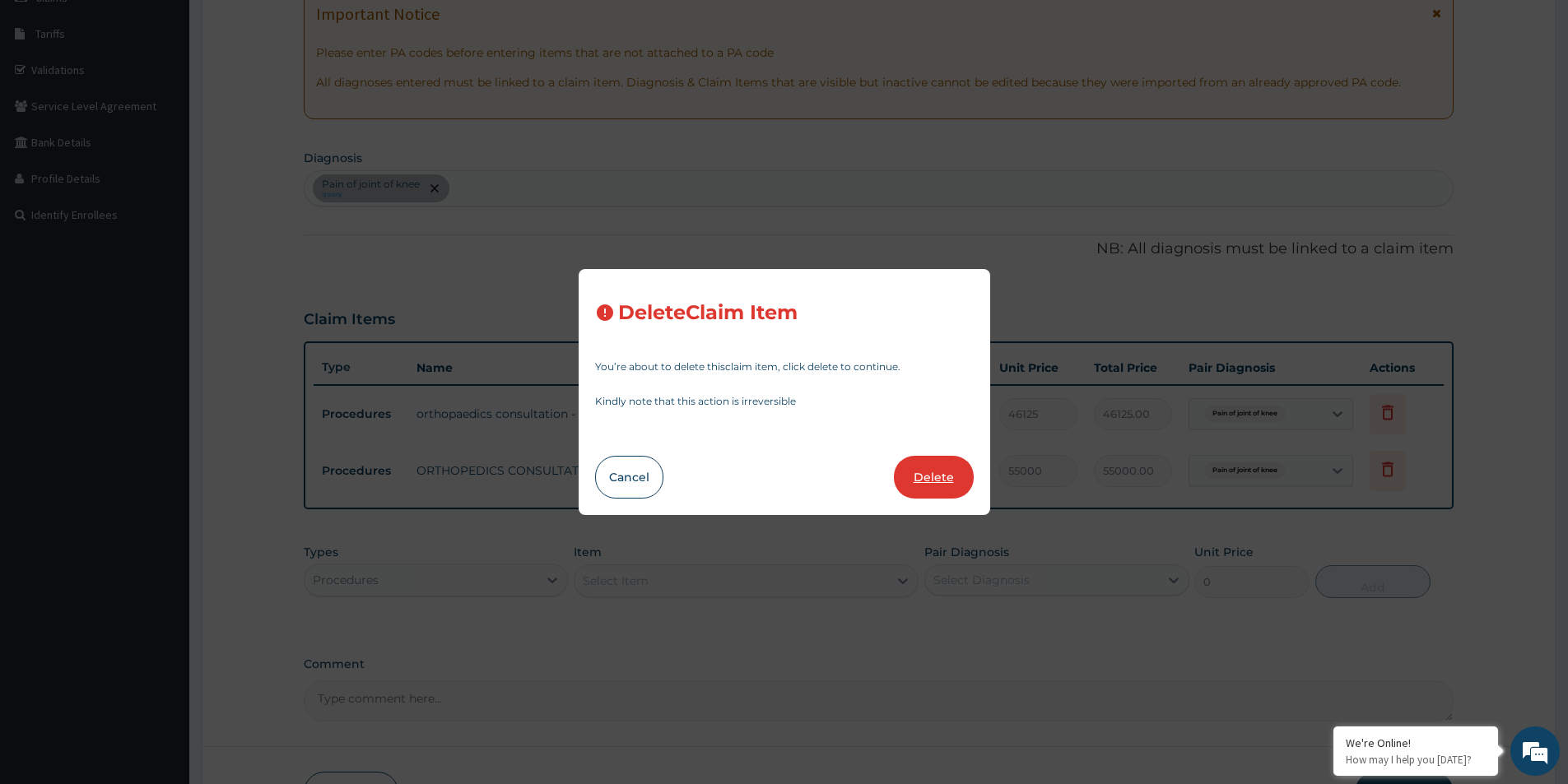
click at [950, 473] on button "Delete" at bounding box center [934, 477] width 80 height 42
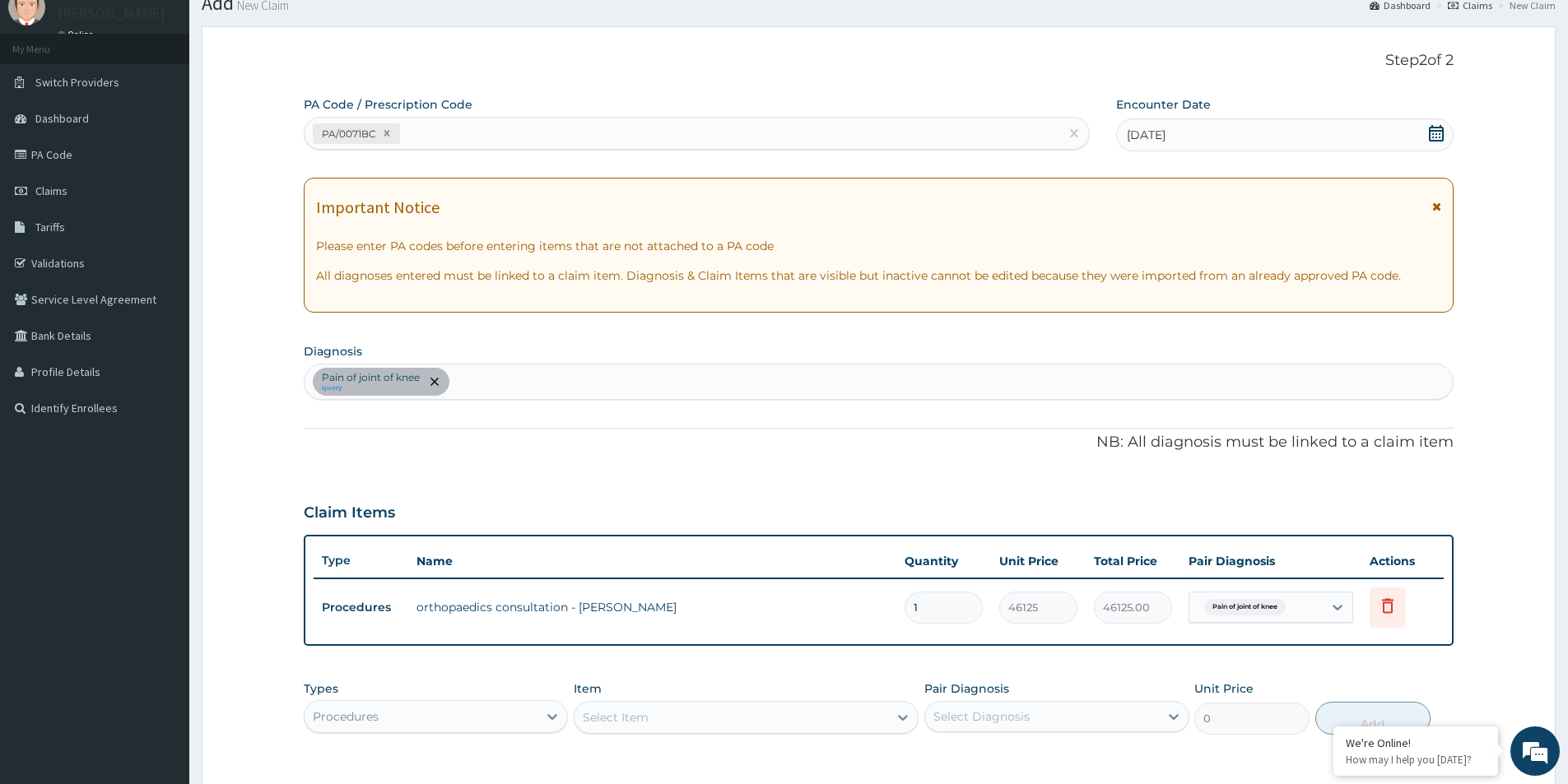
scroll to position [0, 0]
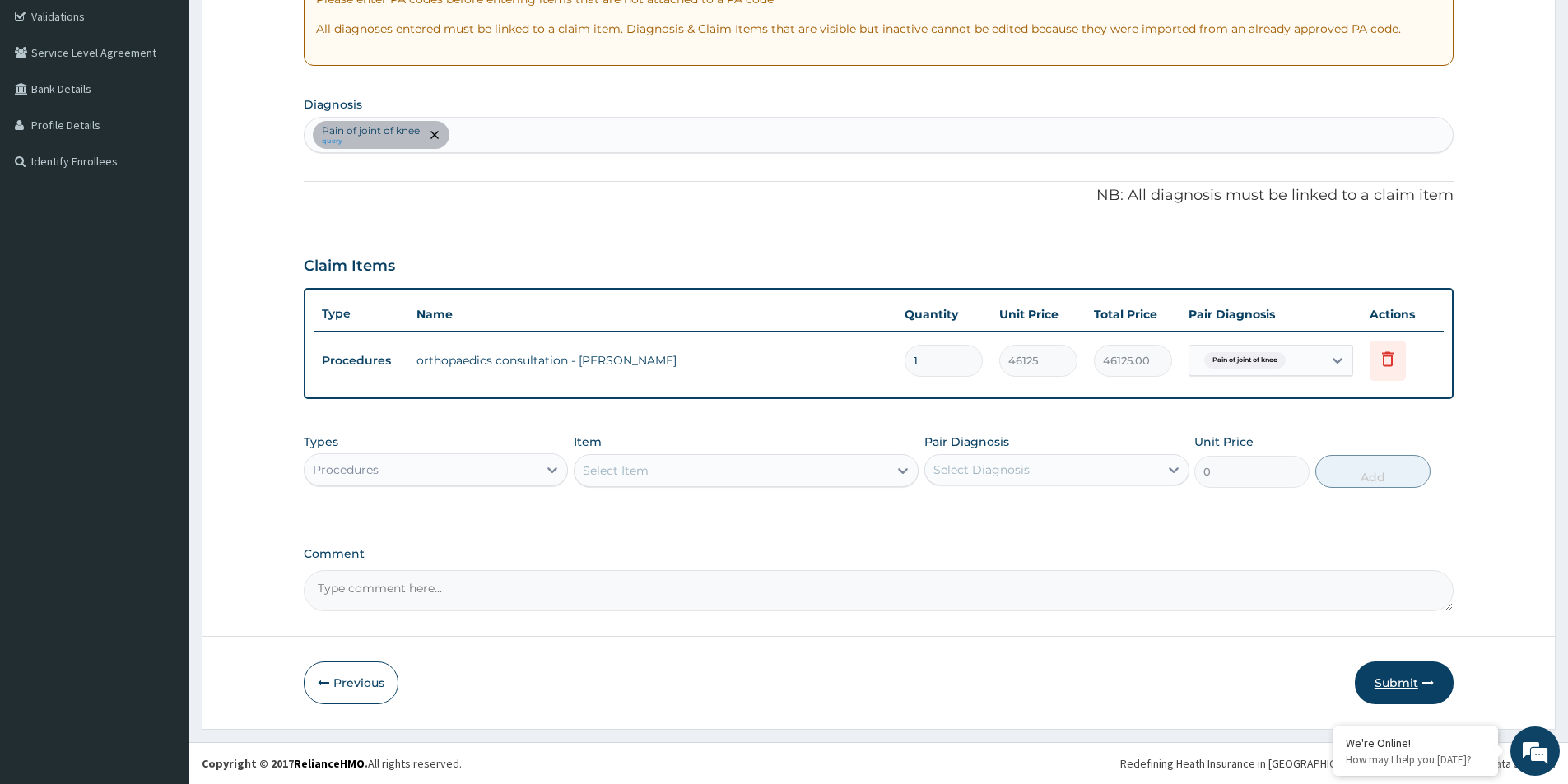
click at [1420, 679] on button "Submit" at bounding box center [1404, 682] width 99 height 42
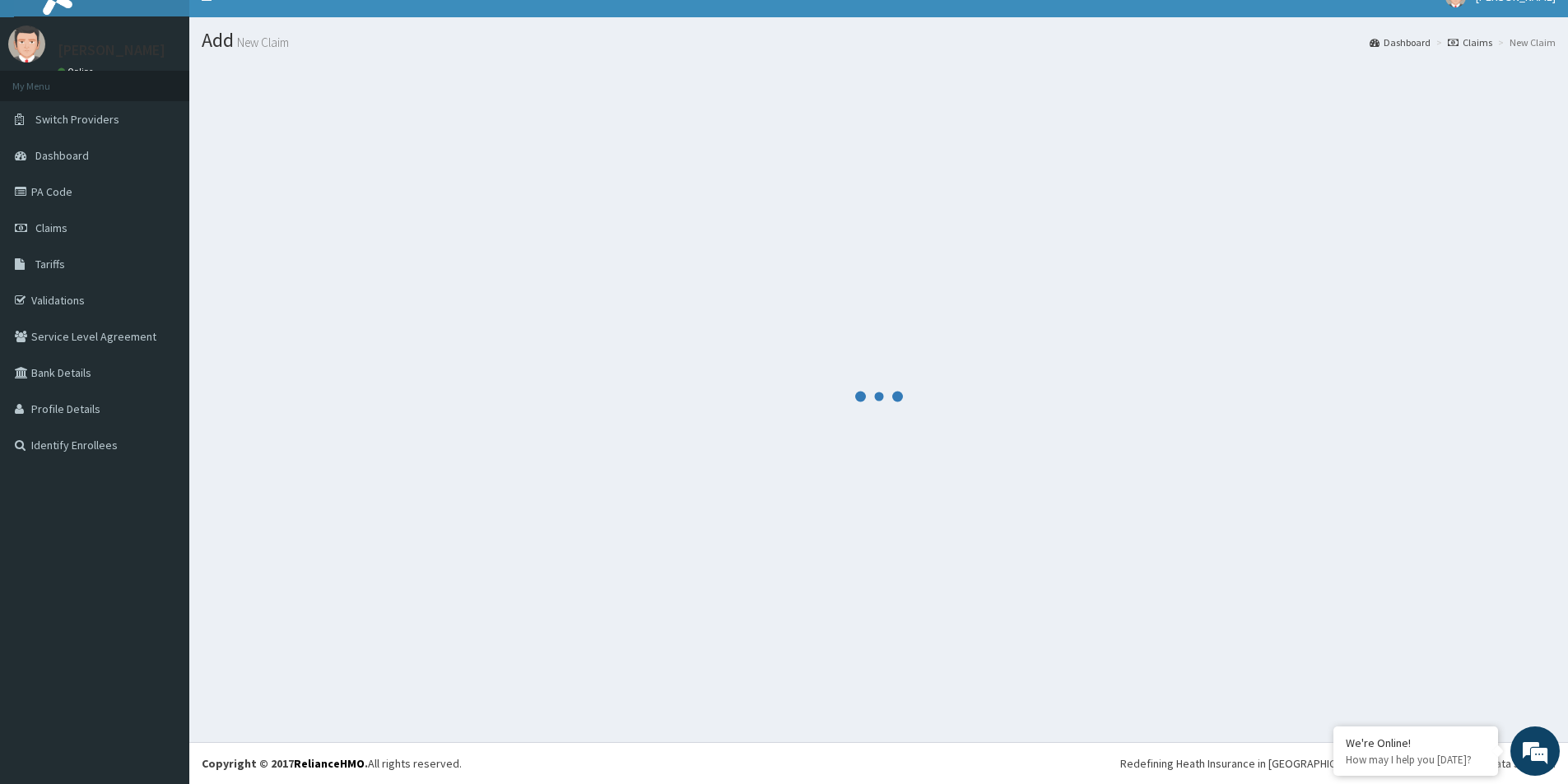
scroll to position [308, 0]
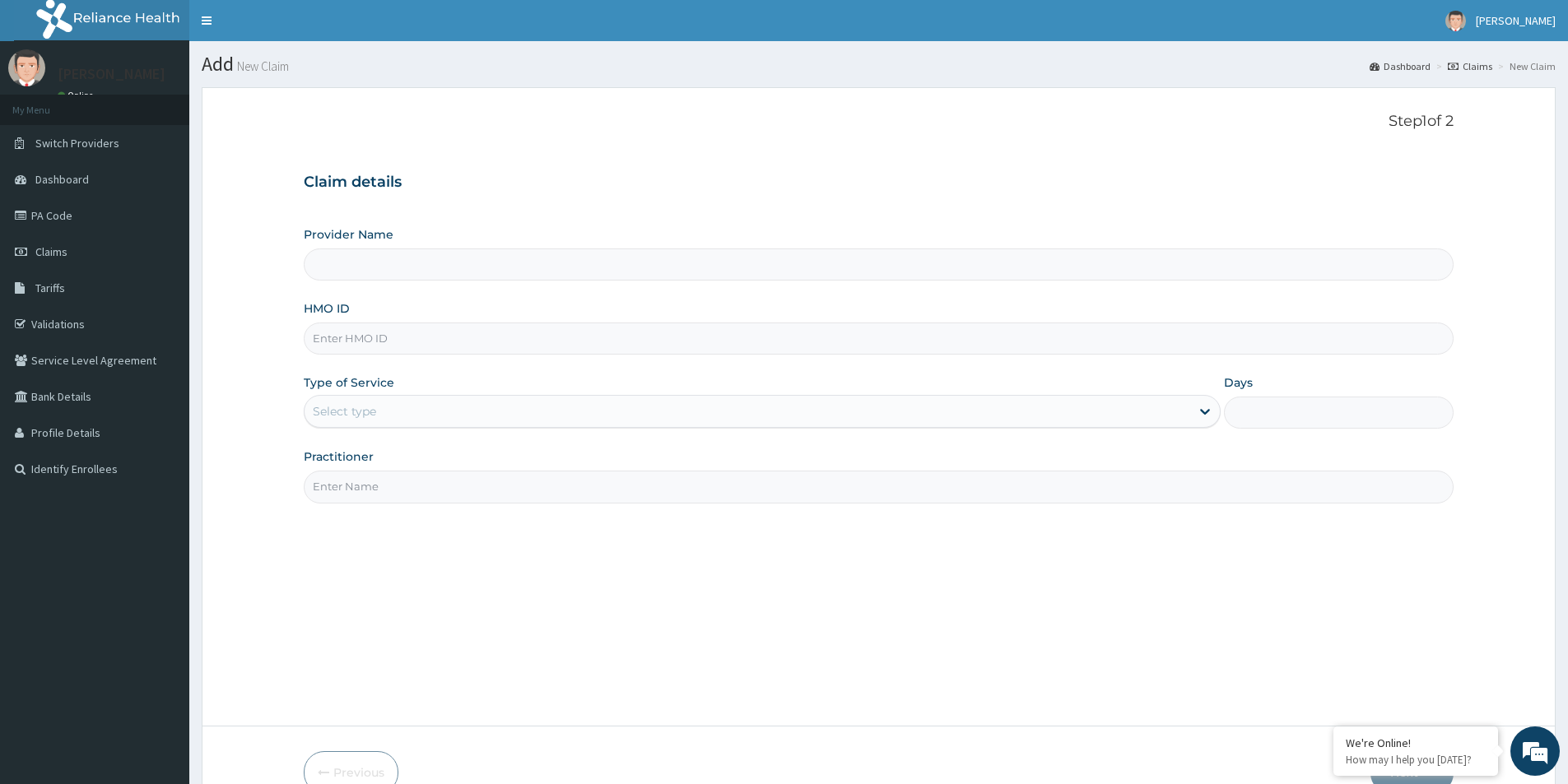
click at [346, 334] on input "HMO ID" at bounding box center [879, 339] width 1150 height 32
type input "[GEOGRAPHIC_DATA]"
paste input "PWC/10331/A"
type input "PWC/10331/A"
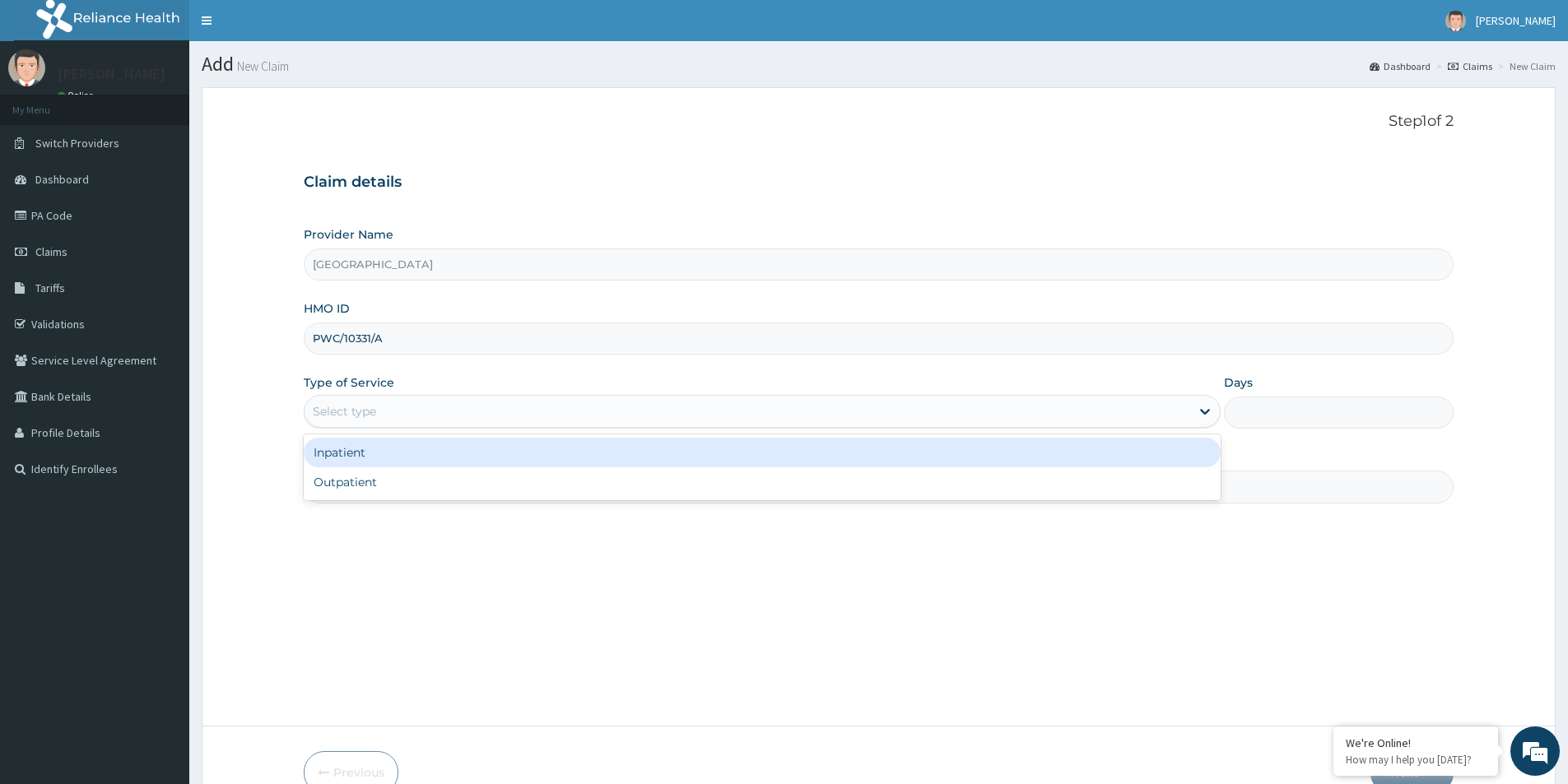
click at [376, 409] on div "Select type" at bounding box center [344, 411] width 63 height 16
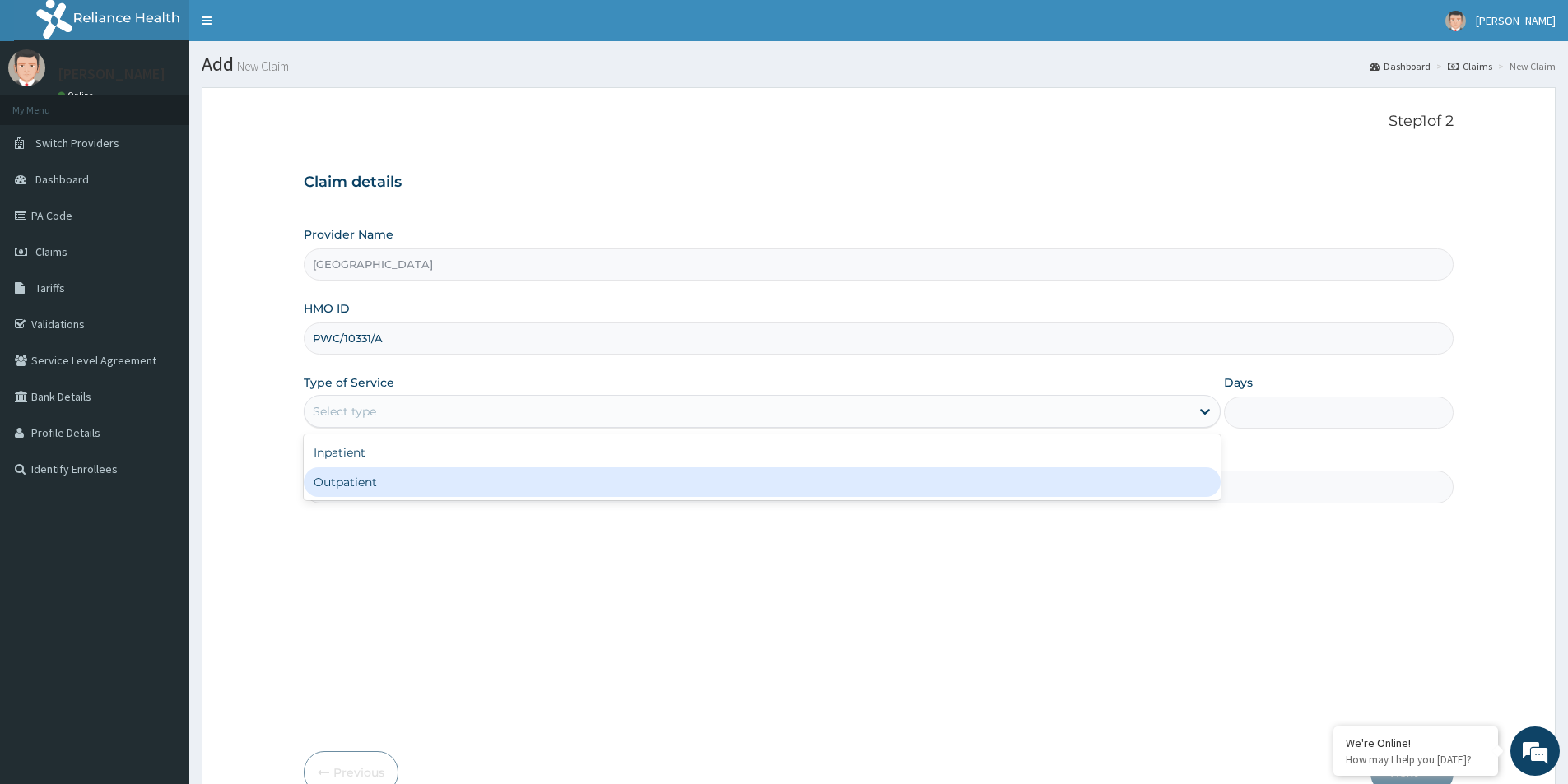
click at [380, 477] on div "Outpatient" at bounding box center [762, 482] width 917 height 29
type input "1"
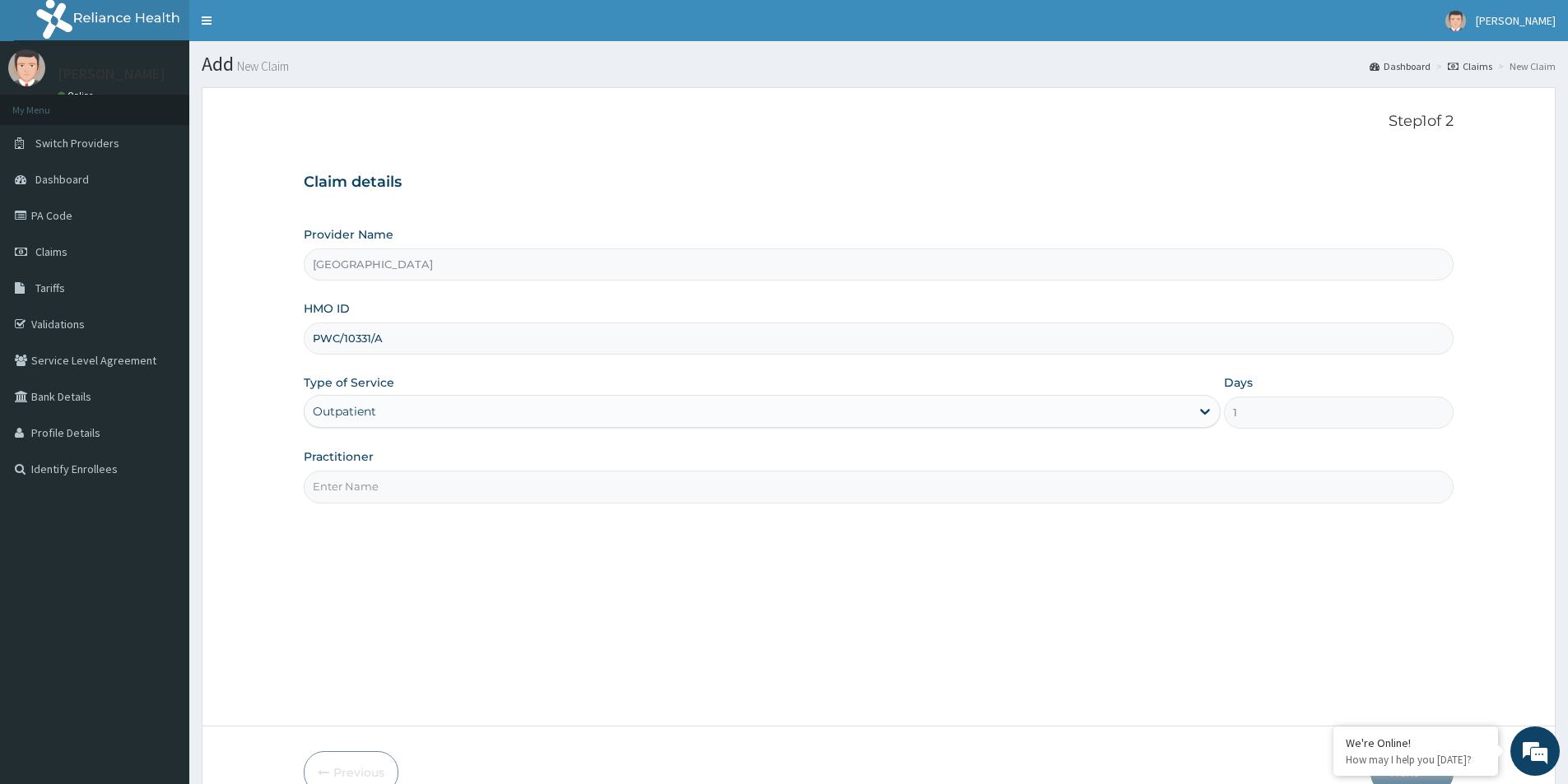
click at [377, 482] on input "Practitioner" at bounding box center [879, 487] width 1150 height 32
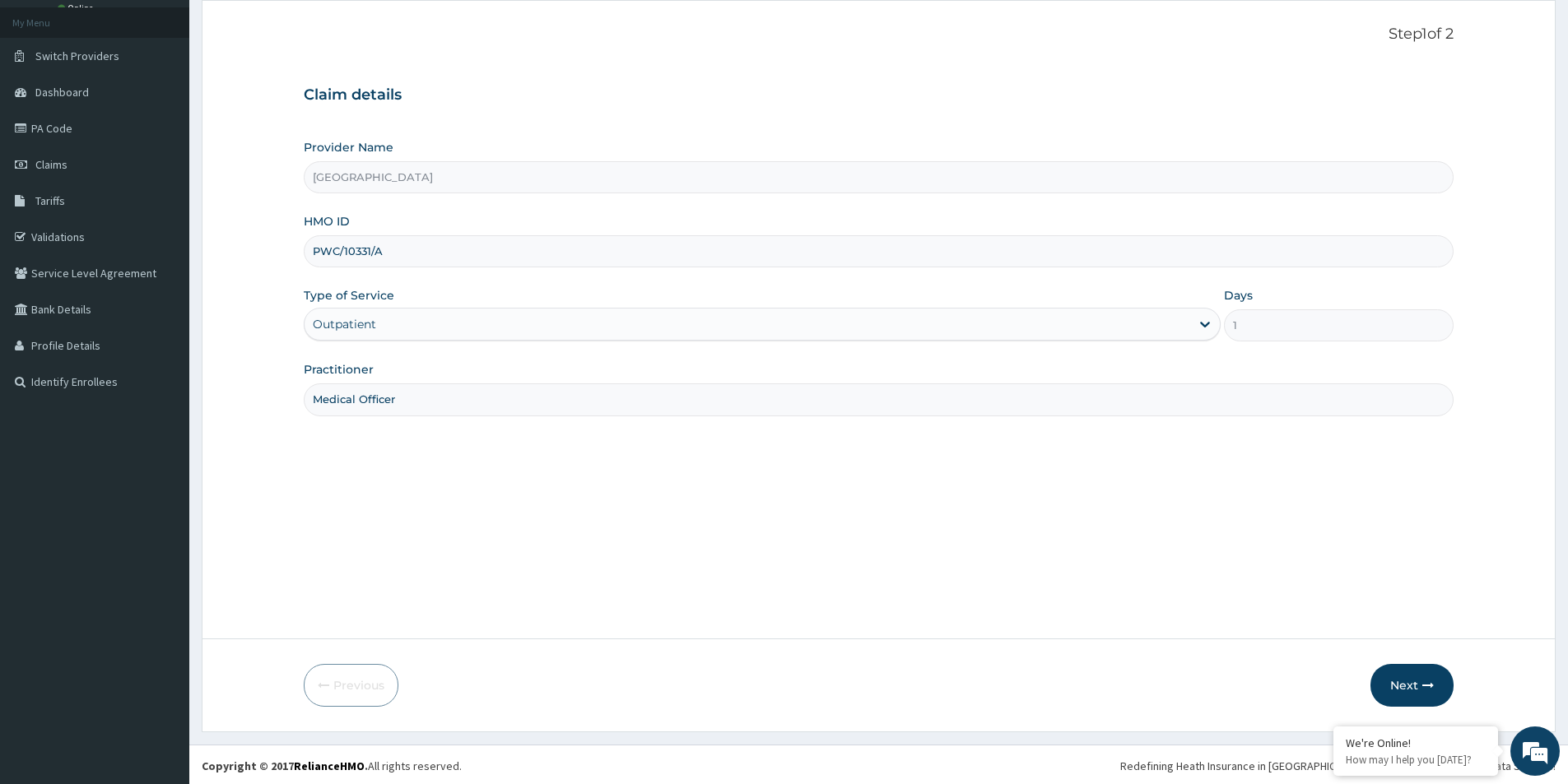
scroll to position [89, 0]
type input "Medical Officer"
click at [1400, 677] on button "Next" at bounding box center [1412, 682] width 83 height 42
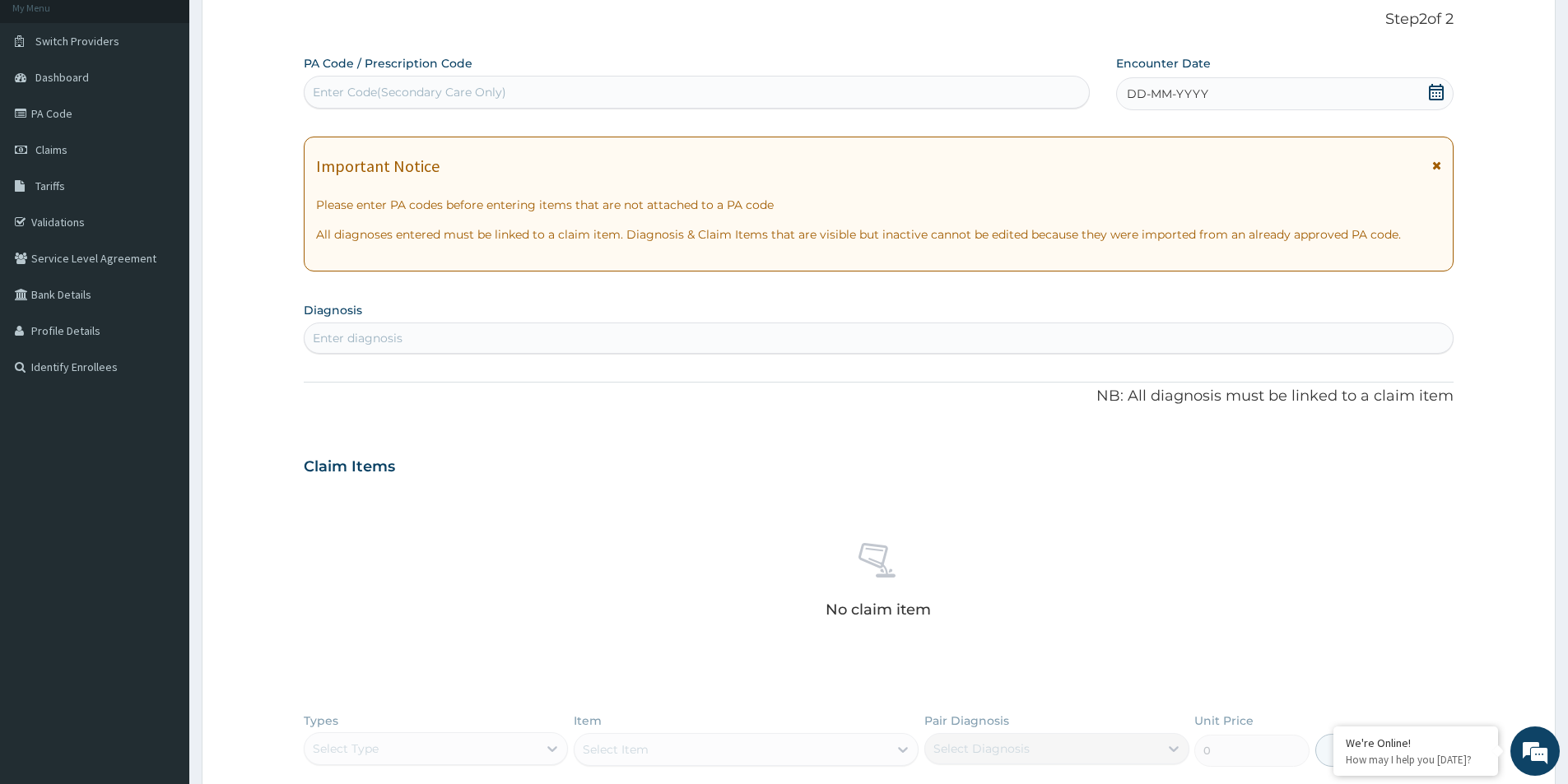
scroll to position [254, 0]
